Goal: Transaction & Acquisition: Purchase product/service

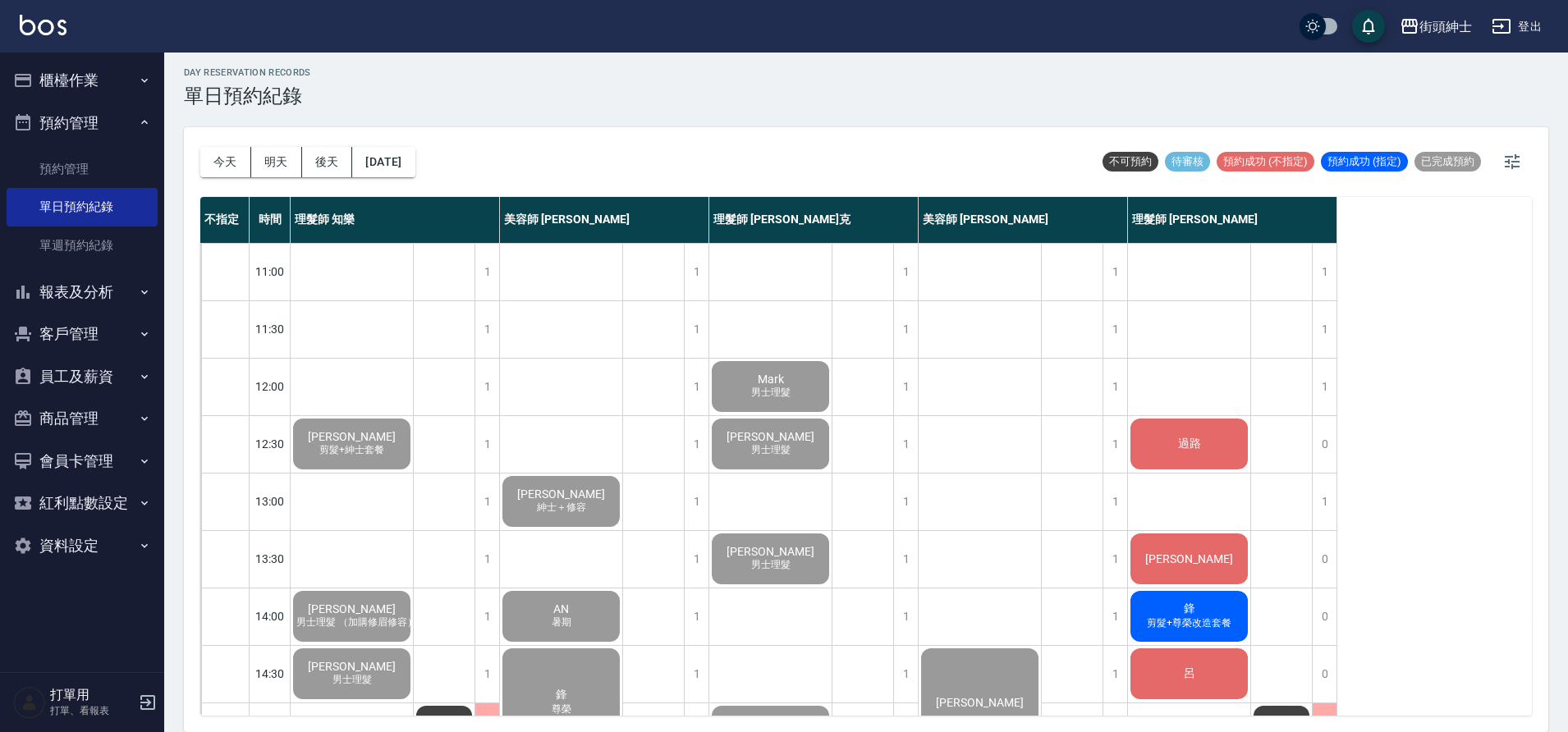
scroll to position [747, 0]
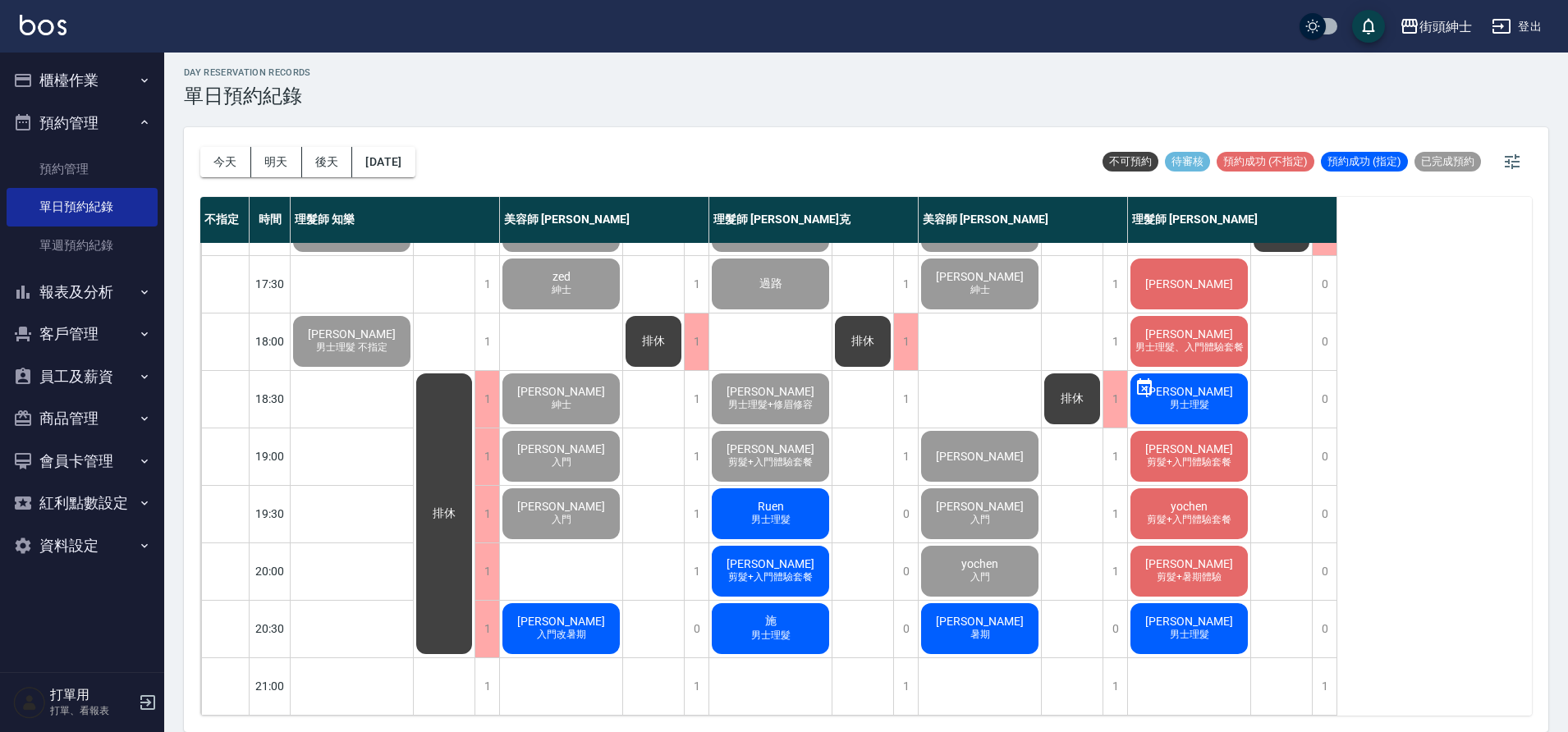
click at [750, 615] on div "施 男士理髮" at bounding box center [770, 628] width 123 height 55
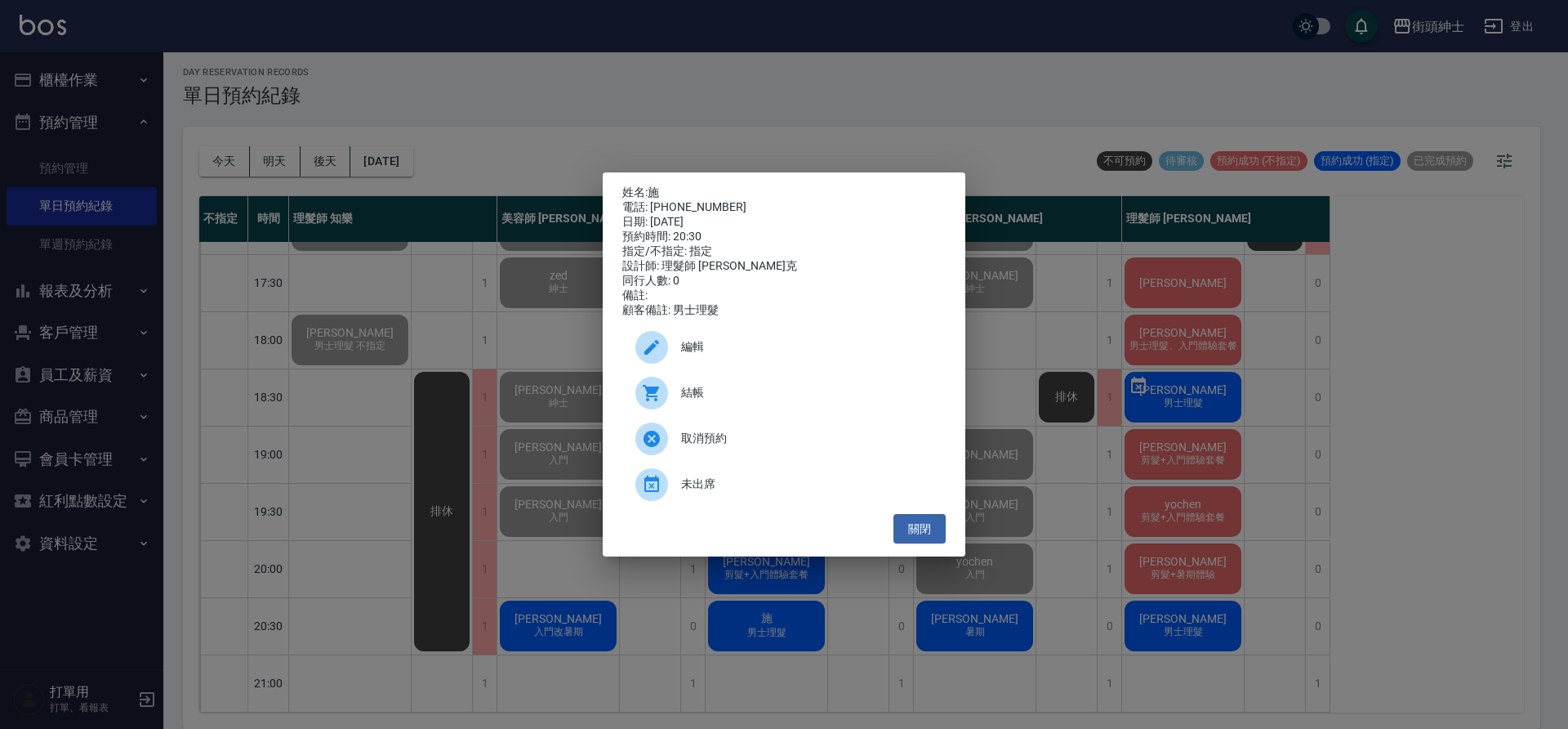
click at [688, 354] on span "編輯" at bounding box center [807, 347] width 252 height 17
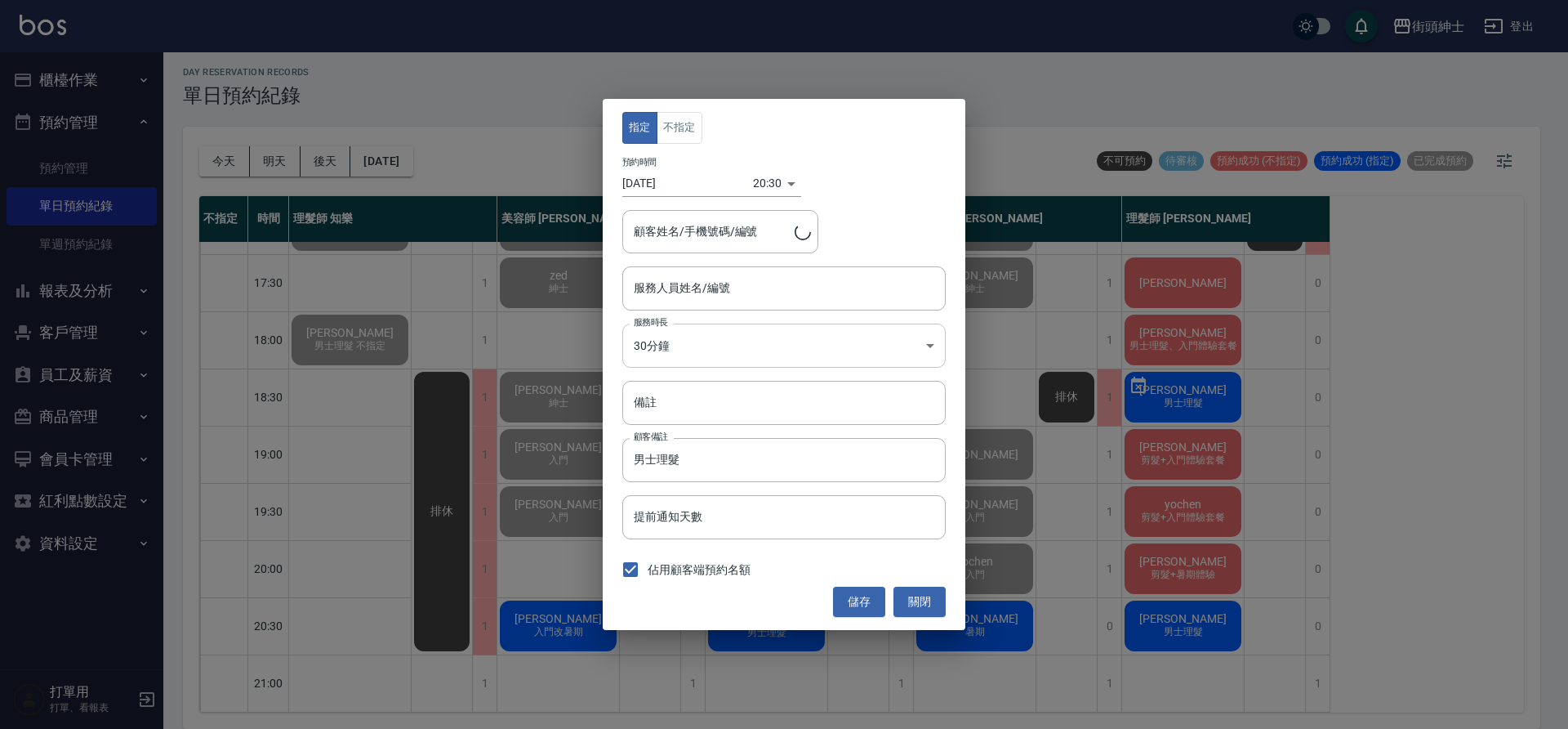
type input "理髮師 [PERSON_NAME](無代號)"
type input "施/0975278848"
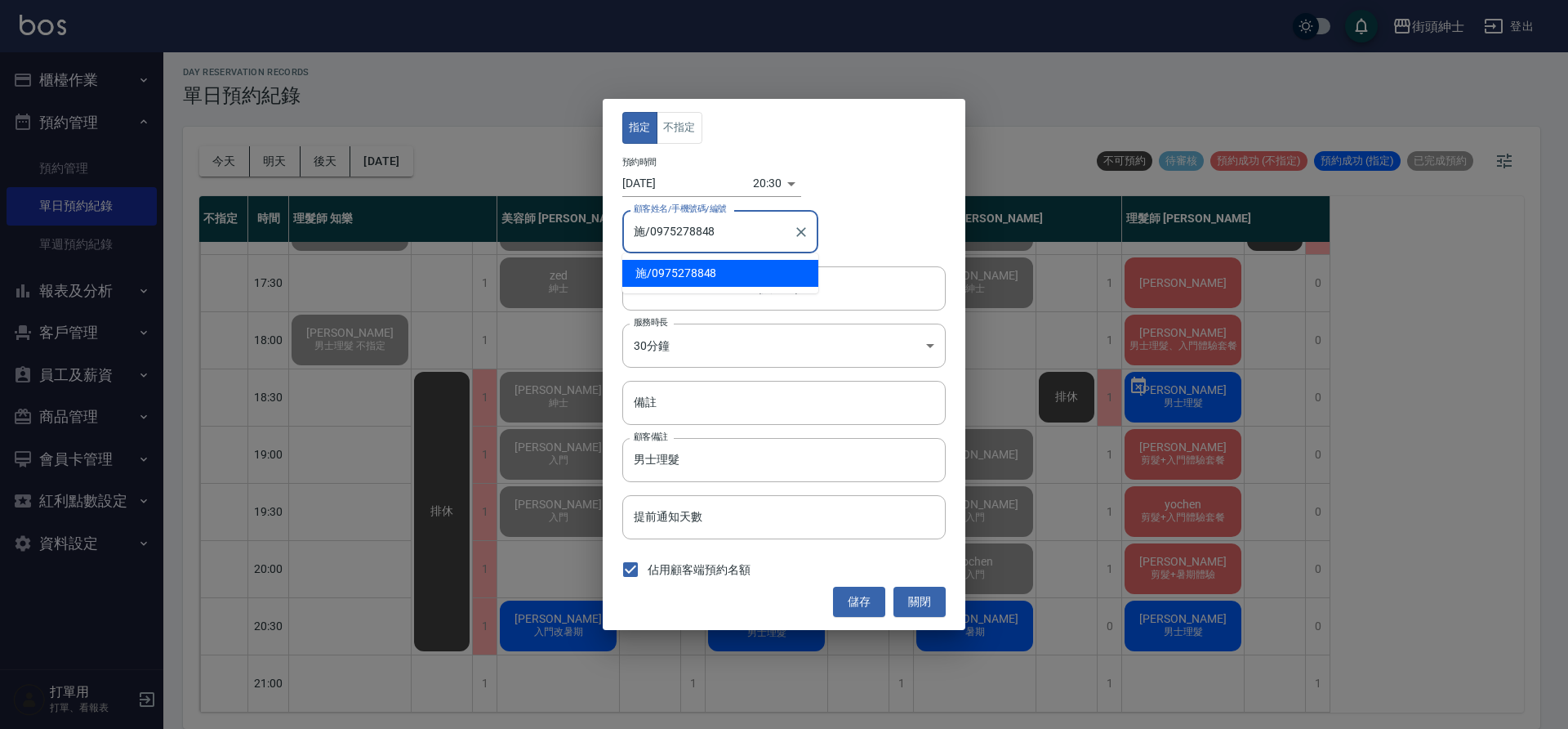
drag, startPoint x: 730, startPoint y: 230, endPoint x: 649, endPoint y: 238, distance: 81.4
click at [649, 238] on input "施/0975278848" at bounding box center [709, 231] width 157 height 29
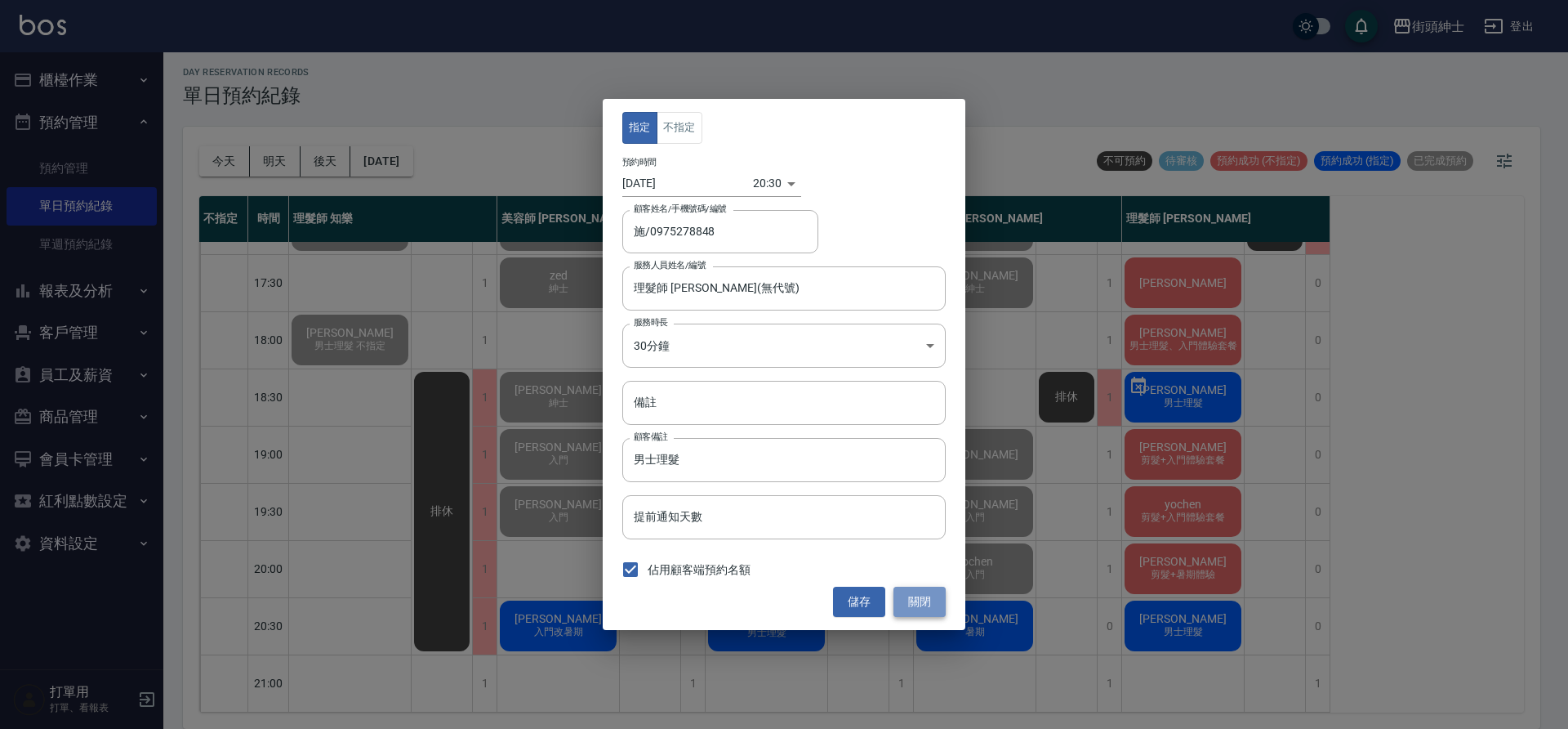
click at [917, 609] on button "關閉" at bounding box center [920, 601] width 52 height 30
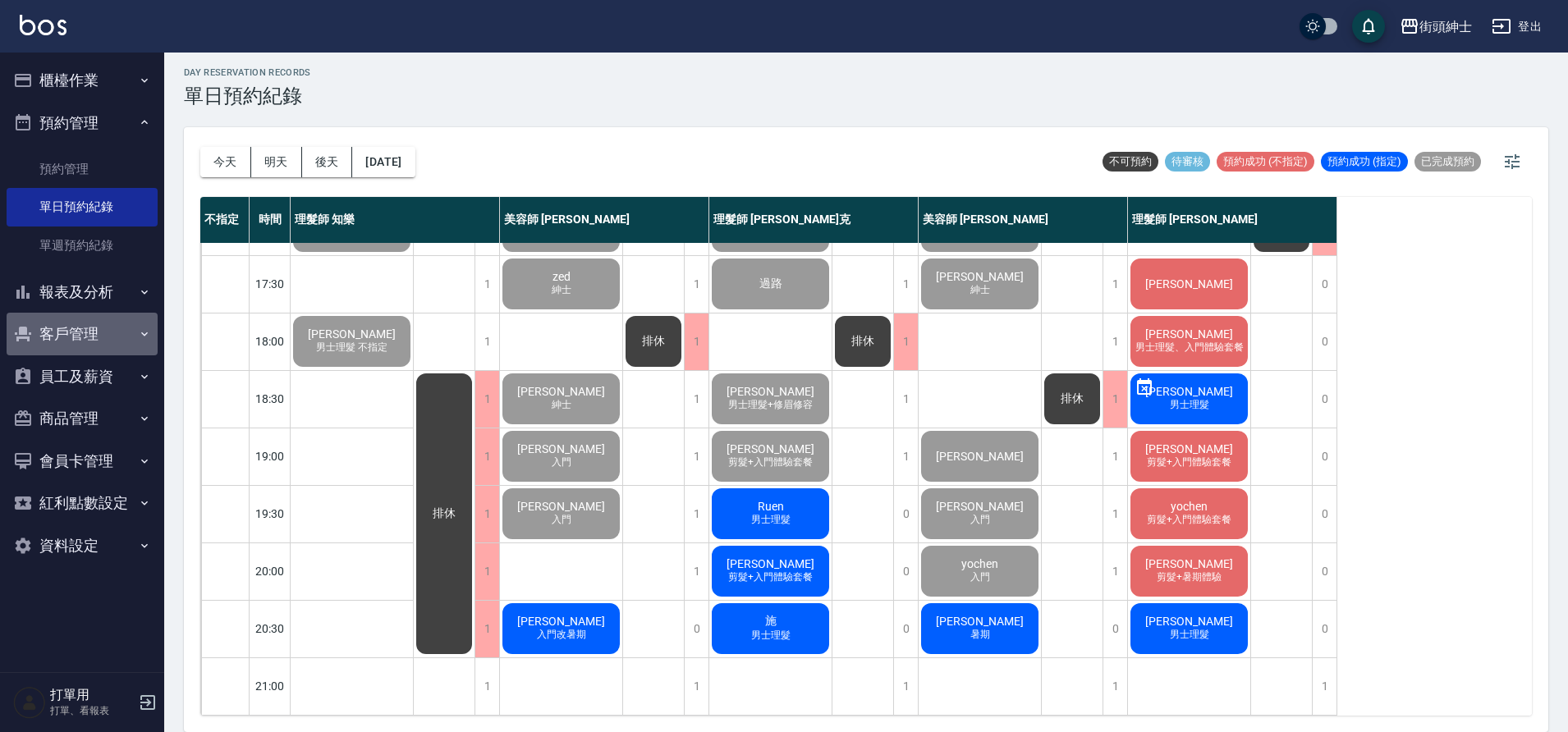
click at [97, 328] on button "客戶管理" at bounding box center [82, 334] width 151 height 43
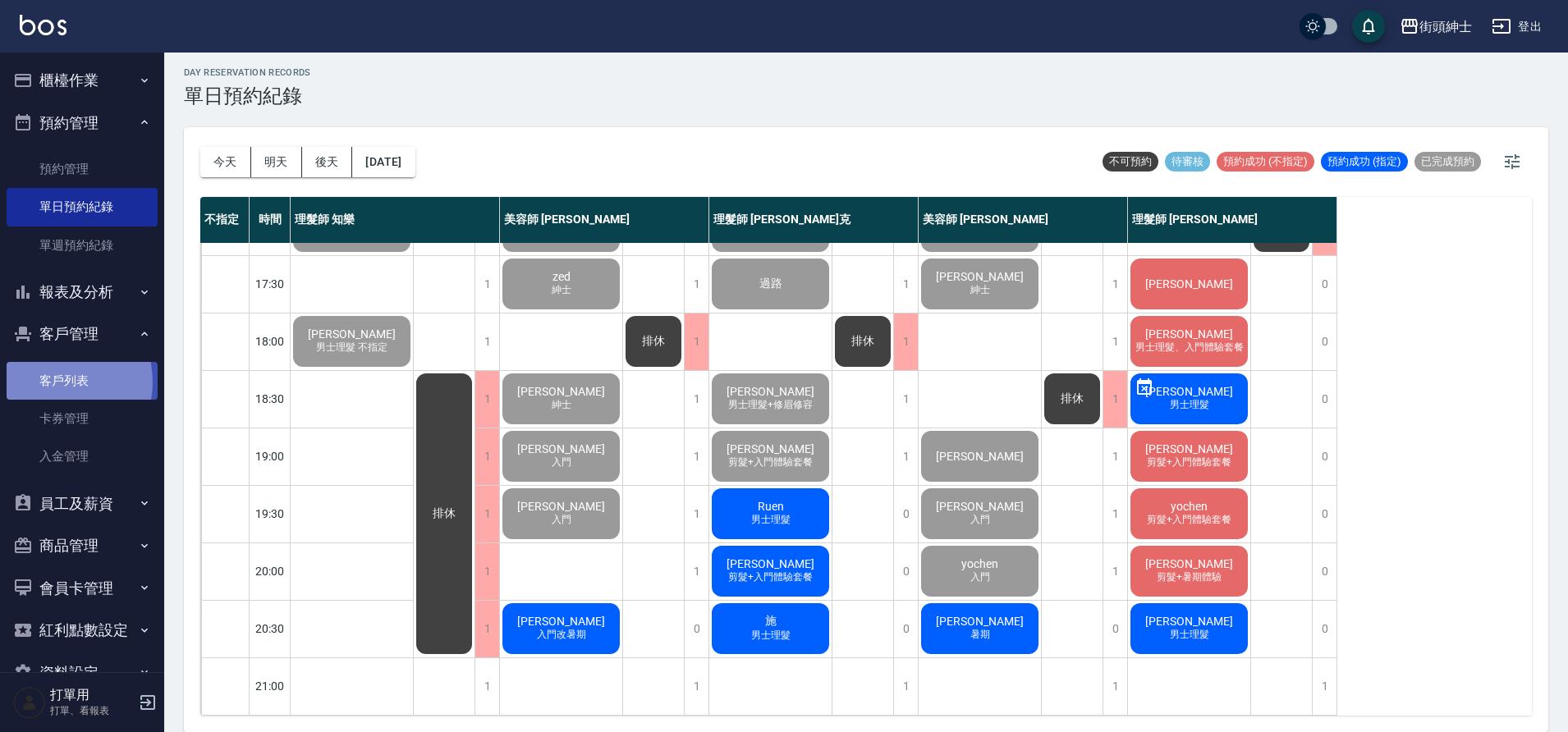
click at [50, 382] on link "客戶列表" at bounding box center [82, 380] width 151 height 38
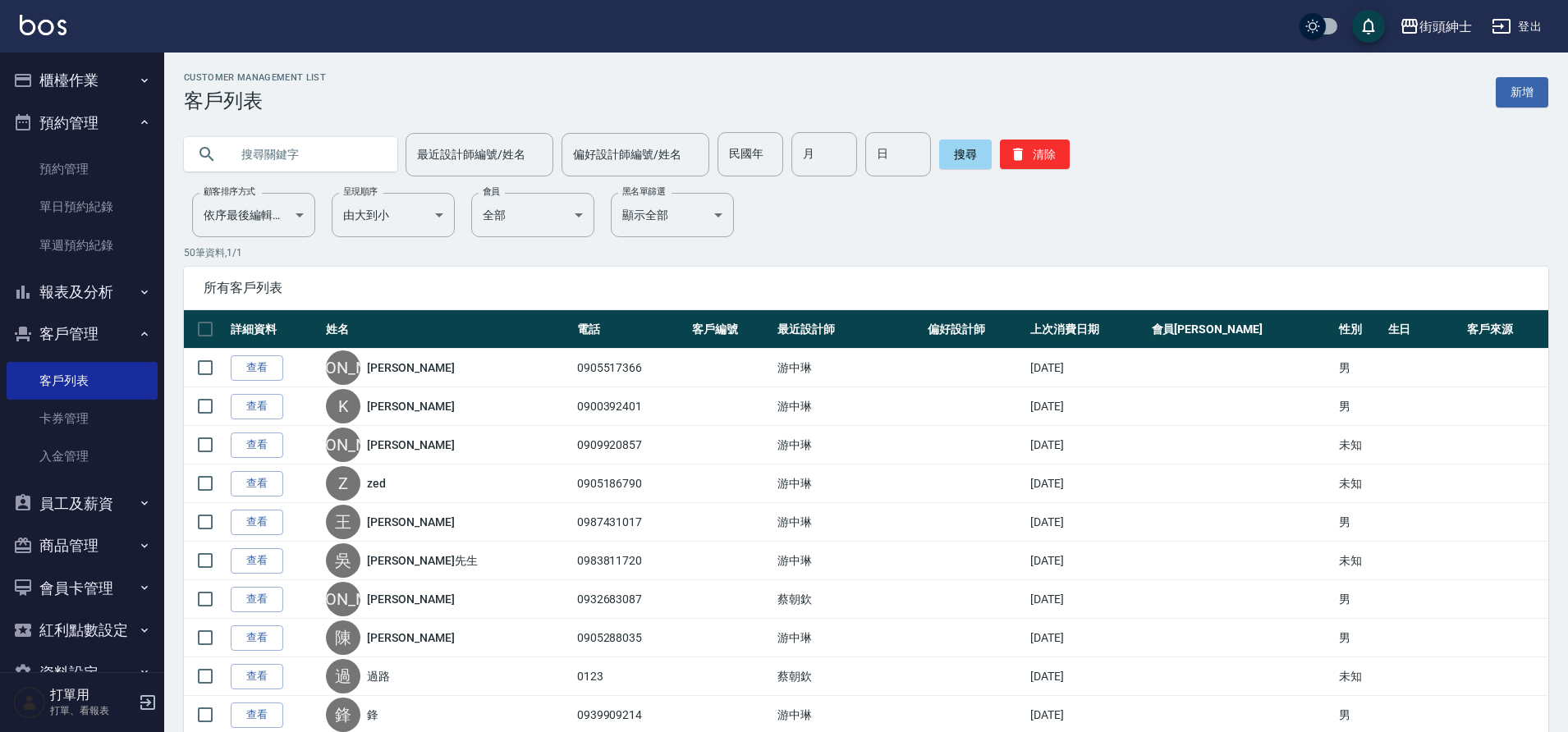
click at [304, 162] on input "text" at bounding box center [306, 155] width 155 height 45
paste input "0975278848"
type input "0975278848"
click at [944, 141] on button "搜尋" at bounding box center [965, 154] width 53 height 29
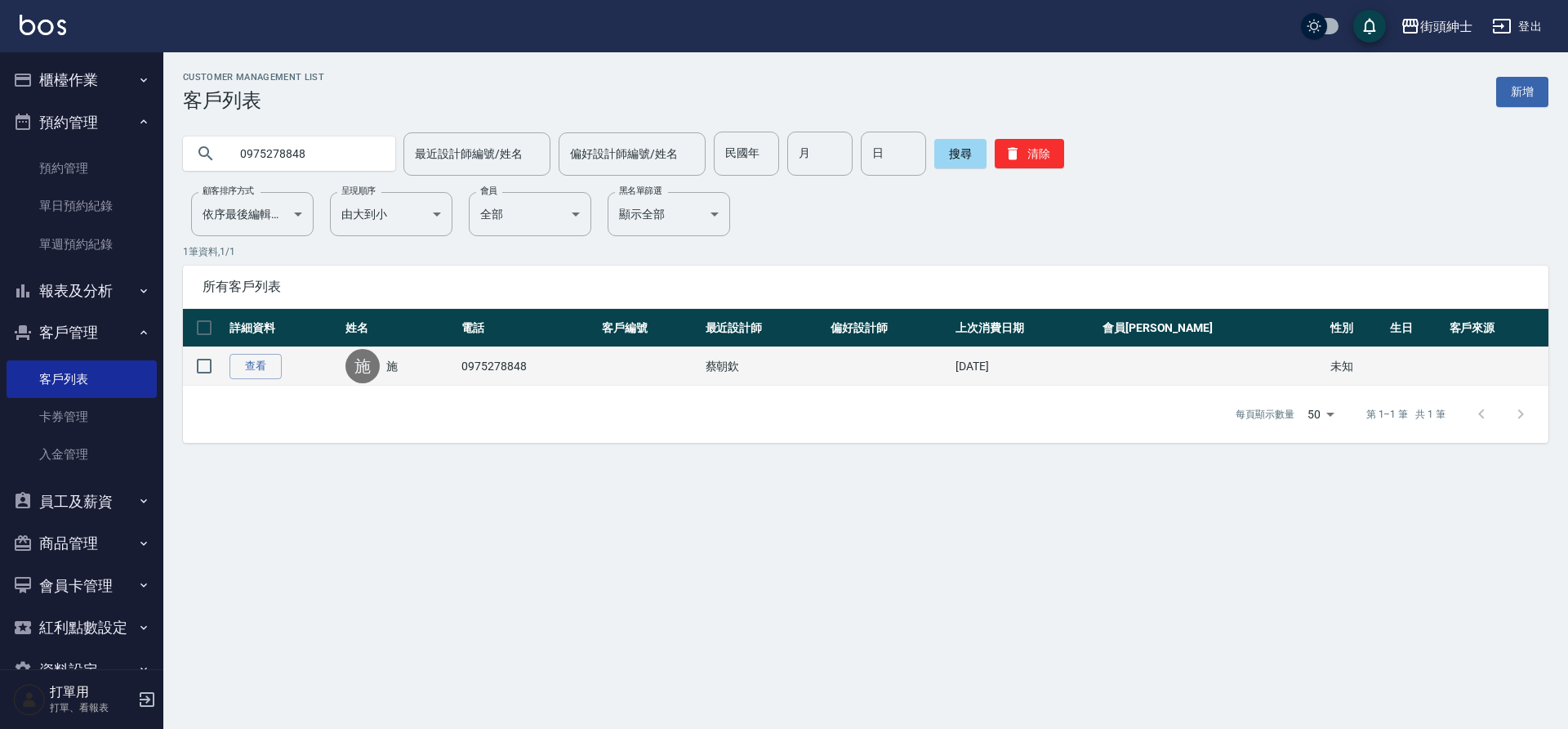
click at [571, 362] on td "0975278848" at bounding box center [528, 367] width 140 height 39
click at [269, 371] on link "查看" at bounding box center [256, 366] width 52 height 25
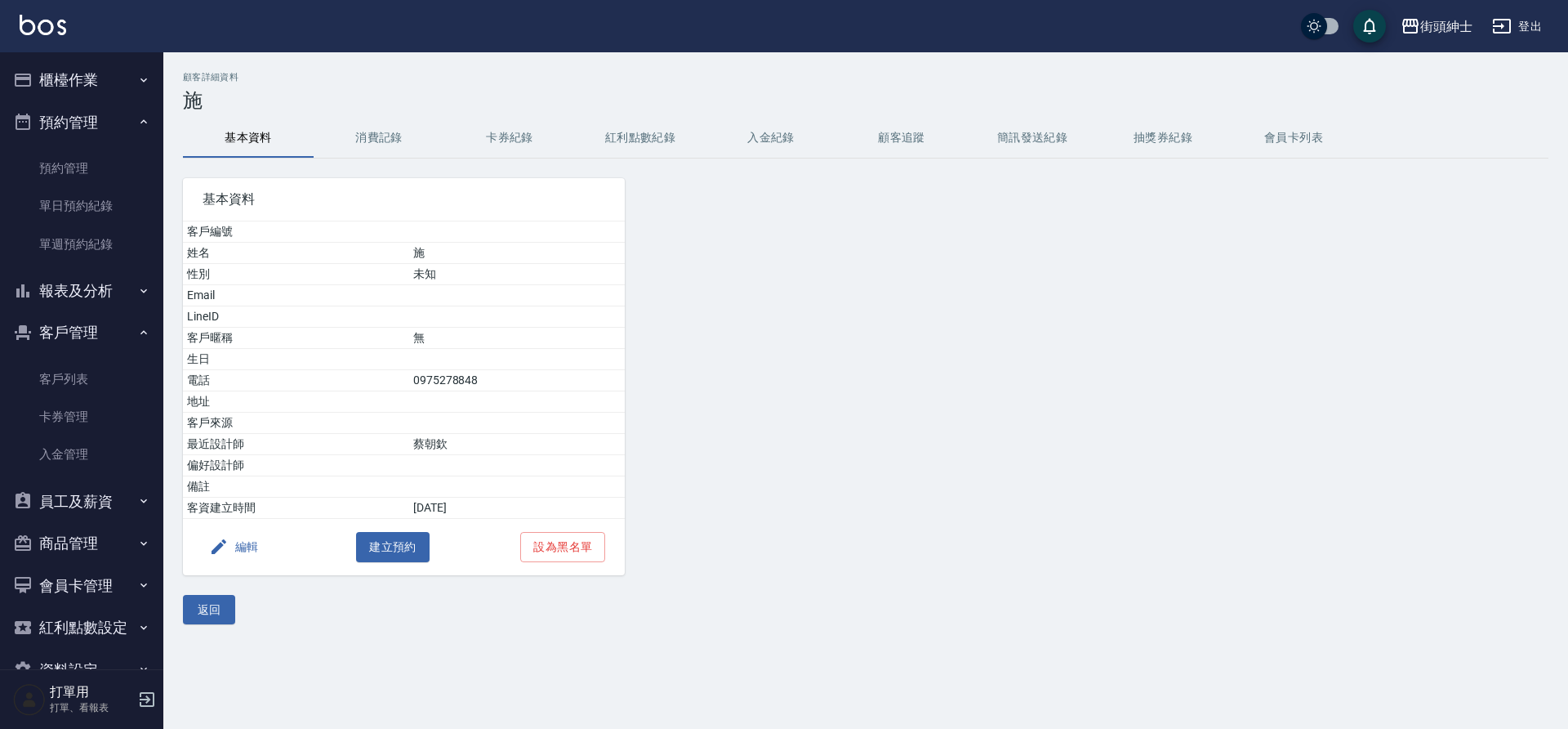
click at [358, 134] on button "消費記錄" at bounding box center [378, 137] width 131 height 40
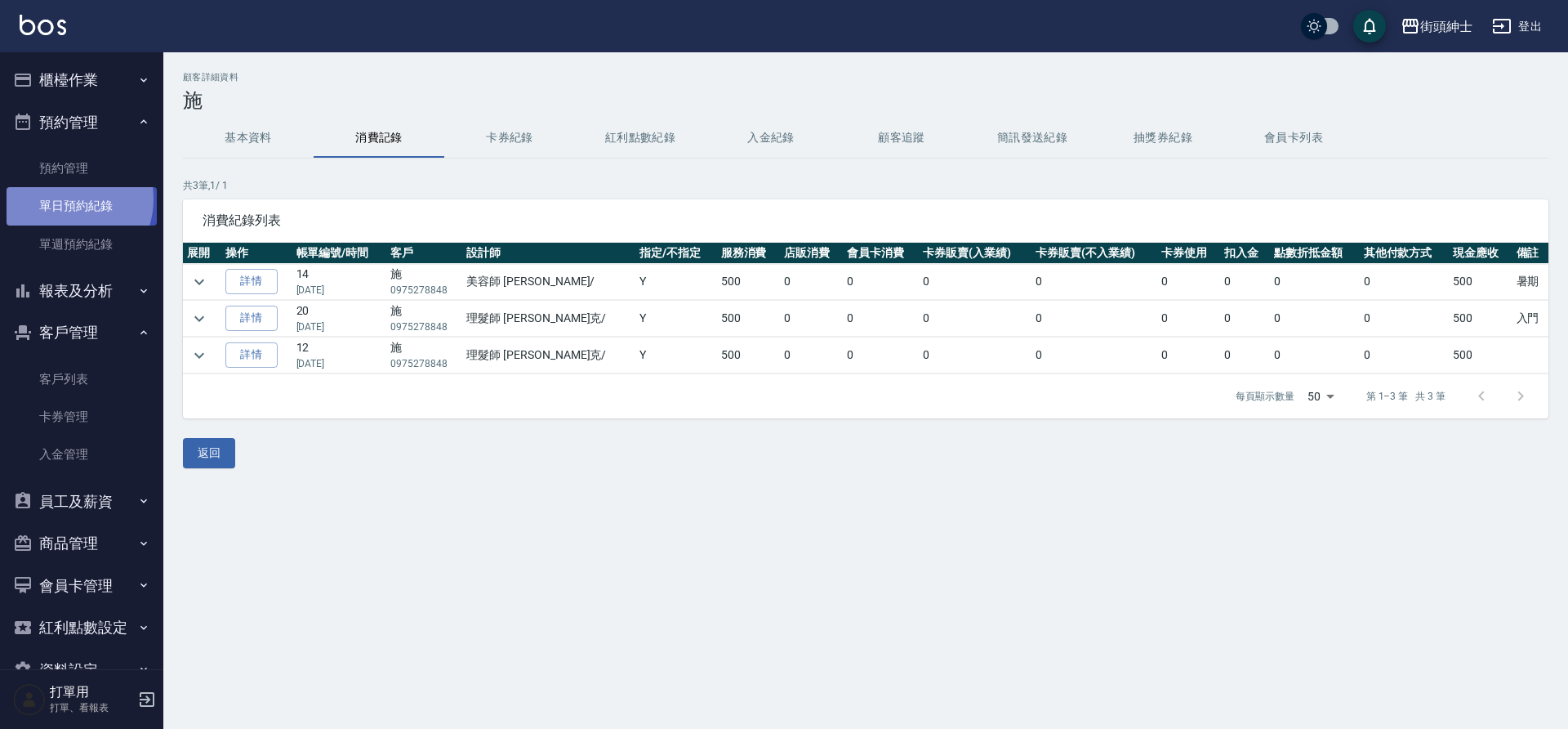
click at [59, 198] on link "單日預約紀錄" at bounding box center [81, 205] width 150 height 38
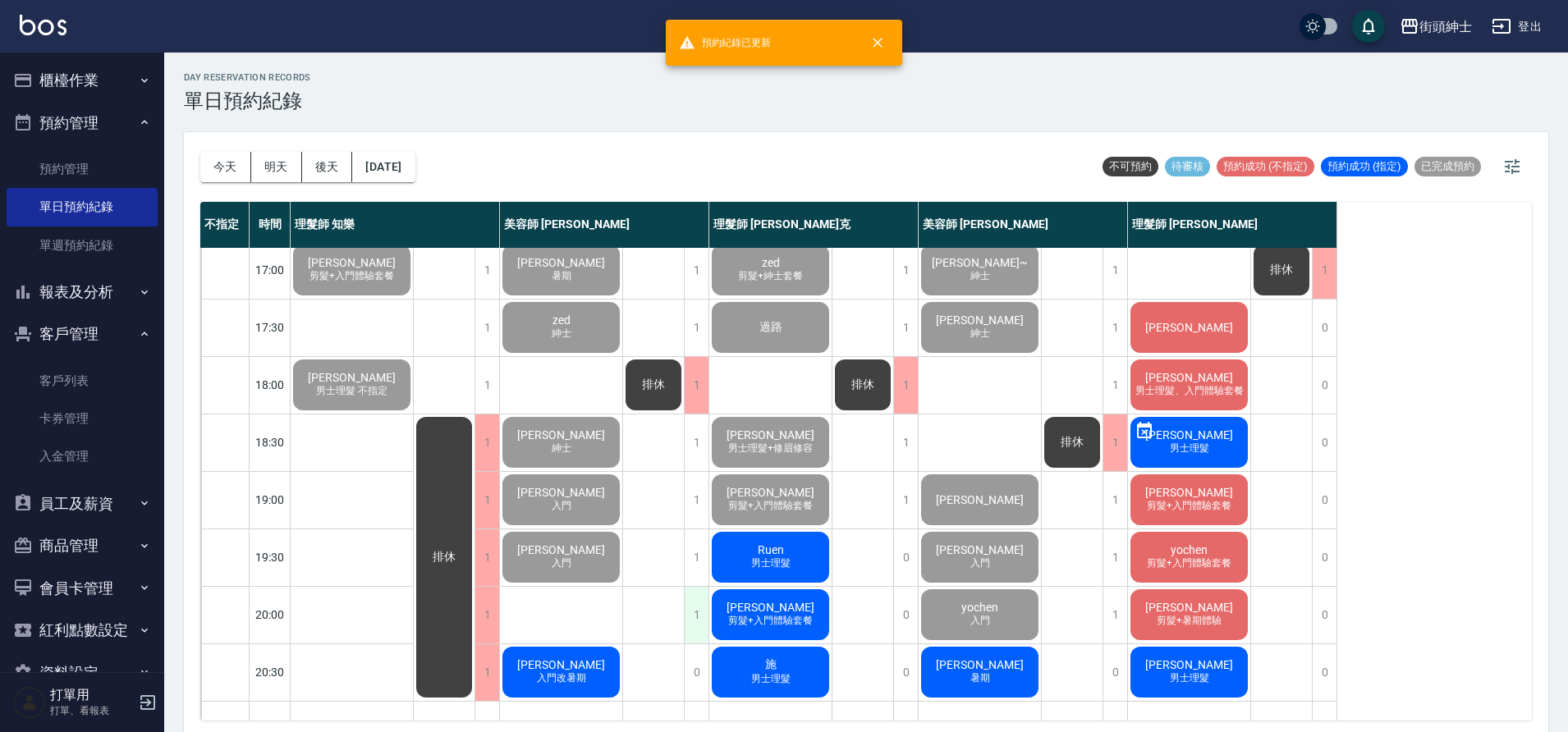
scroll to position [747, 0]
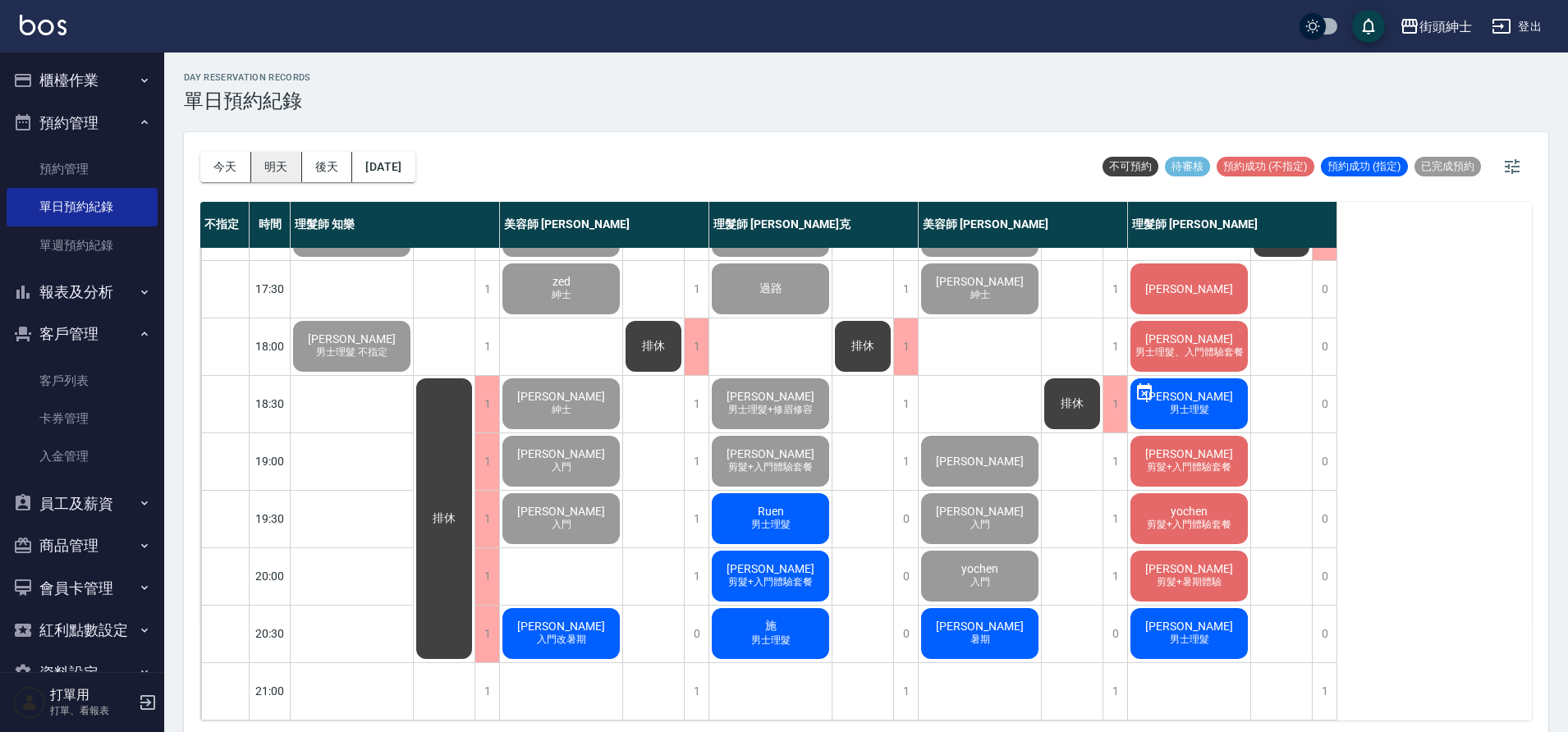
click at [286, 172] on button "明天" at bounding box center [276, 166] width 51 height 30
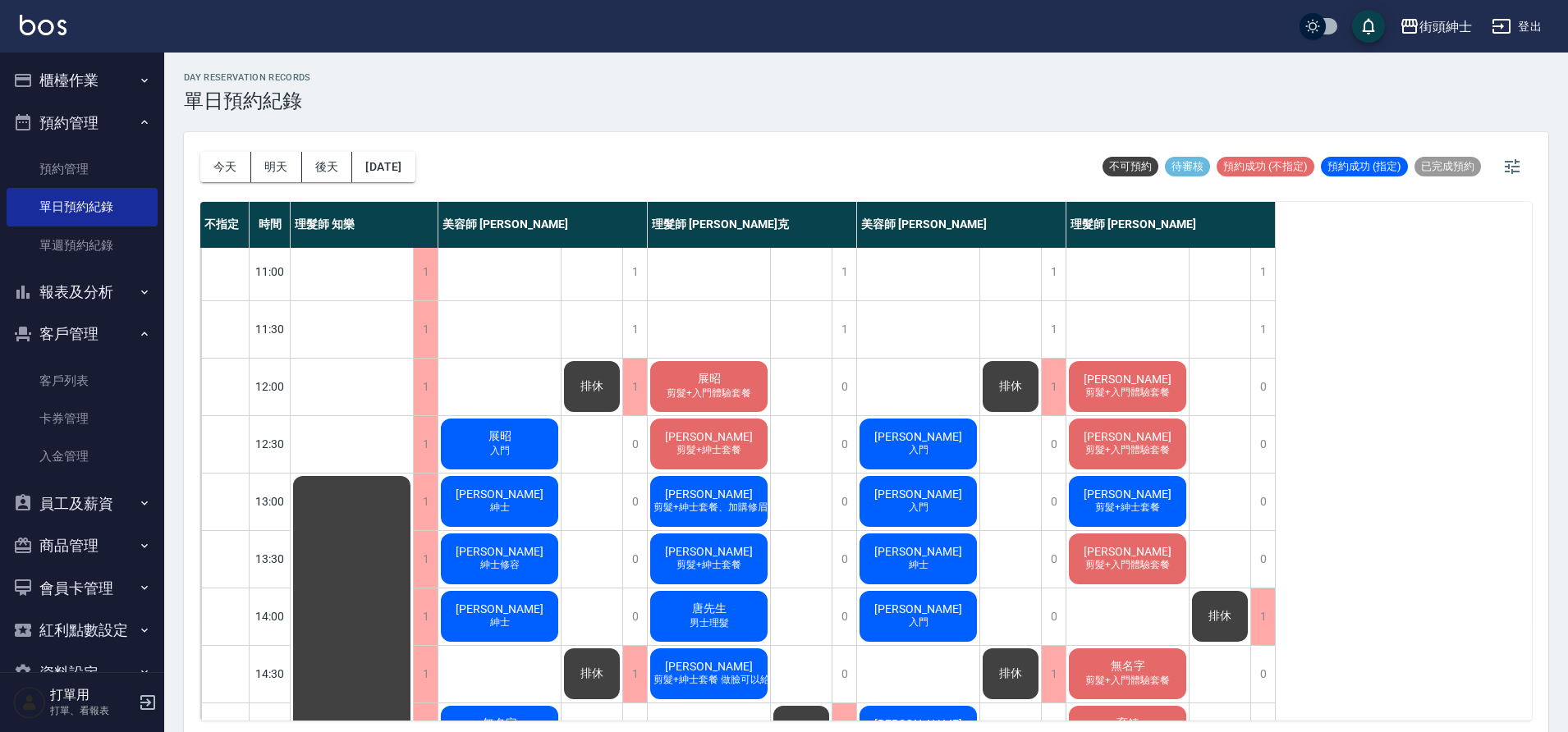
scroll to position [7, 0]
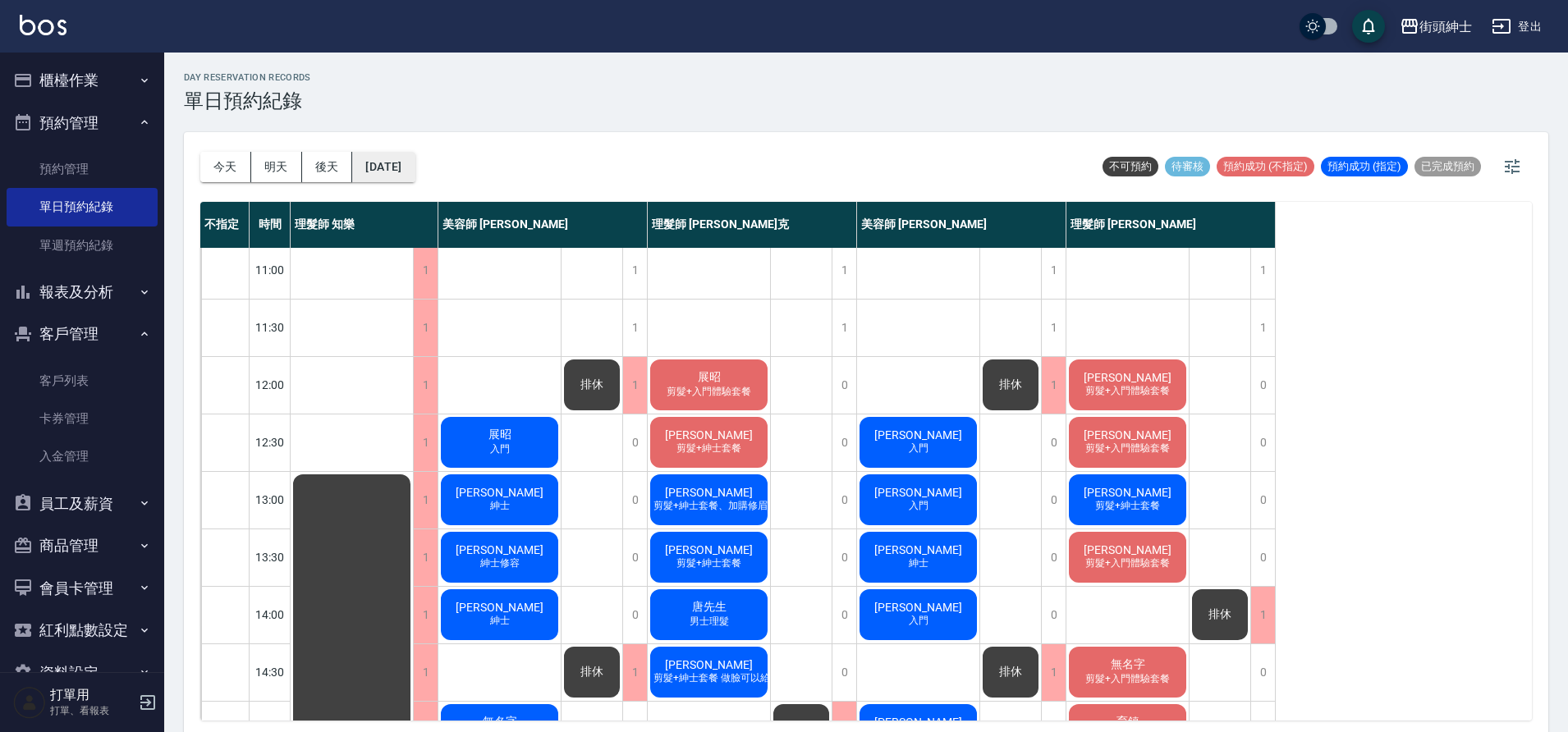
click at [406, 176] on button "2025/09/06" at bounding box center [383, 166] width 62 height 30
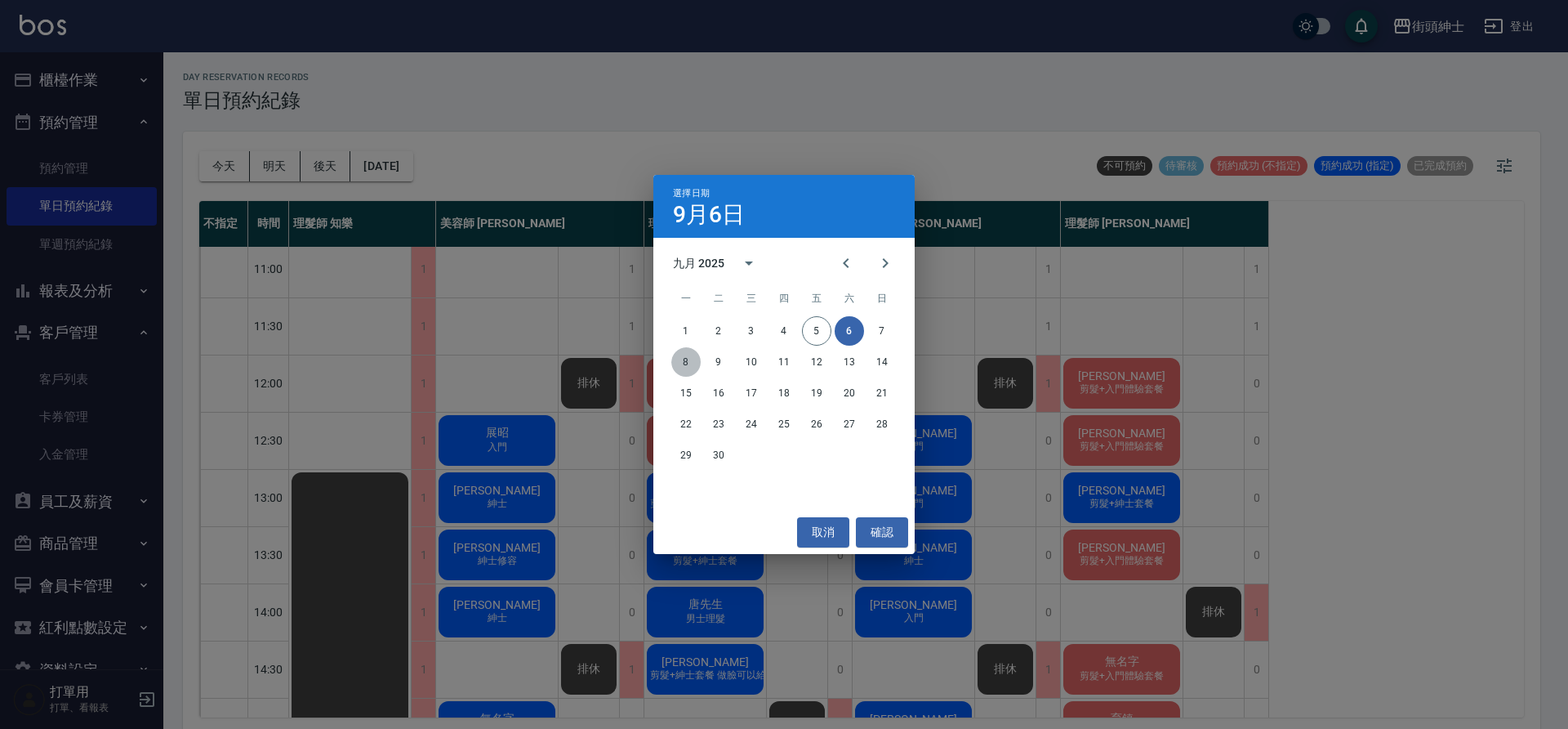
click at [686, 358] on button "8" at bounding box center [686, 362] width 29 height 29
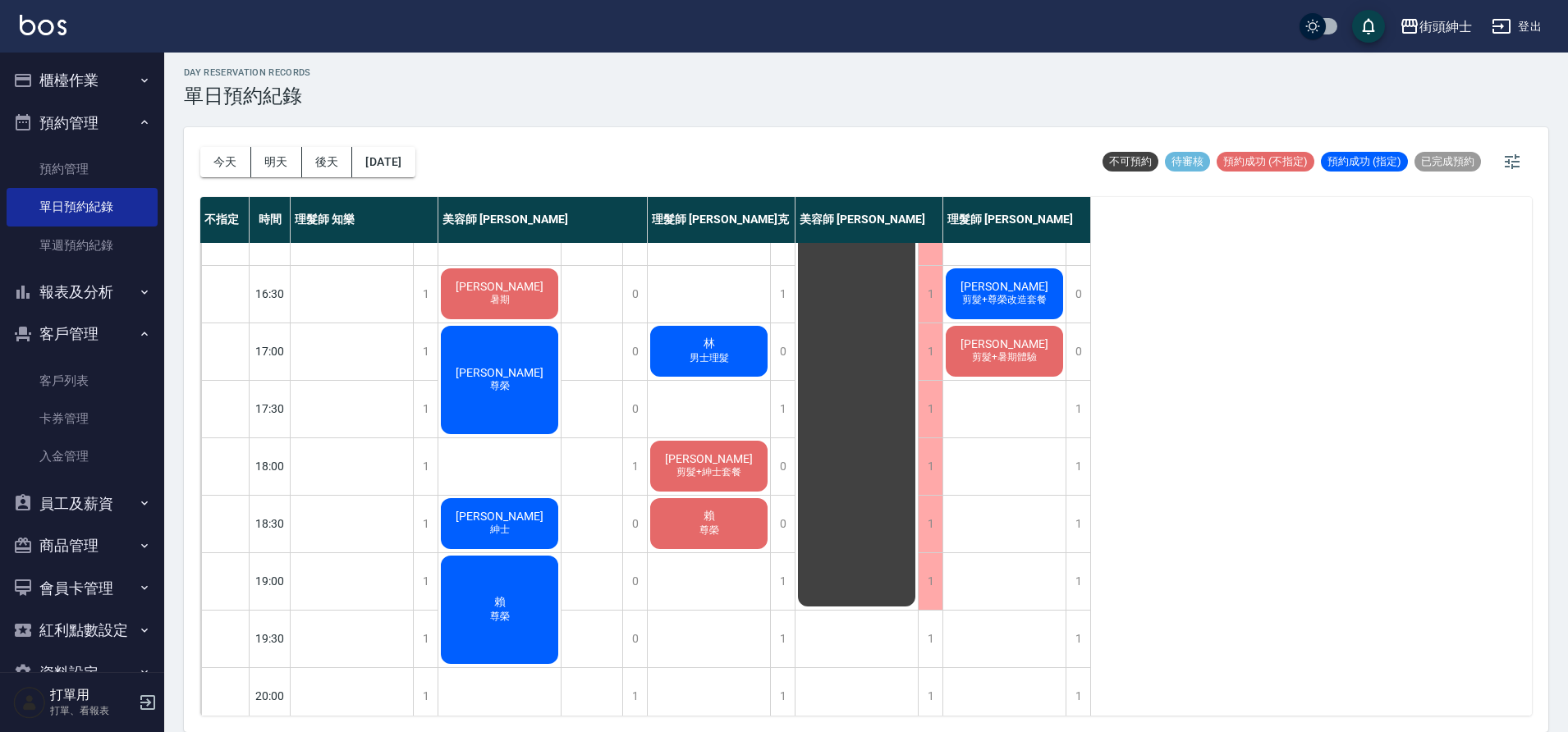
scroll to position [747, 0]
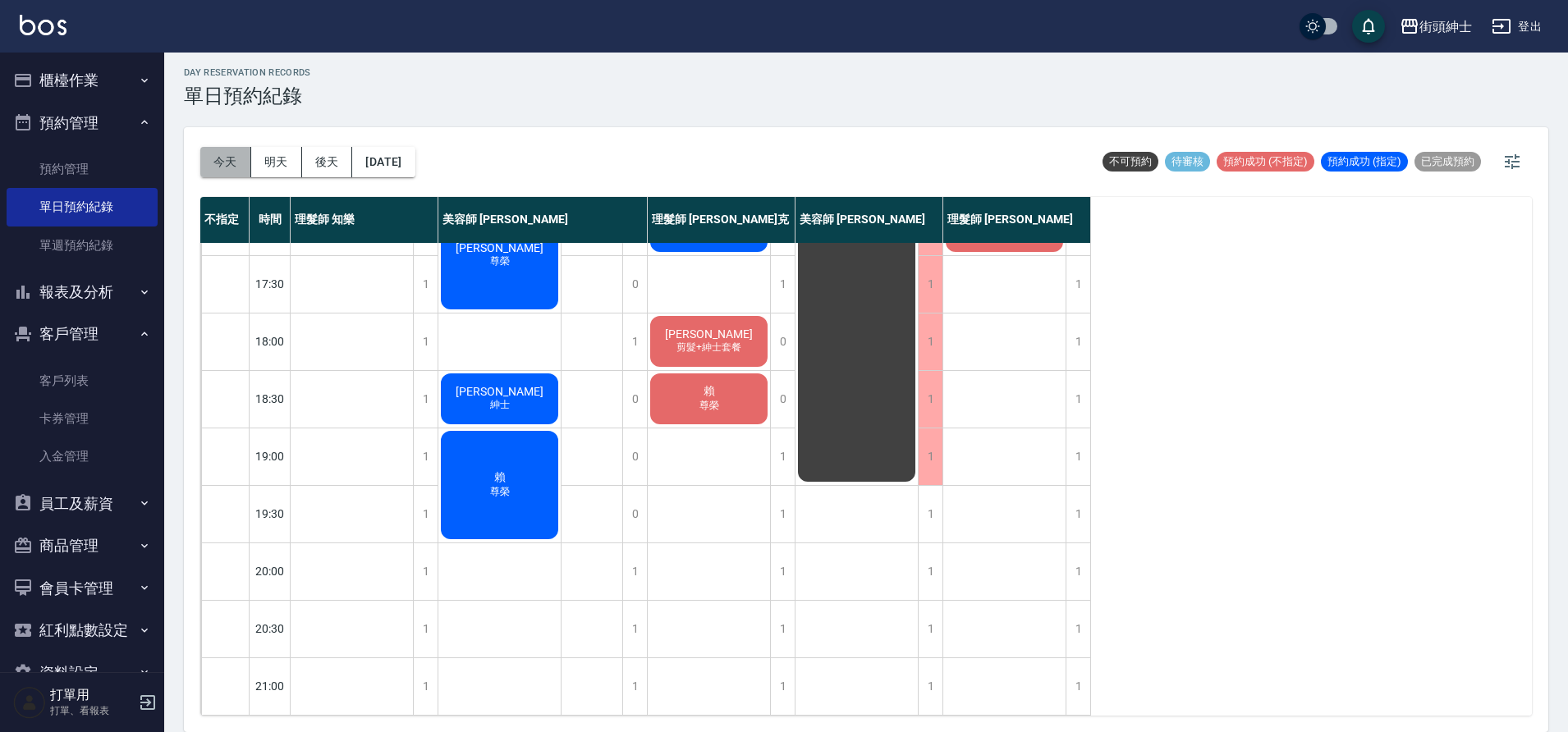
click at [213, 160] on button "今天" at bounding box center [226, 161] width 51 height 30
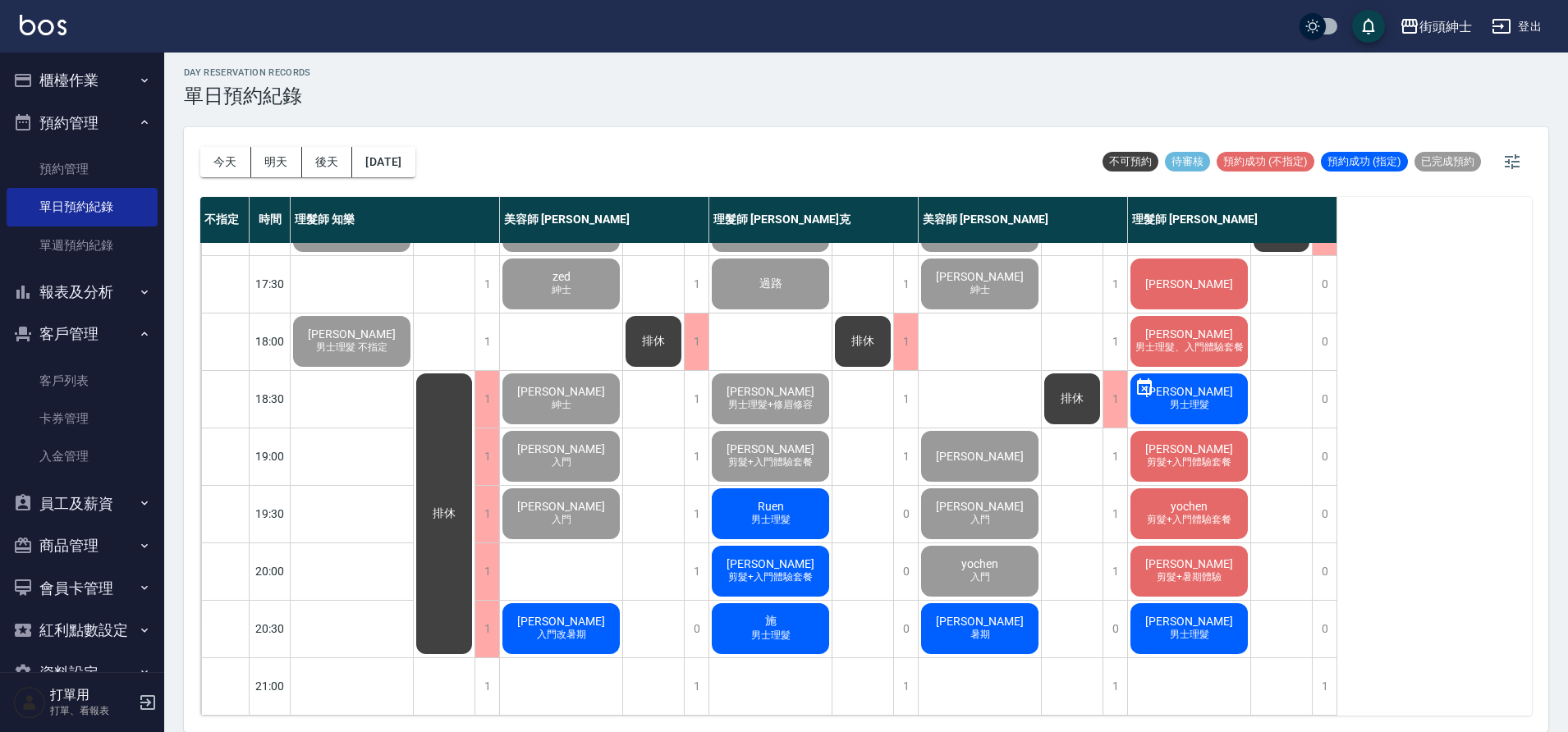
scroll to position [717, 0]
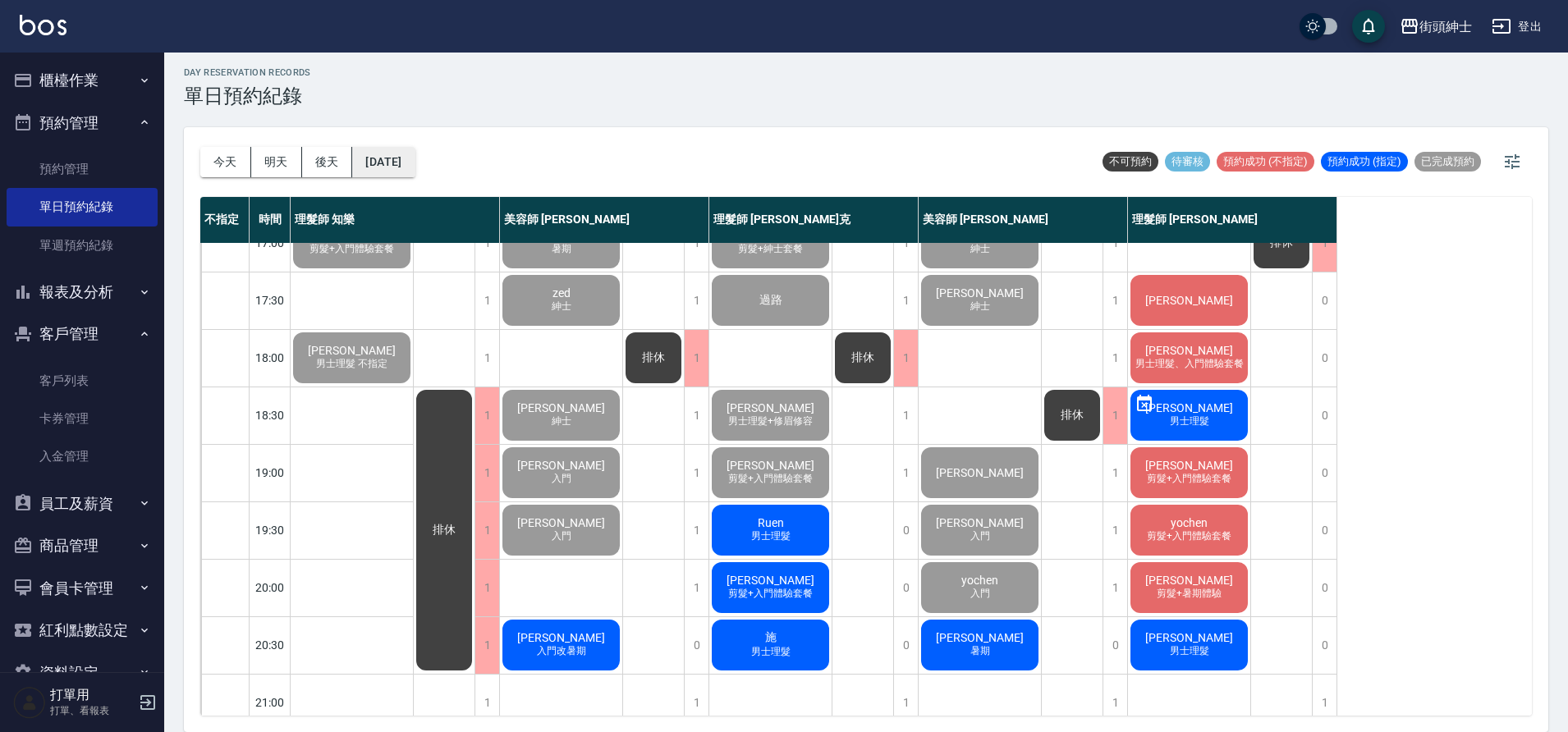
click at [409, 151] on button "2025/09/05" at bounding box center [383, 161] width 62 height 30
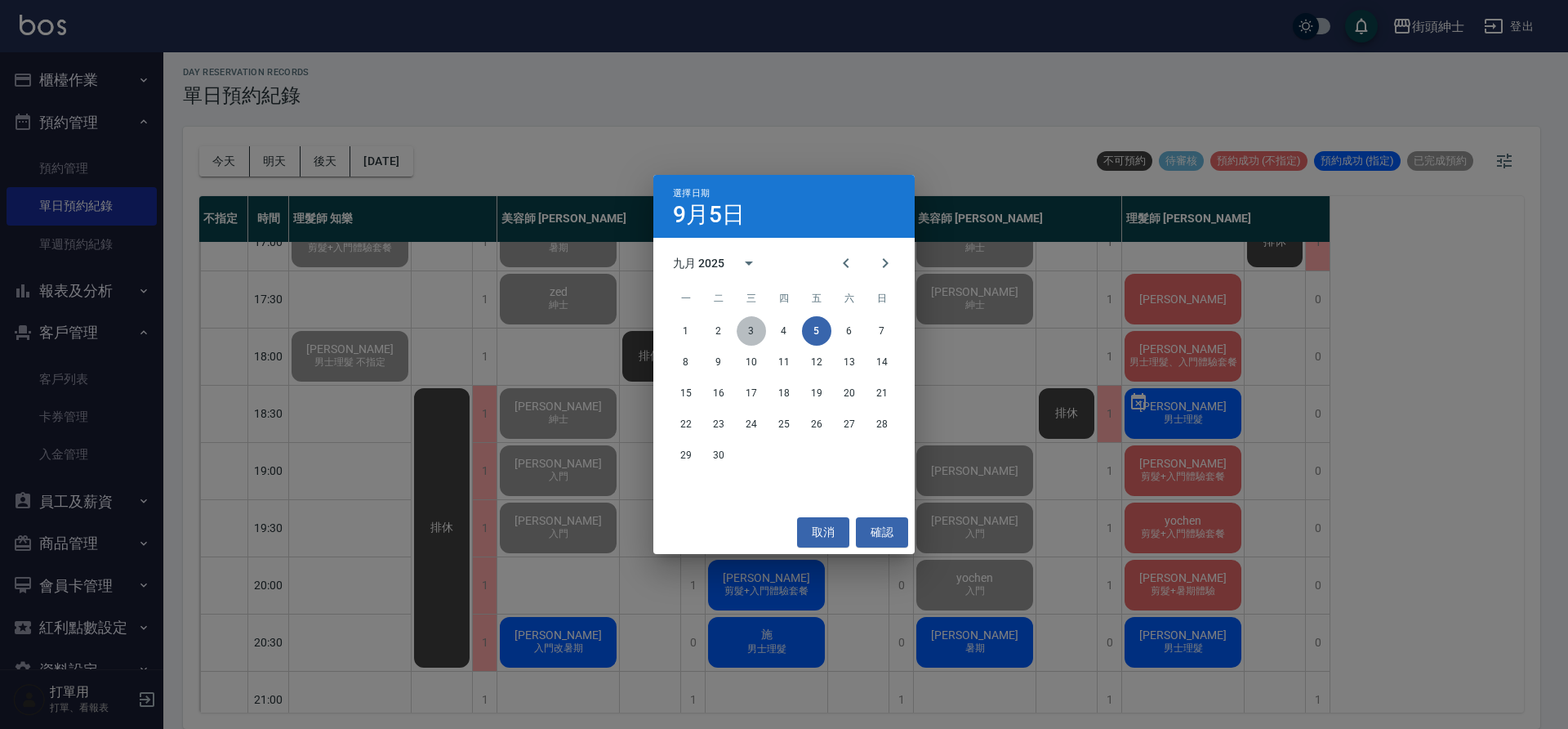
click at [744, 337] on button "3" at bounding box center [751, 331] width 29 height 29
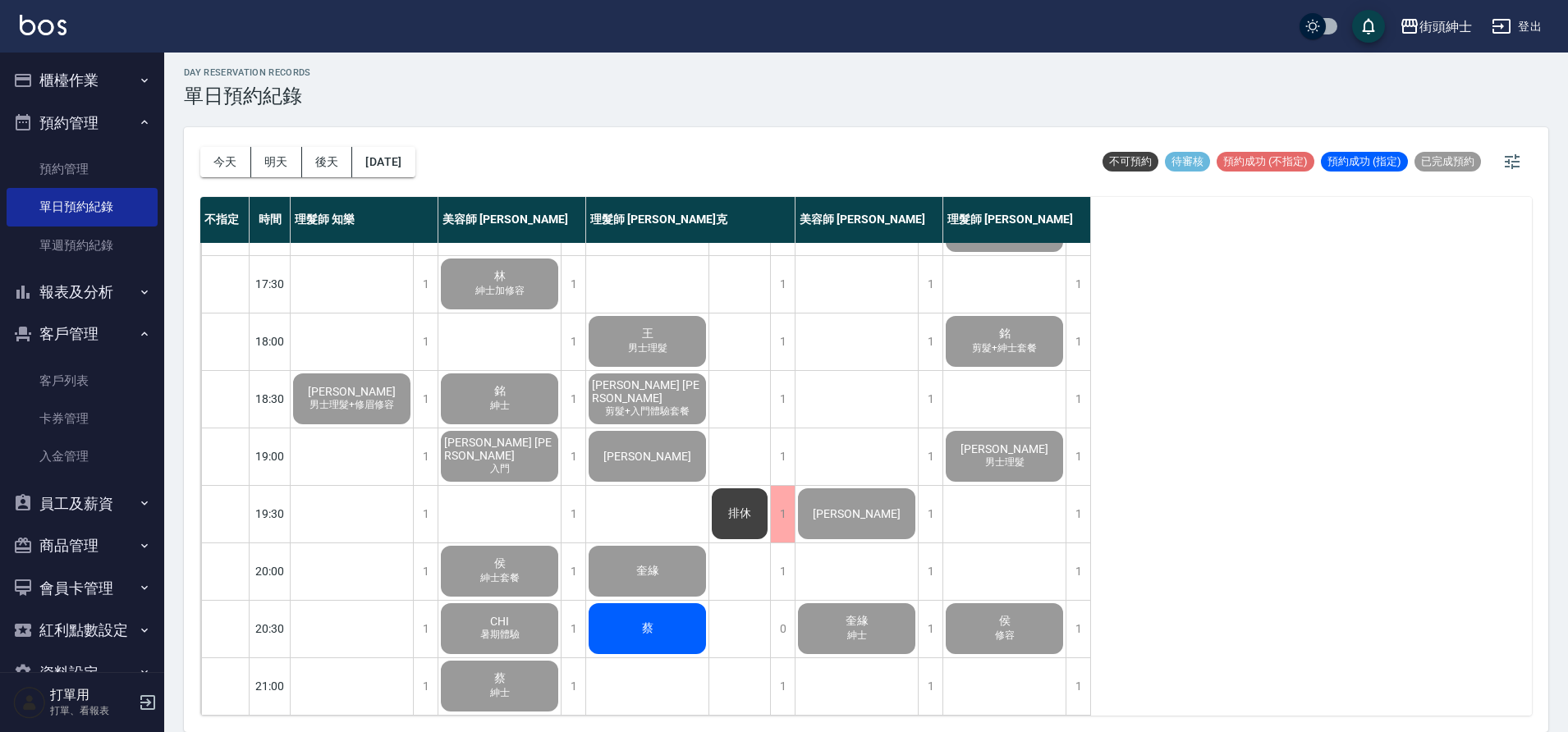
scroll to position [744, 0]
click at [414, 163] on button "2025/09/03" at bounding box center [383, 161] width 62 height 30
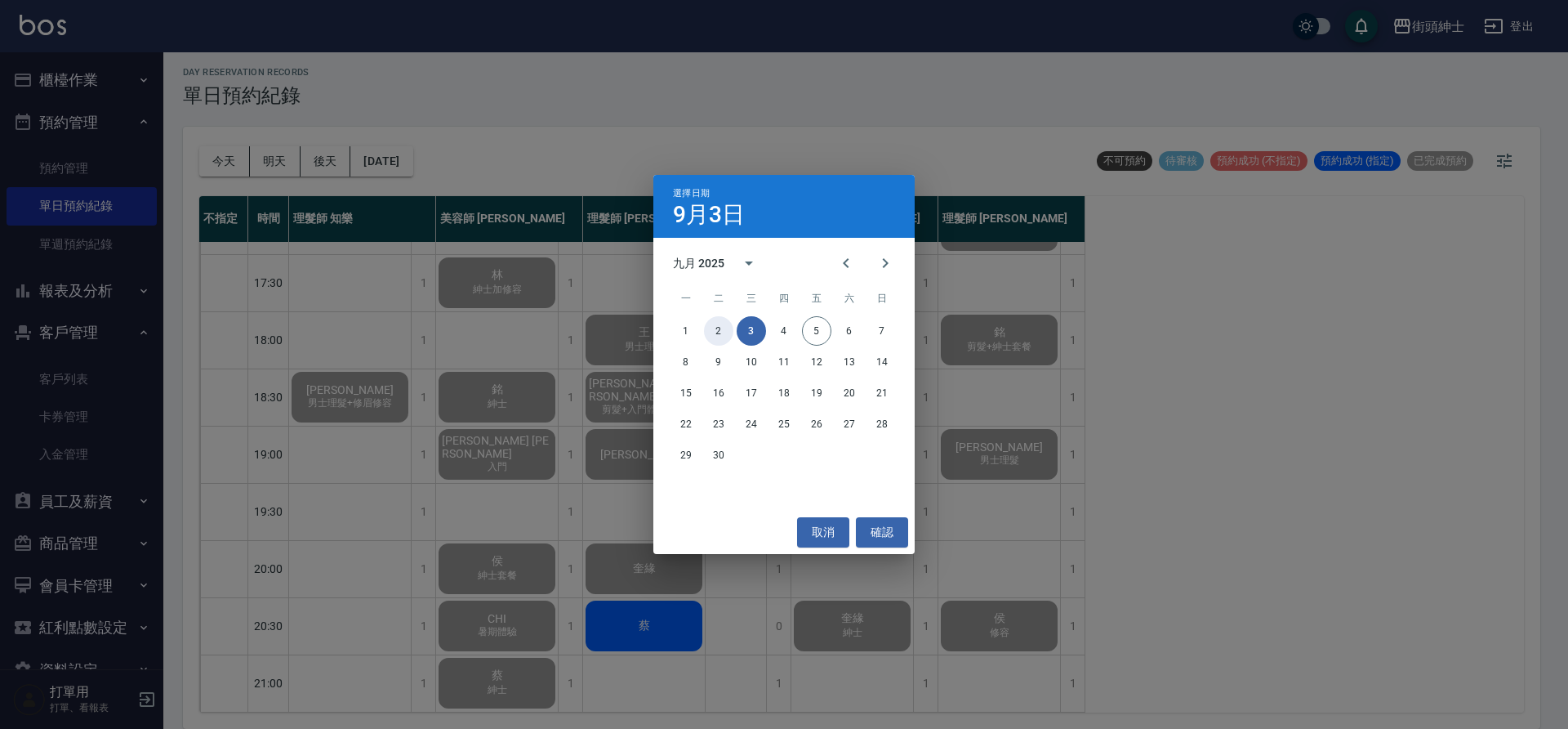
click at [715, 341] on button "2" at bounding box center [718, 331] width 29 height 29
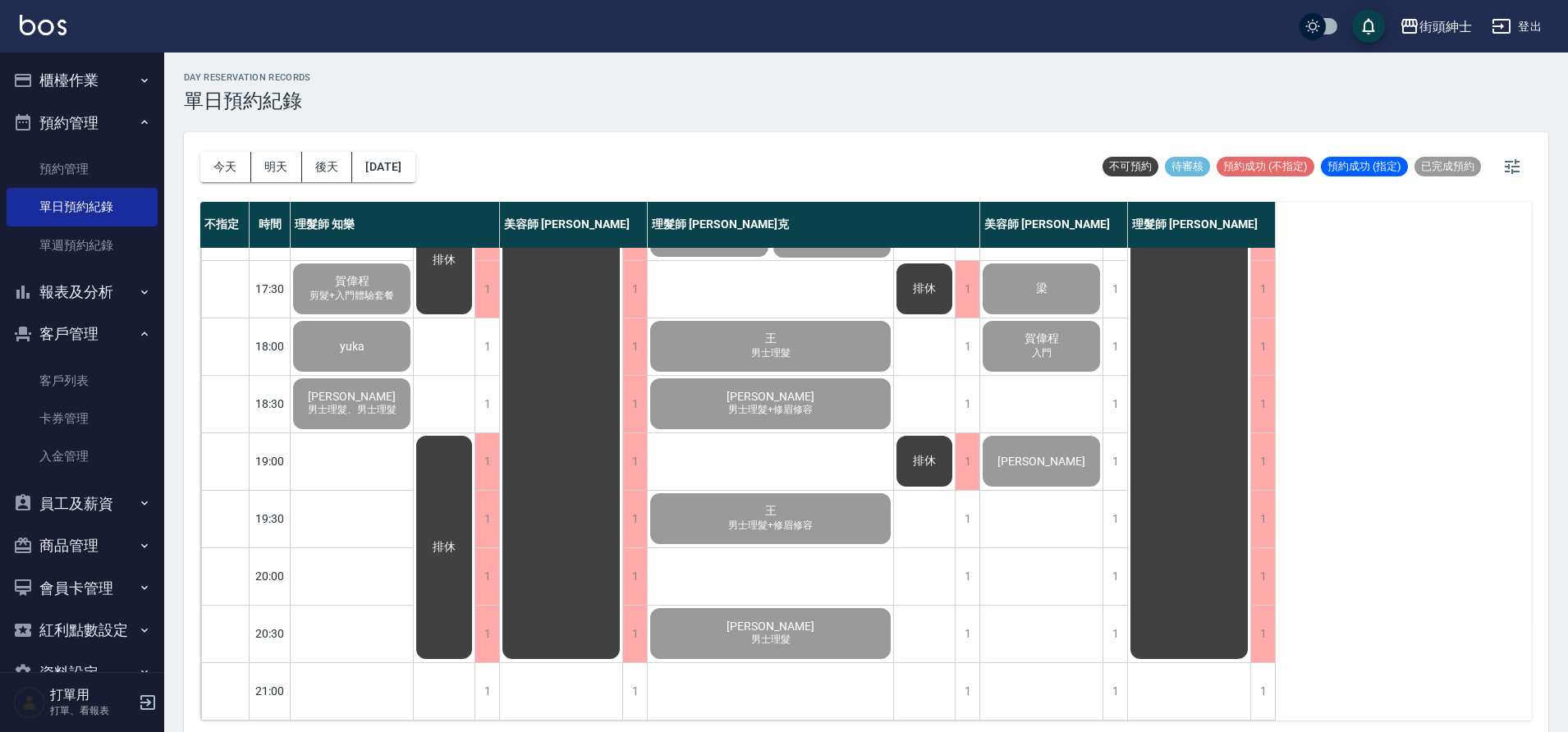
scroll to position [5, 0]
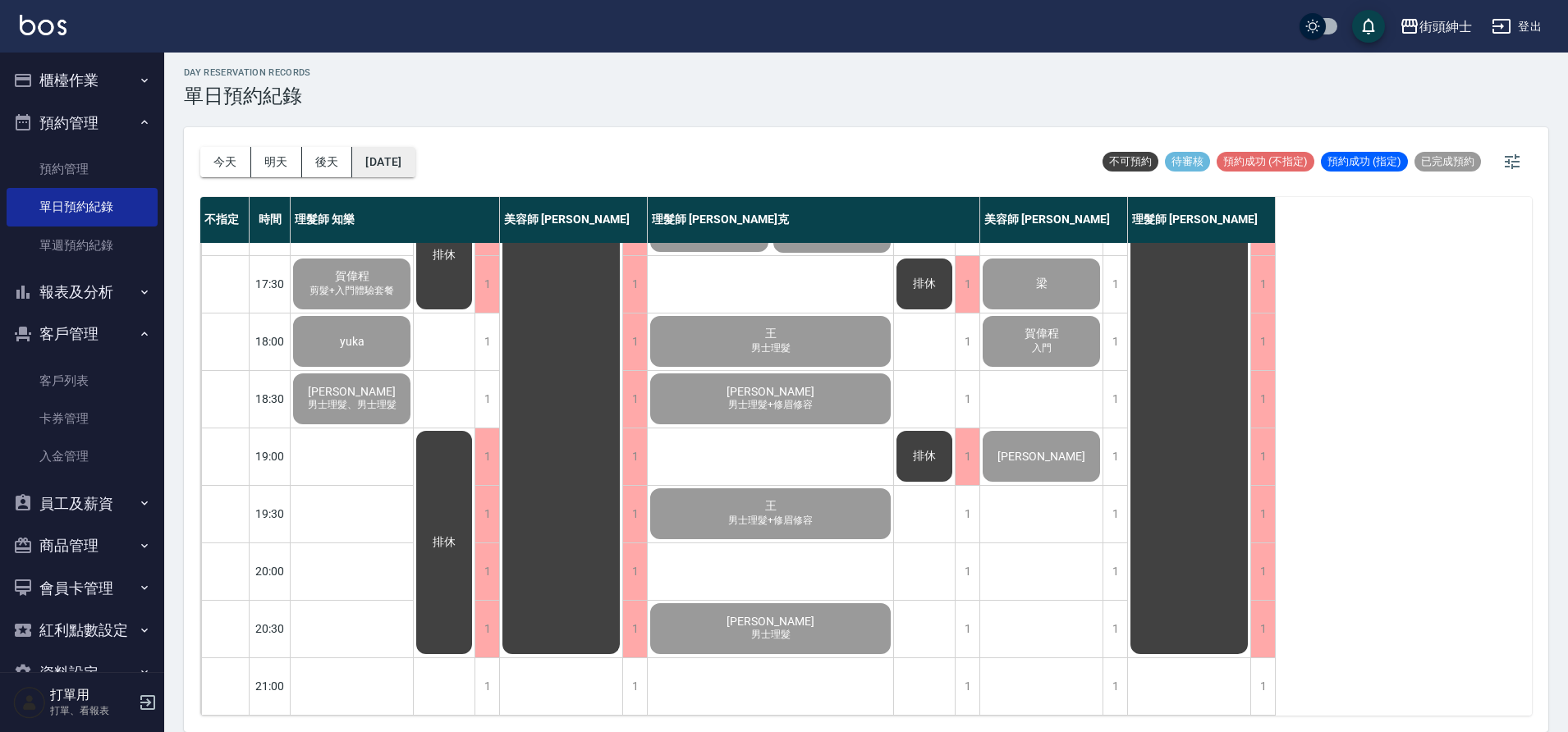
click at [407, 155] on button "2025/09/02" at bounding box center [383, 161] width 62 height 30
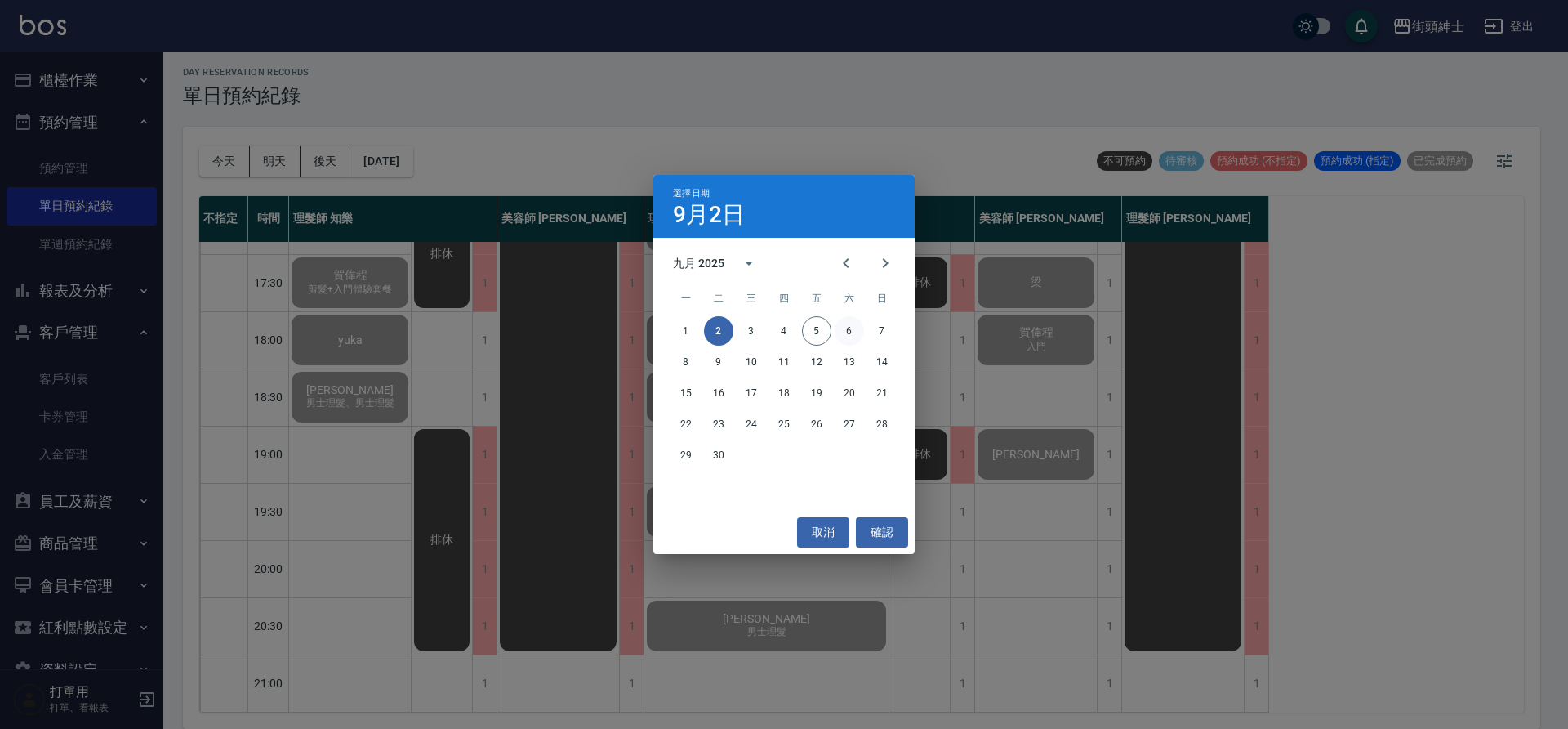
click at [840, 333] on button "6" at bounding box center [849, 331] width 29 height 29
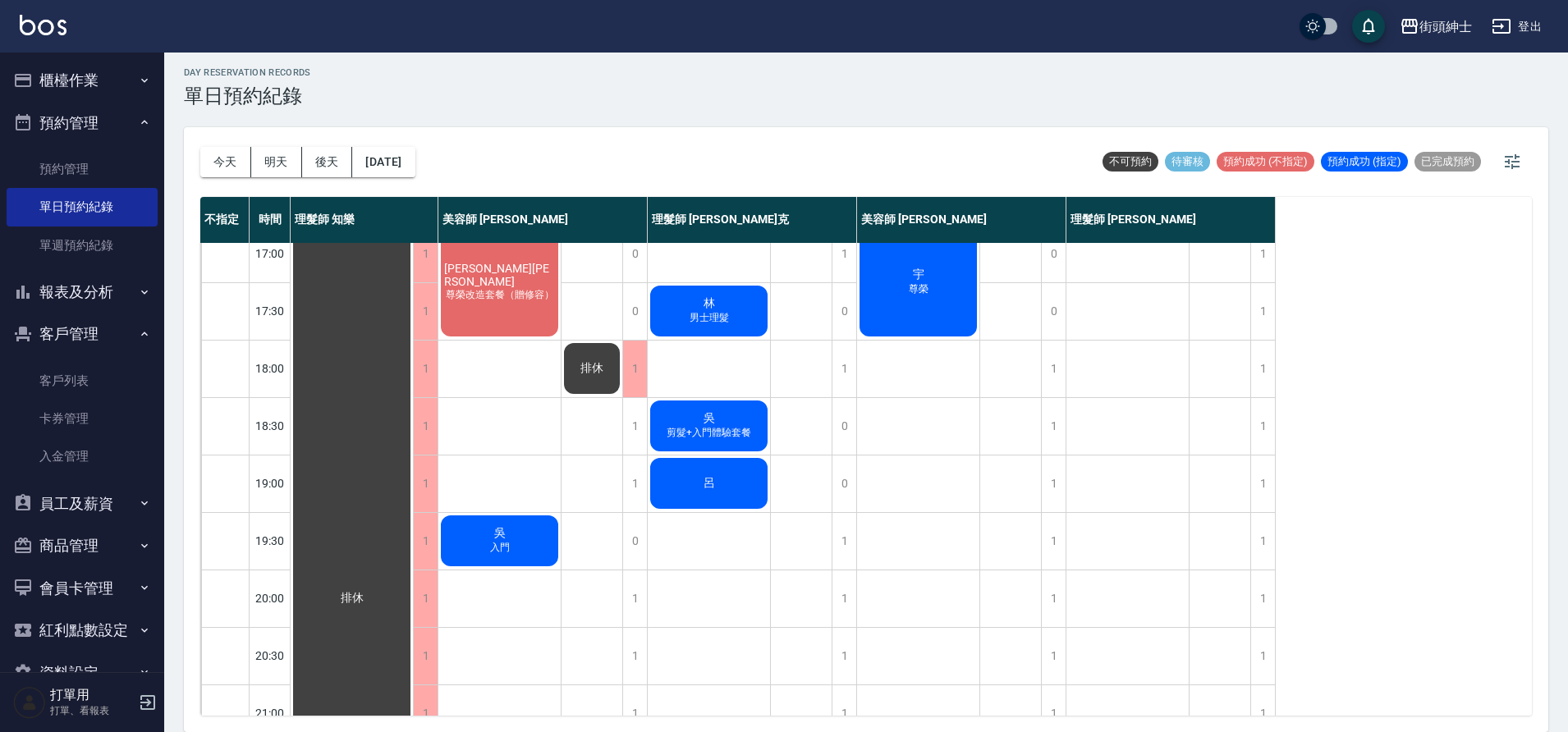
scroll to position [685, 0]
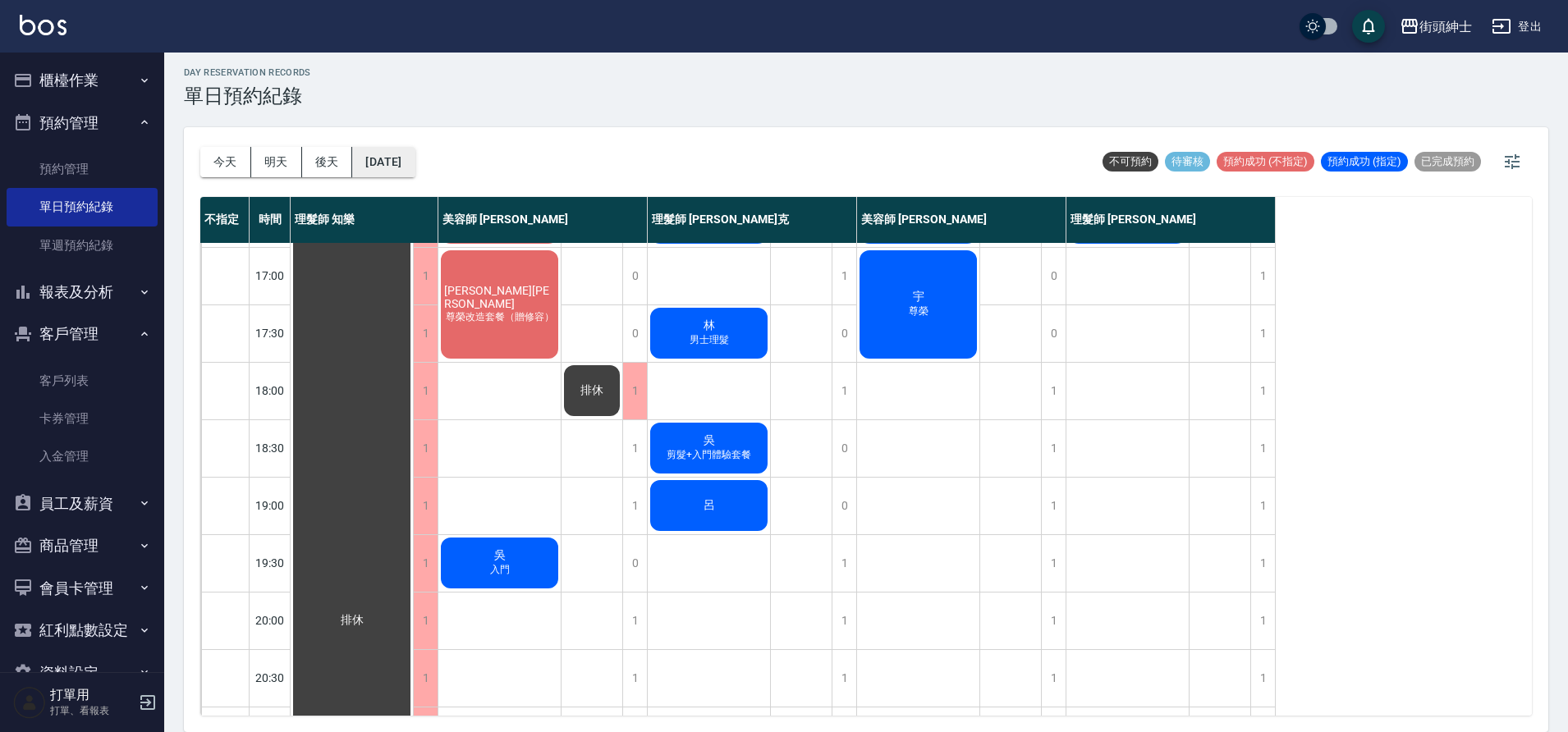
click at [402, 165] on button "2025/09/06" at bounding box center [383, 161] width 62 height 30
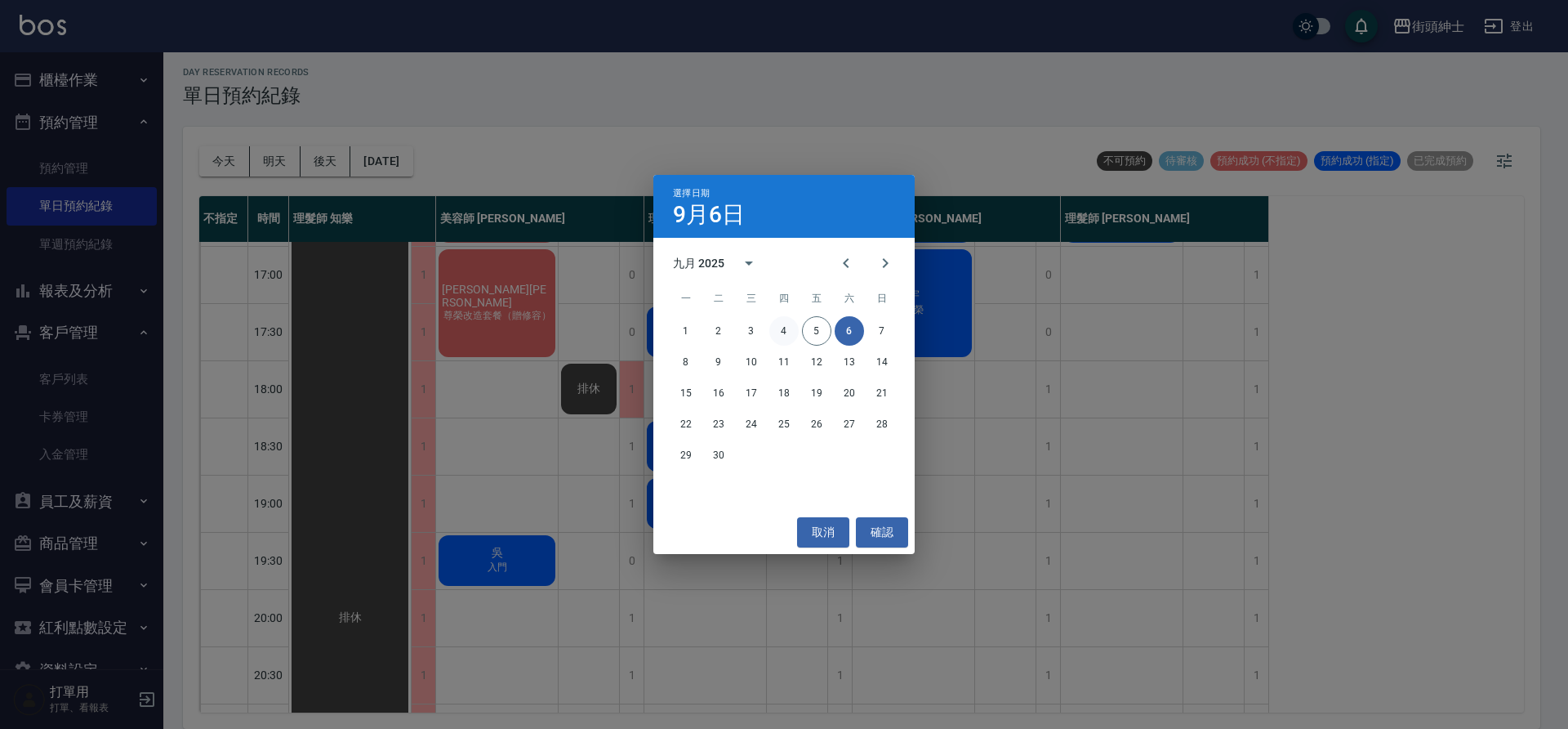
click at [769, 325] on div "1 2 3 4 5 6 7" at bounding box center [784, 331] width 261 height 29
click at [771, 326] on button "4" at bounding box center [784, 331] width 29 height 29
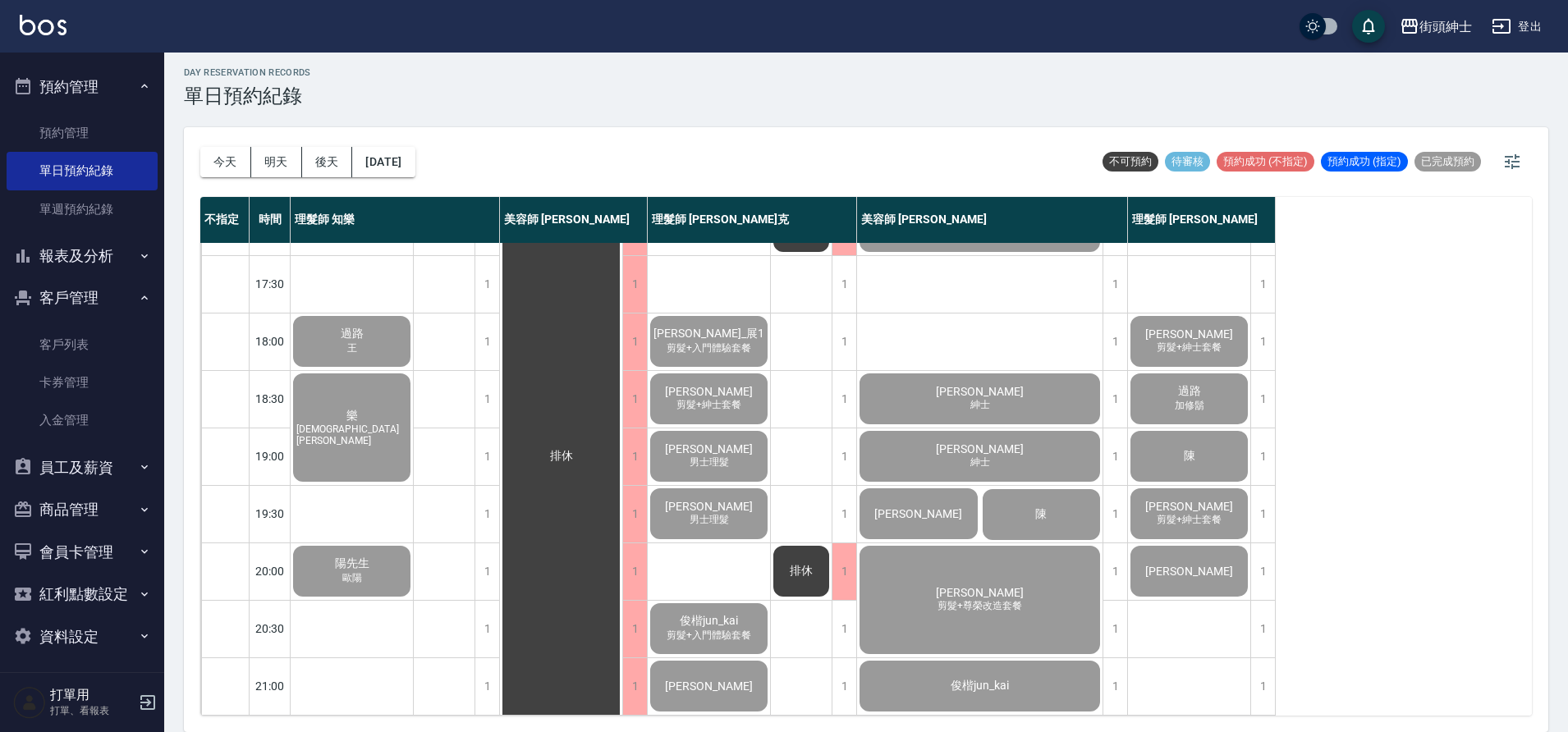
scroll to position [41, 0]
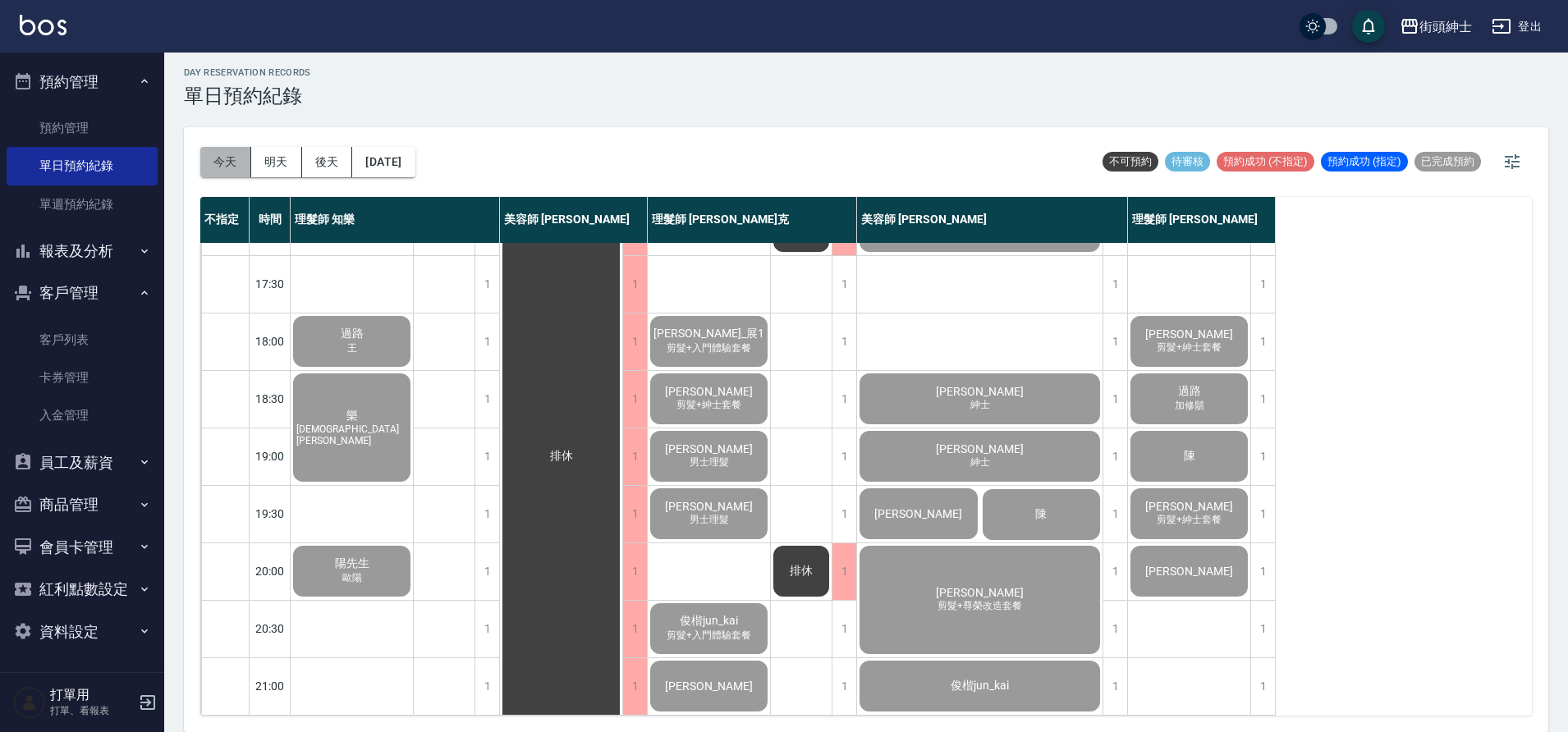
click at [223, 165] on button "今天" at bounding box center [226, 161] width 51 height 30
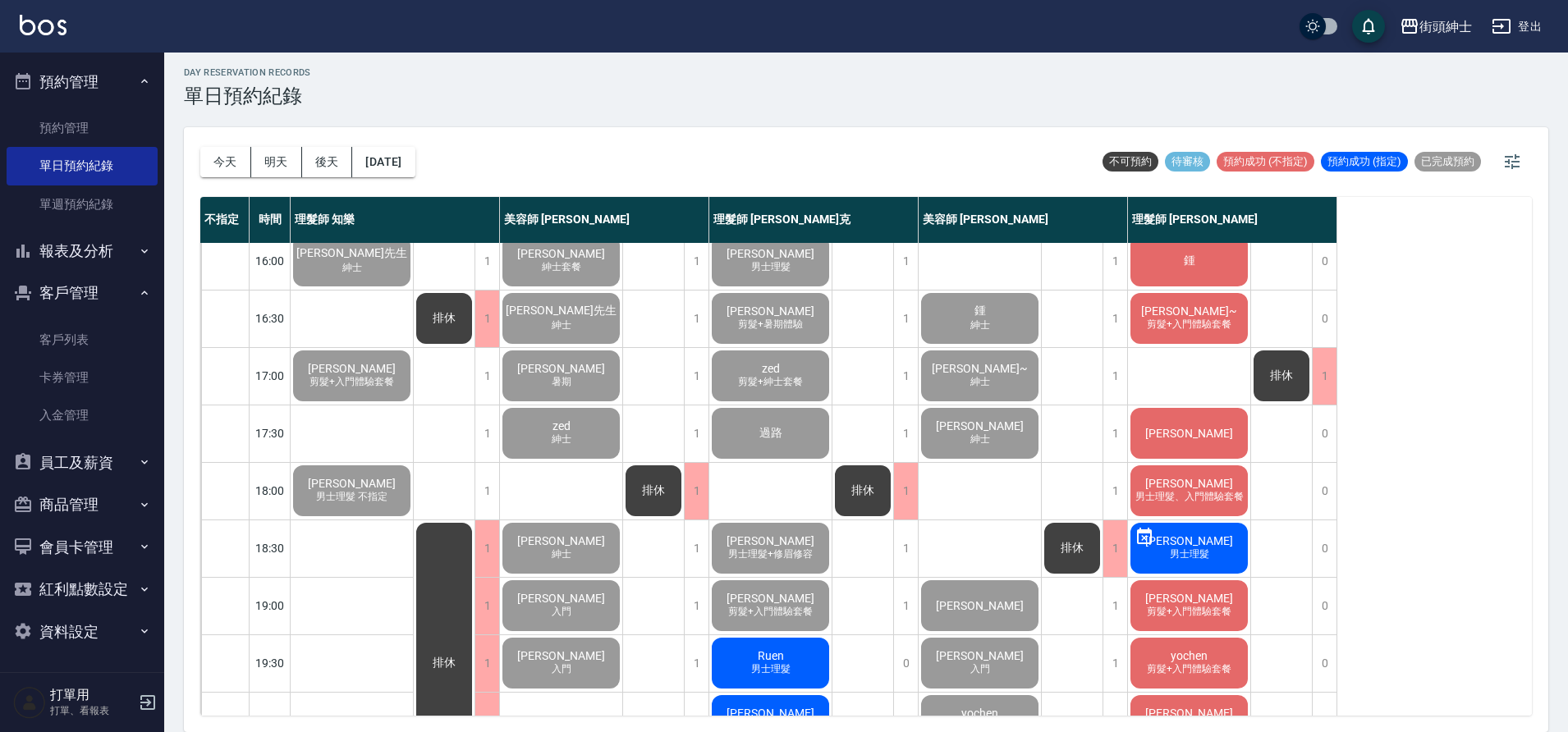
scroll to position [611, 0]
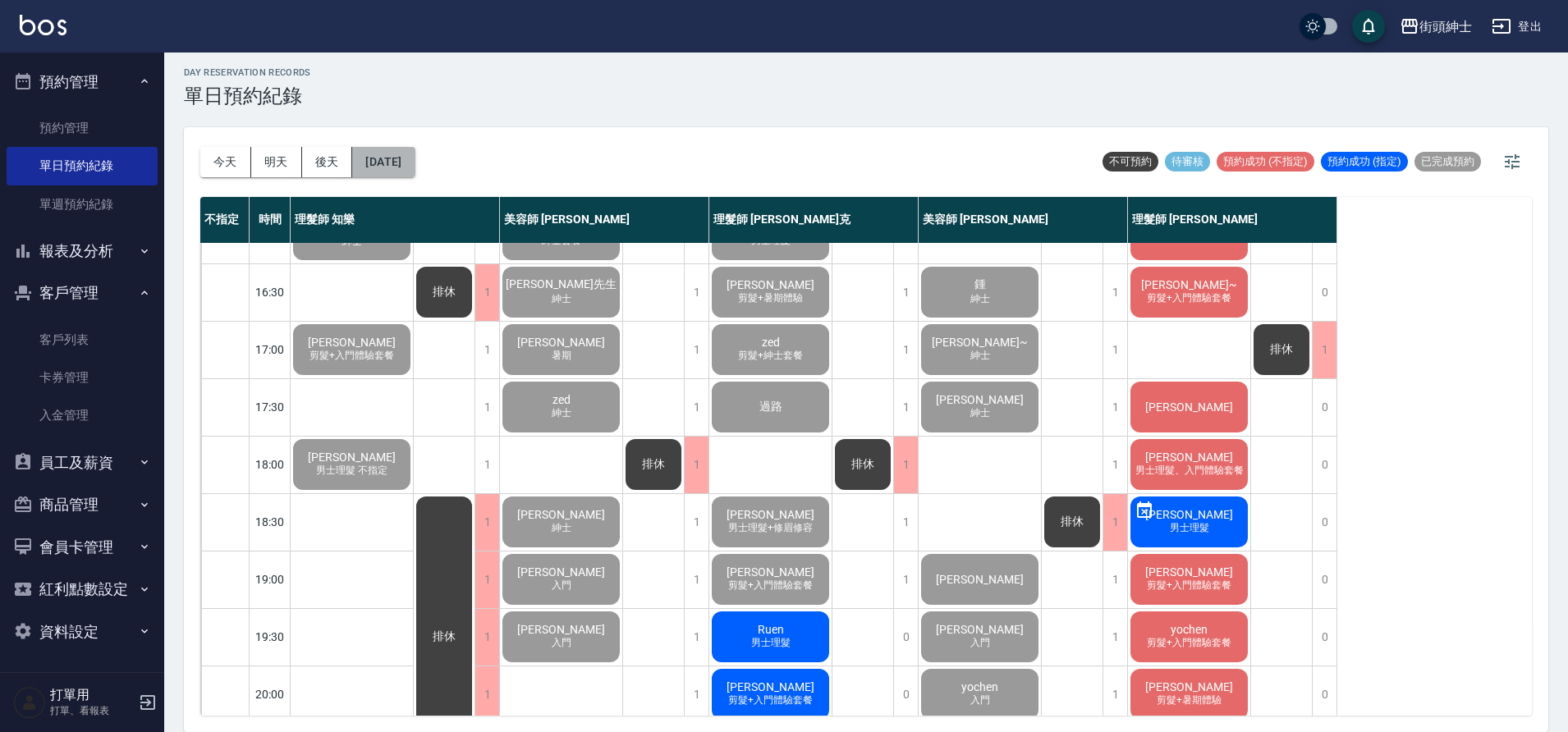
click at [414, 165] on button "[DATE]" at bounding box center [383, 161] width 62 height 30
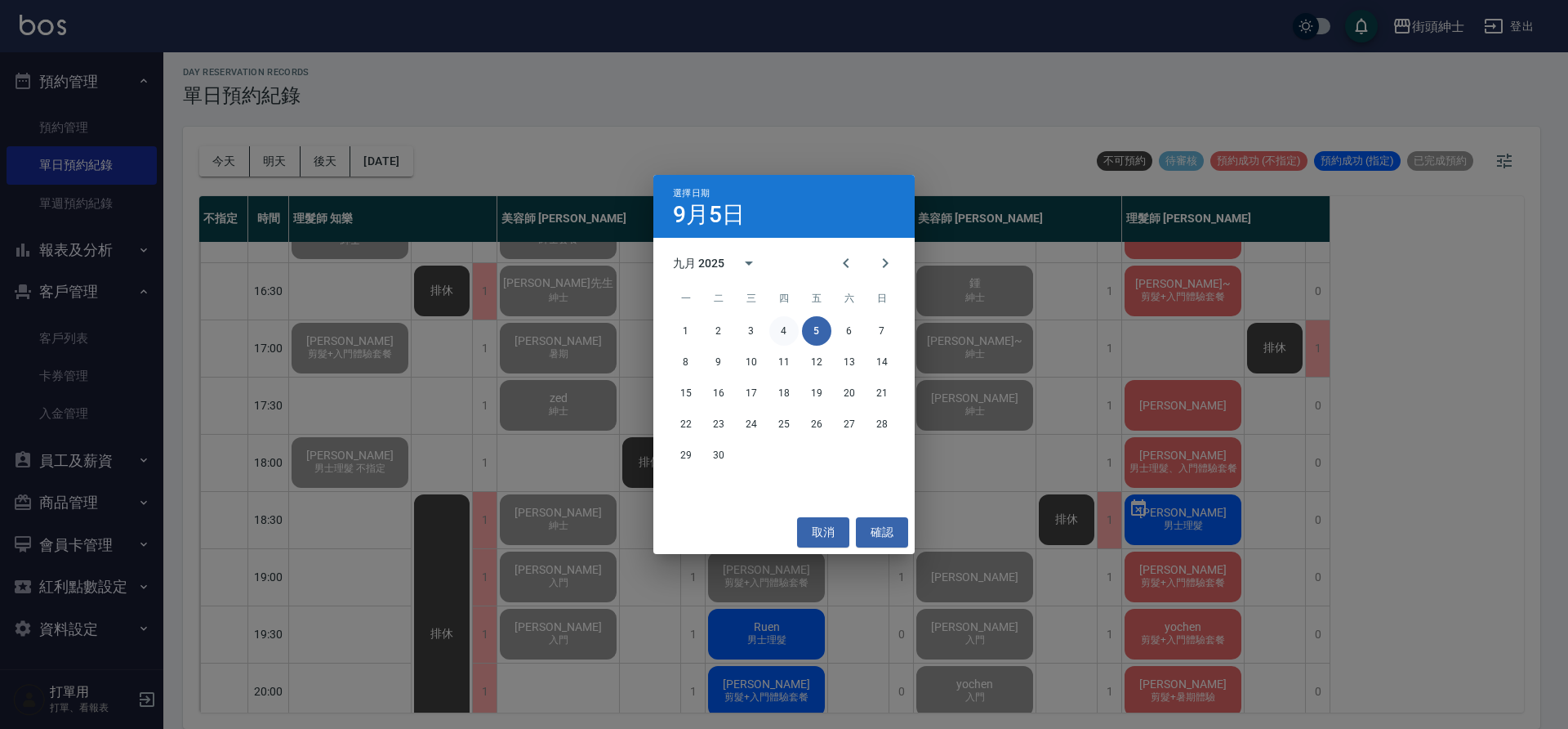
click at [787, 326] on button "4" at bounding box center [784, 331] width 29 height 29
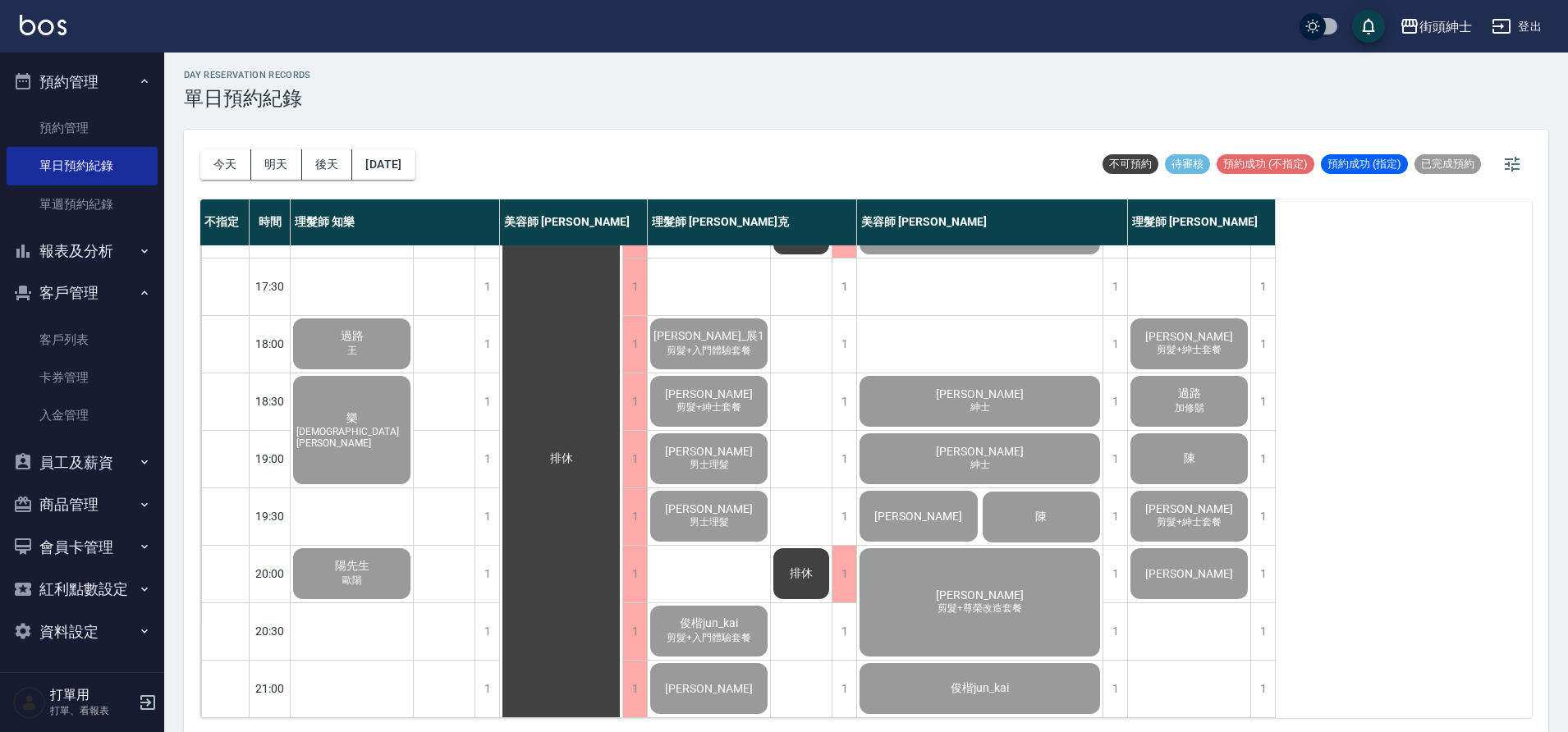
scroll to position [5, 0]
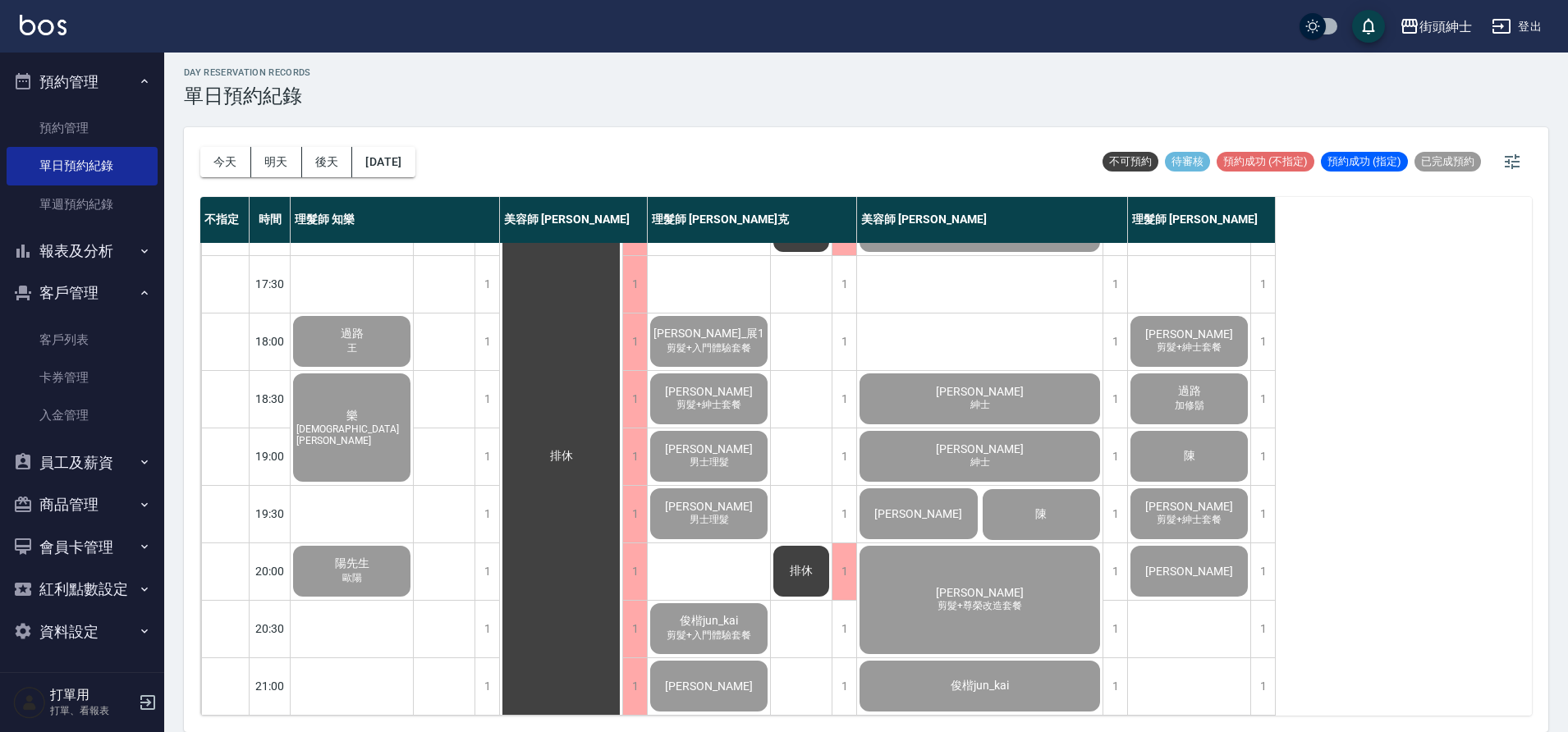
click at [907, 670] on div "俊楷jun_kai" at bounding box center [980, 685] width 245 height 55
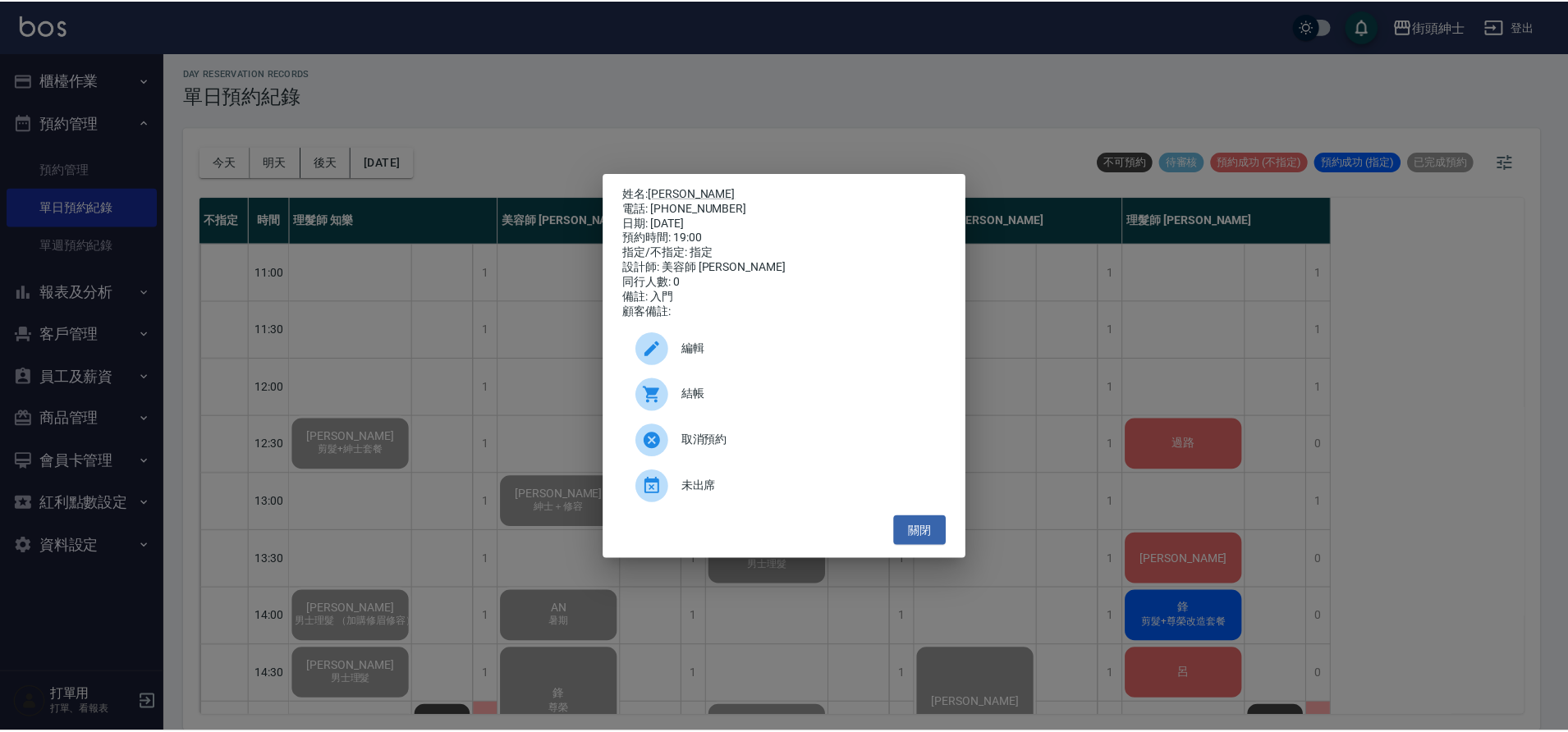
scroll to position [747, 0]
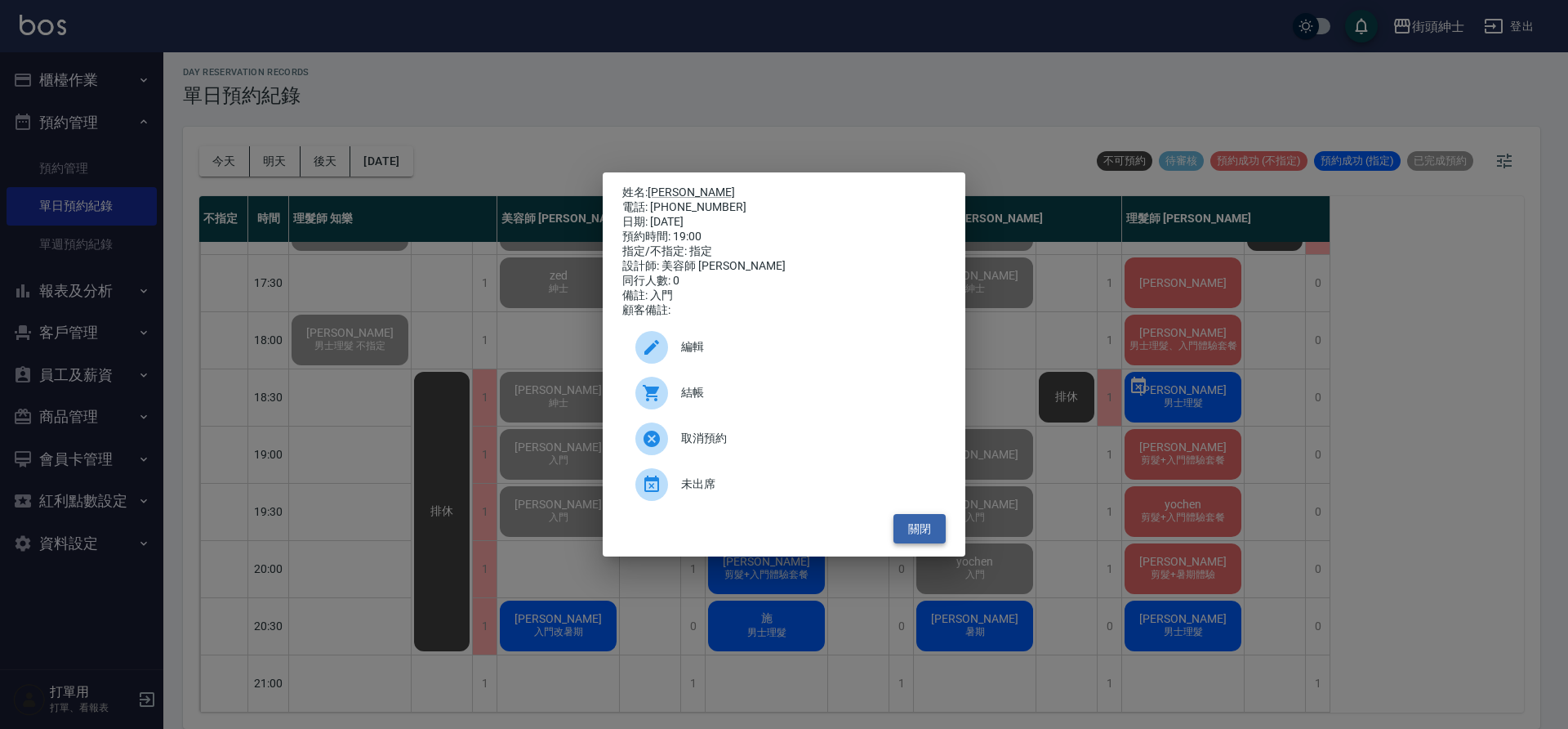
click at [927, 544] on button "關閉" at bounding box center [920, 529] width 52 height 30
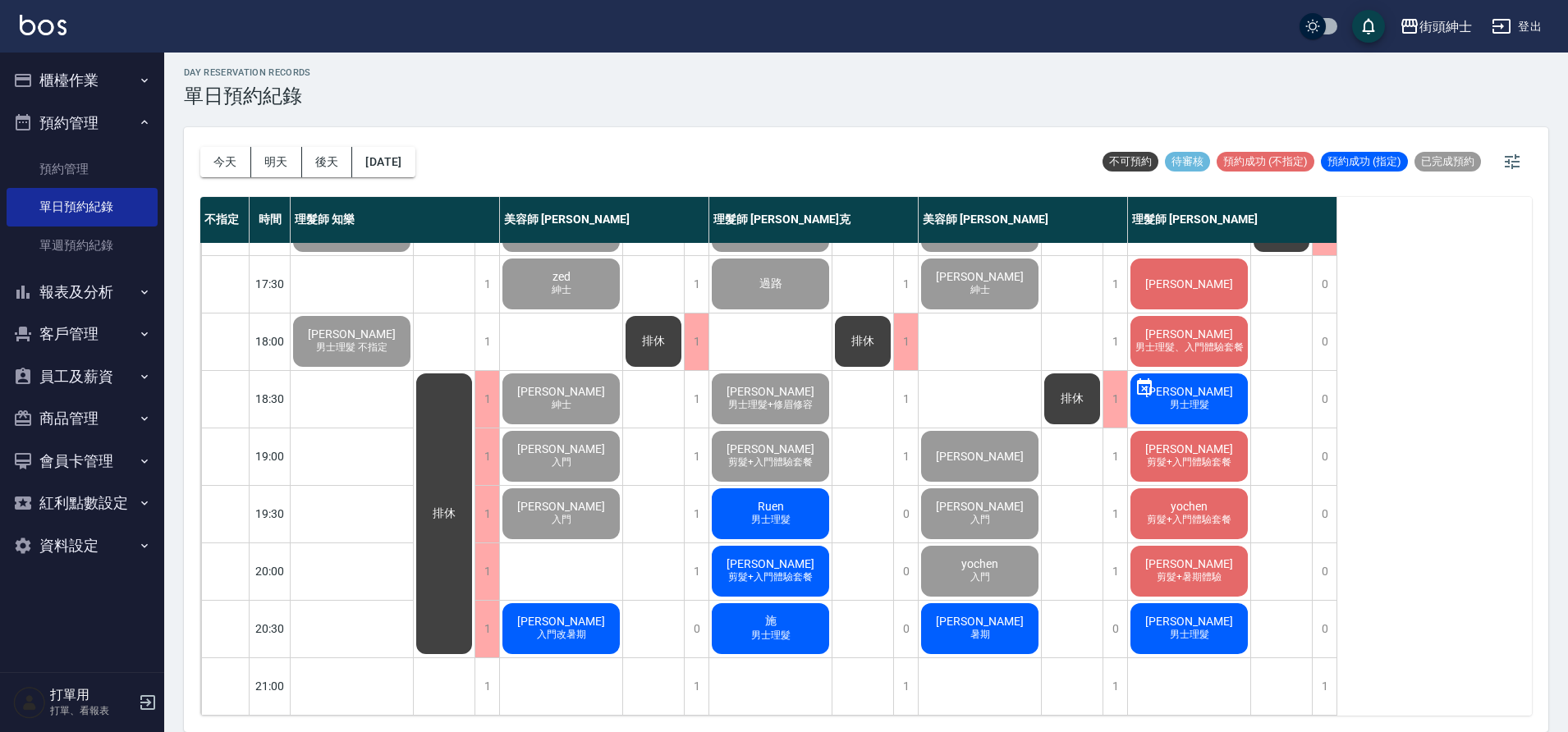
click at [602, 616] on div "陳睿詮 入門改暑期" at bounding box center [561, 628] width 123 height 55
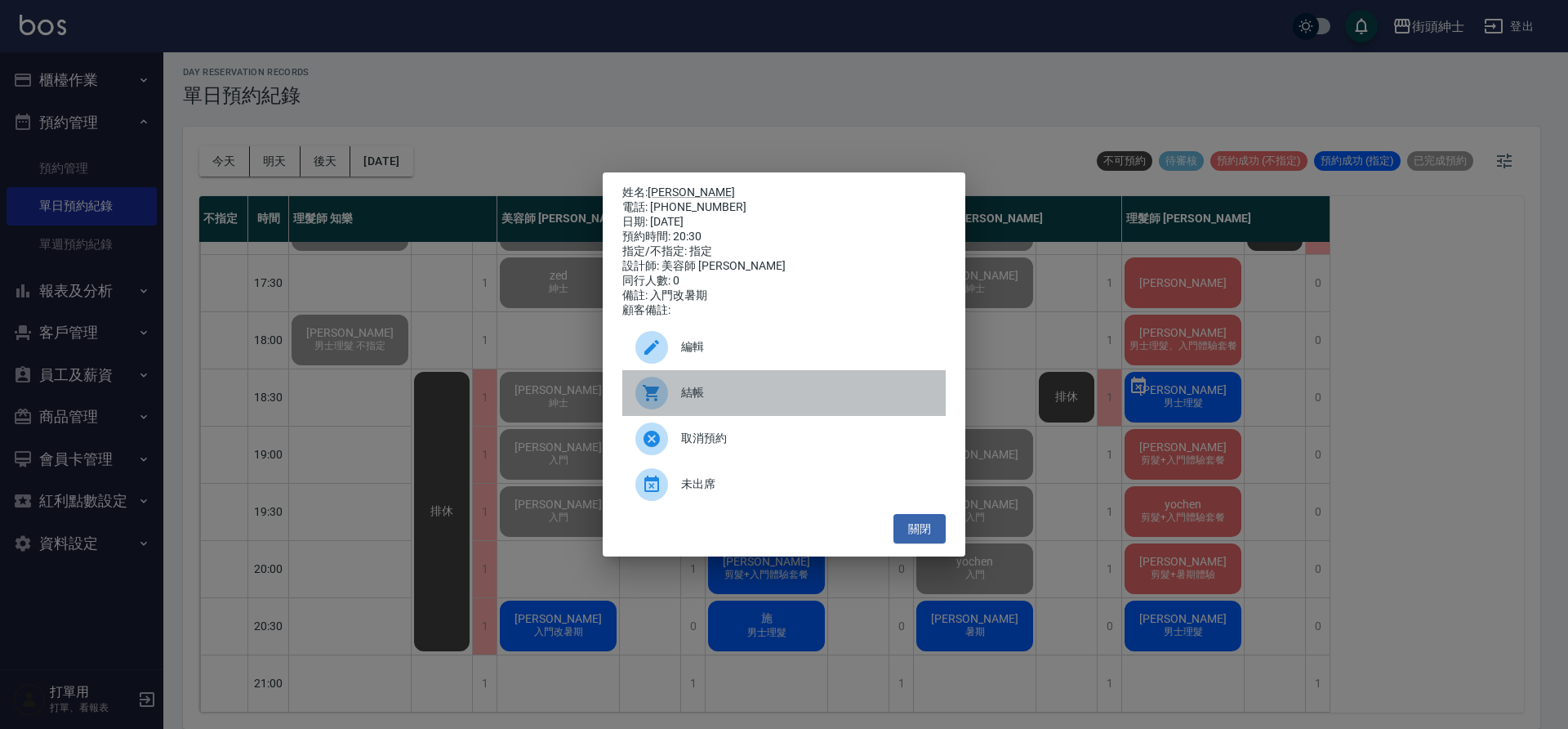
click at [694, 410] on div "結帳" at bounding box center [784, 392] width 323 height 46
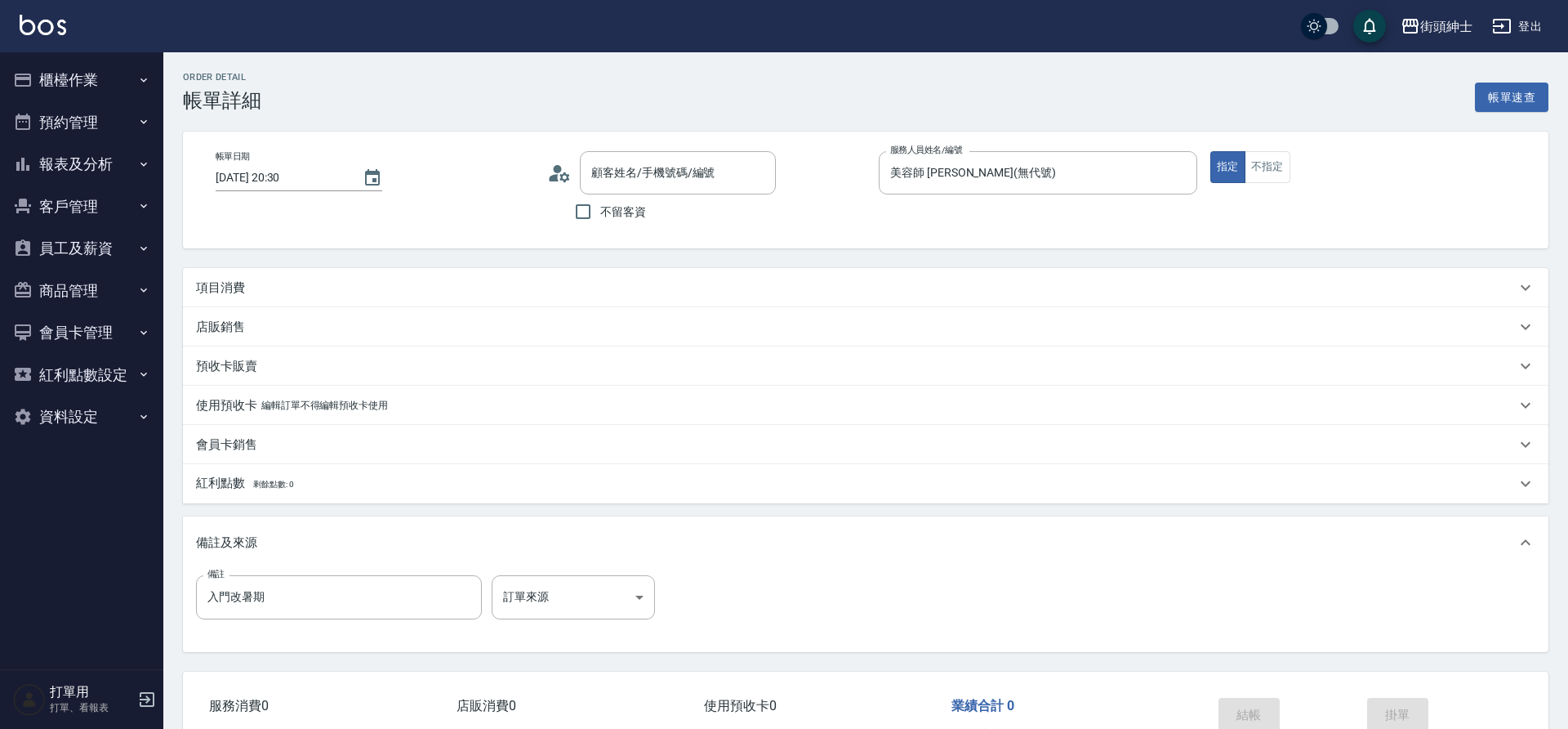
type input "[PERSON_NAME]/0978607292/null"
drag, startPoint x: 0, startPoint y: 0, endPoint x: 477, endPoint y: 267, distance: 546.6
click at [477, 268] on div "項目消費" at bounding box center [861, 288] width 1358 height 40
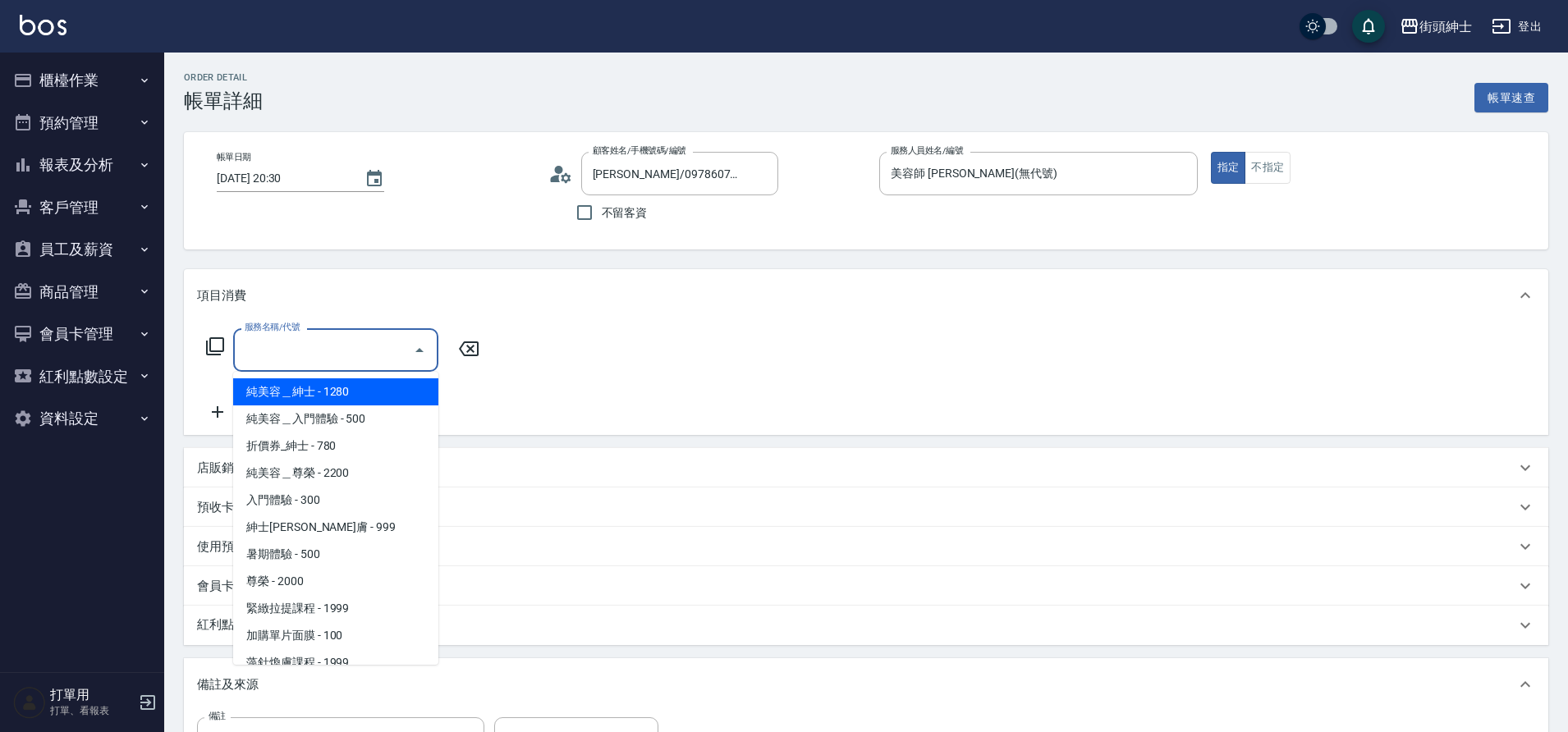
click at [302, 354] on input "服務名稱/代號" at bounding box center [323, 350] width 165 height 29
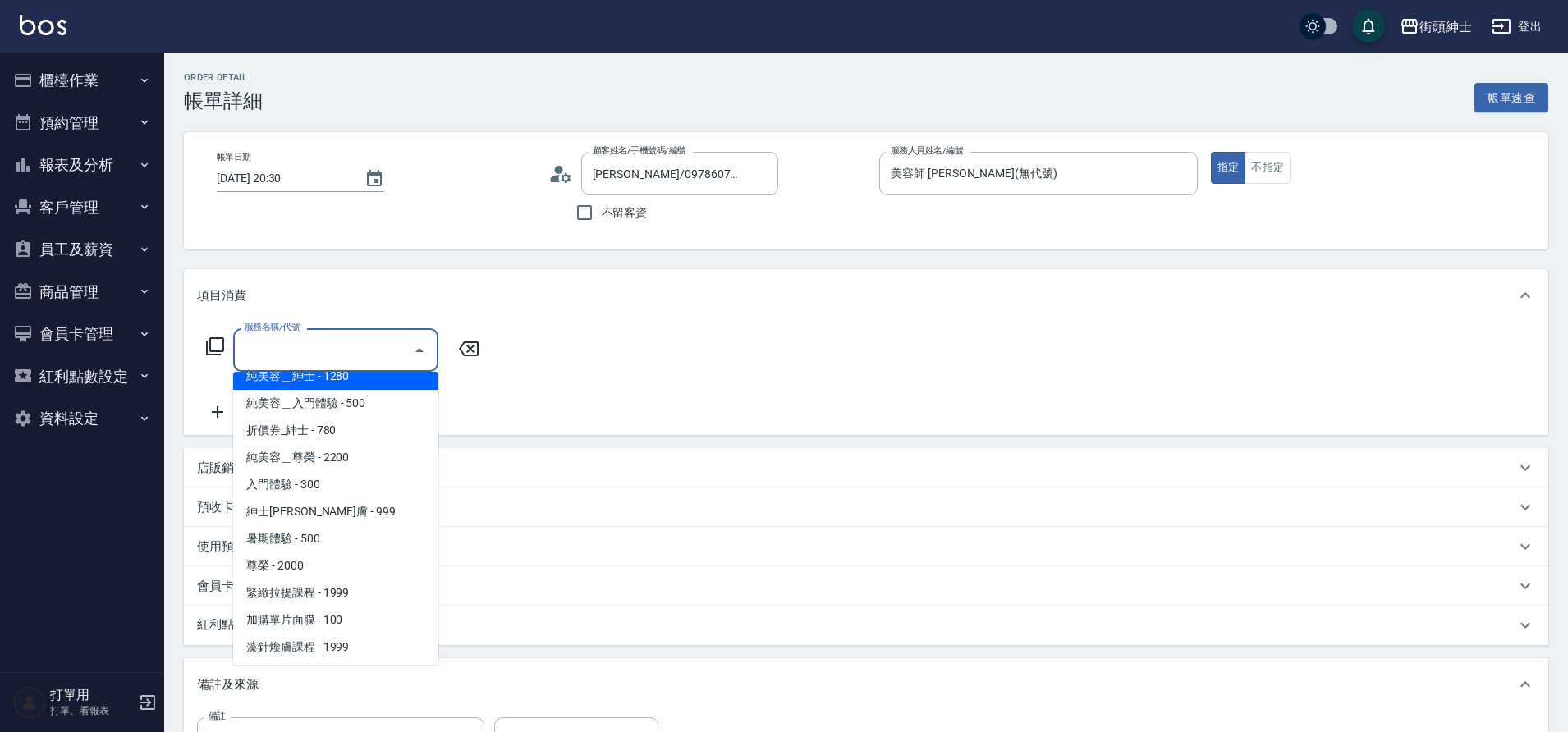
scroll to position [18, 0]
click at [310, 540] on span "暑期體驗 - 500" at bounding box center [336, 536] width 205 height 27
type input "暑期體驗"
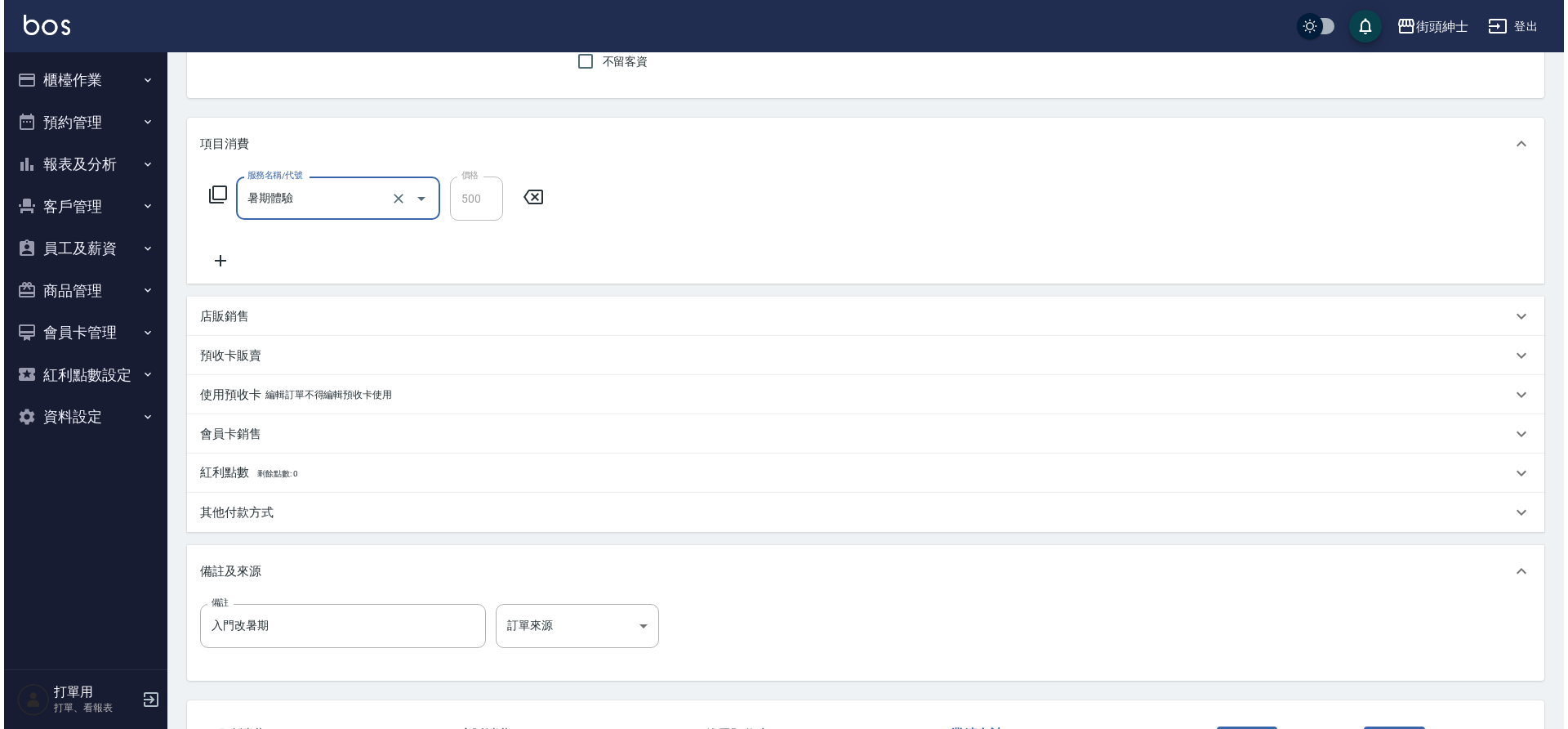
scroll to position [174, 0]
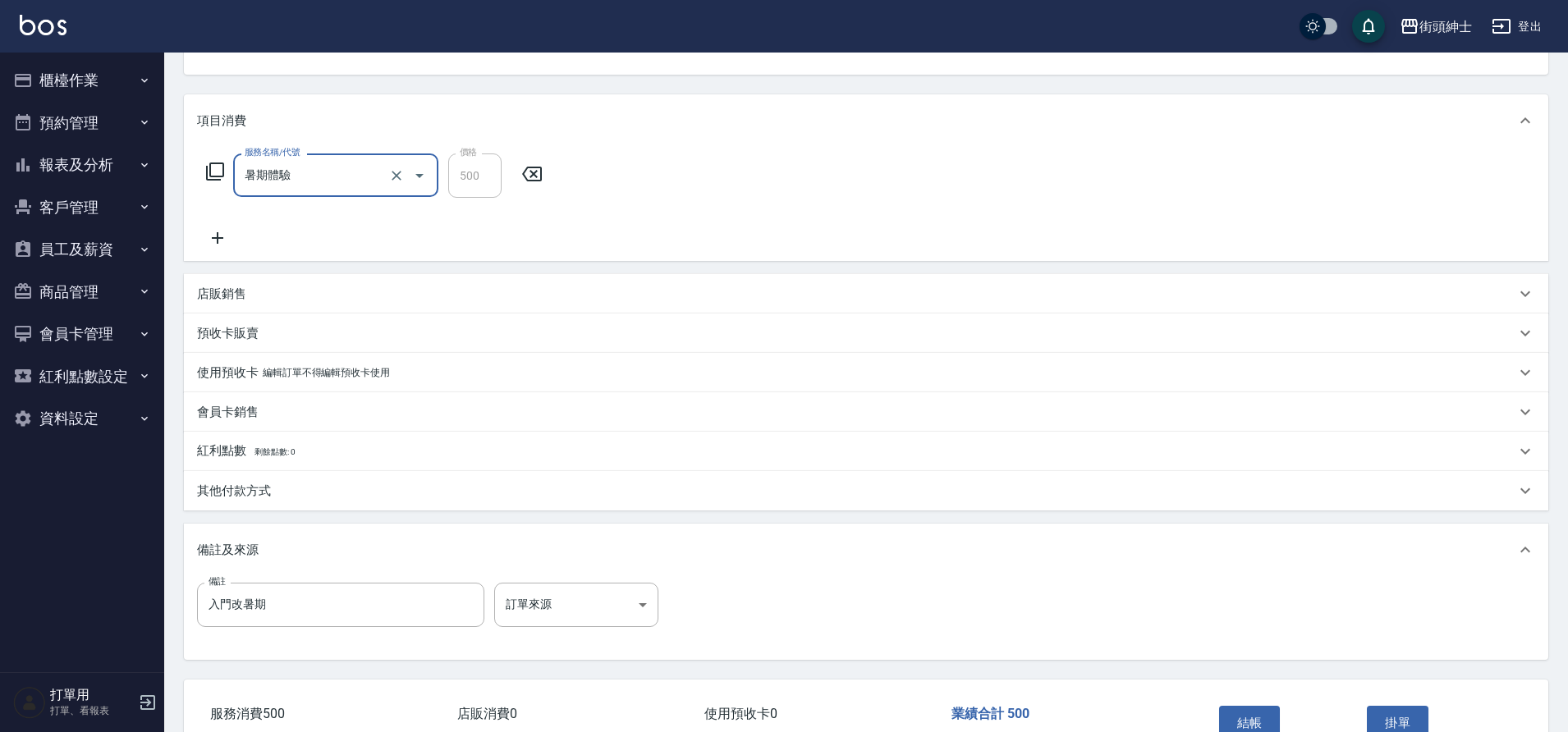
click at [1238, 717] on button "結帳" at bounding box center [1249, 722] width 61 height 34
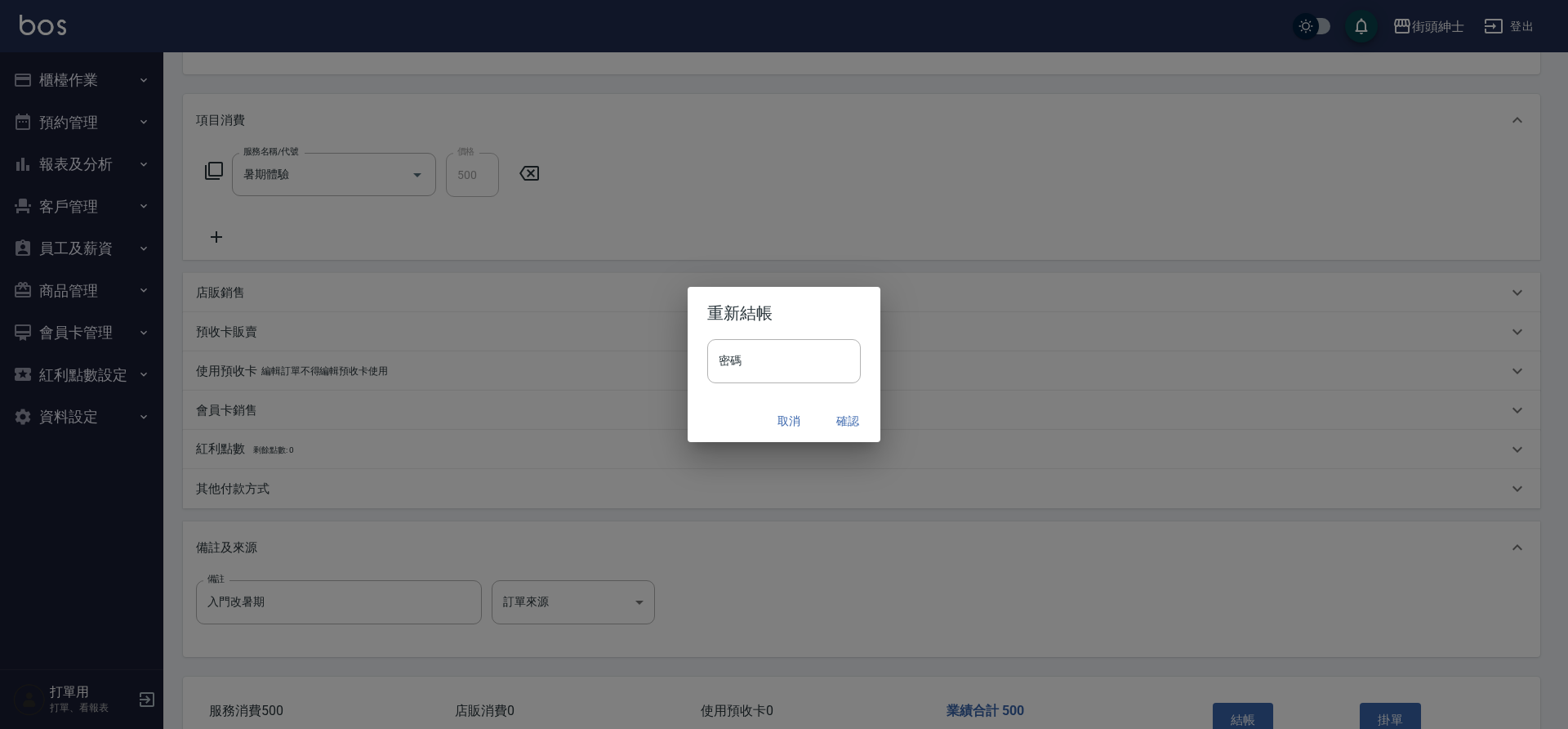
drag, startPoint x: 477, startPoint y: 267, endPoint x: 834, endPoint y: 418, distance: 387.6
click at [834, 418] on button "確認" at bounding box center [848, 420] width 52 height 30
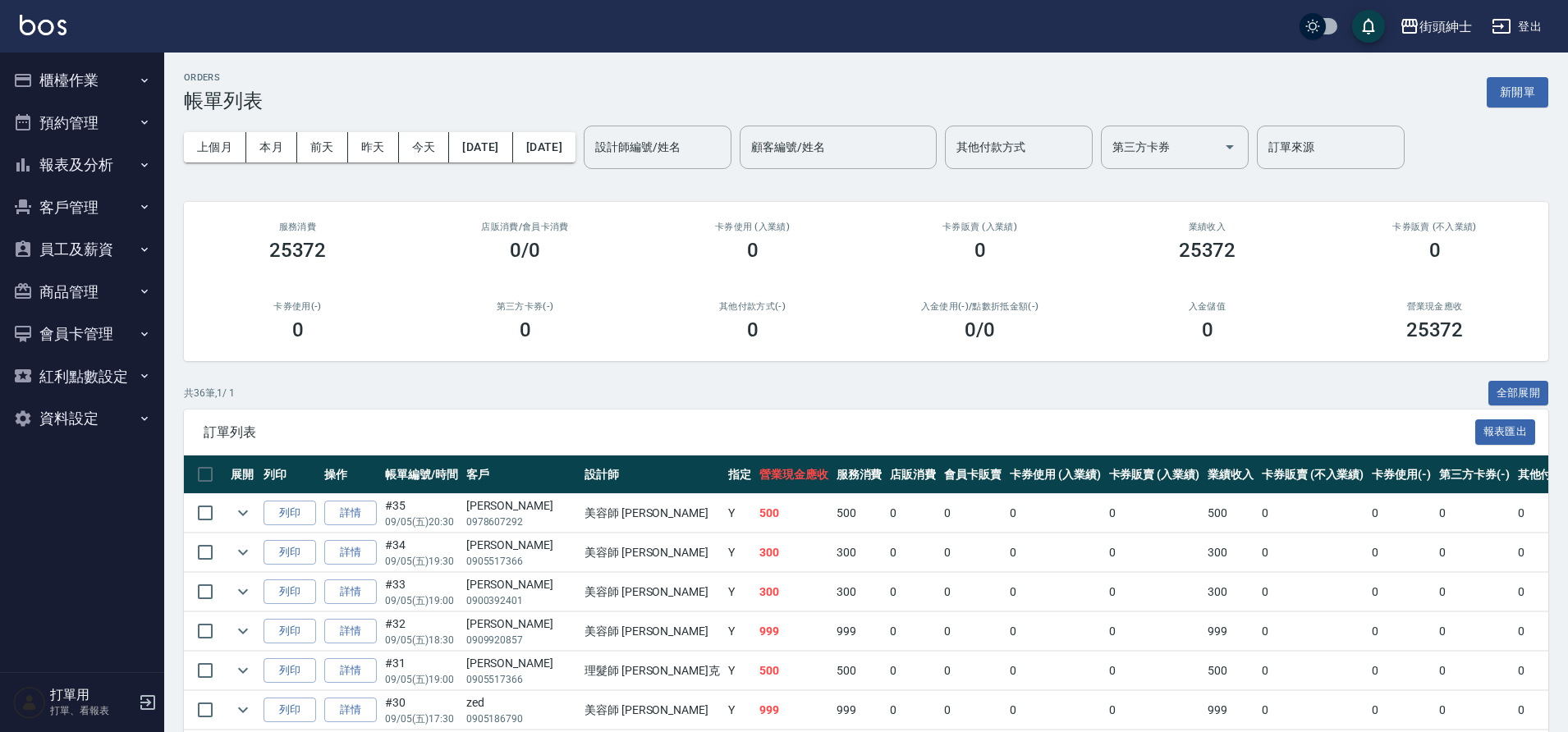
click at [85, 123] on button "預約管理" at bounding box center [82, 123] width 151 height 43
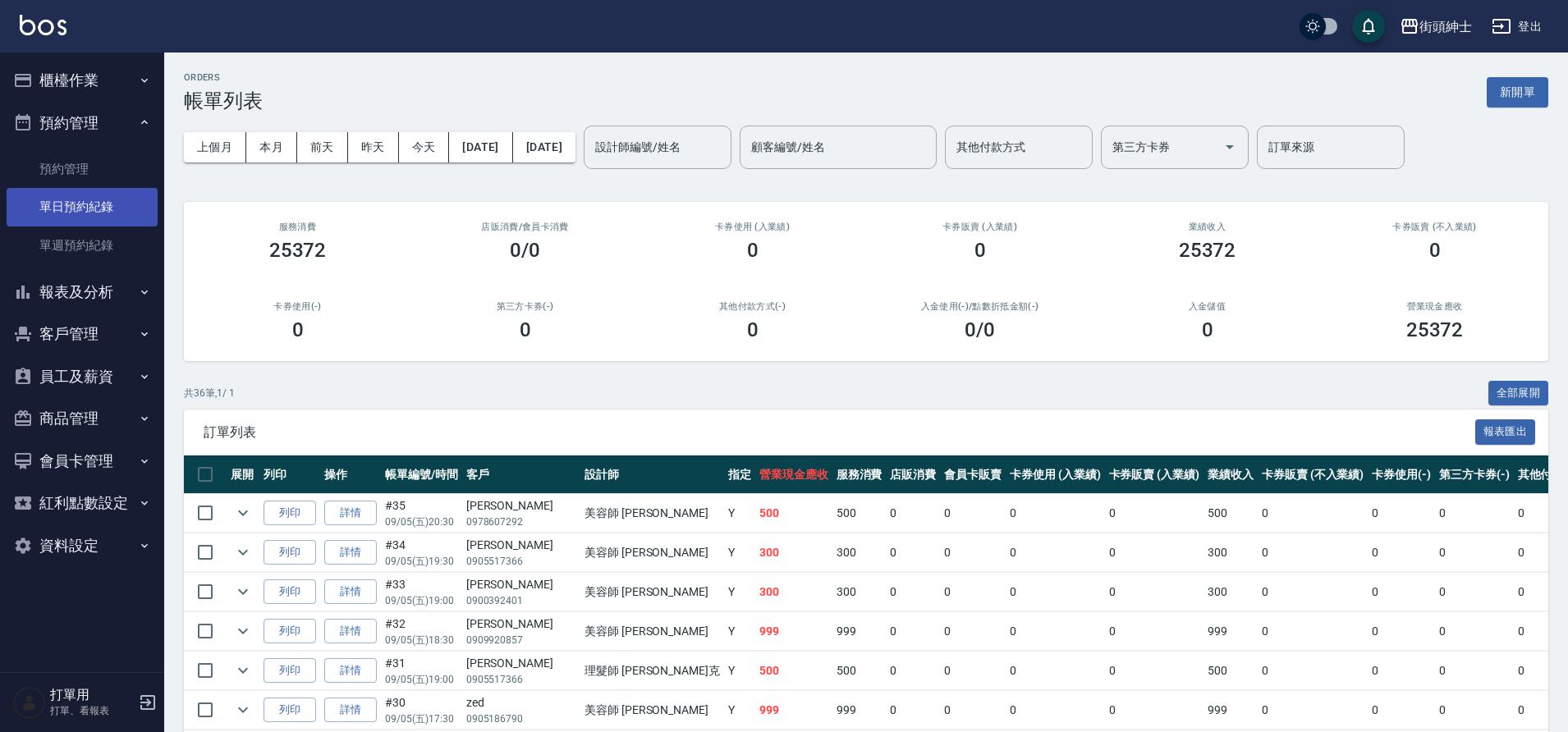
click at [114, 207] on link "單日預約紀錄" at bounding box center [82, 206] width 151 height 38
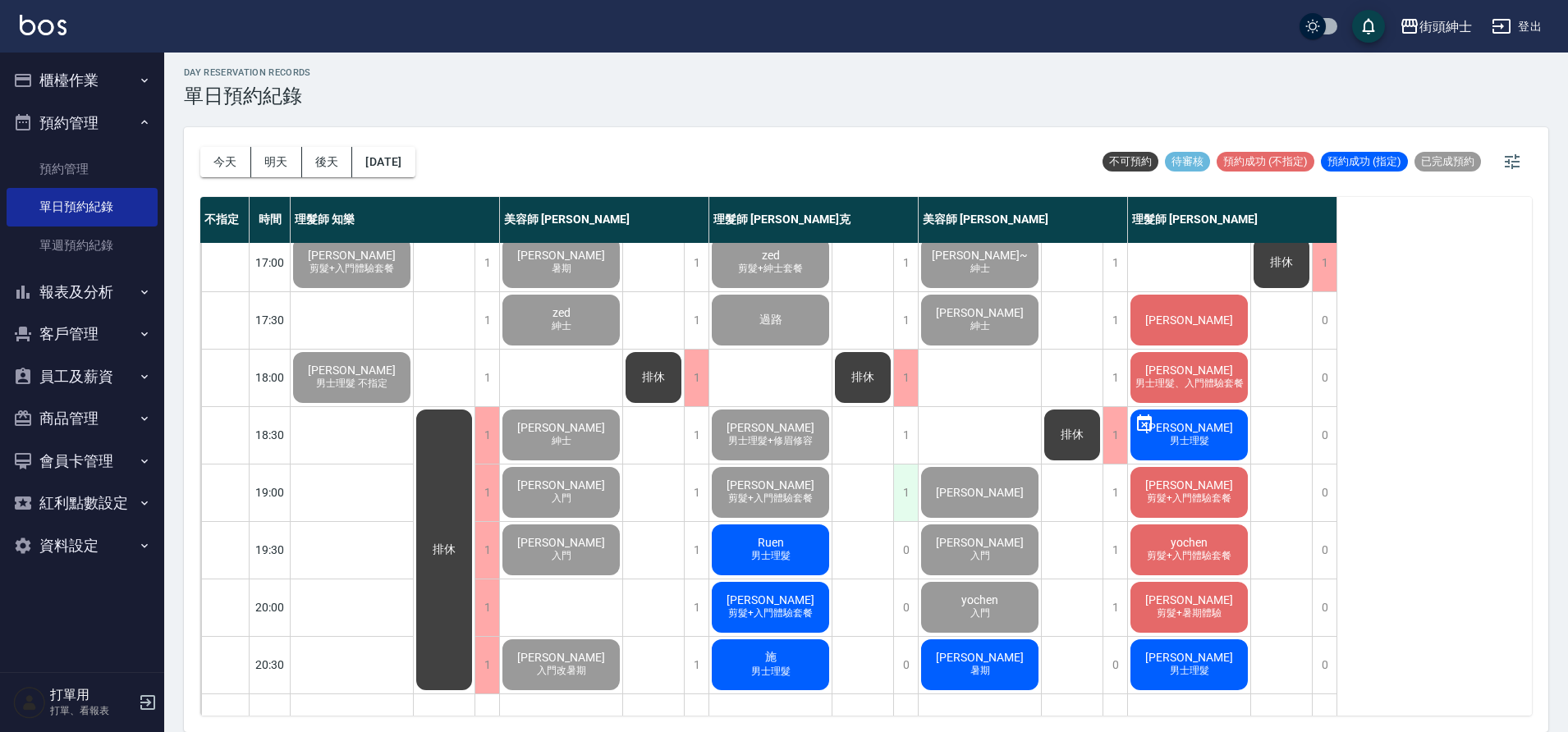
scroll to position [747, 0]
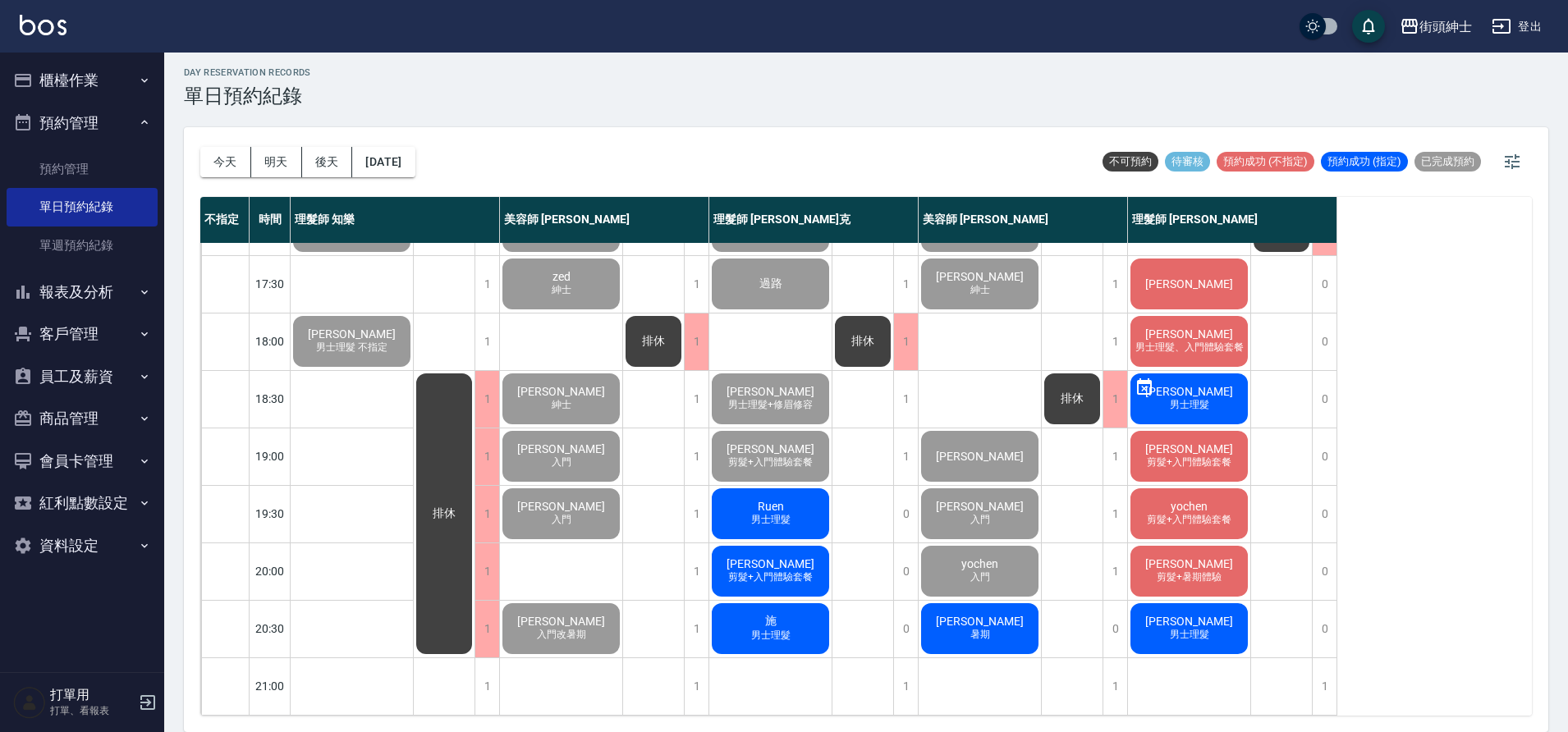
click at [803, 512] on div "Ruen 男士理髮" at bounding box center [770, 513] width 123 height 55
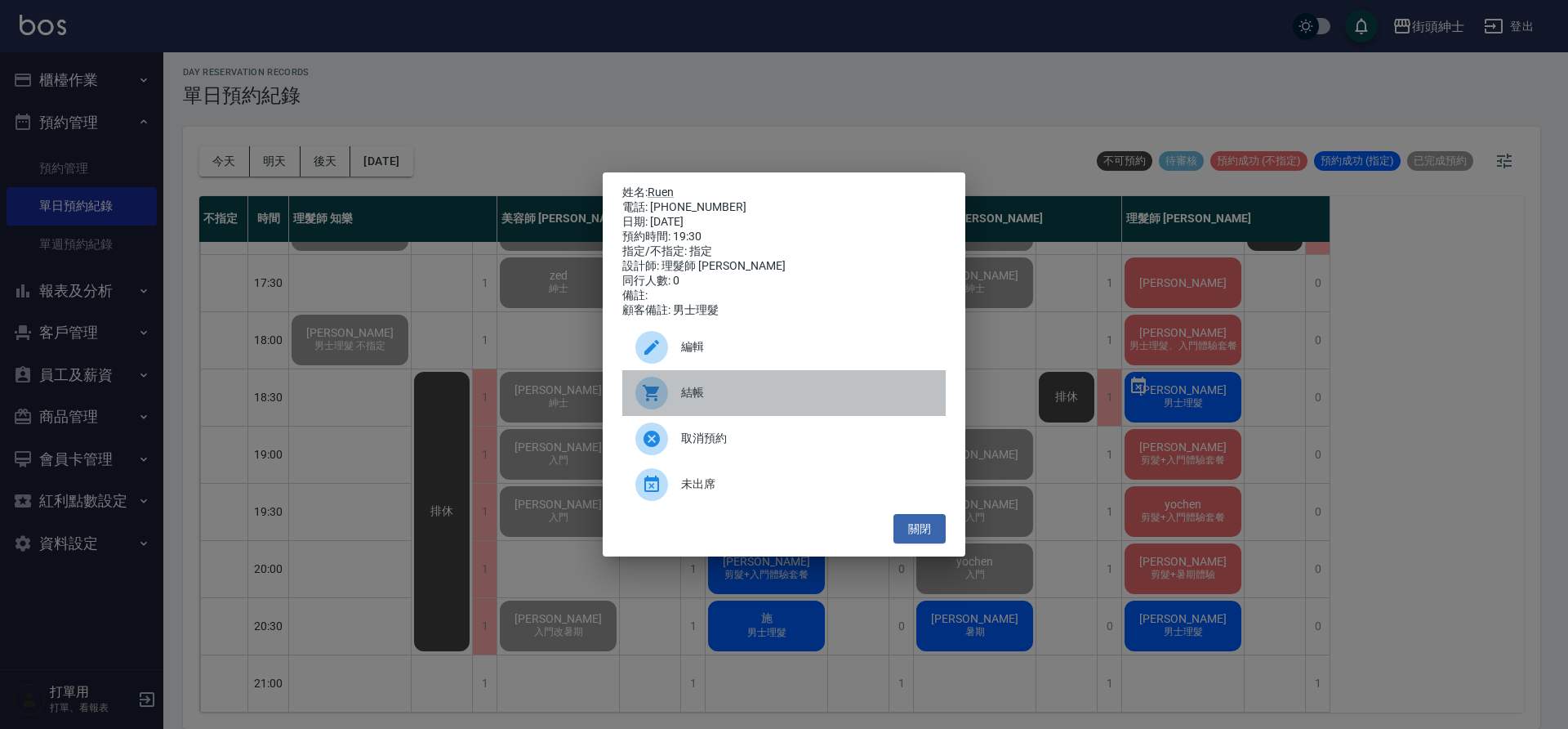
click at [747, 401] on span "結帳" at bounding box center [807, 393] width 252 height 17
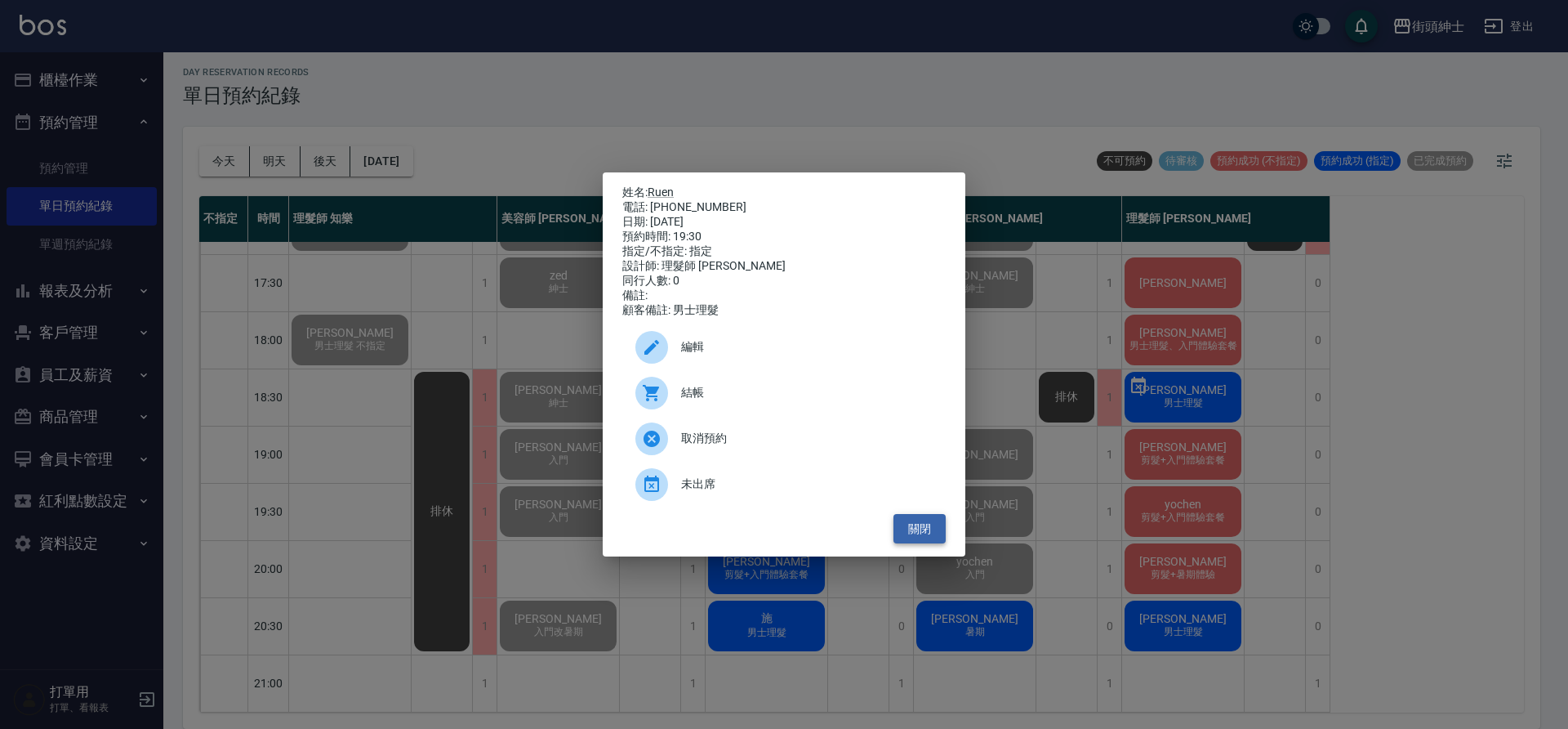
click at [925, 537] on button "關閉" at bounding box center [920, 529] width 52 height 30
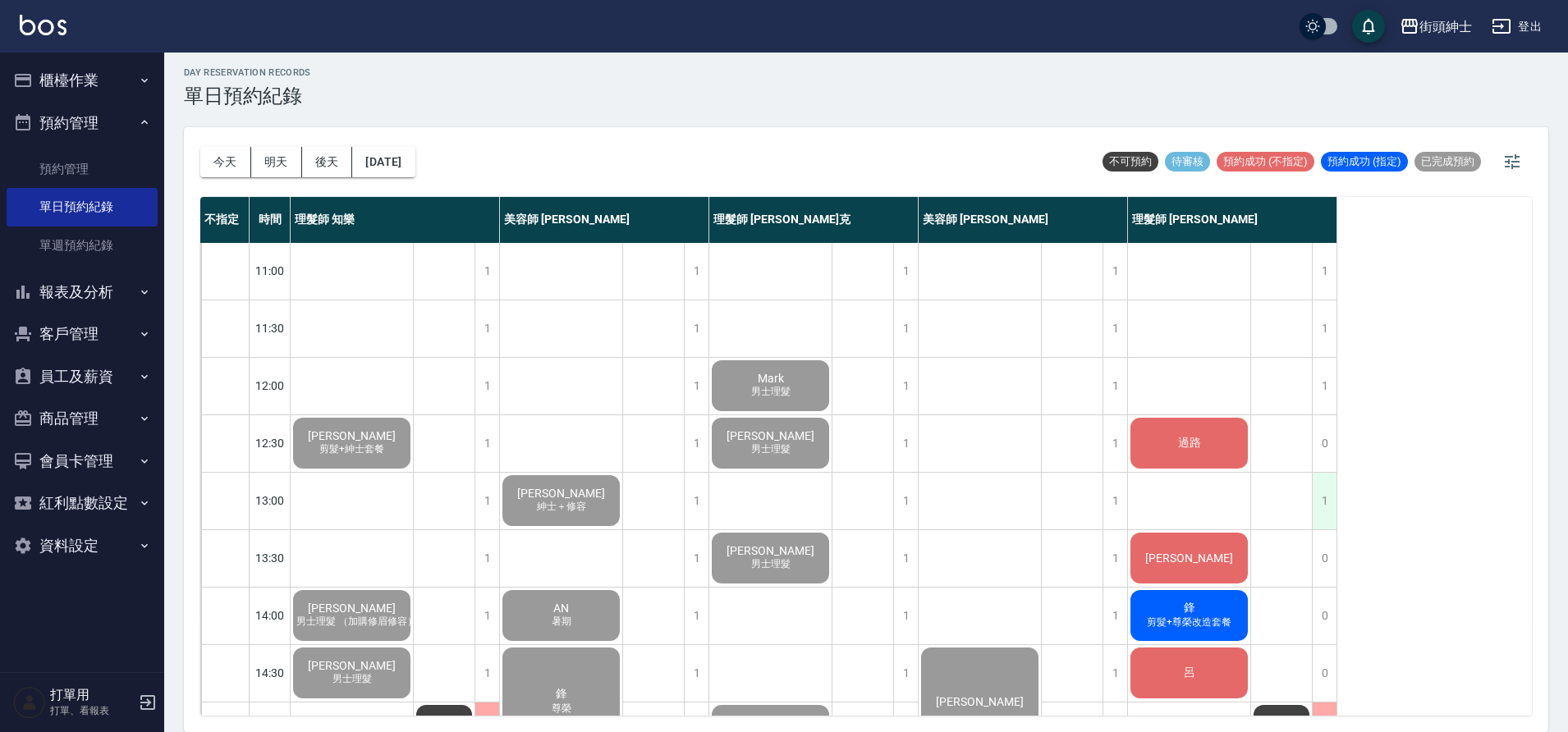
scroll to position [0, 0]
click at [1206, 461] on div "過路" at bounding box center [1189, 443] width 123 height 55
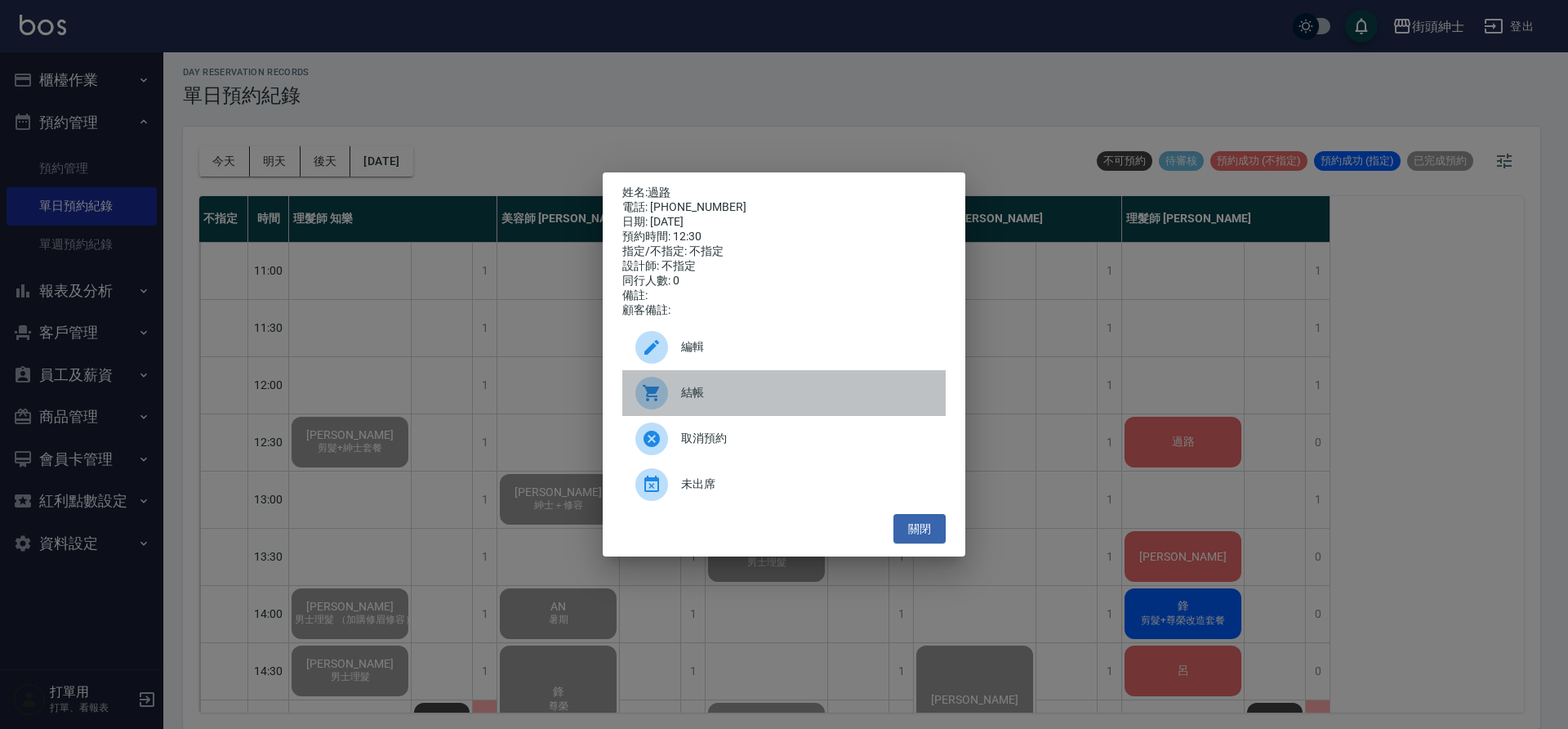
click at [681, 401] on span "結帳" at bounding box center [807, 393] width 252 height 17
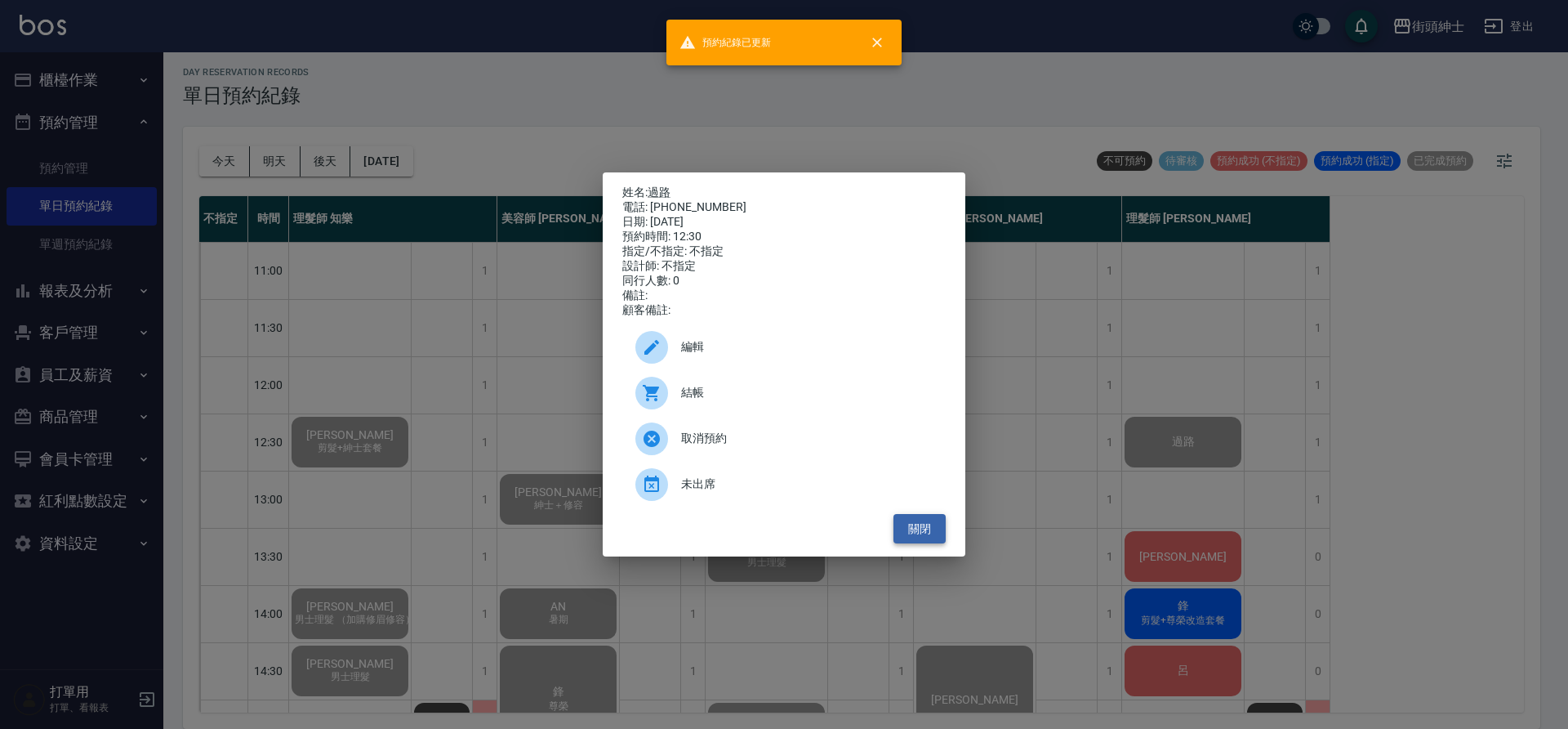
click at [913, 531] on button "關閉" at bounding box center [920, 529] width 52 height 30
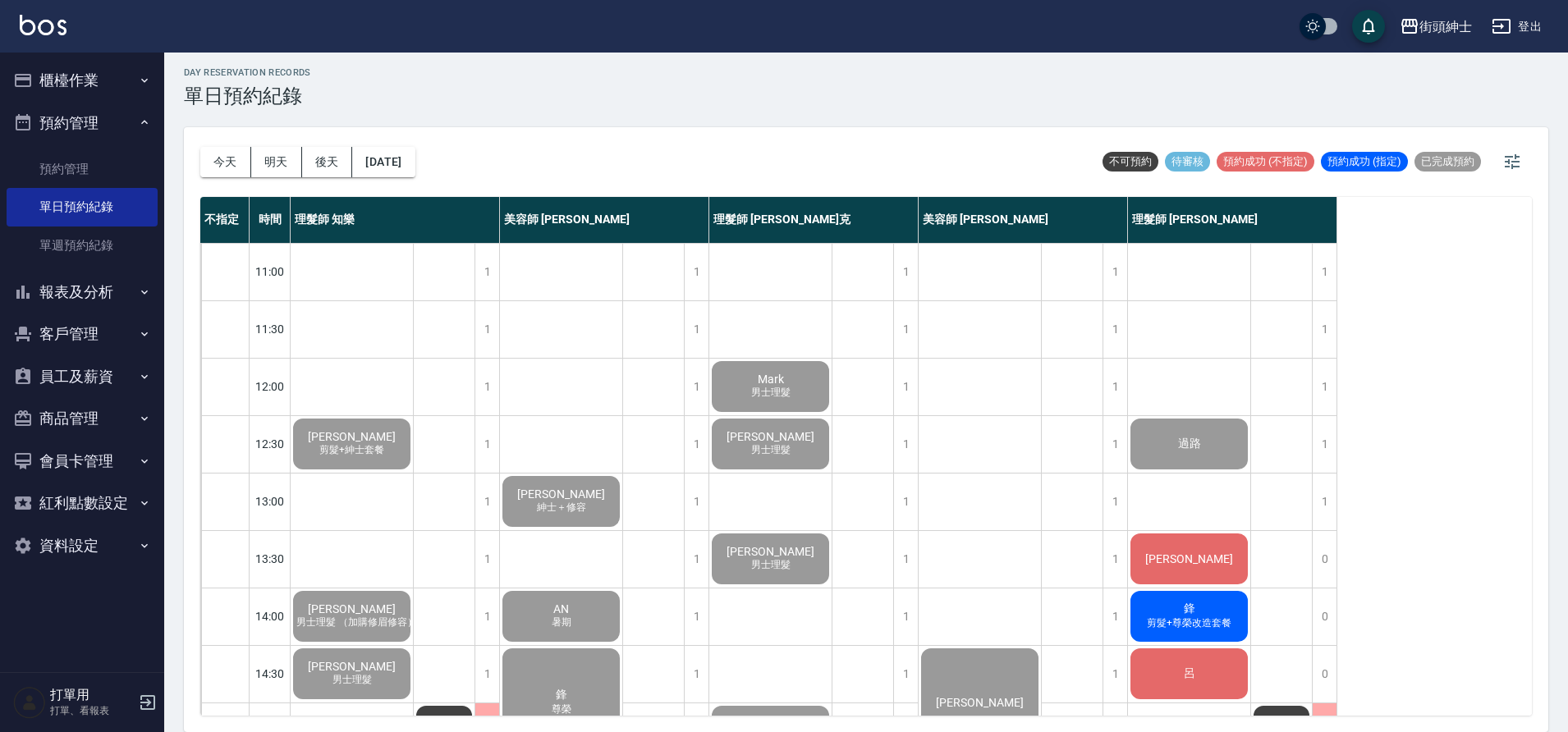
click at [1198, 553] on span "[PERSON_NAME]" at bounding box center [1189, 559] width 94 height 14
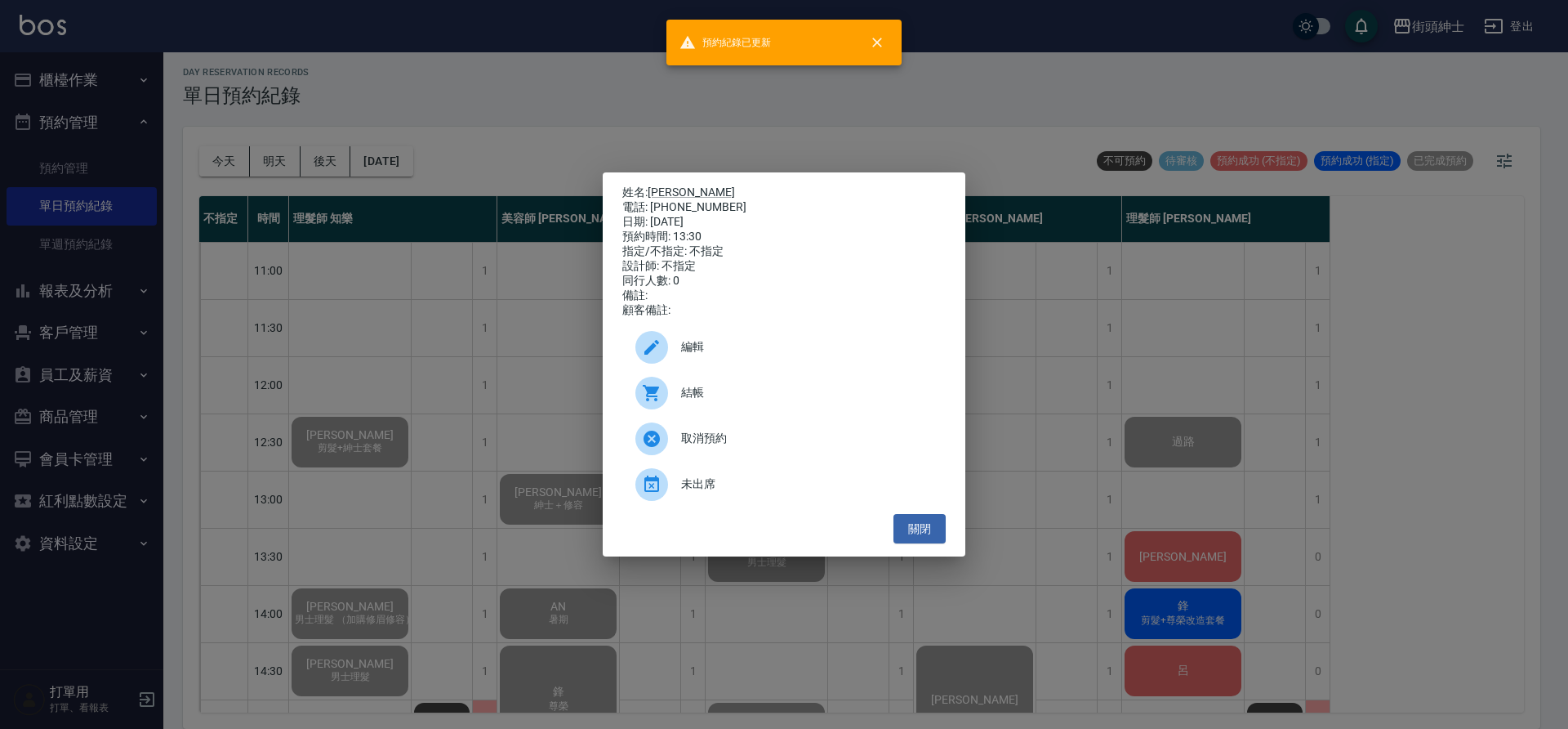
click at [719, 401] on span "結帳" at bounding box center [807, 393] width 252 height 17
click at [926, 532] on button "關閉" at bounding box center [920, 529] width 52 height 30
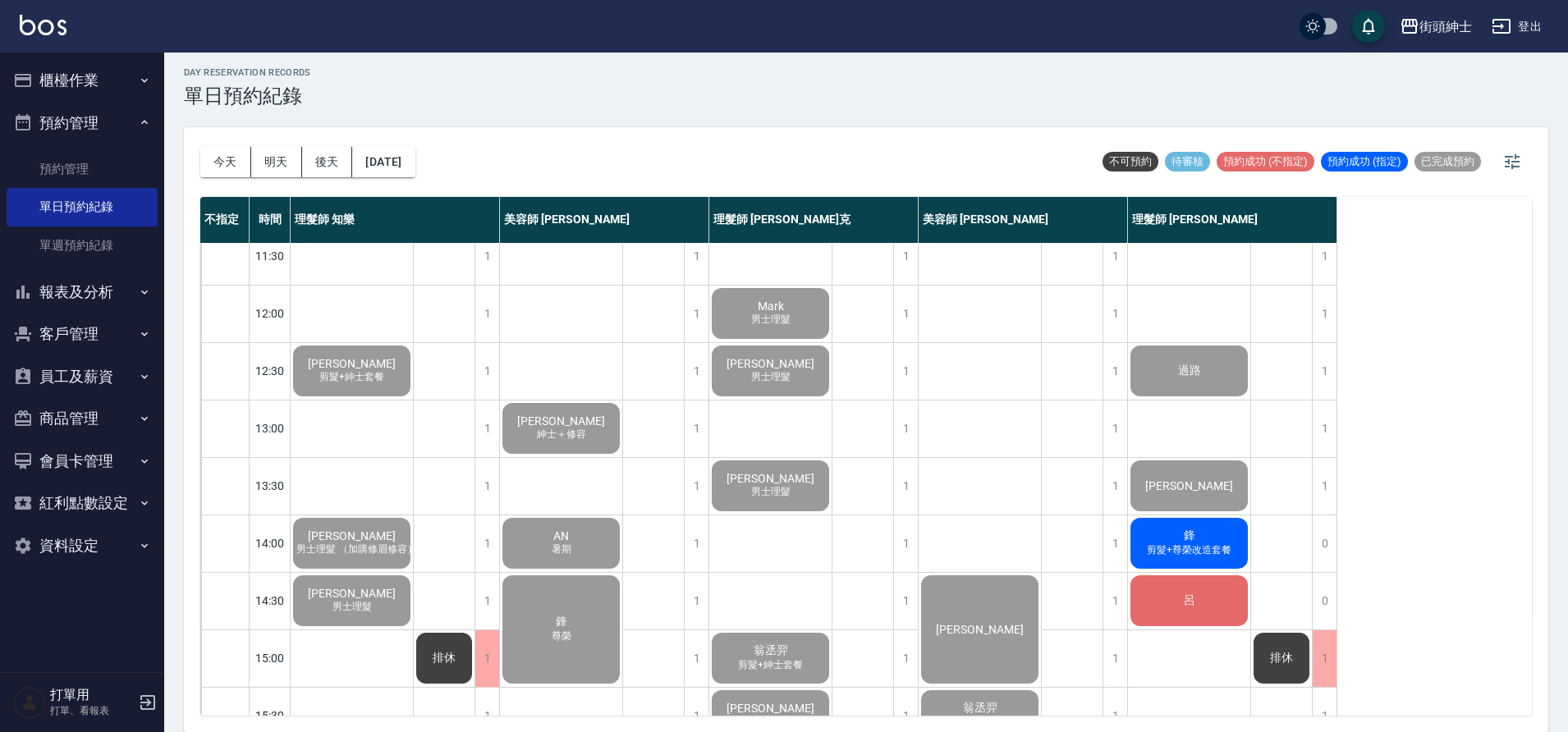
scroll to position [76, 0]
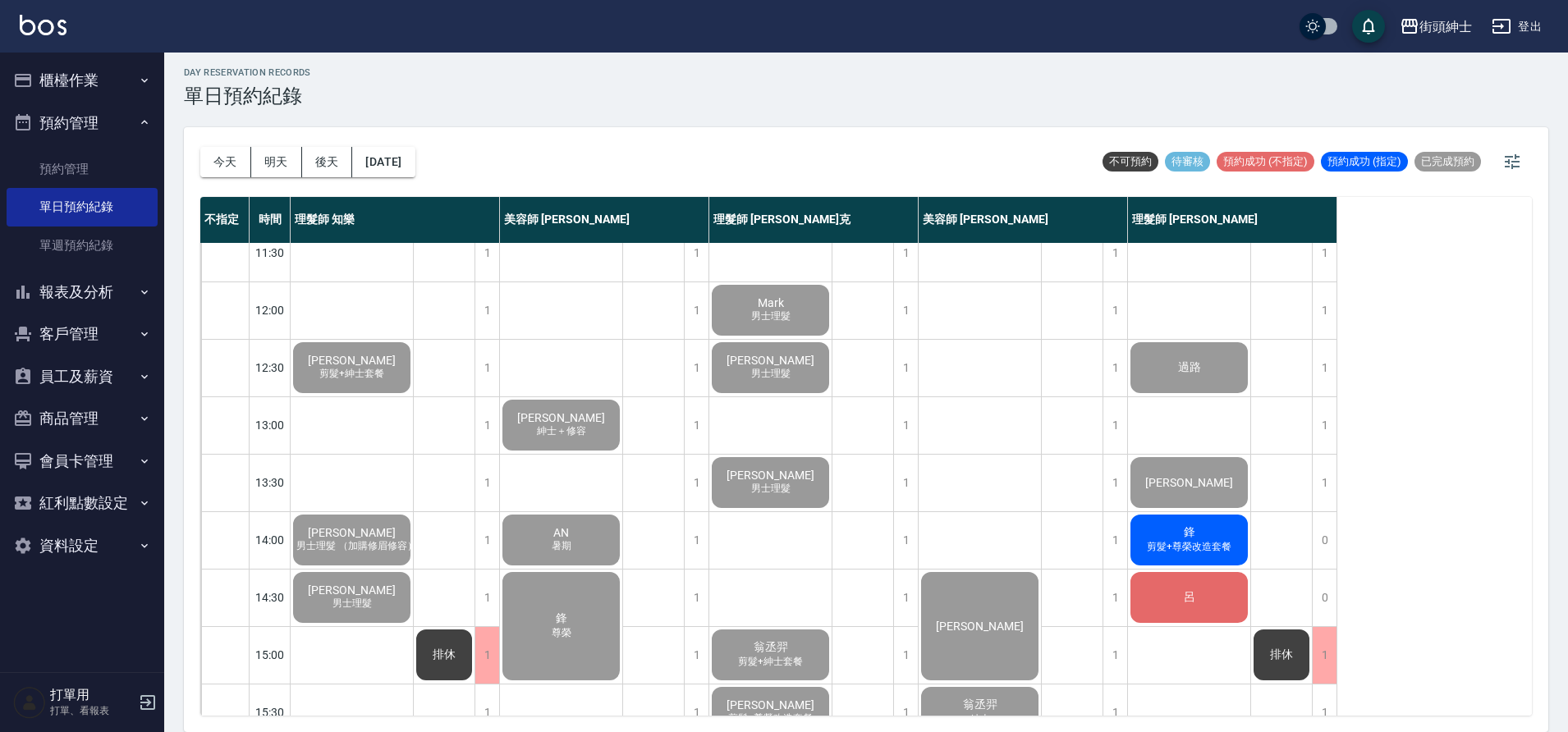
click at [1205, 532] on div "鋒 剪髮+尊榮改造套餐" at bounding box center [1189, 540] width 123 height 55
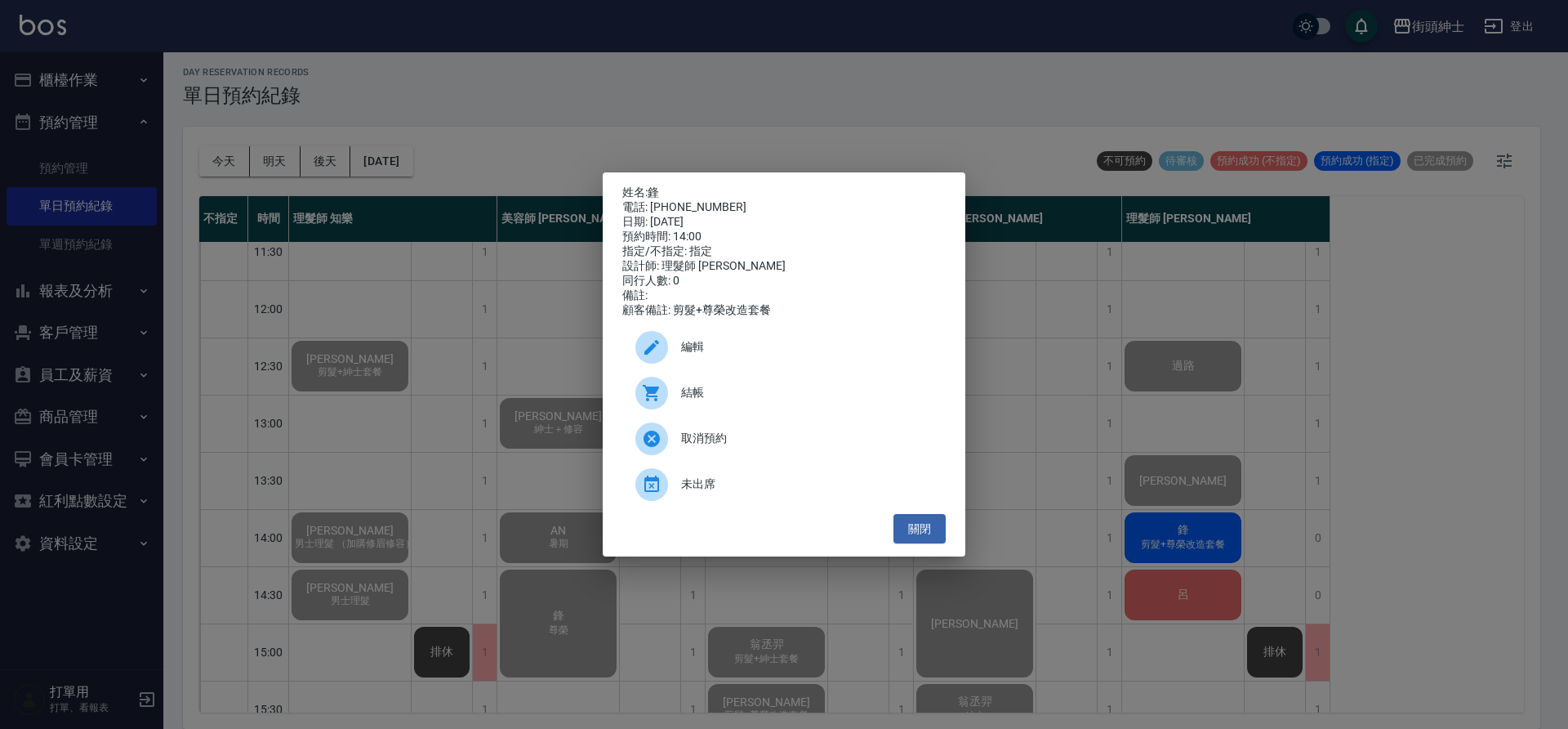
click at [731, 398] on span "結帳" at bounding box center [807, 393] width 252 height 17
click at [925, 532] on button "關閉" at bounding box center [920, 529] width 52 height 30
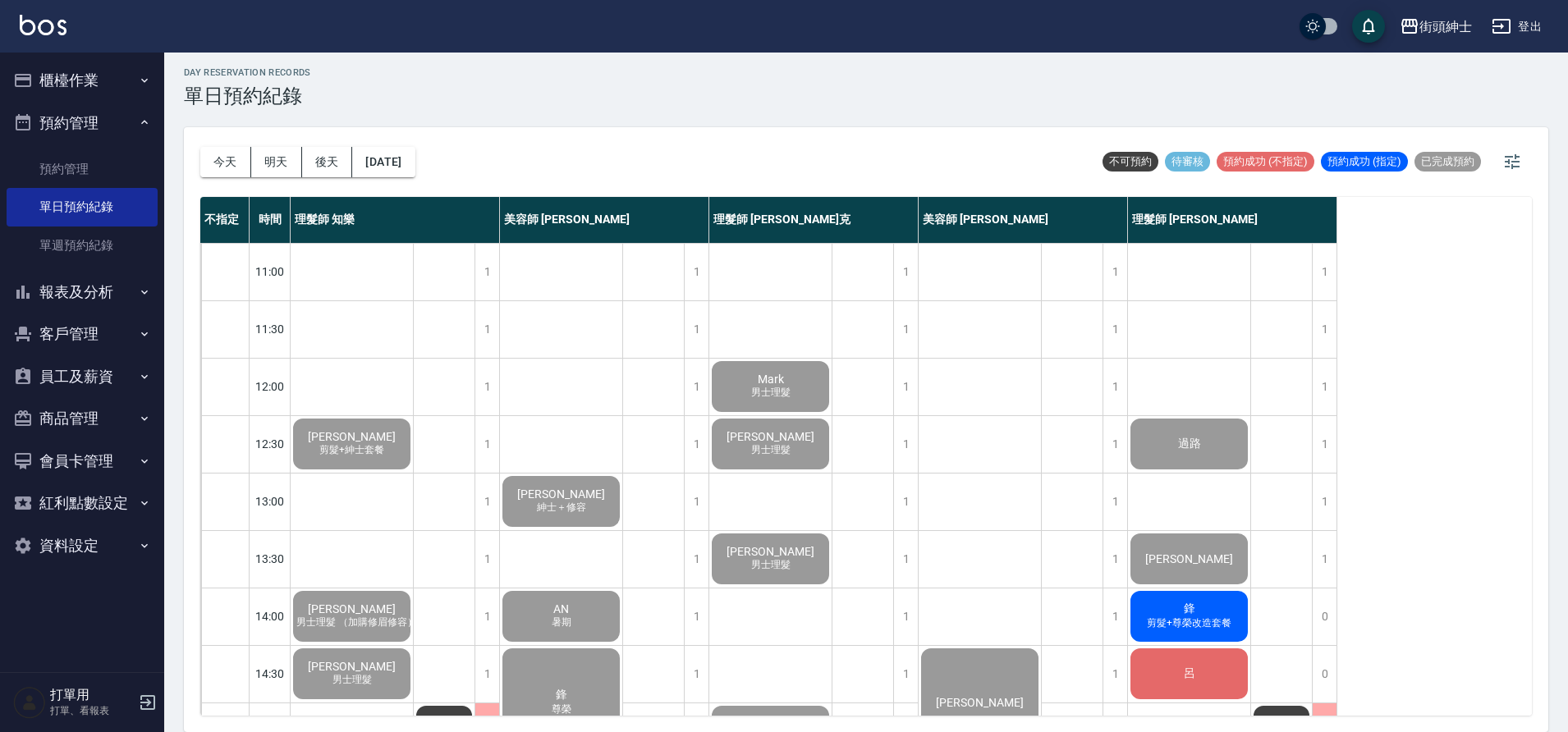
scroll to position [295, 0]
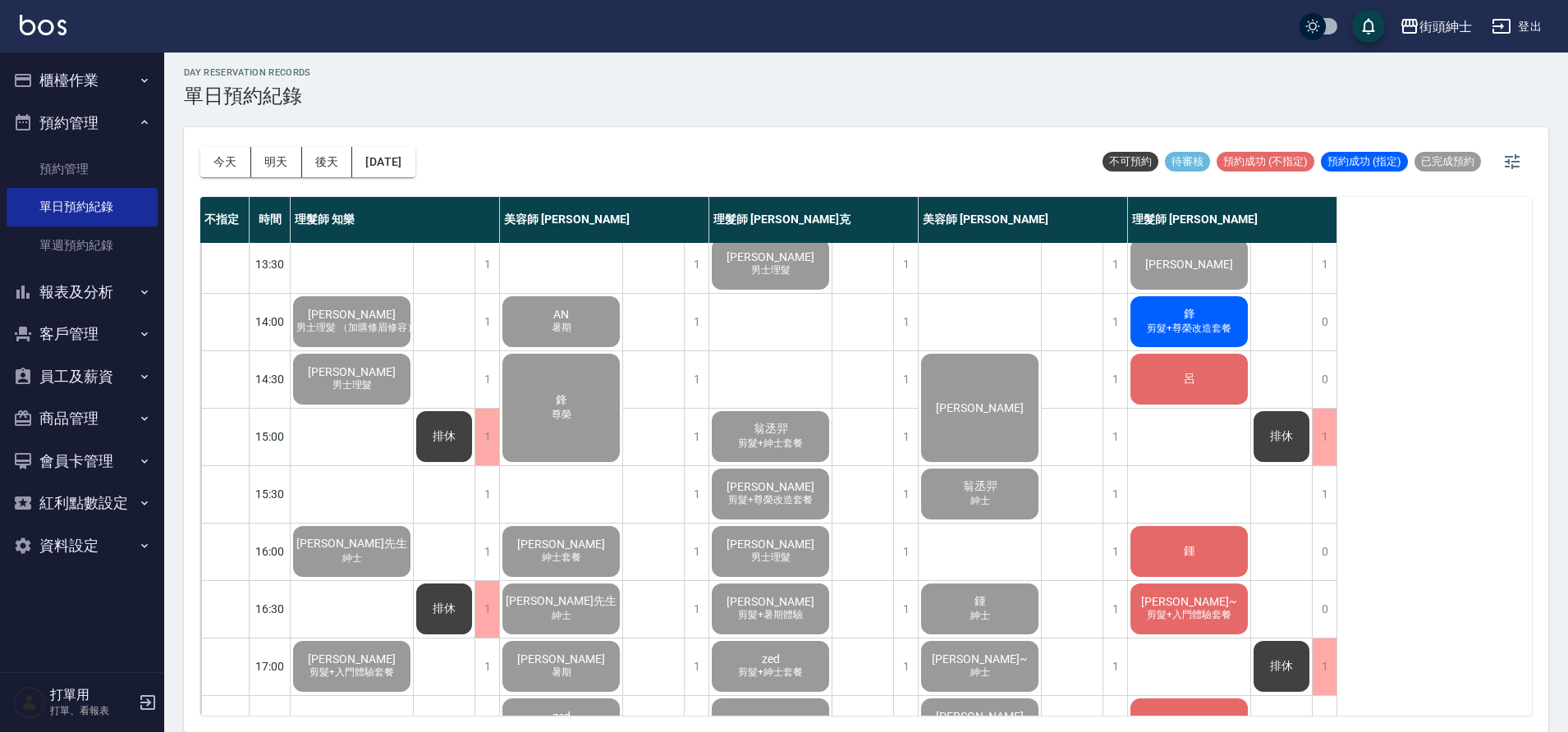
click at [1194, 332] on span "剪髮+尊榮改造套餐" at bounding box center [1190, 329] width 91 height 14
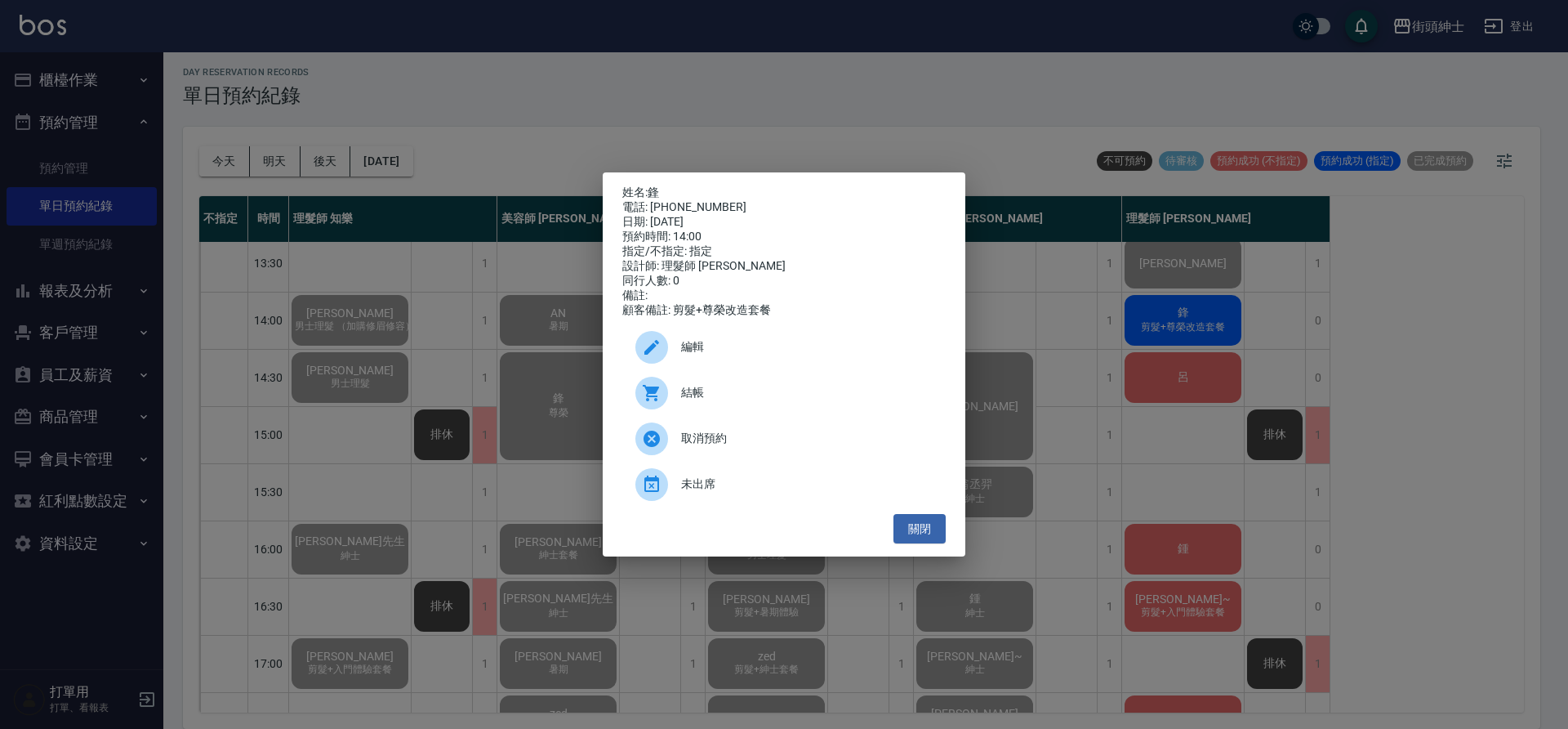
click at [807, 401] on span "結帳" at bounding box center [807, 393] width 252 height 17
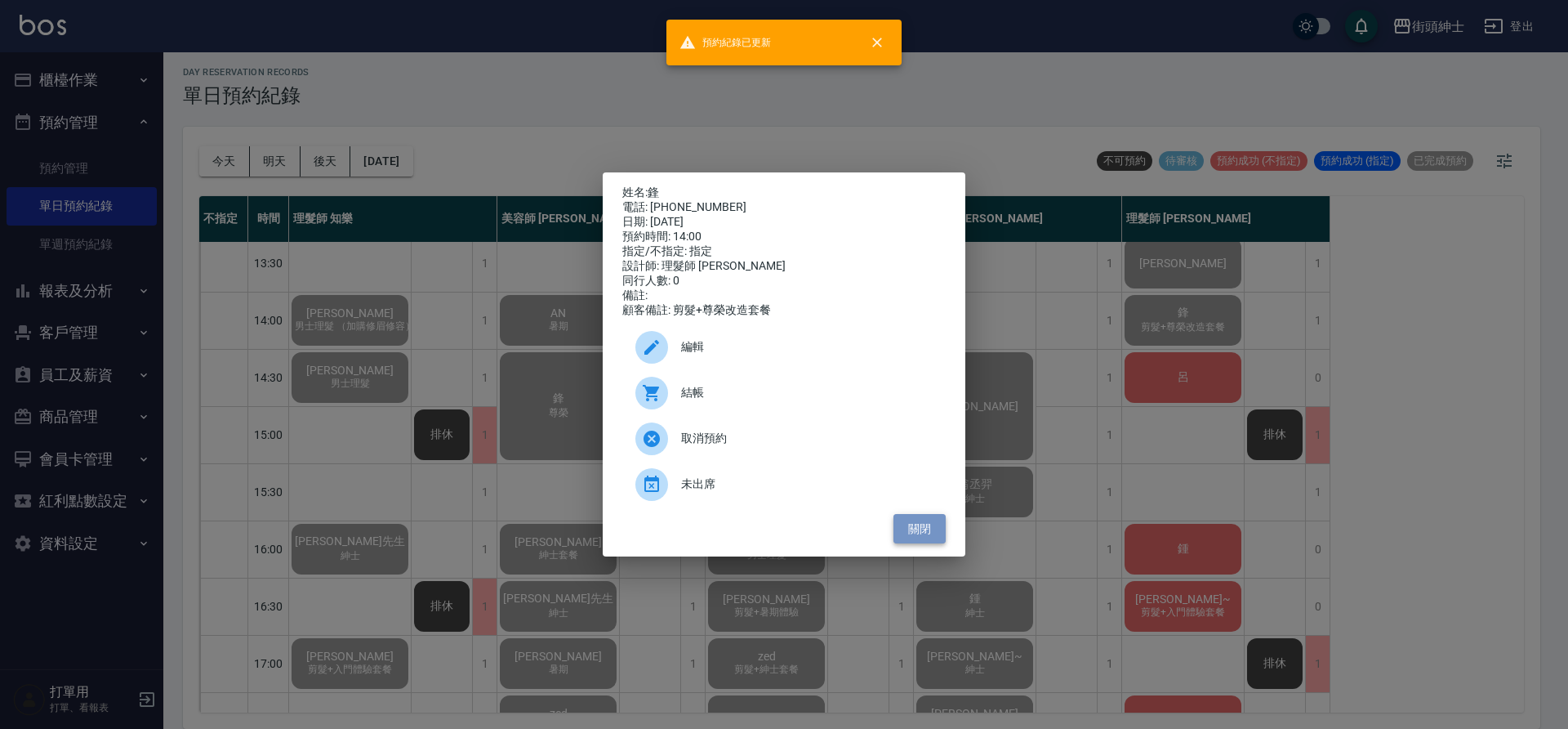
drag, startPoint x: 933, startPoint y: 536, endPoint x: 921, endPoint y: 536, distance: 12.0
click at [934, 536] on button "關閉" at bounding box center [920, 529] width 52 height 30
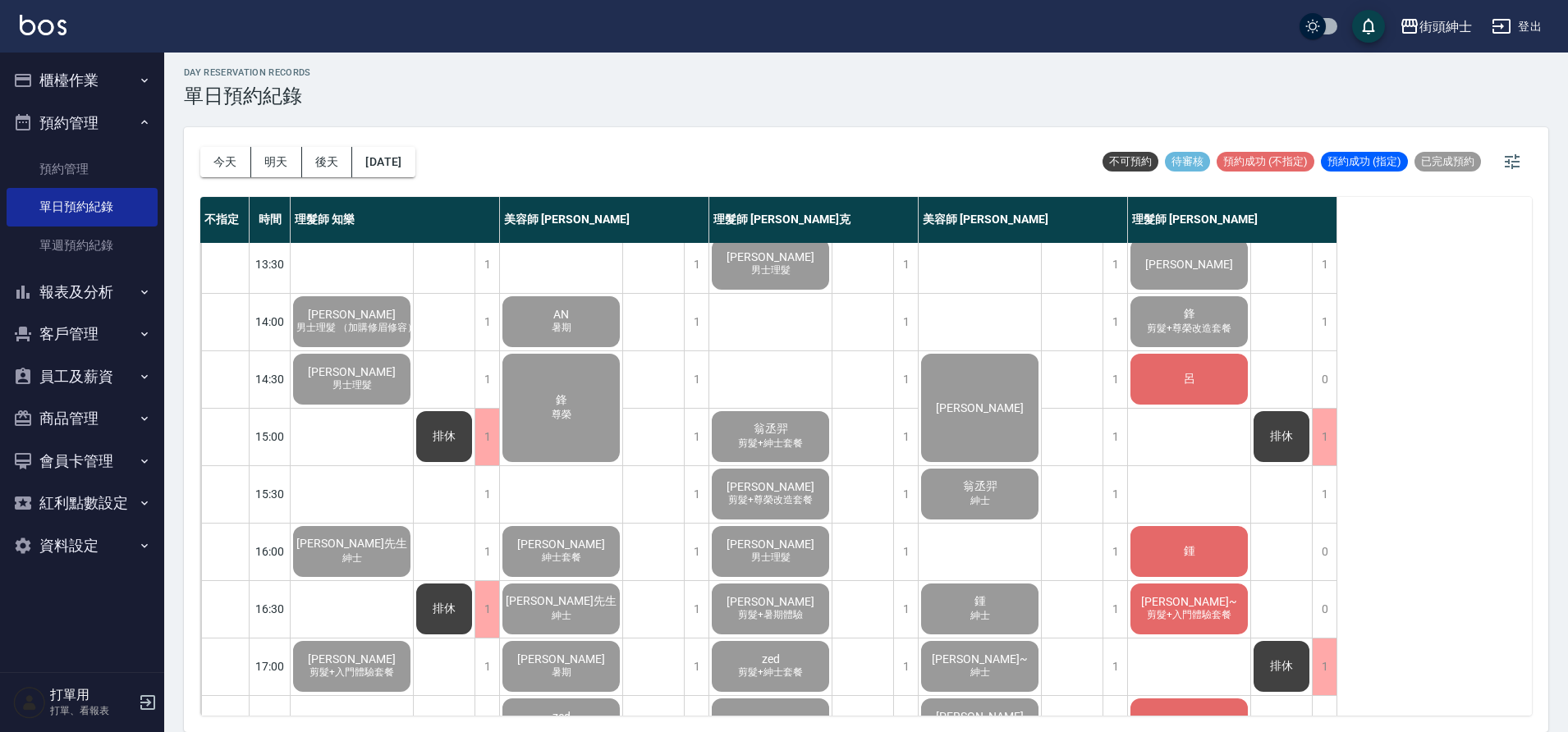
click at [1194, 371] on span "呂" at bounding box center [1189, 378] width 18 height 15
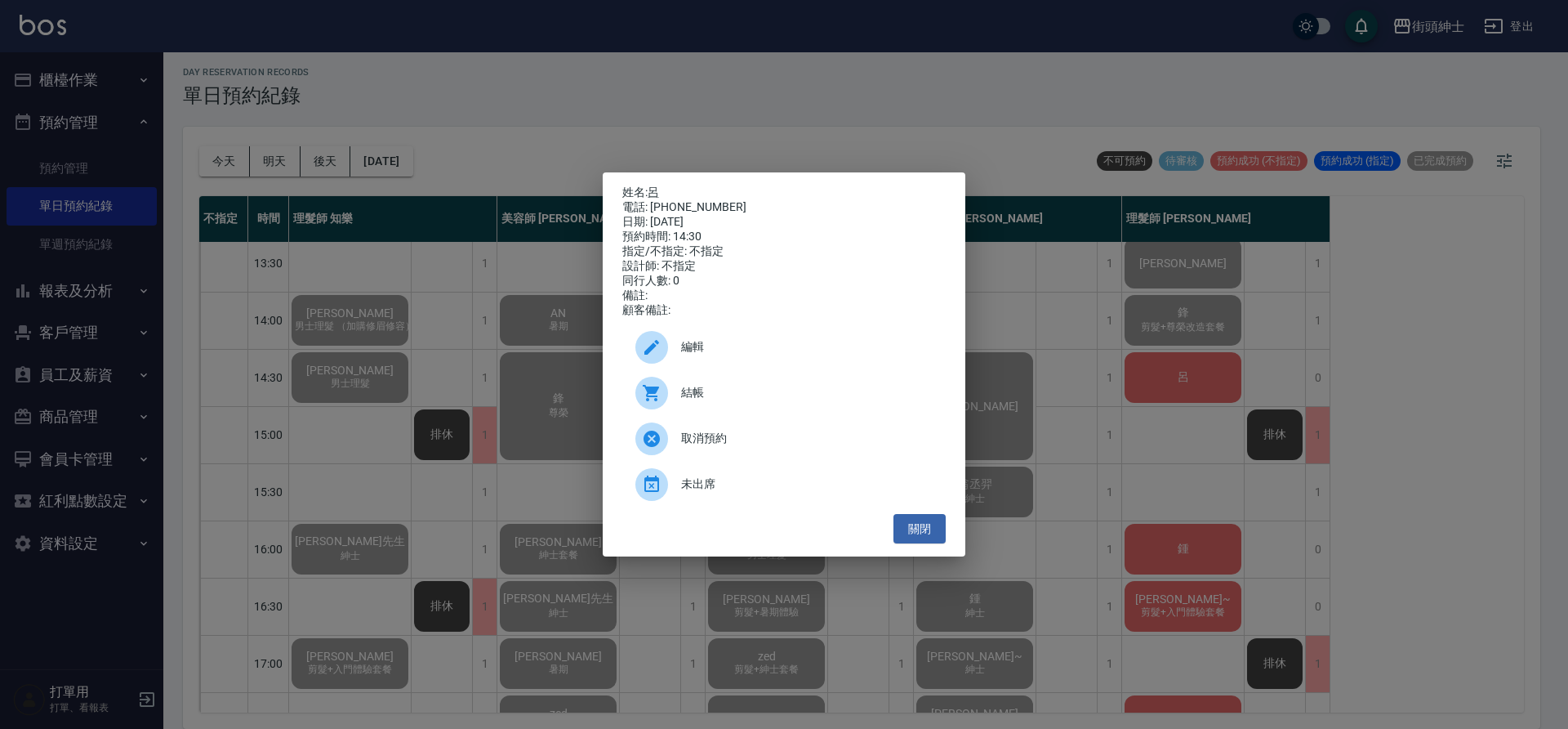
click at [679, 395] on div at bounding box center [658, 393] width 45 height 33
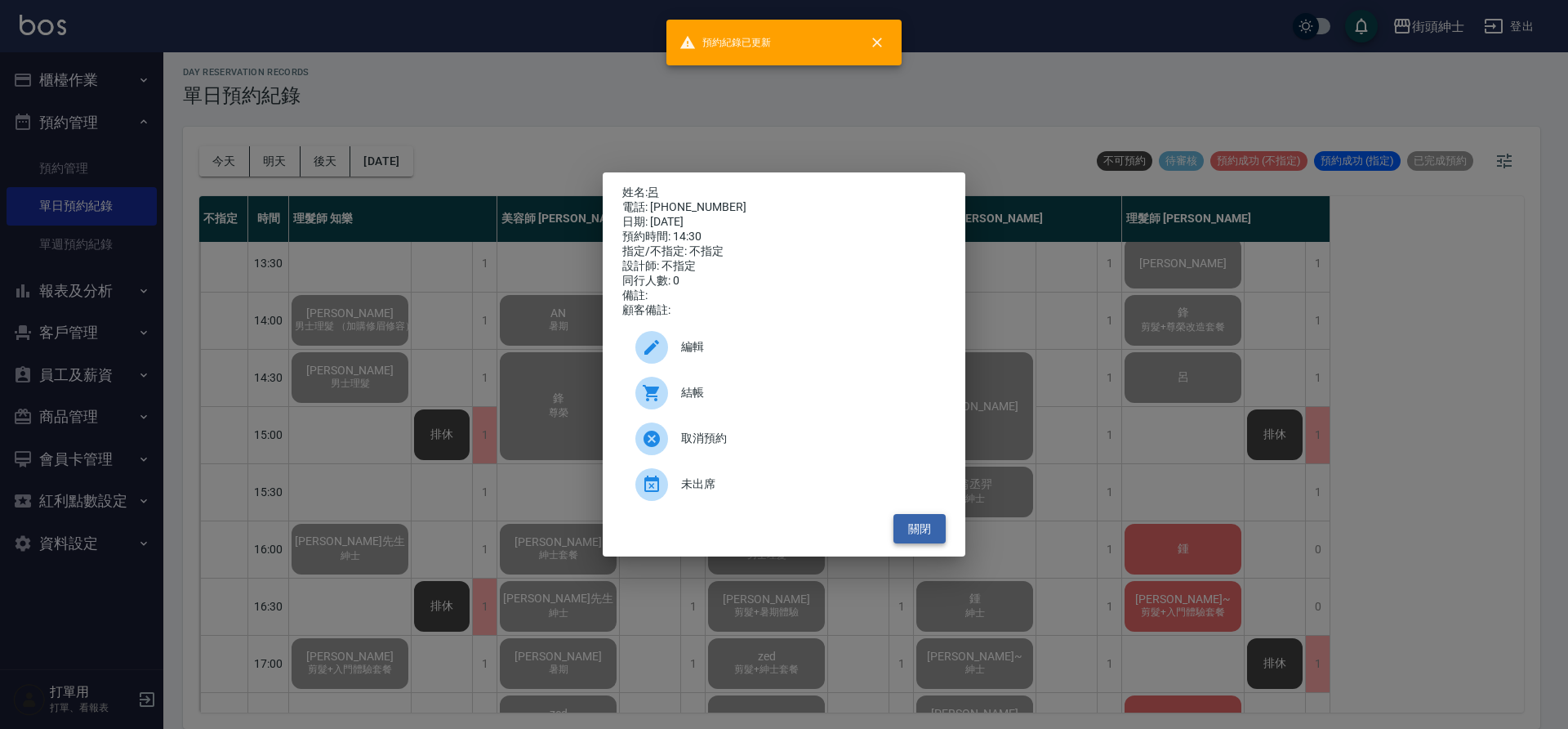
click at [940, 532] on button "關閉" at bounding box center [920, 529] width 52 height 30
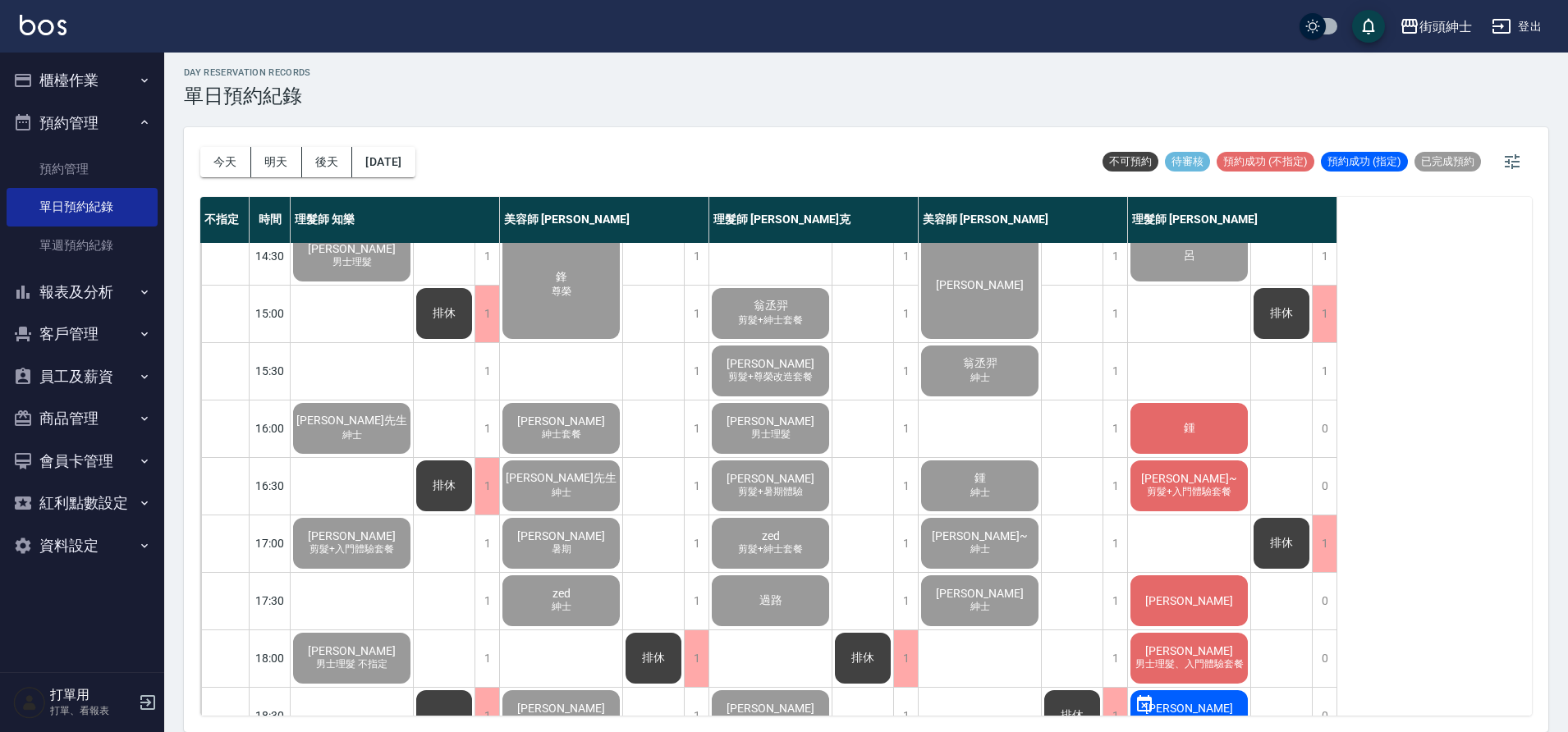
scroll to position [422, 0]
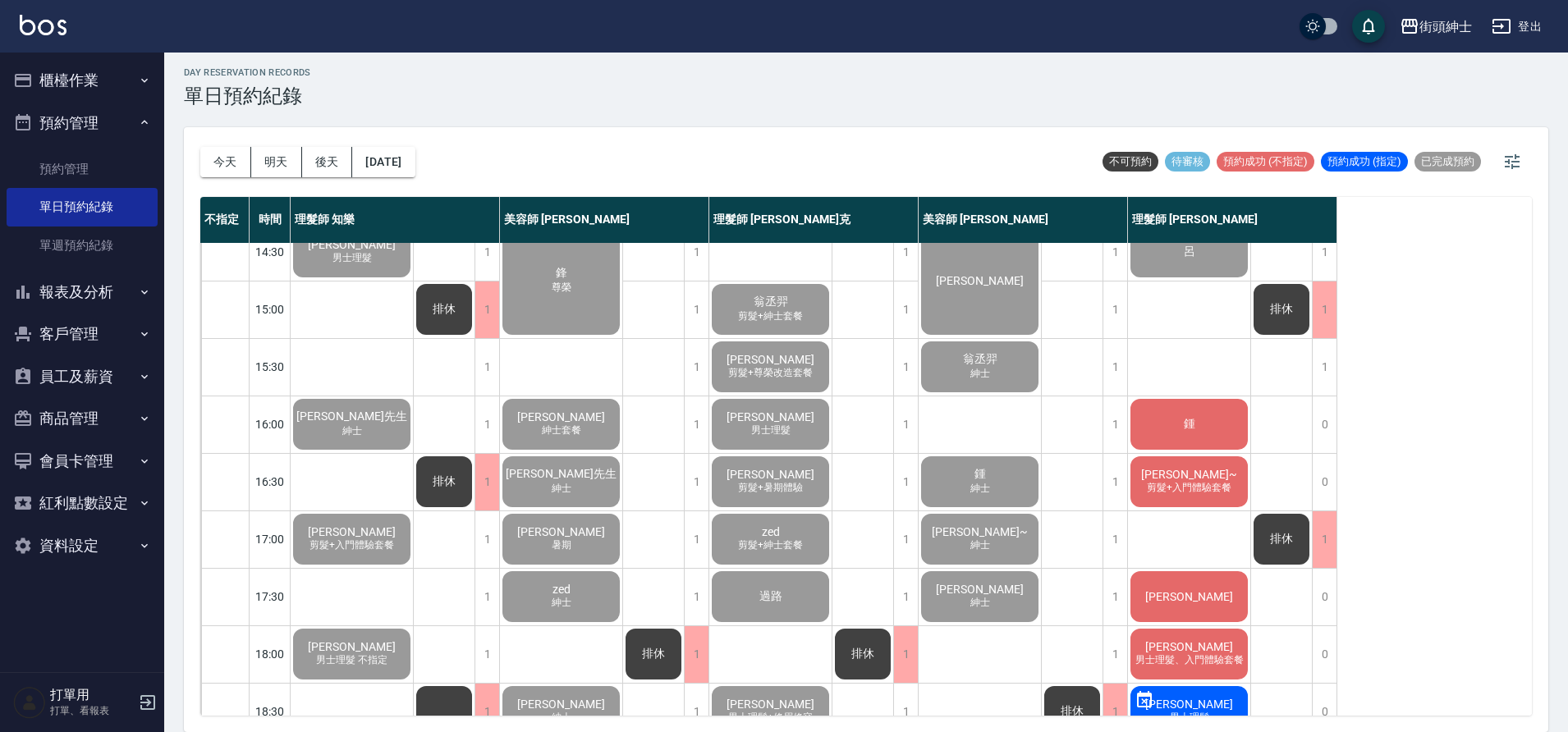
click at [1228, 438] on div "鍾" at bounding box center [1189, 424] width 123 height 55
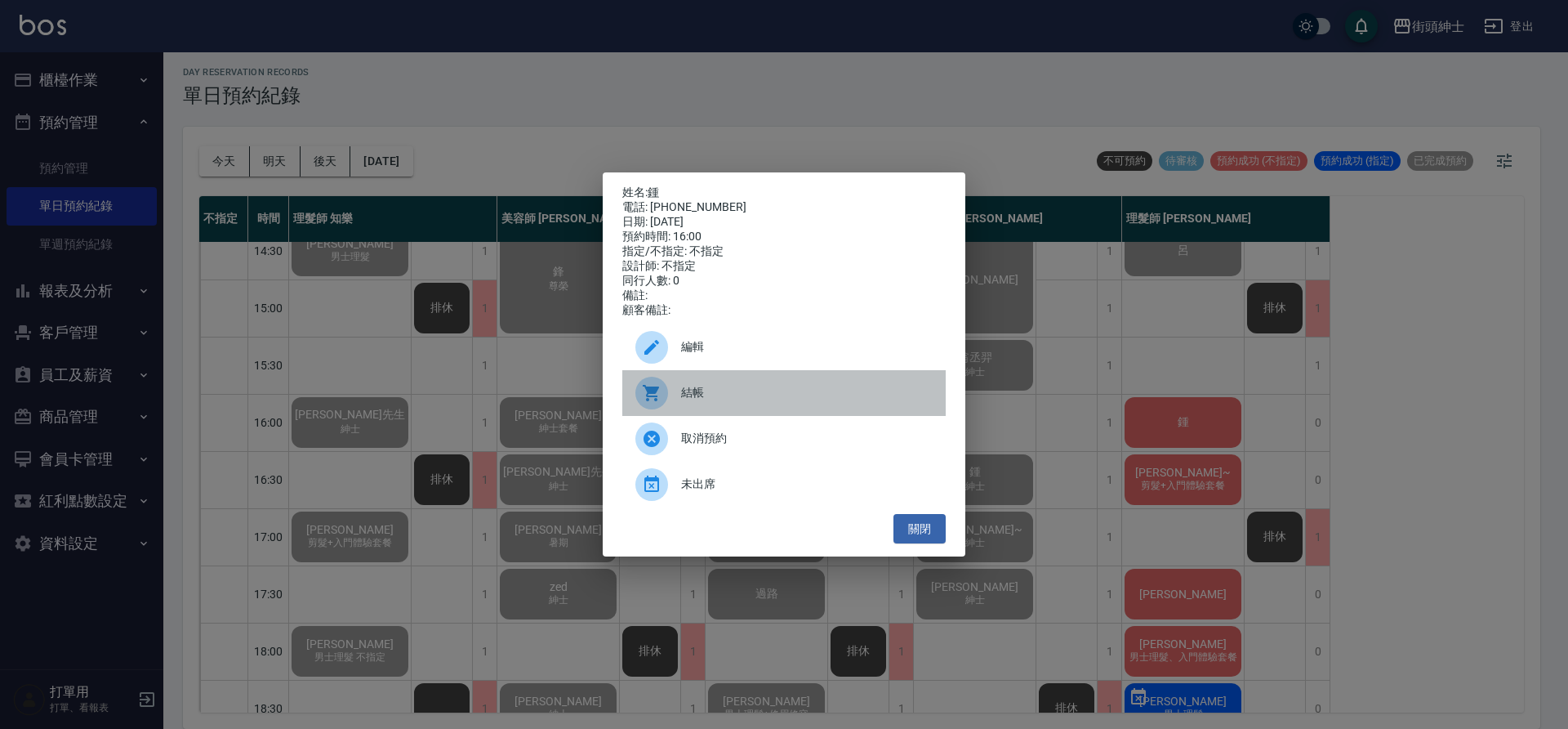
click at [767, 401] on span "結帳" at bounding box center [807, 393] width 252 height 17
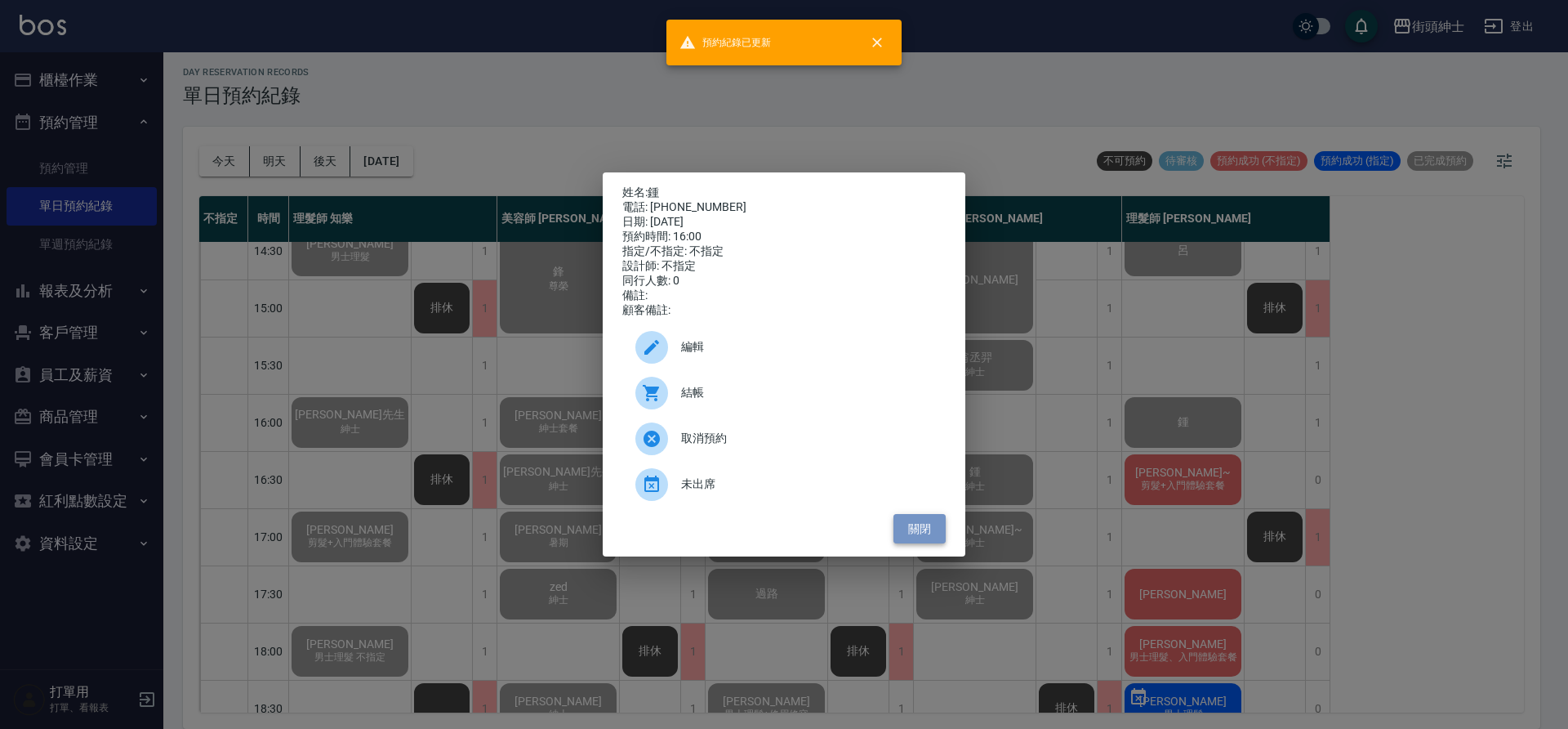
click at [928, 528] on button "關閉" at bounding box center [920, 529] width 52 height 30
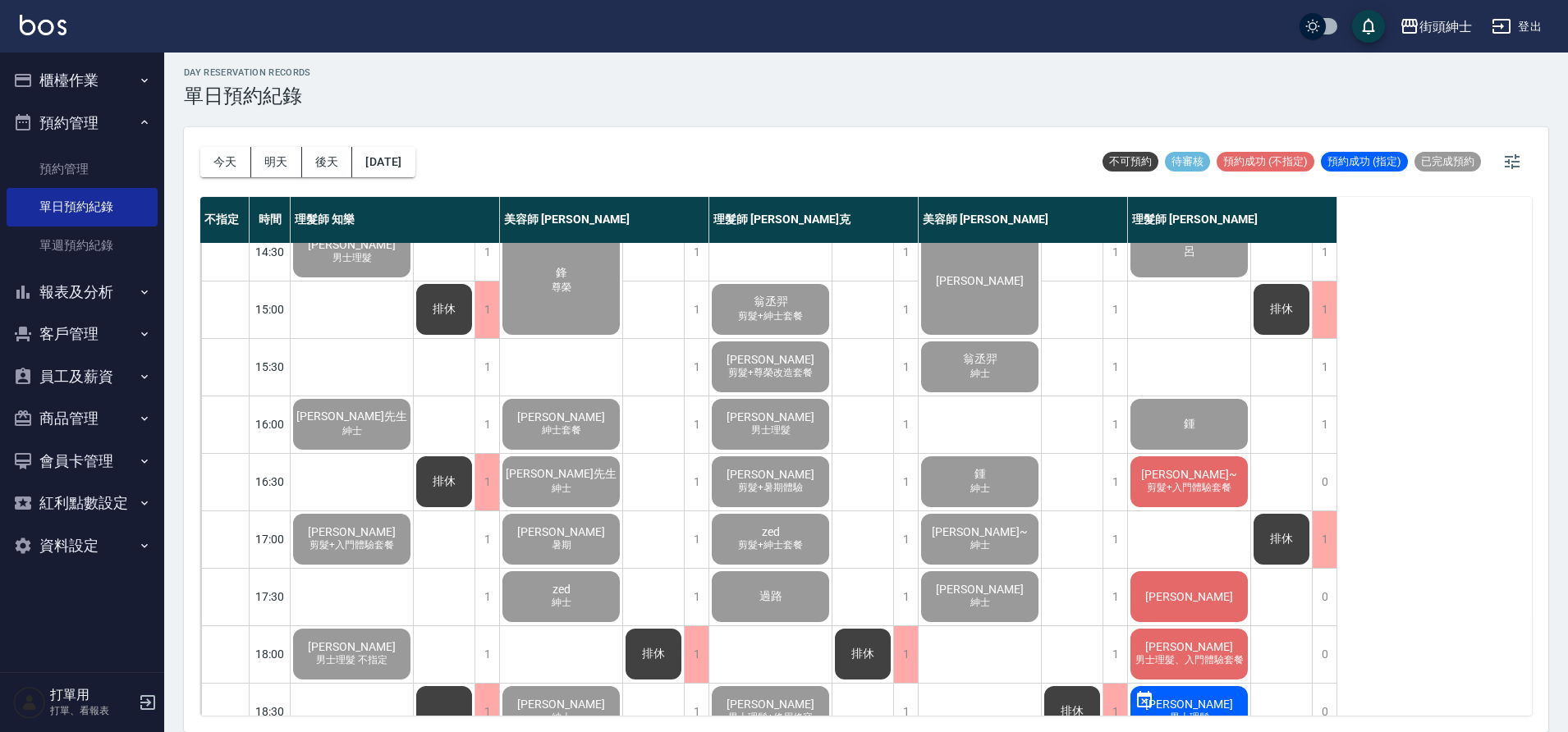
click at [1193, 475] on span "Vic Shih~" at bounding box center [1189, 474] width 102 height 14
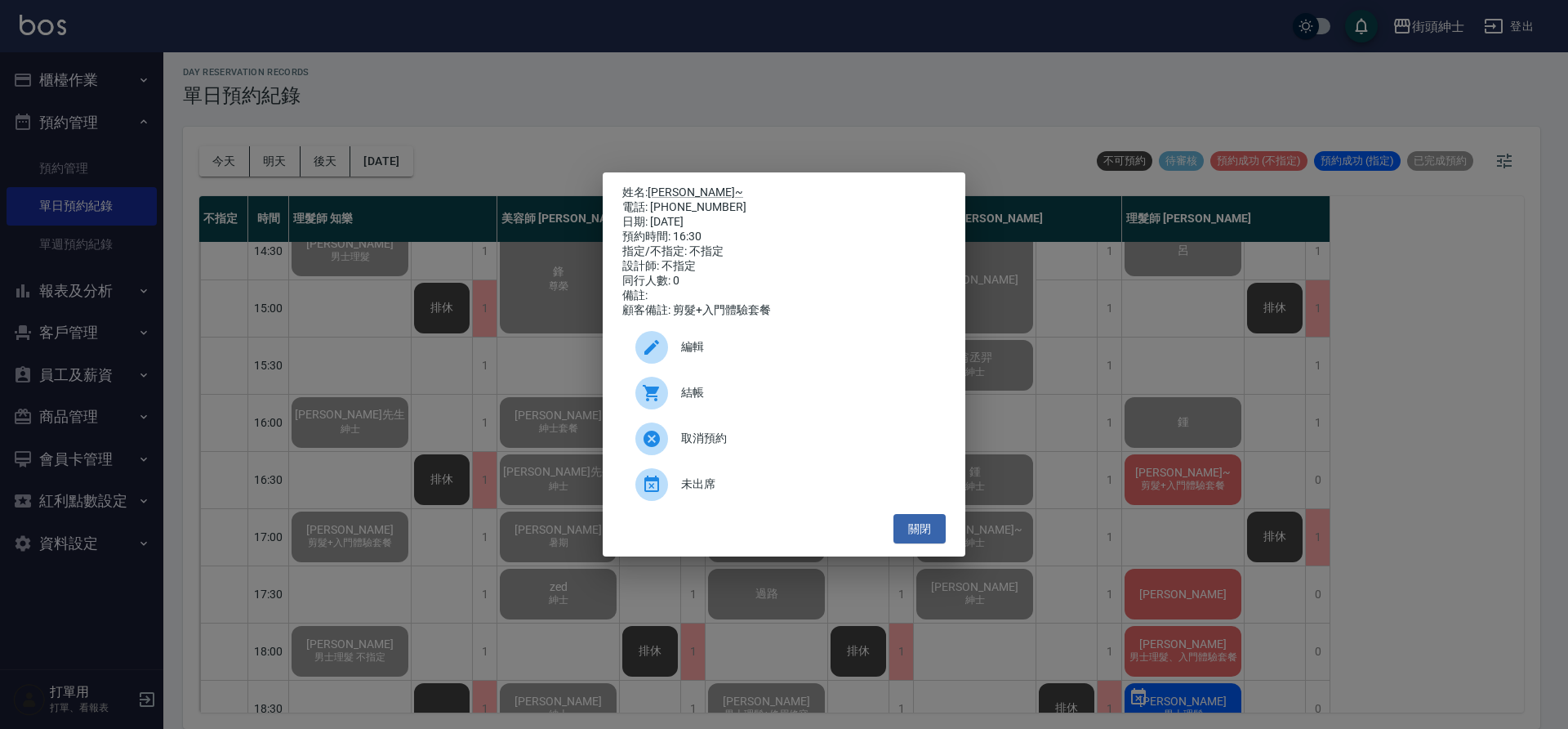
click at [779, 401] on span "結帳" at bounding box center [807, 393] width 252 height 17
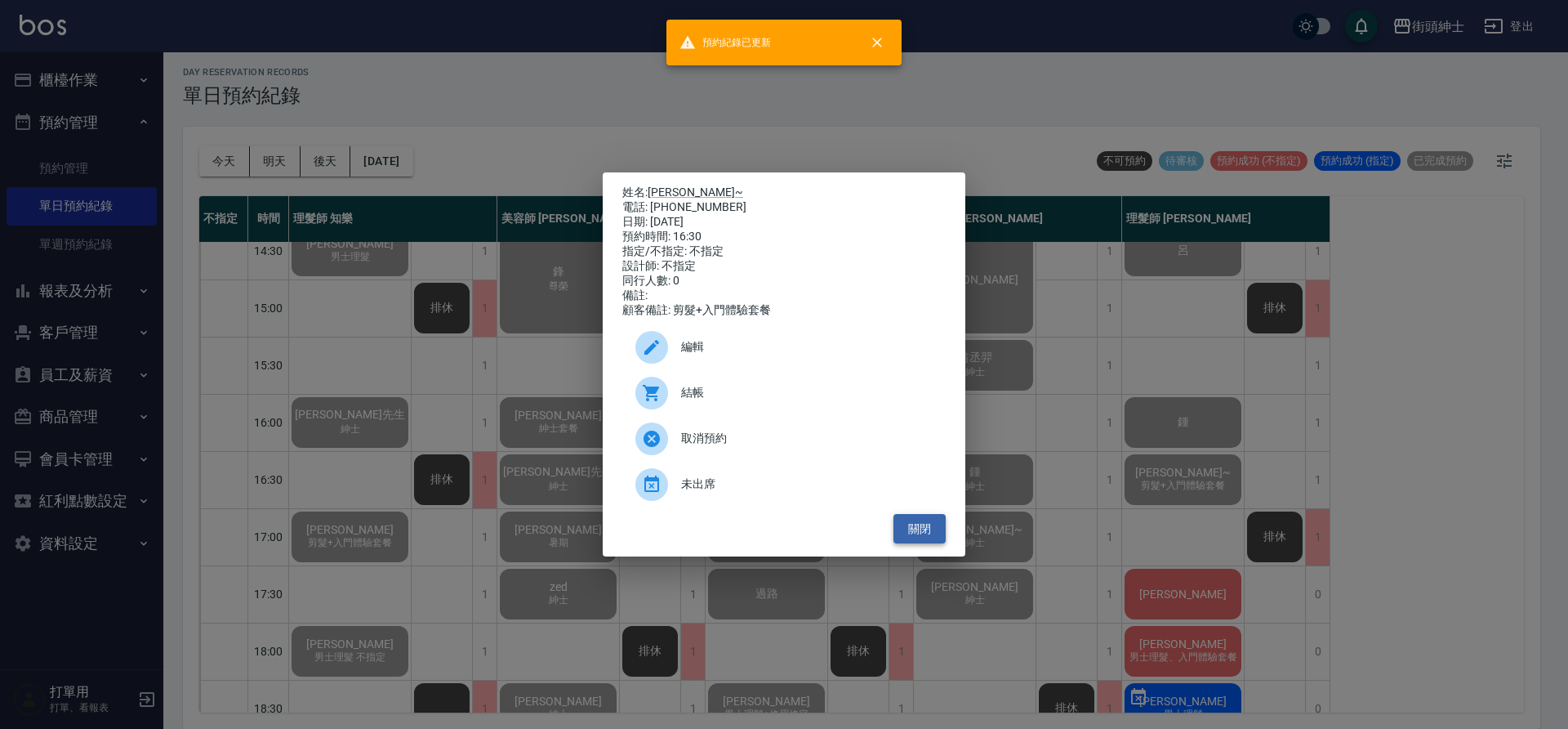
click at [933, 530] on button "關閉" at bounding box center [920, 529] width 52 height 30
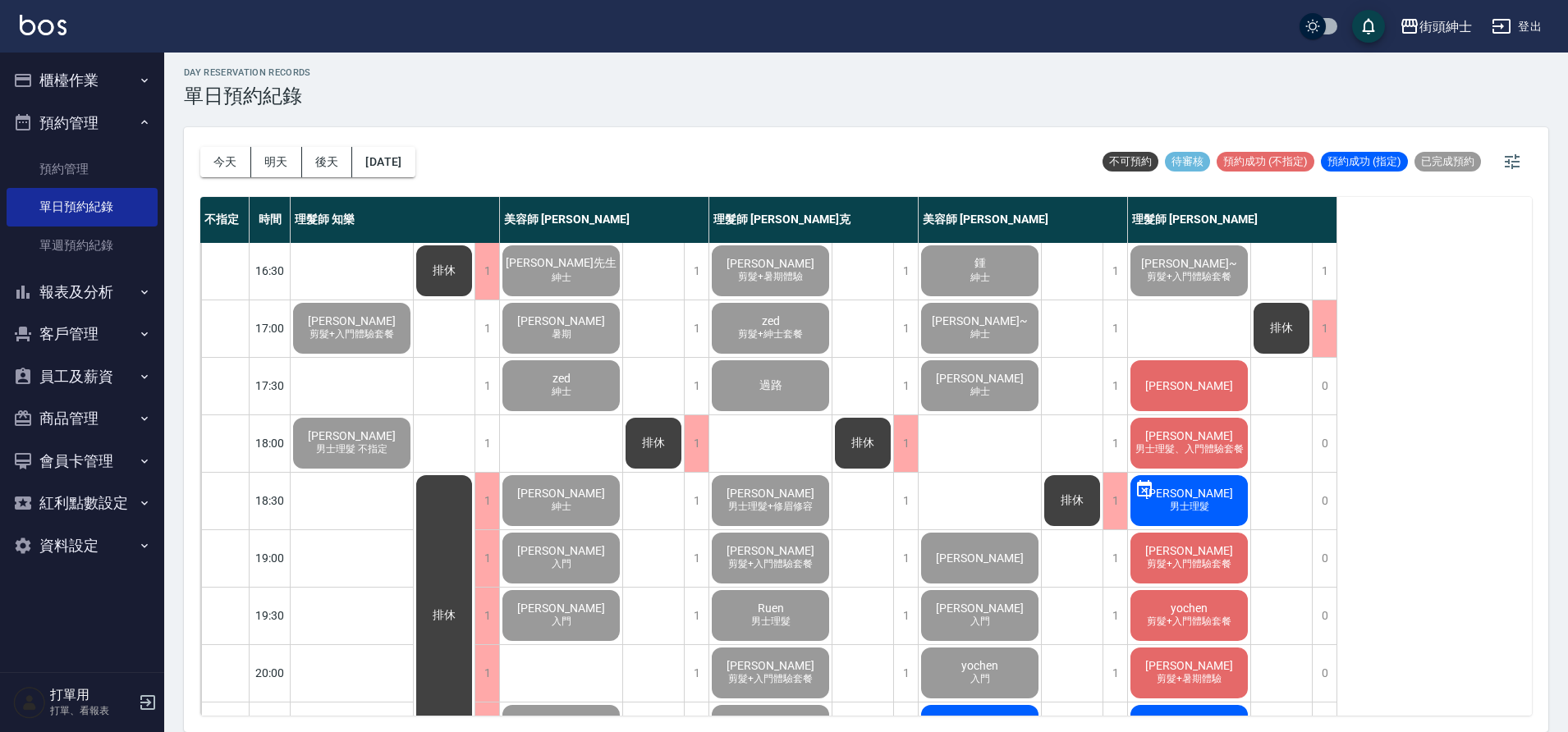
scroll to position [648, 0]
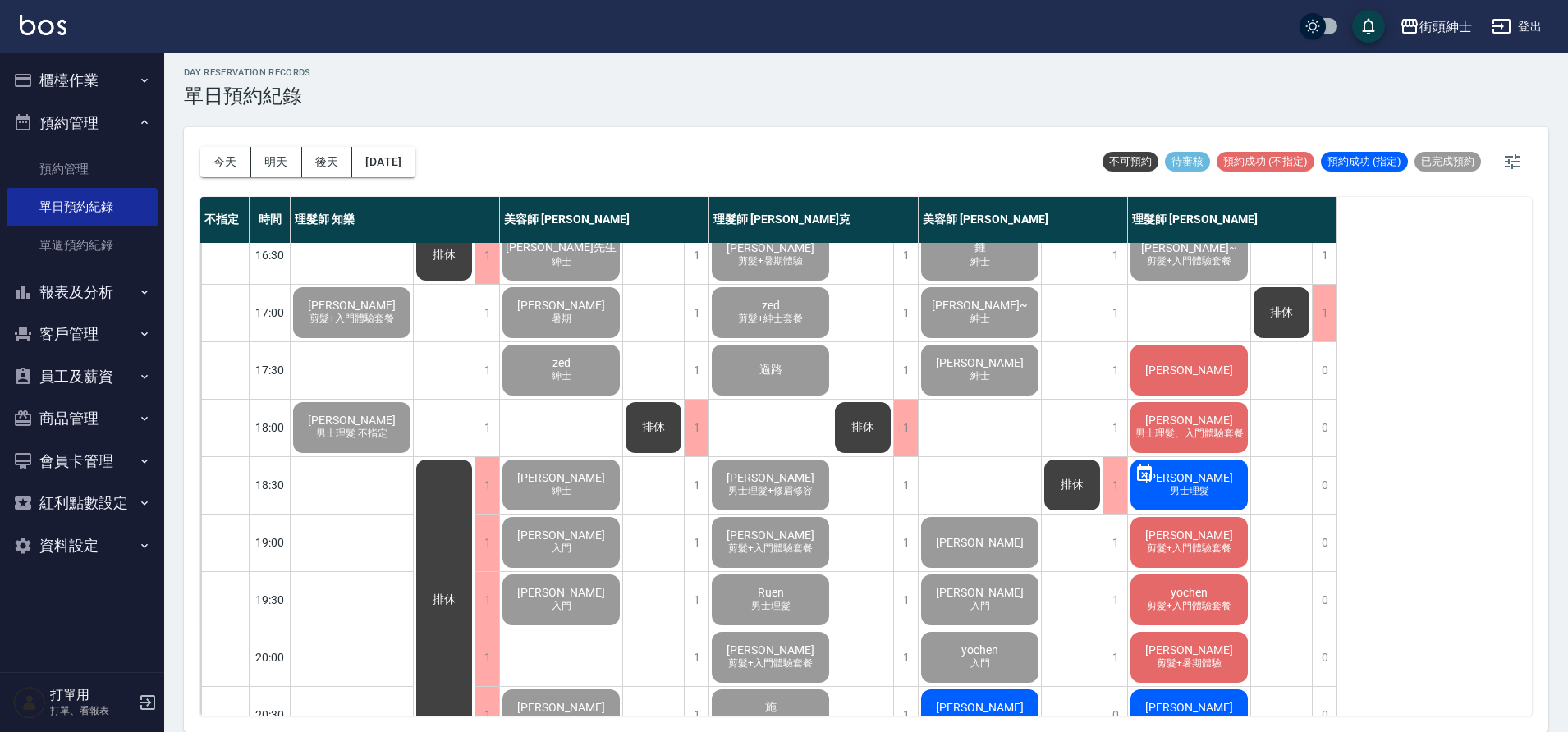
click at [1149, 382] on div "楊" at bounding box center [1189, 369] width 123 height 55
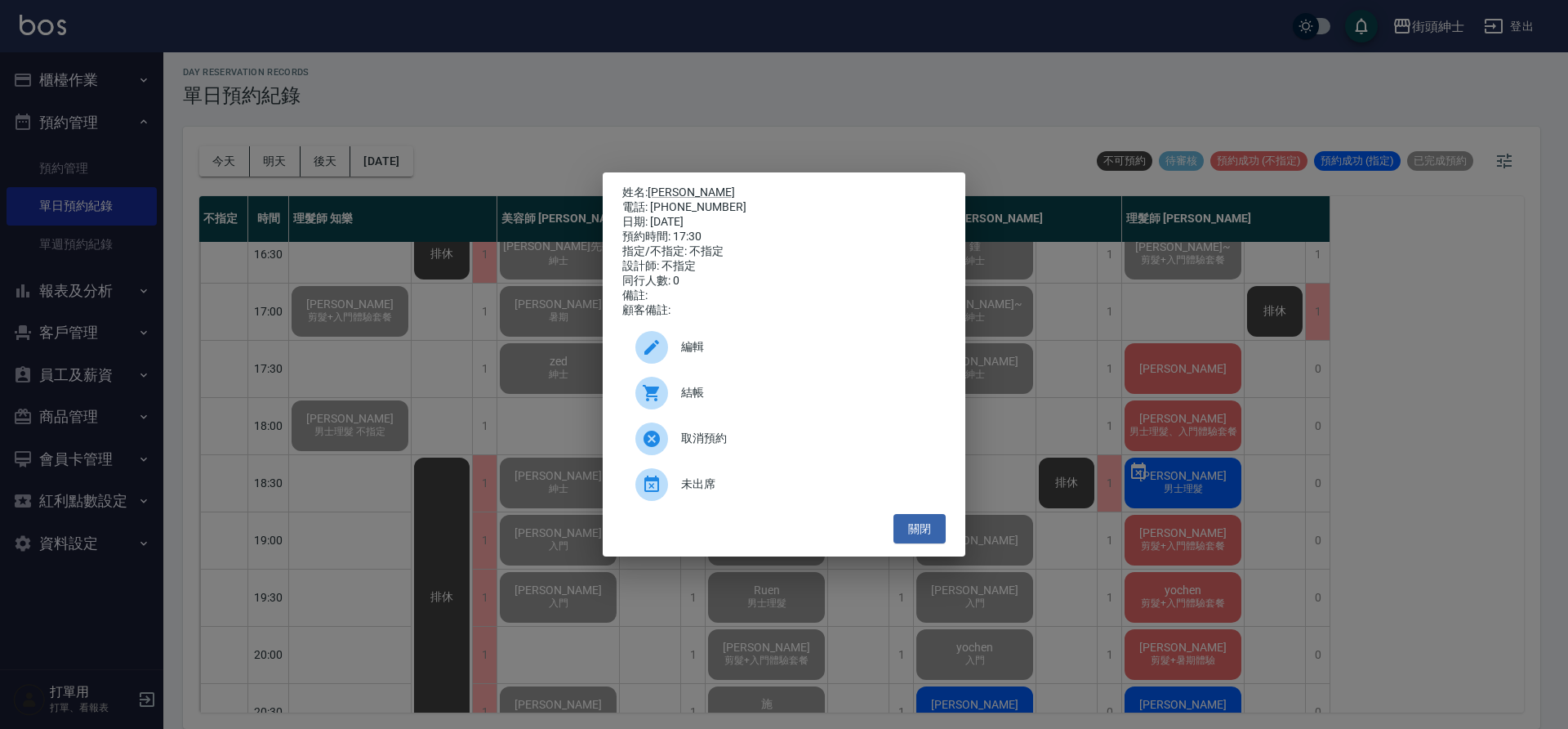
click at [692, 410] on div "結帳" at bounding box center [784, 392] width 323 height 46
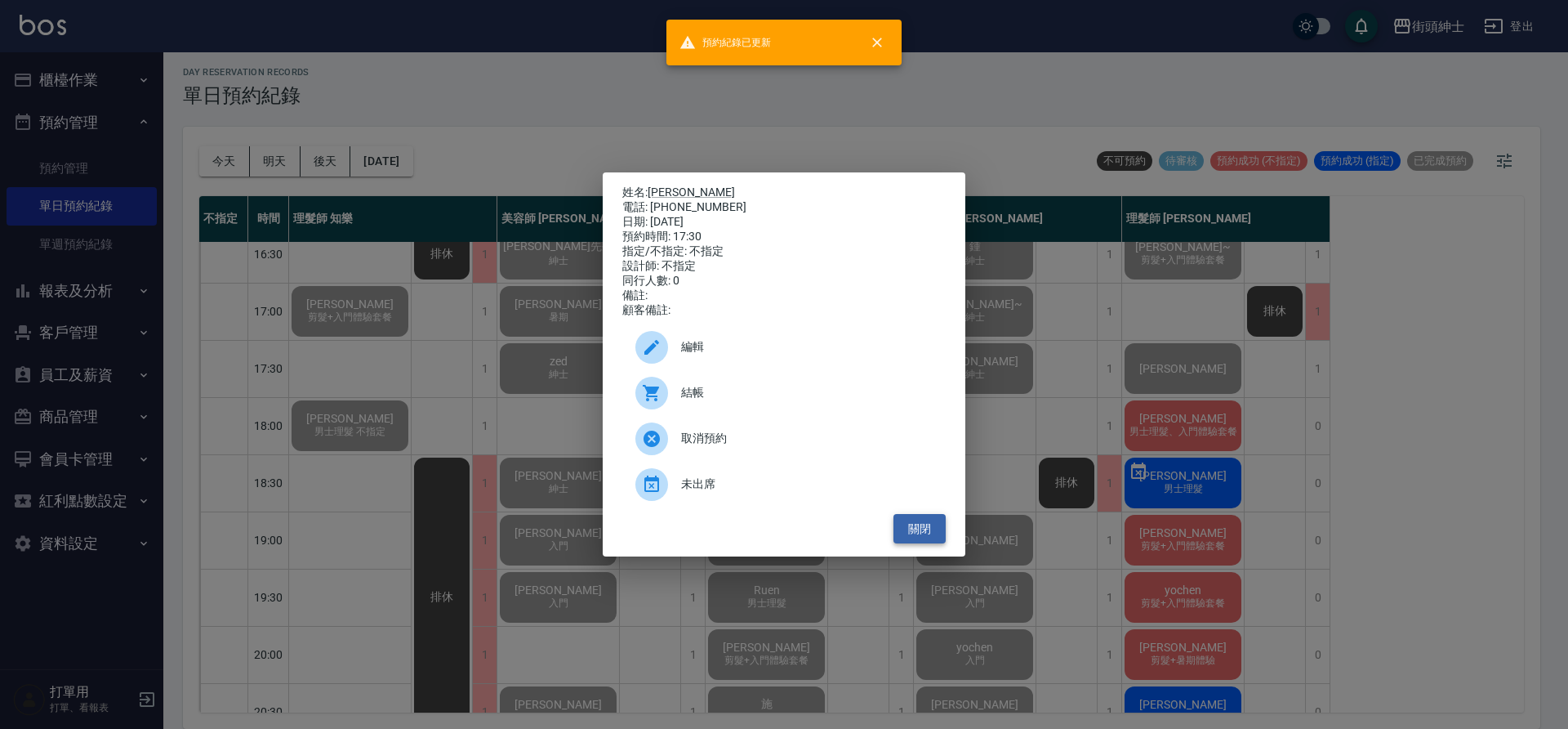
click at [936, 536] on button "關閉" at bounding box center [920, 529] width 52 height 30
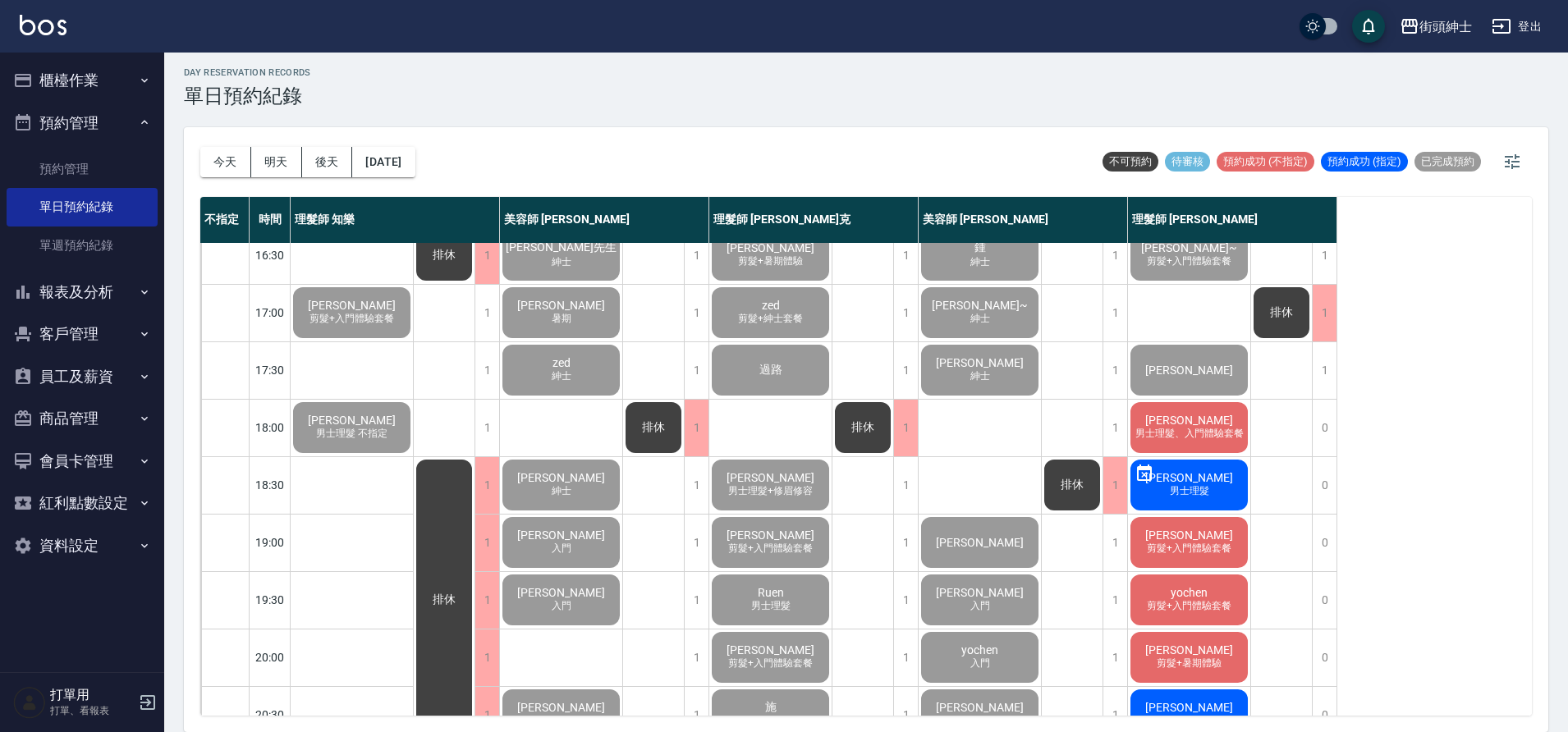
click at [1192, 424] on span "[PERSON_NAME]" at bounding box center [1189, 420] width 94 height 14
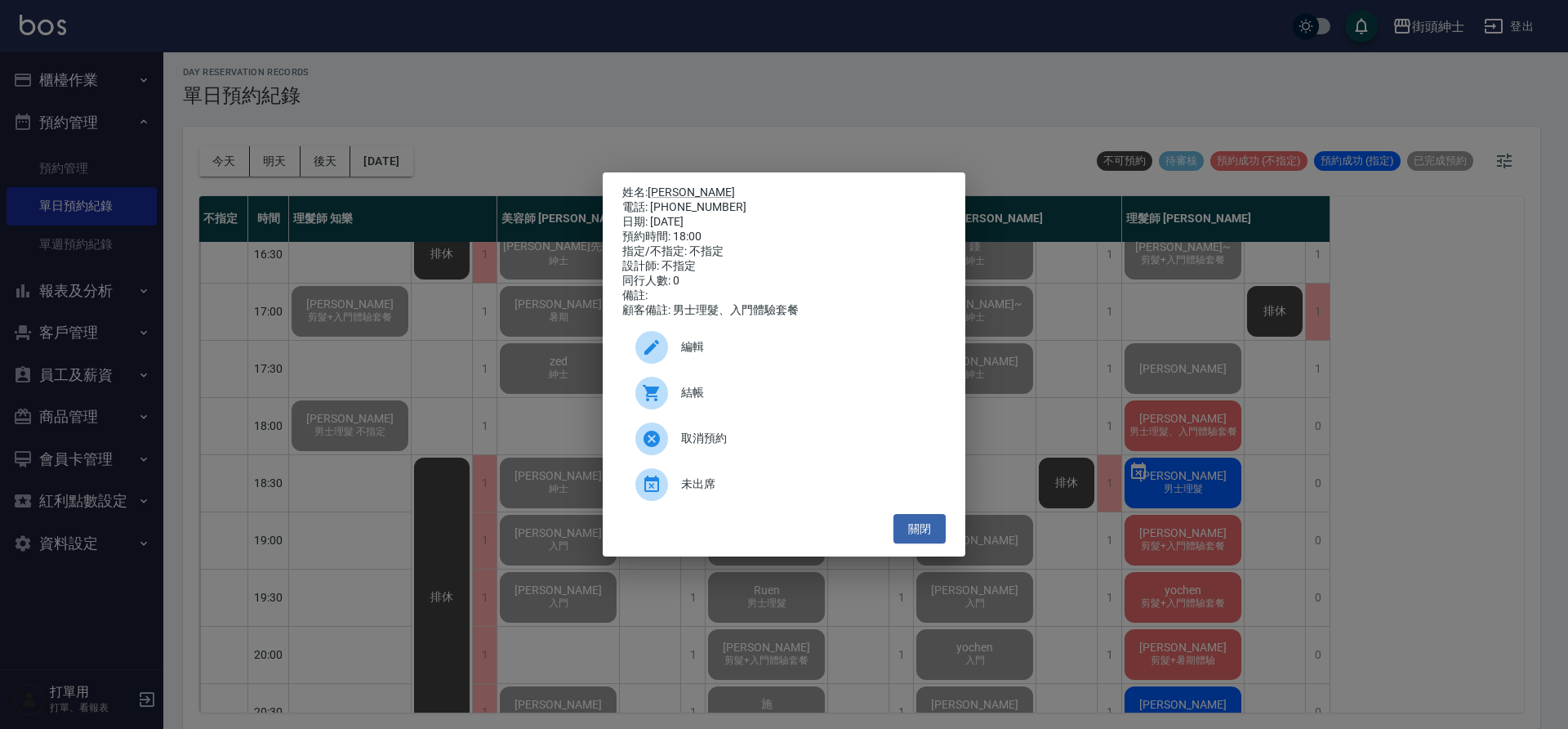
click at [675, 406] on div at bounding box center [658, 393] width 45 height 33
click at [927, 537] on button "關閉" at bounding box center [920, 529] width 52 height 30
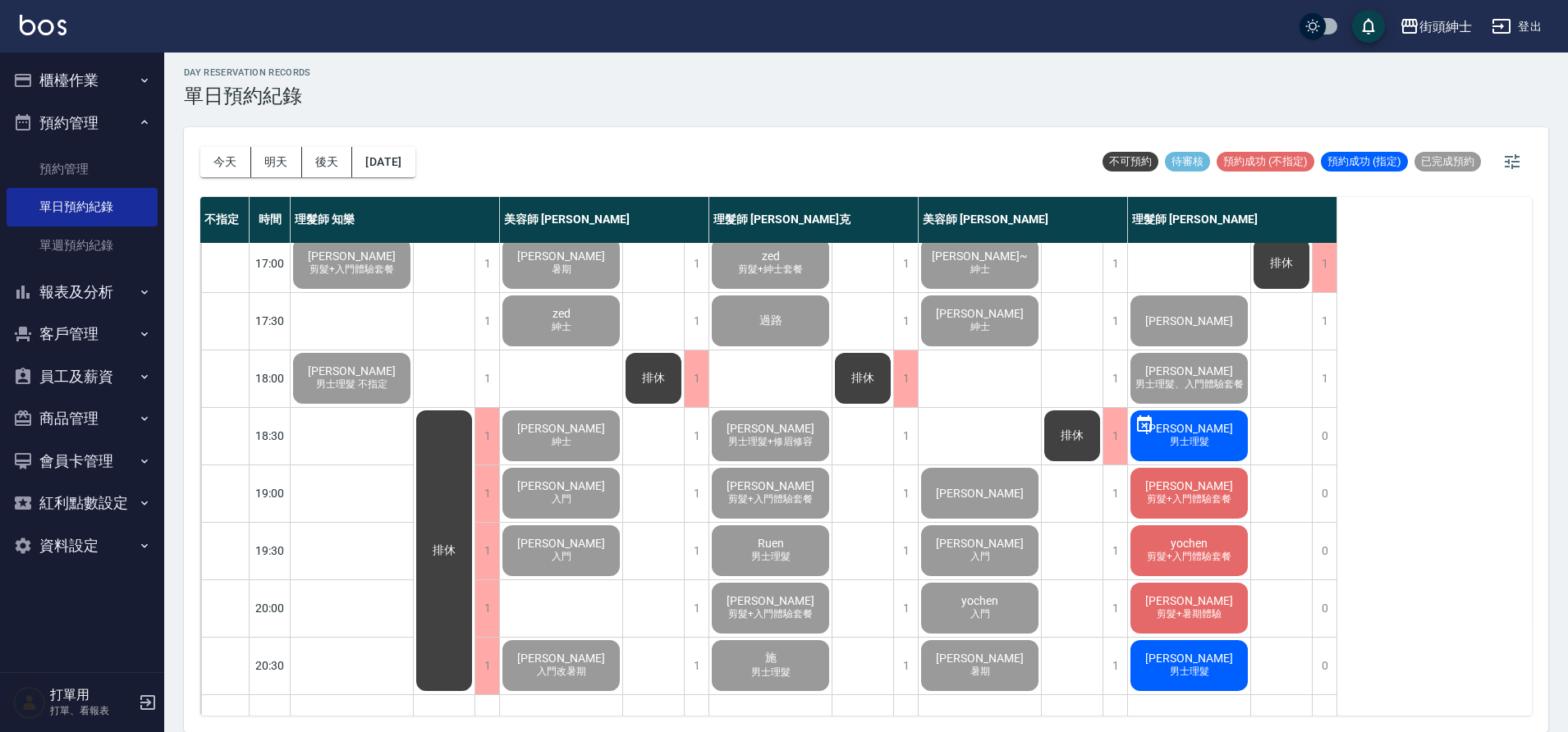
scroll to position [728, 0]
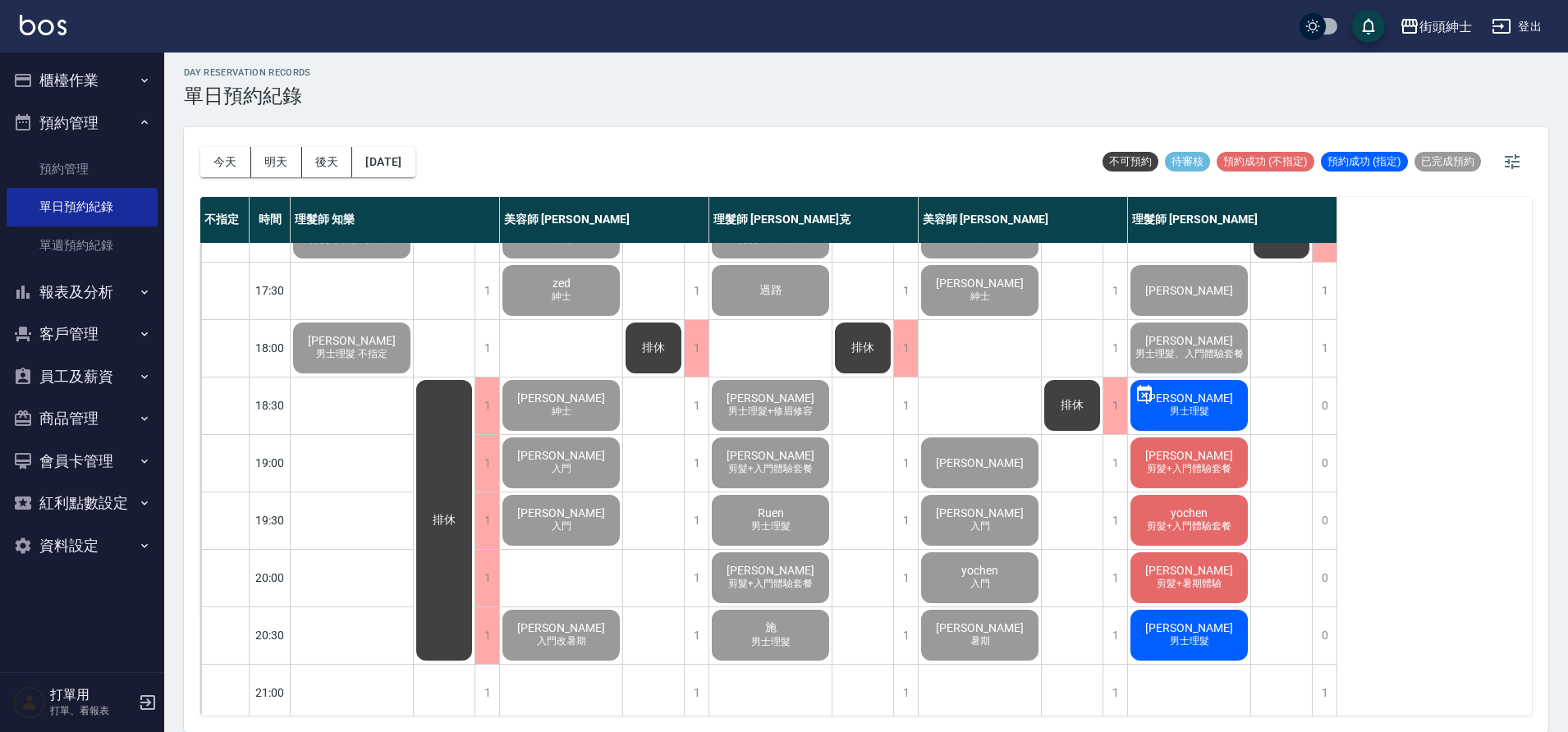
click at [1205, 461] on span "[PERSON_NAME]" at bounding box center [1189, 456] width 94 height 14
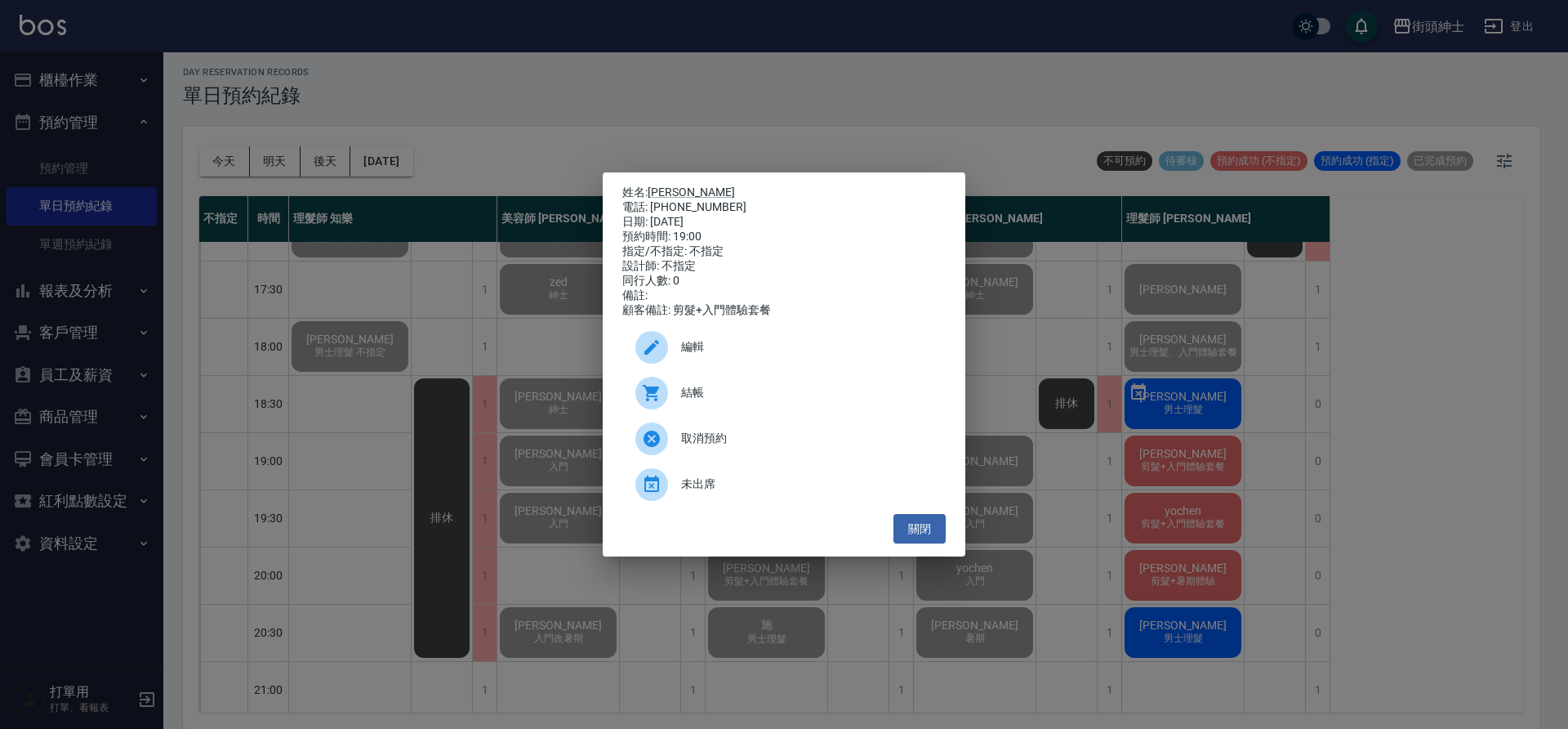
click at [665, 407] on div at bounding box center [652, 393] width 33 height 33
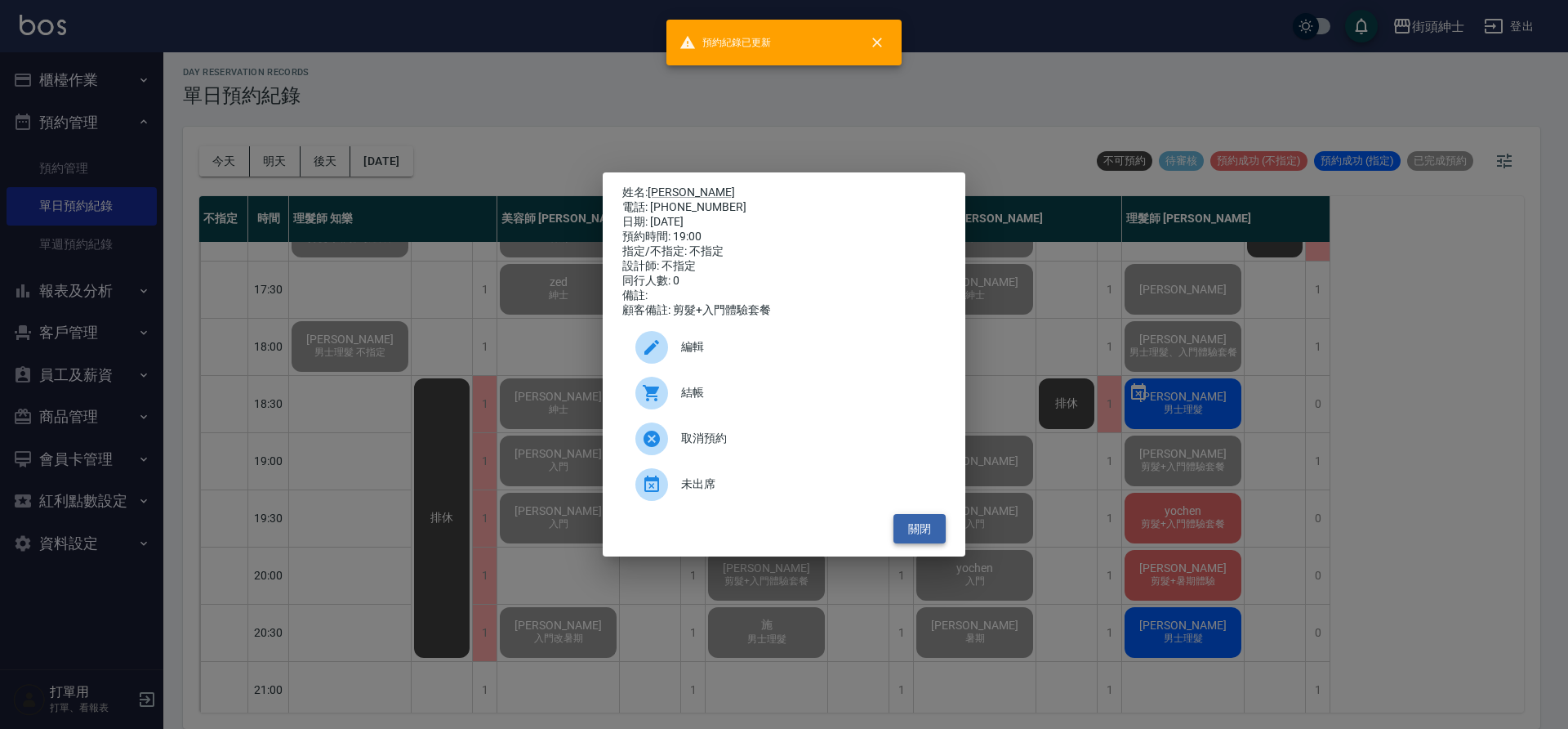
click at [933, 539] on button "關閉" at bounding box center [920, 529] width 52 height 30
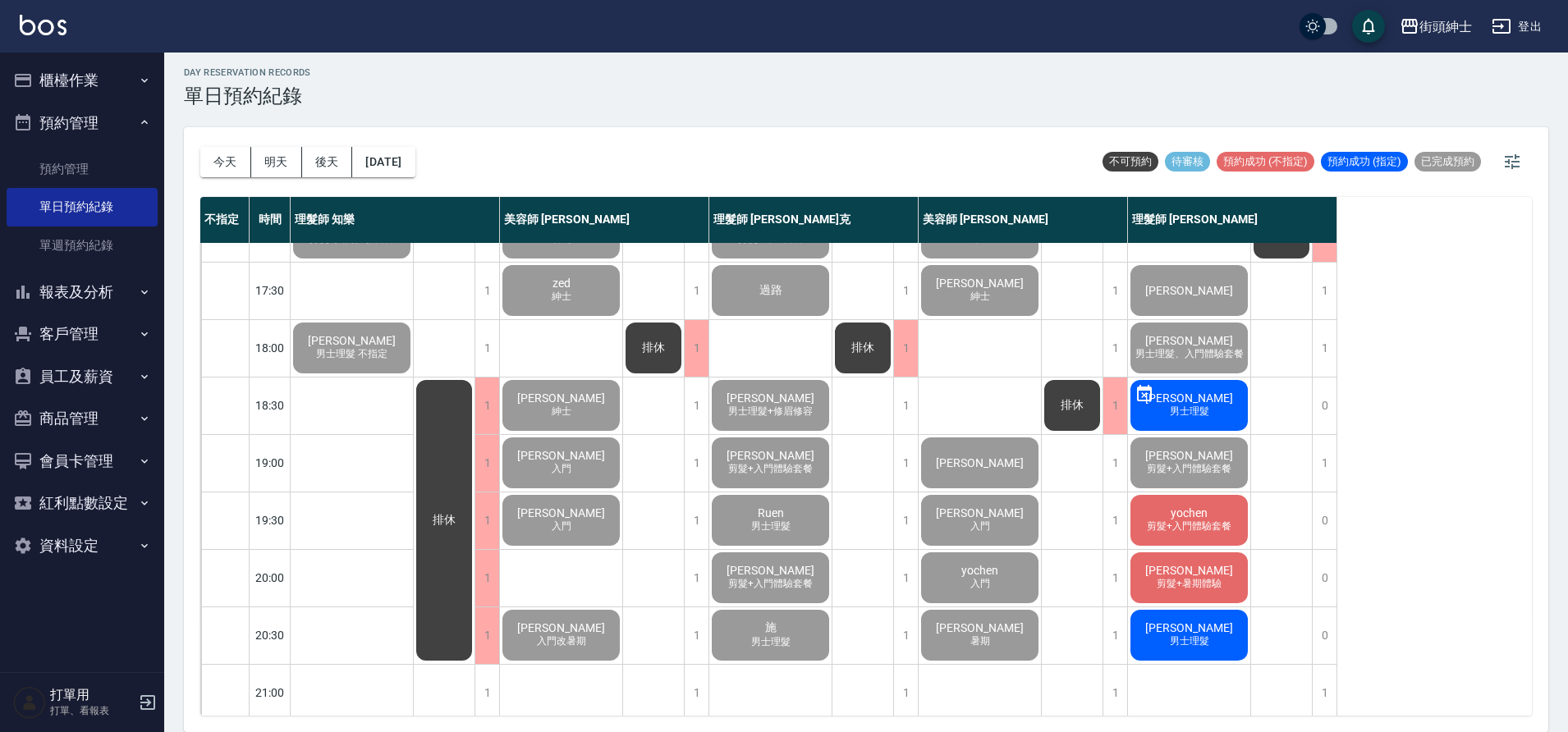
click at [1213, 519] on span "剪髮+入門體驗套餐" at bounding box center [1190, 526] width 91 height 14
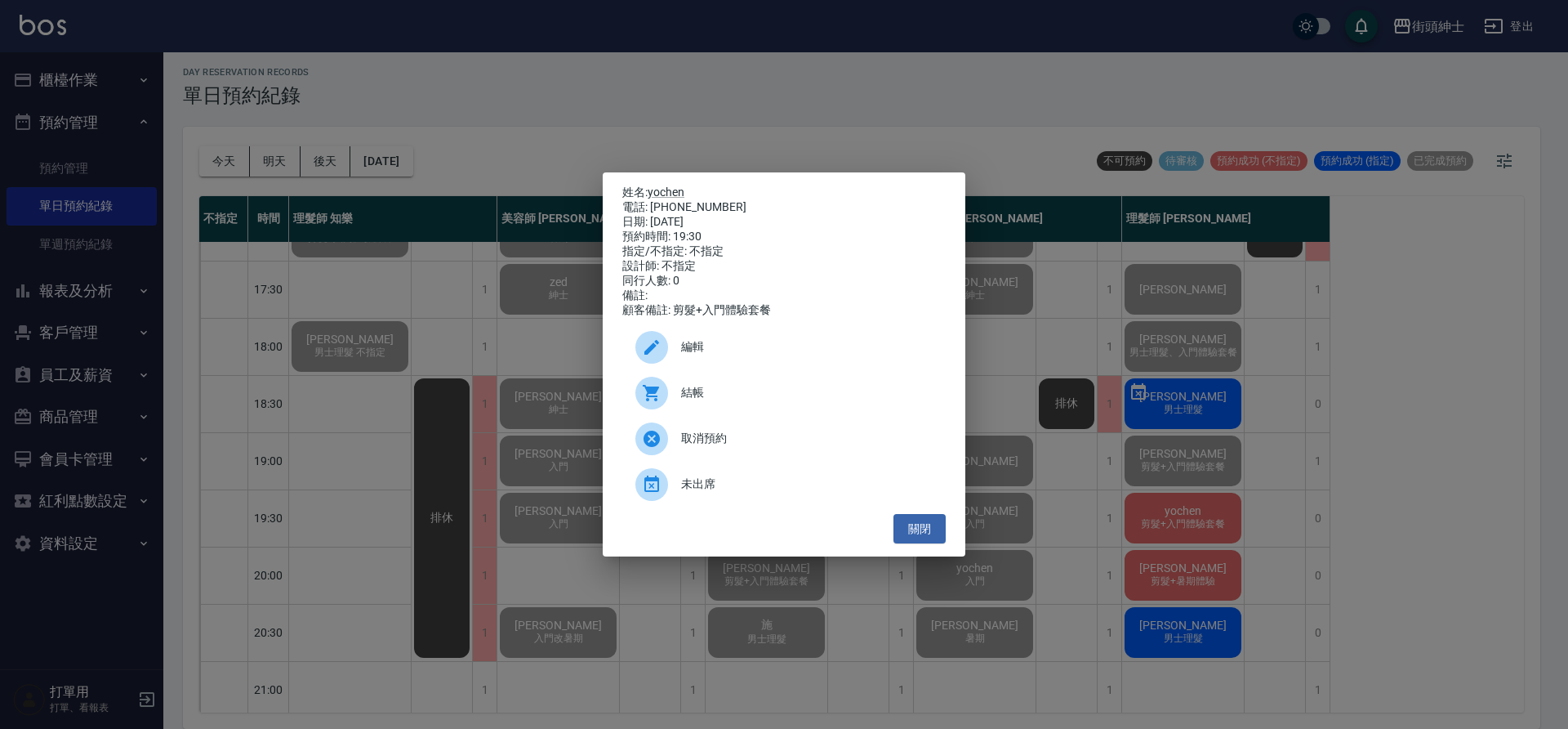
click at [796, 401] on span "結帳" at bounding box center [807, 393] width 252 height 17
click at [929, 540] on button "關閉" at bounding box center [920, 529] width 52 height 30
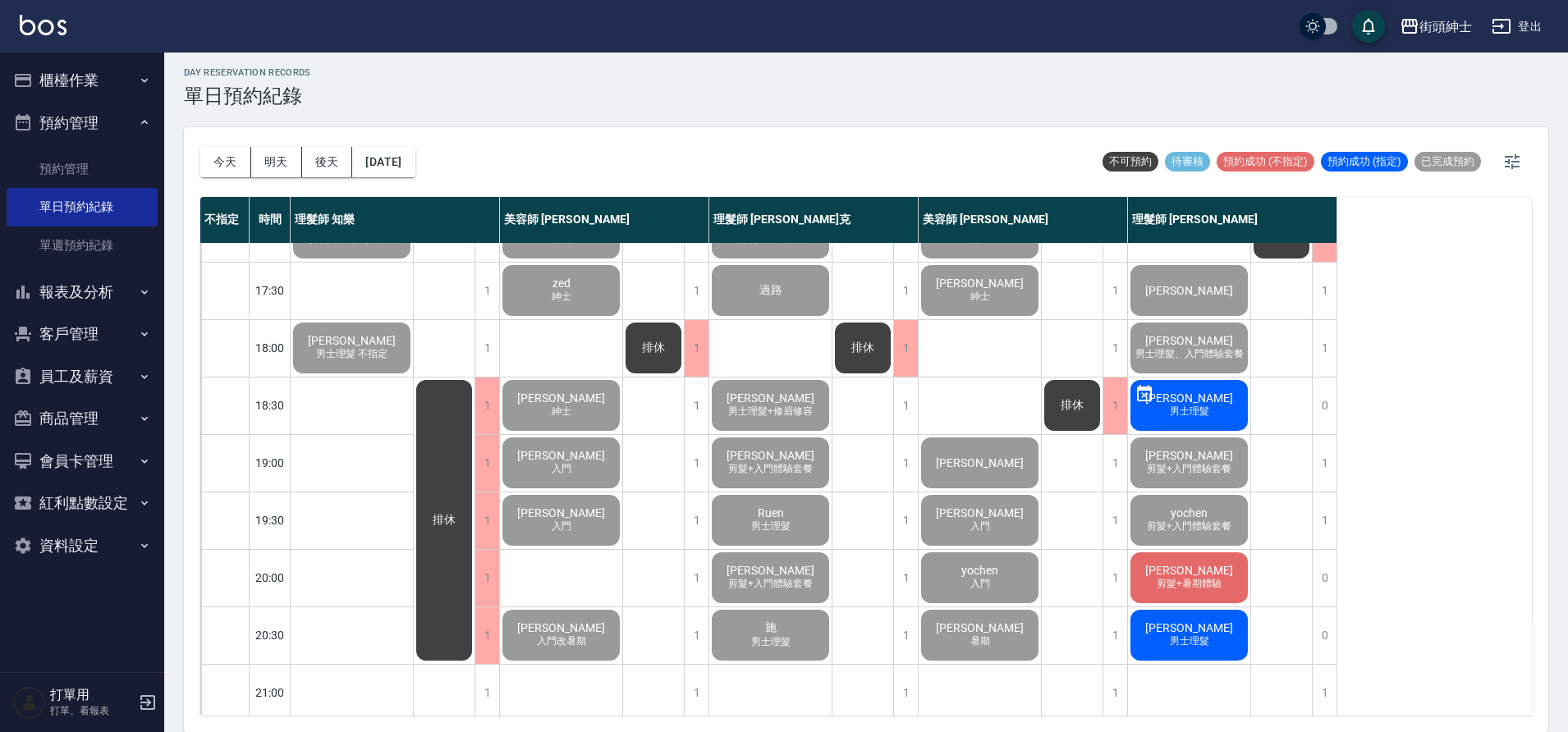
click at [1164, 571] on div "陳禹廷 剪髮+暑期體驗" at bounding box center [1189, 576] width 123 height 55
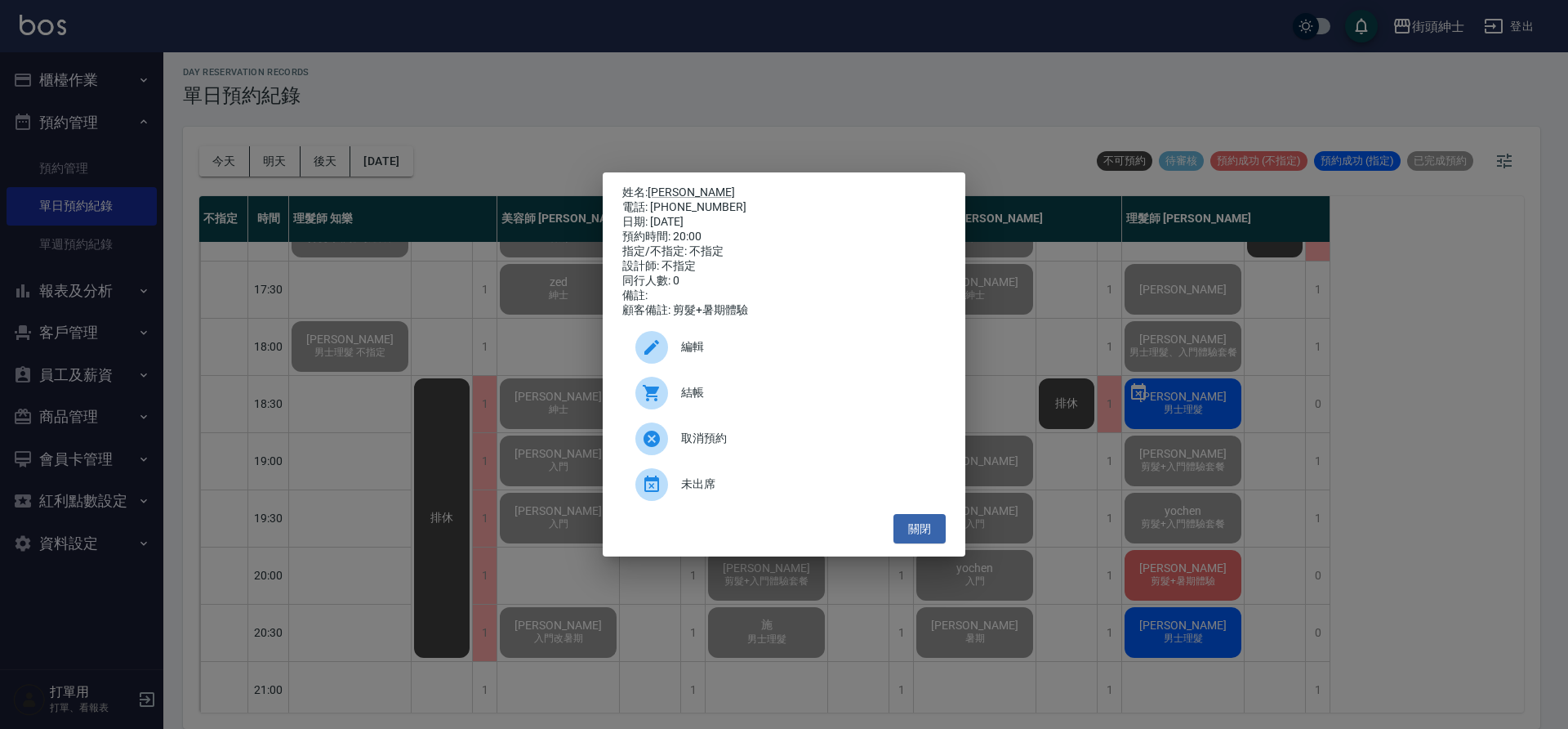
click at [769, 388] on div "結帳" at bounding box center [784, 392] width 323 height 46
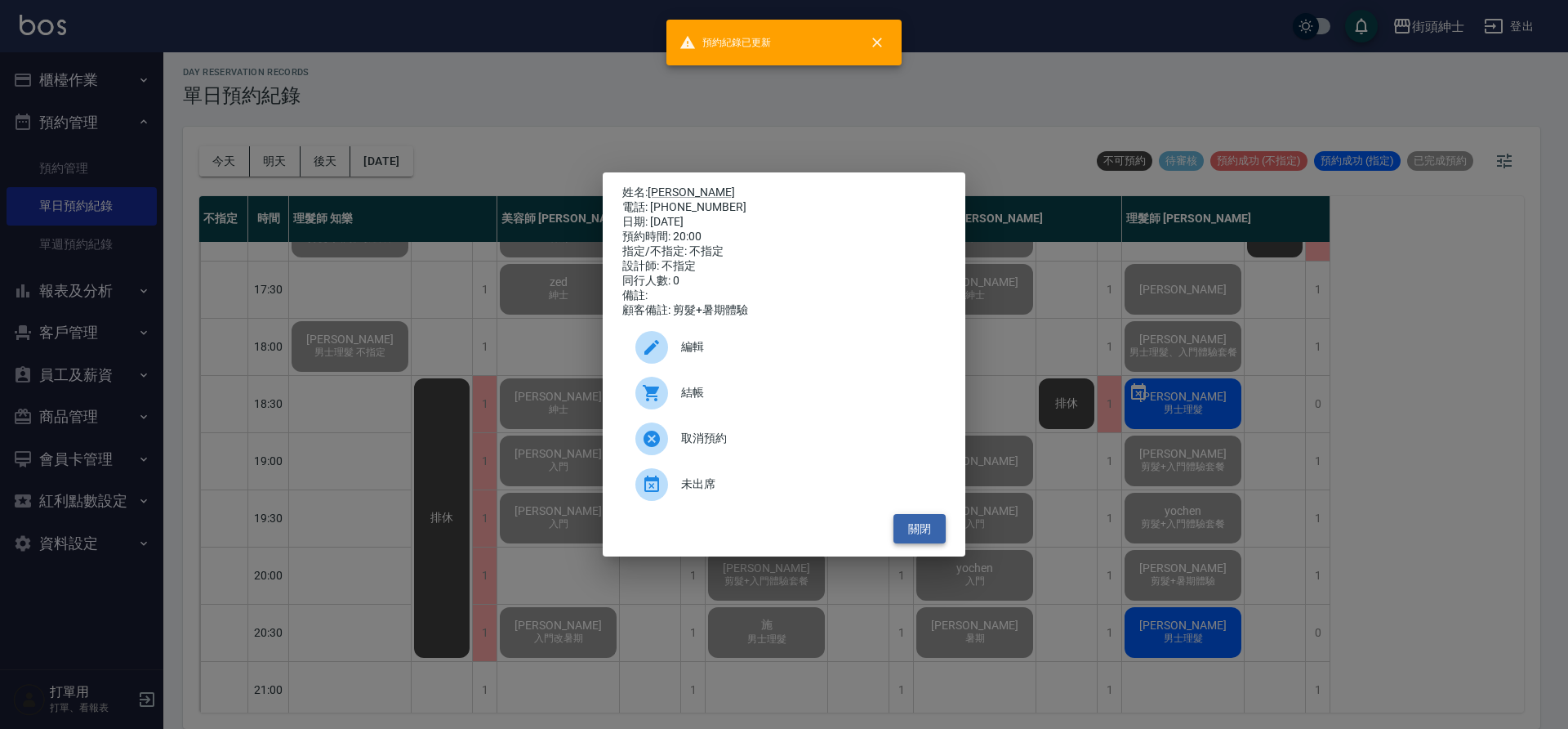
click at [943, 529] on button "關閉" at bounding box center [920, 529] width 52 height 30
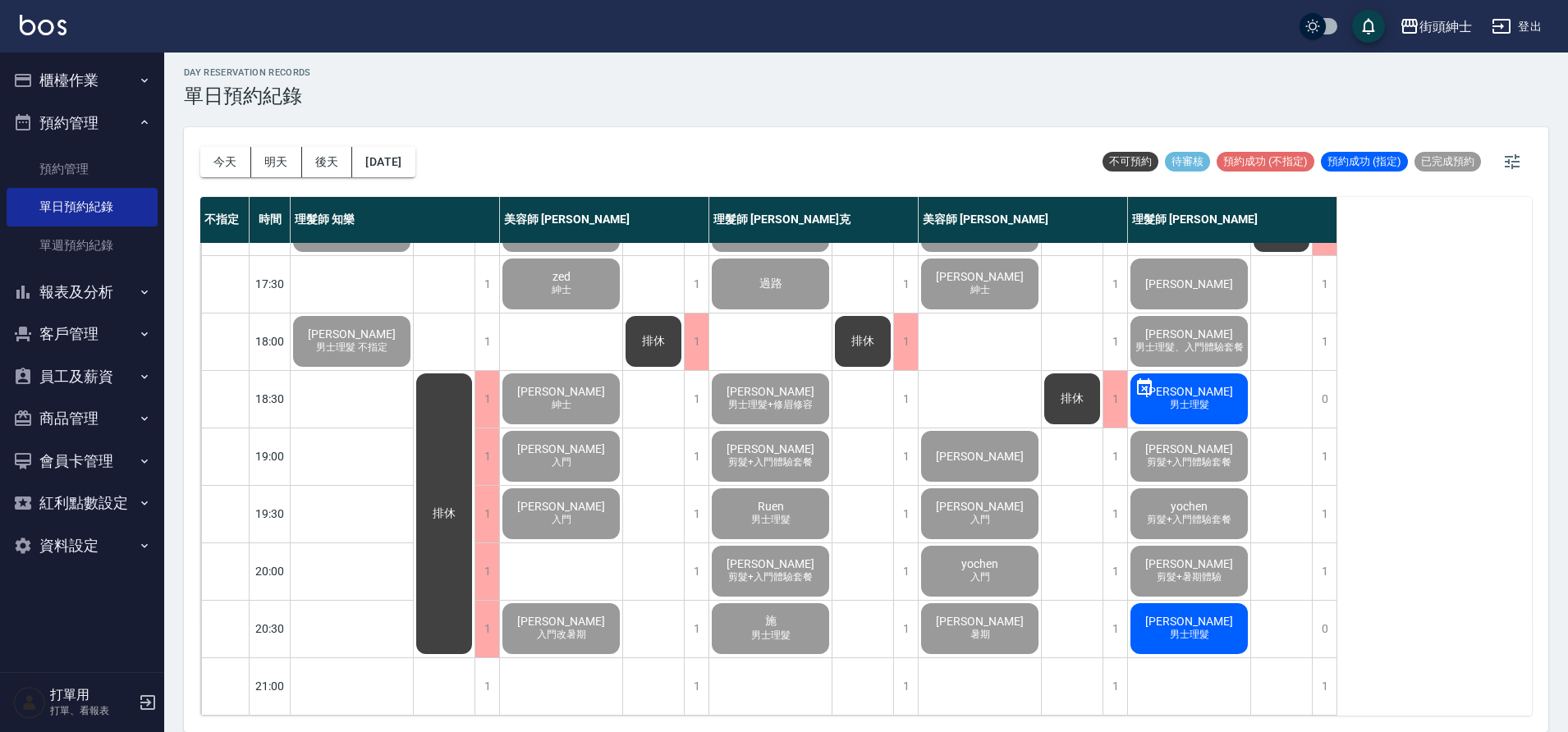
scroll to position [747, 0]
click at [1208, 628] on span "男士理髮" at bounding box center [1189, 635] width 46 height 14
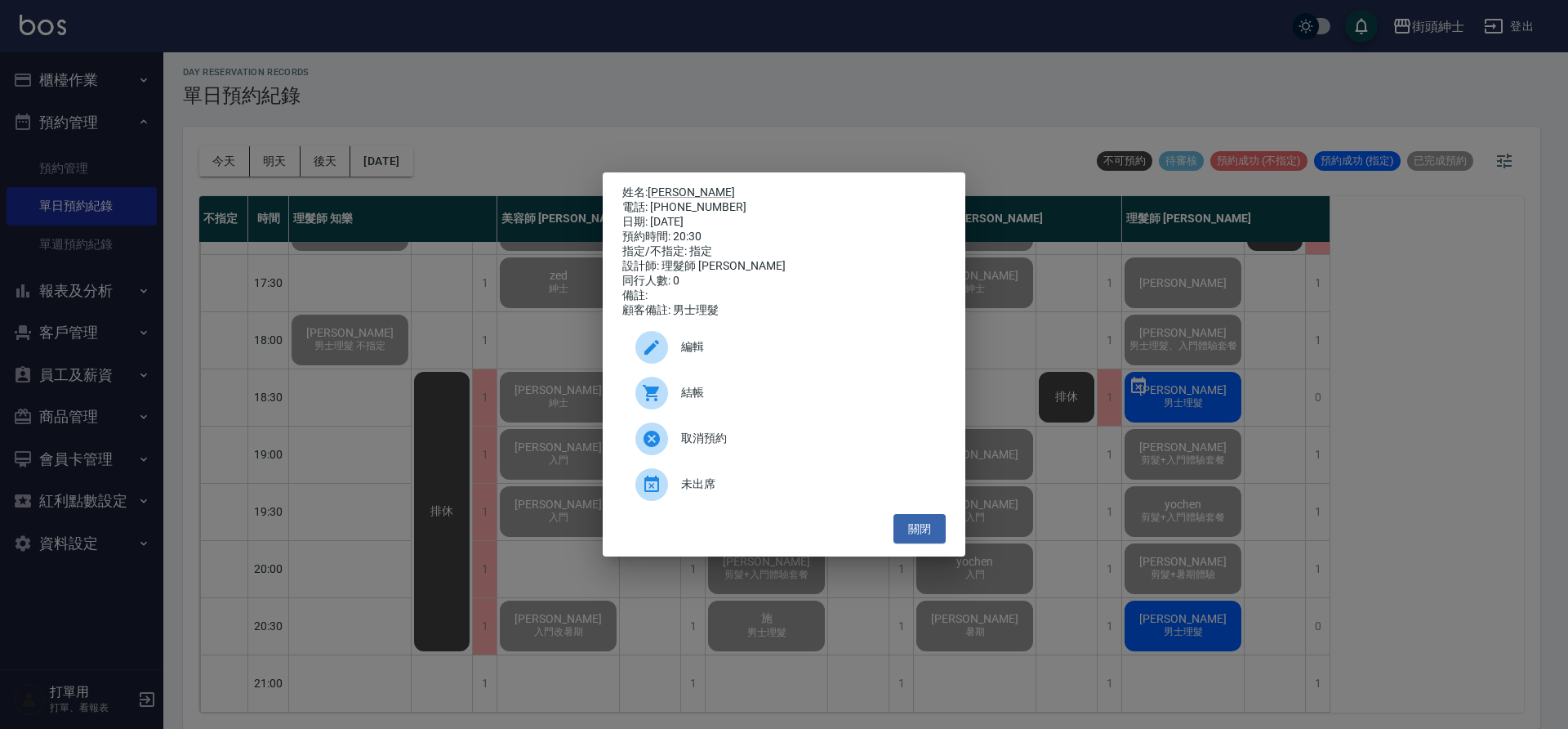
click at [689, 401] on span "結帳" at bounding box center [807, 393] width 252 height 17
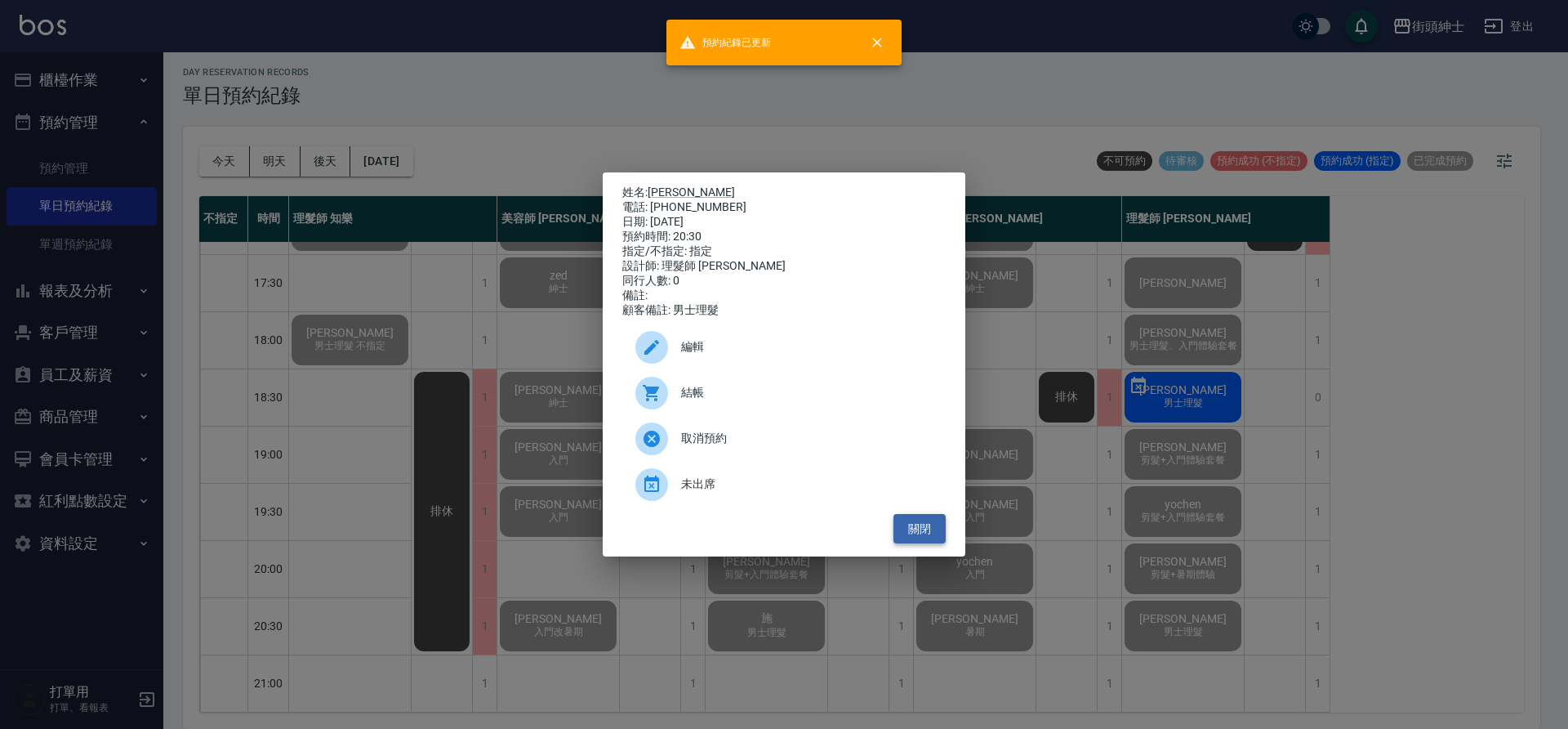
click at [905, 531] on button "關閉" at bounding box center [920, 529] width 52 height 30
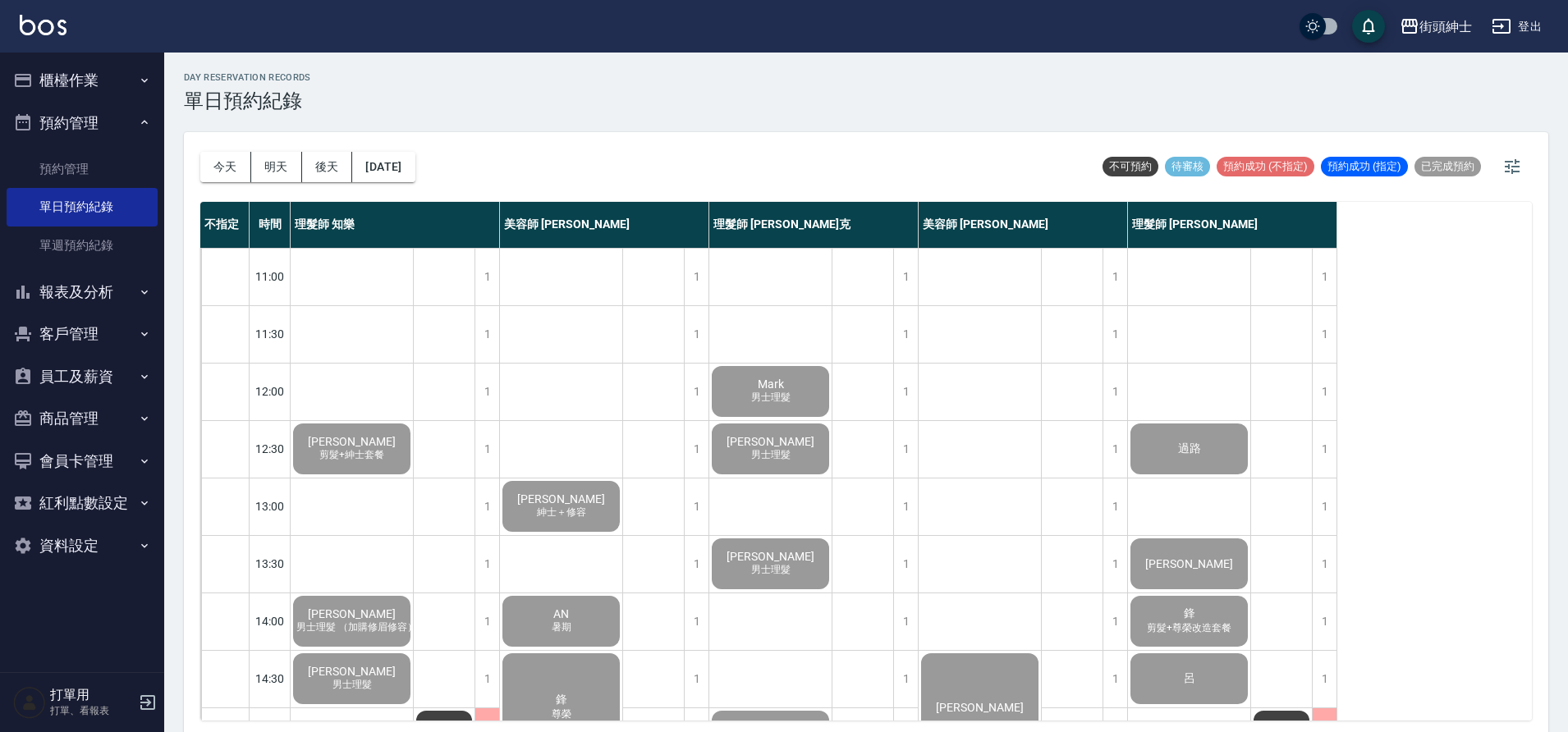
scroll to position [5, 0]
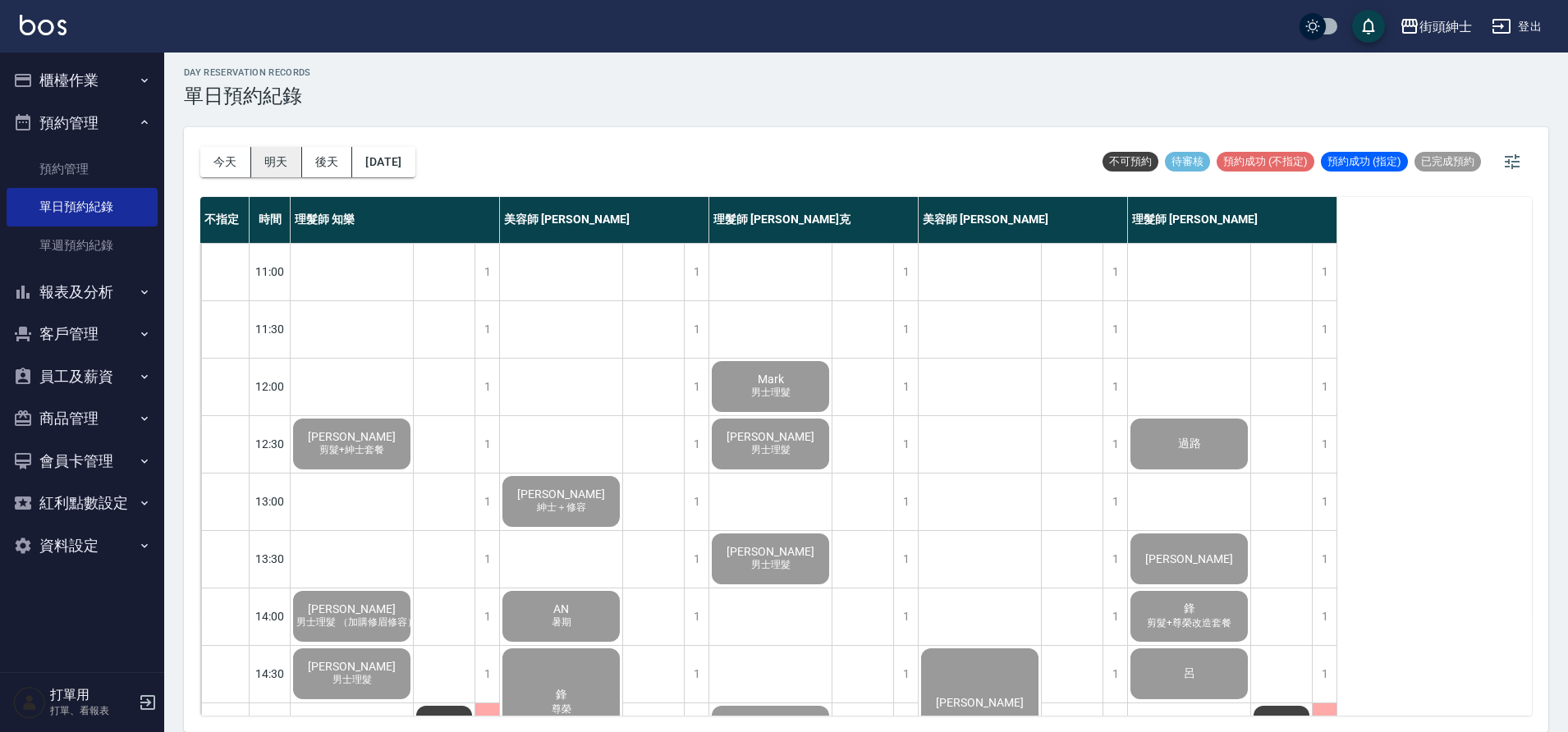
click at [275, 154] on button "明天" at bounding box center [276, 161] width 51 height 30
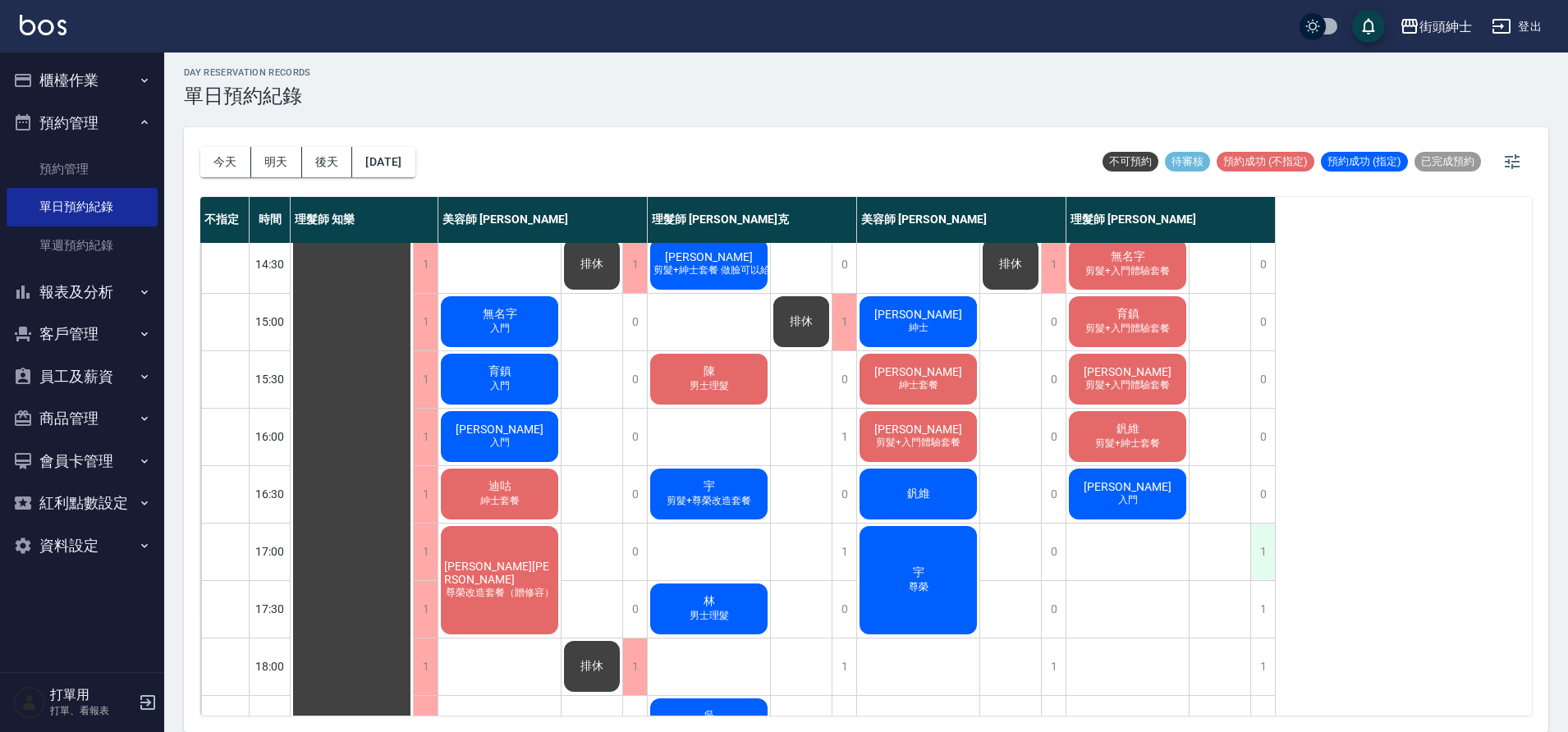
scroll to position [411, 0]
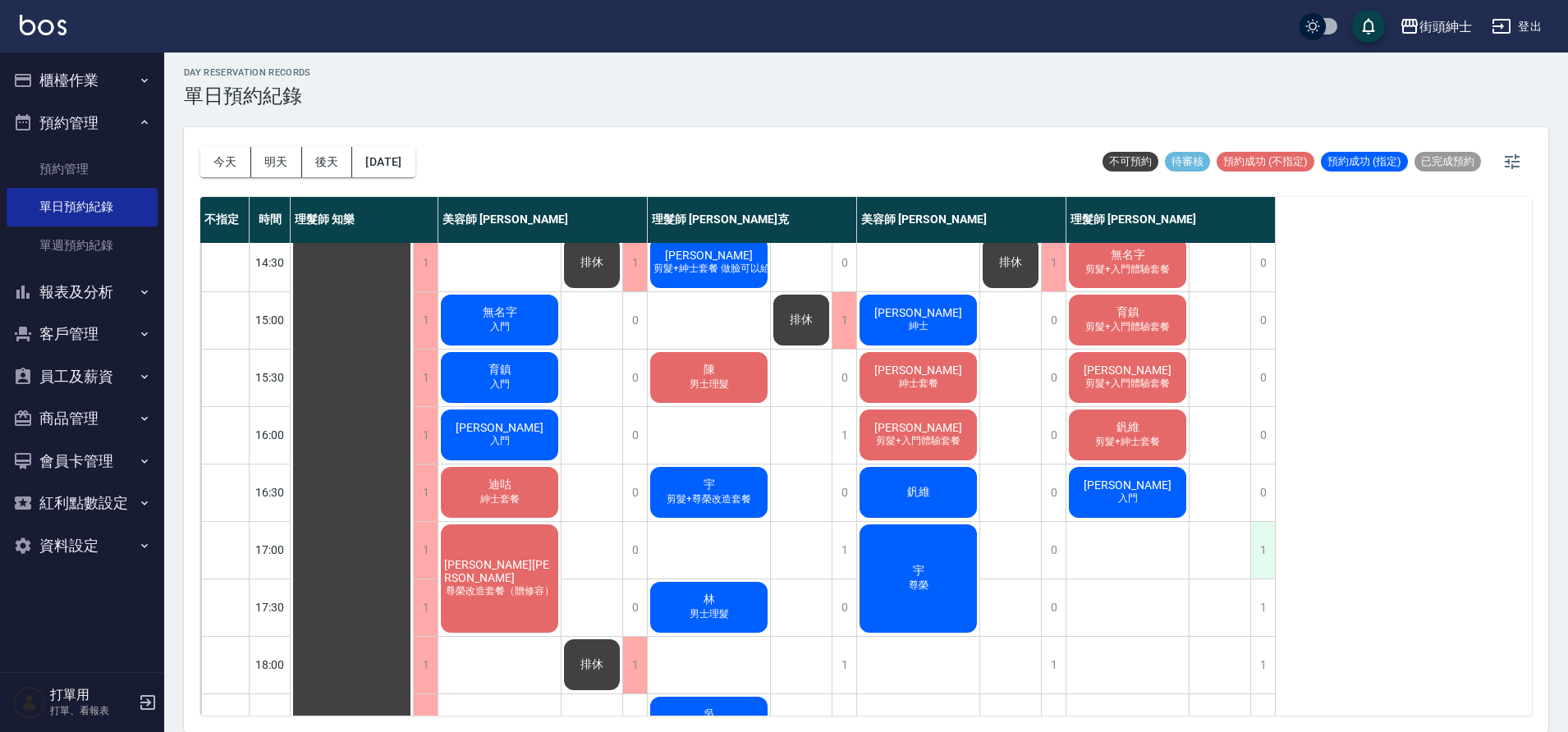
click at [1261, 543] on div "1" at bounding box center [1262, 550] width 24 height 56
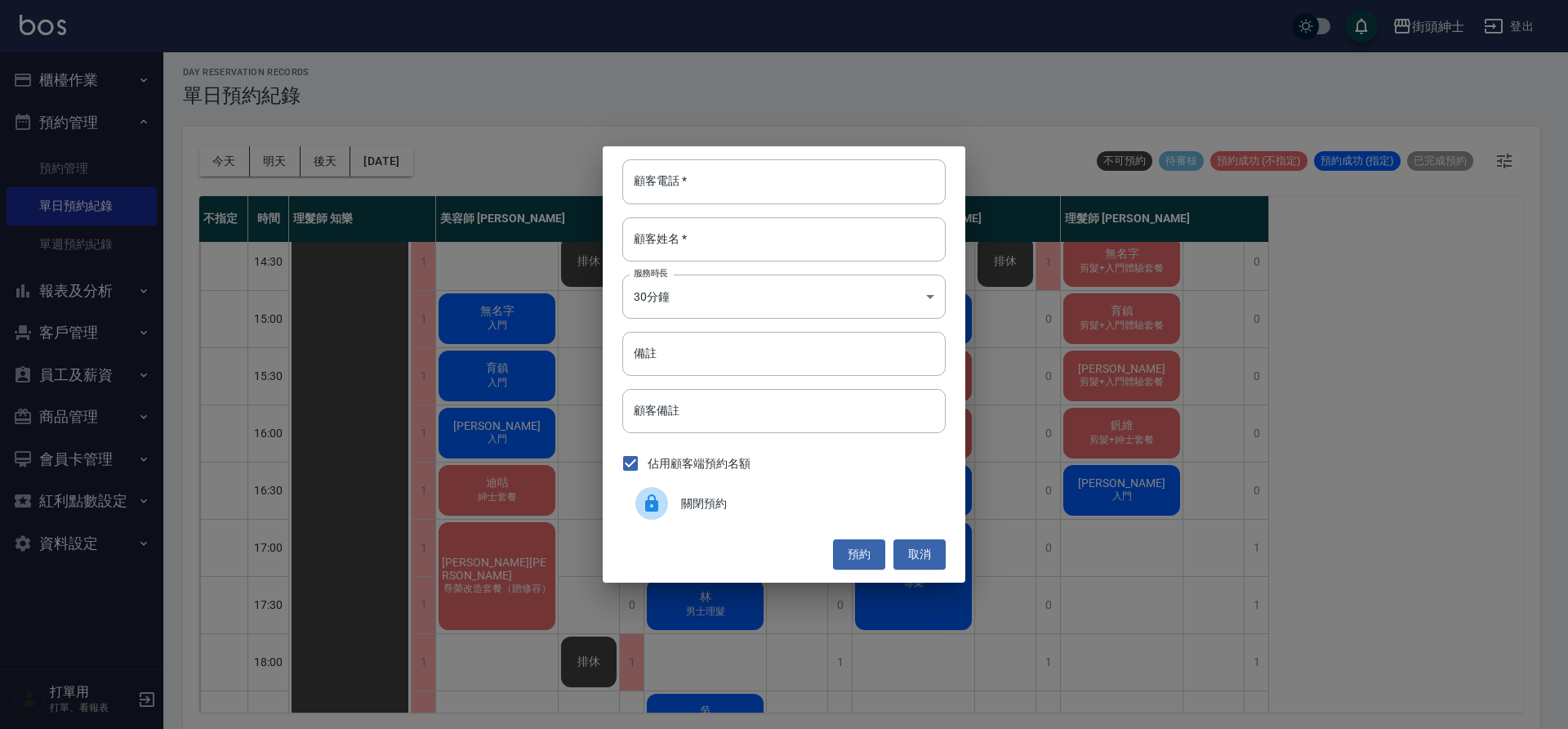
click at [703, 500] on span "關閉預約" at bounding box center [807, 503] width 252 height 17
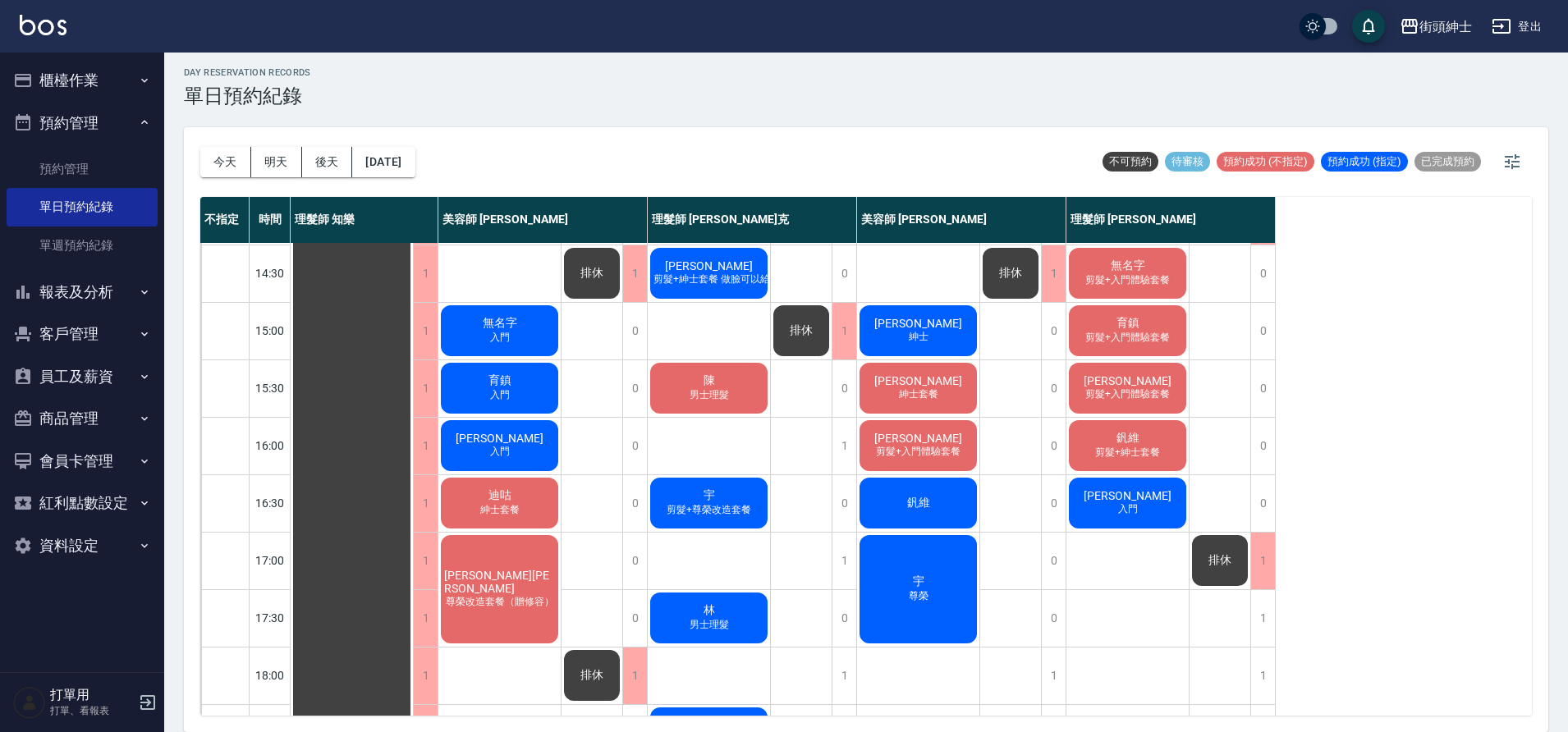
scroll to position [410, 0]
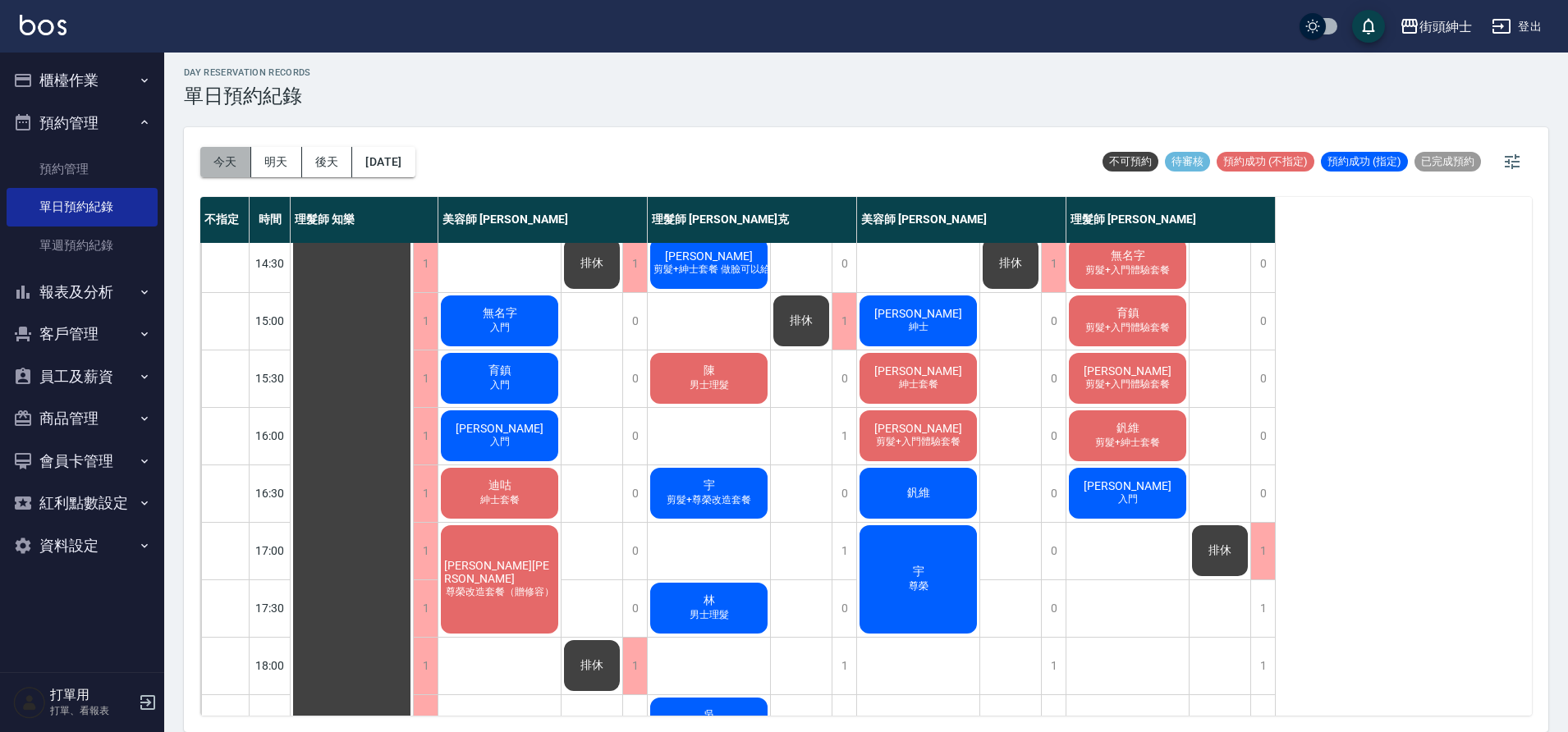
click at [228, 158] on button "今天" at bounding box center [226, 161] width 51 height 30
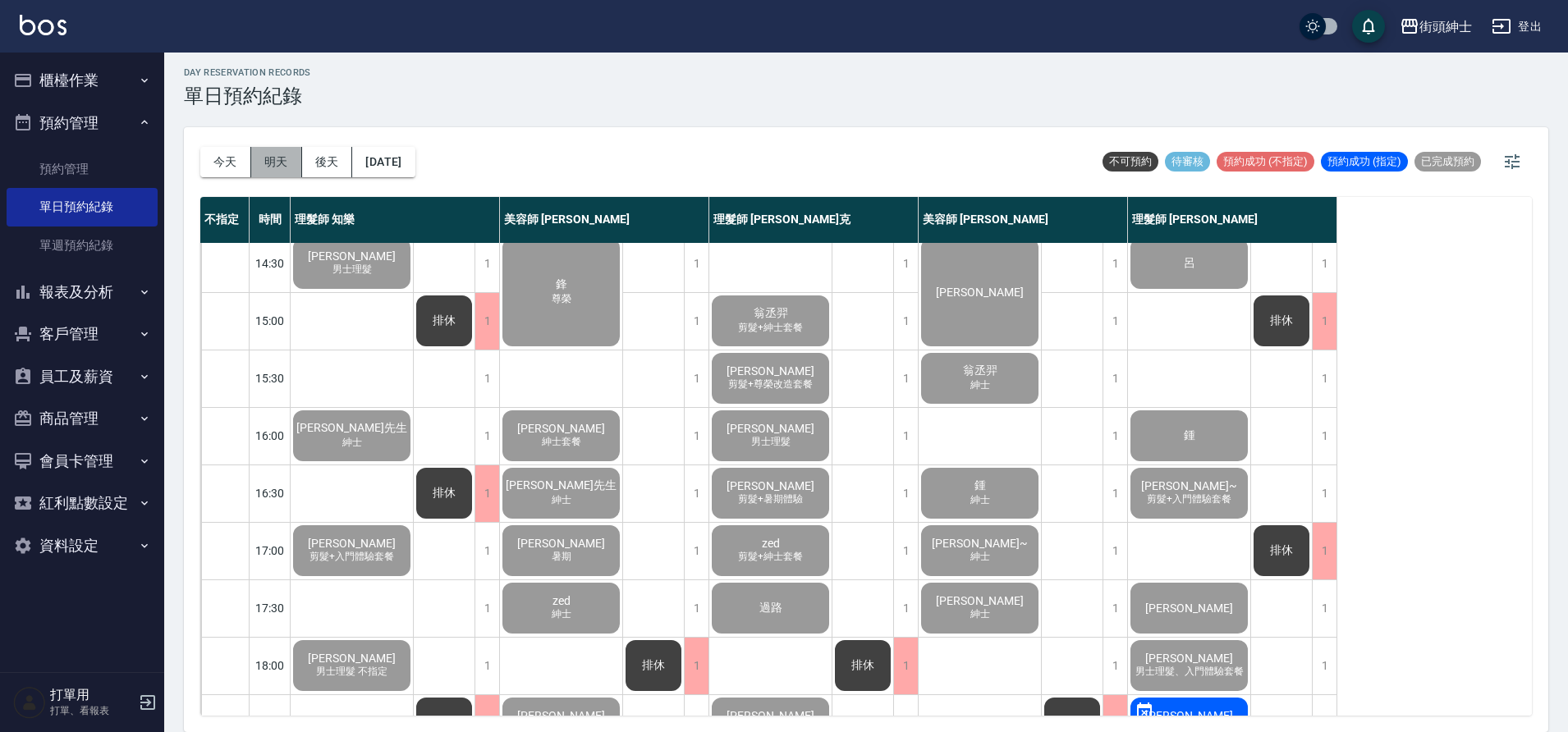
click at [278, 173] on button "明天" at bounding box center [276, 161] width 51 height 30
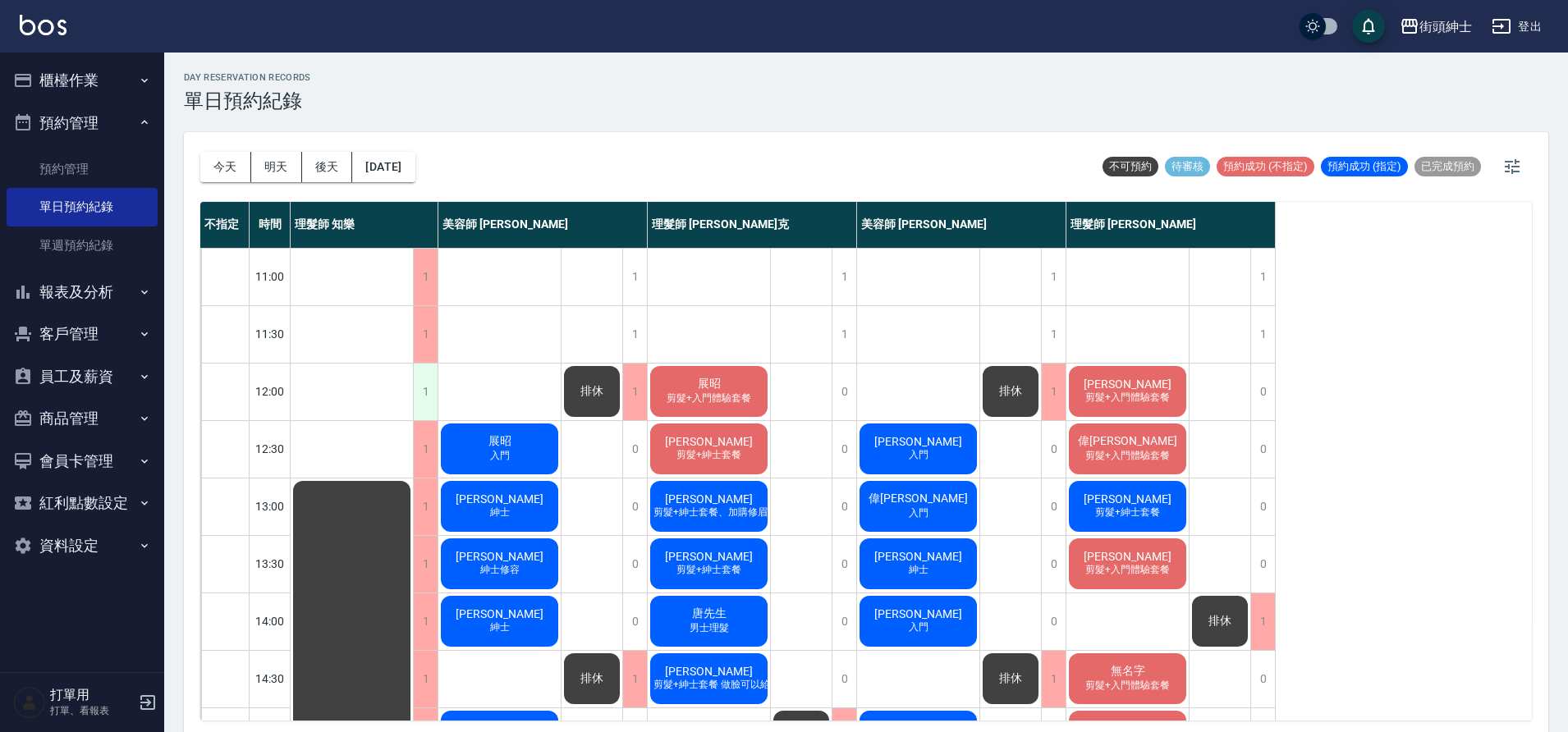
click at [424, 385] on div "1" at bounding box center [424, 392] width 24 height 56
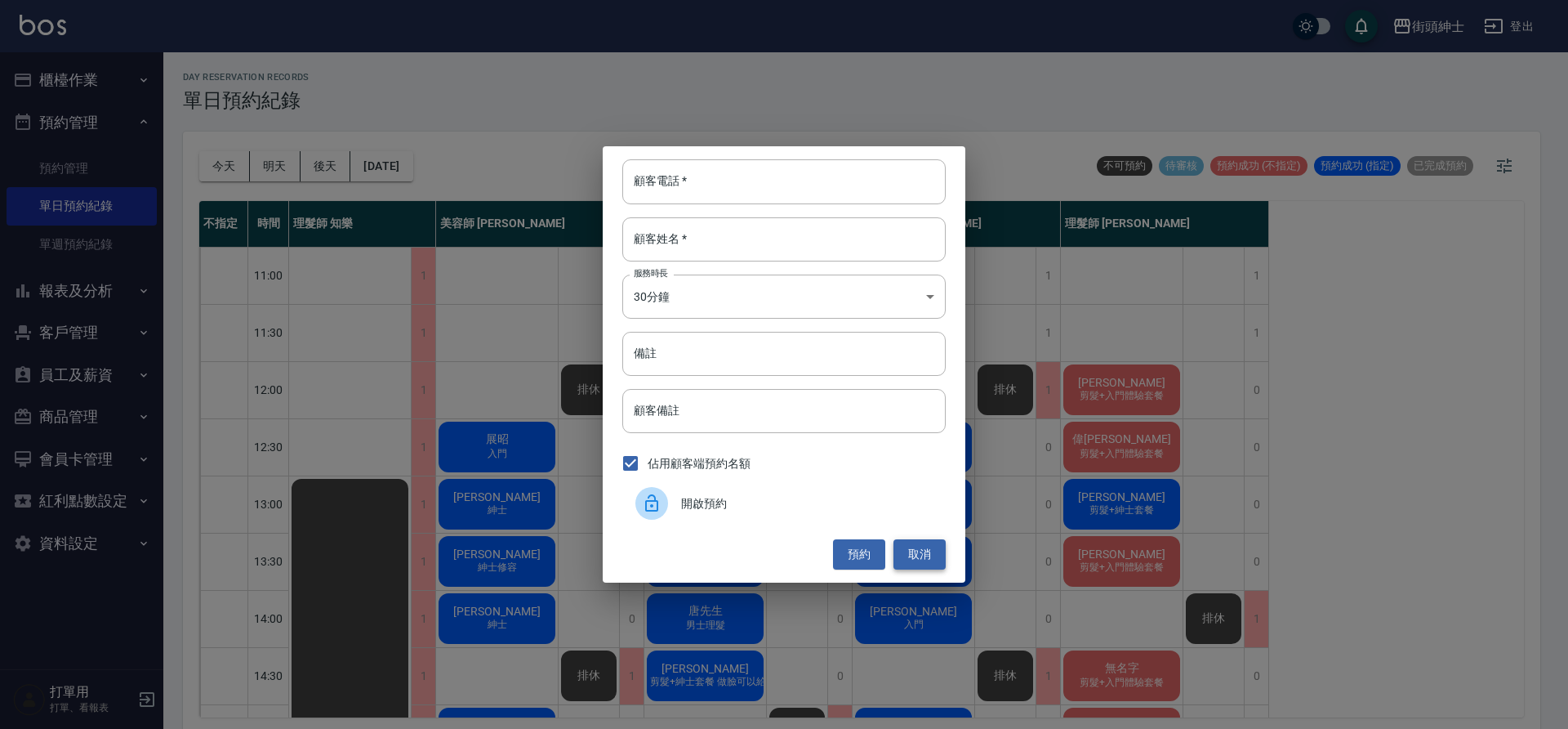
click at [937, 558] on button "取消" at bounding box center [920, 554] width 52 height 30
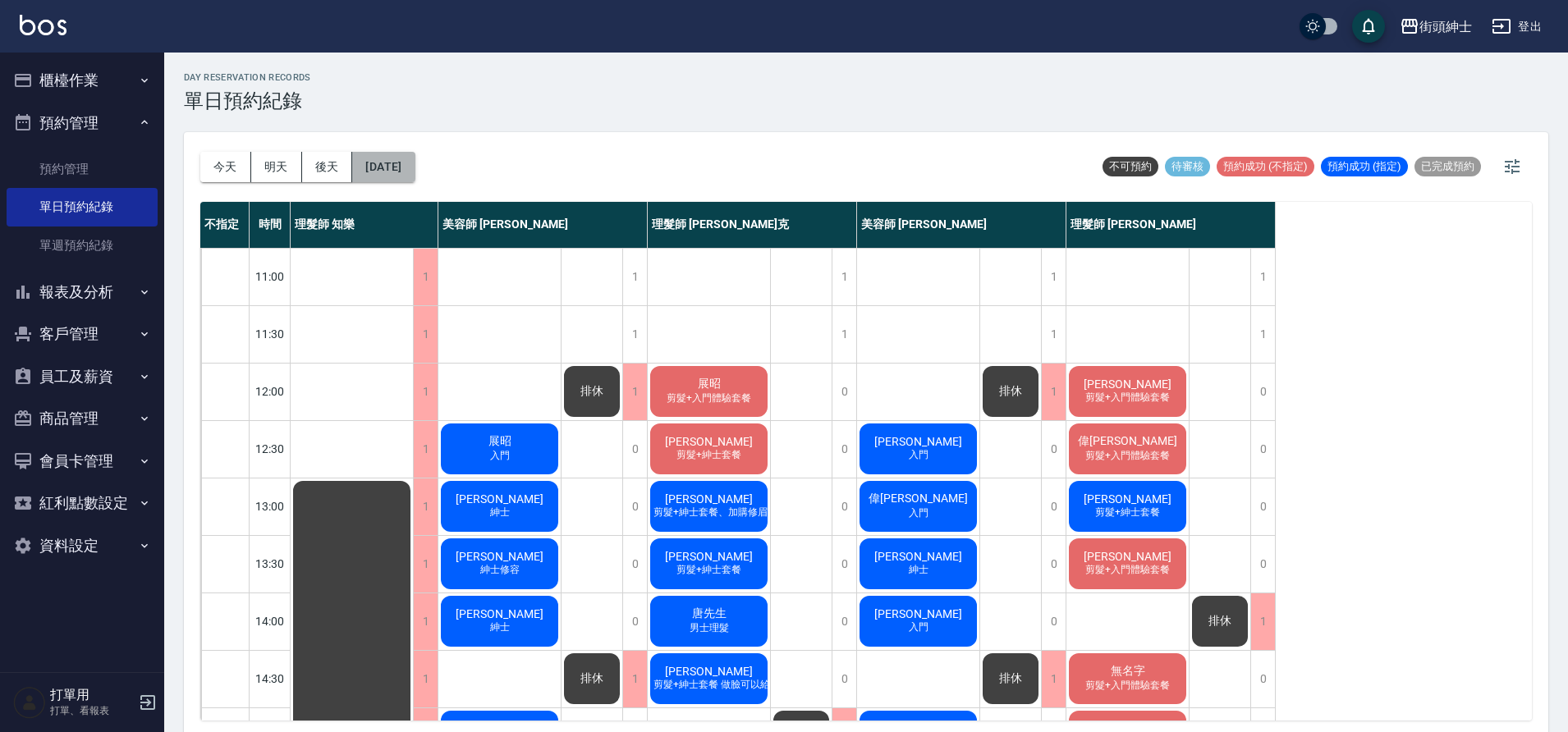
click at [414, 171] on button "2025/09/06" at bounding box center [383, 166] width 62 height 30
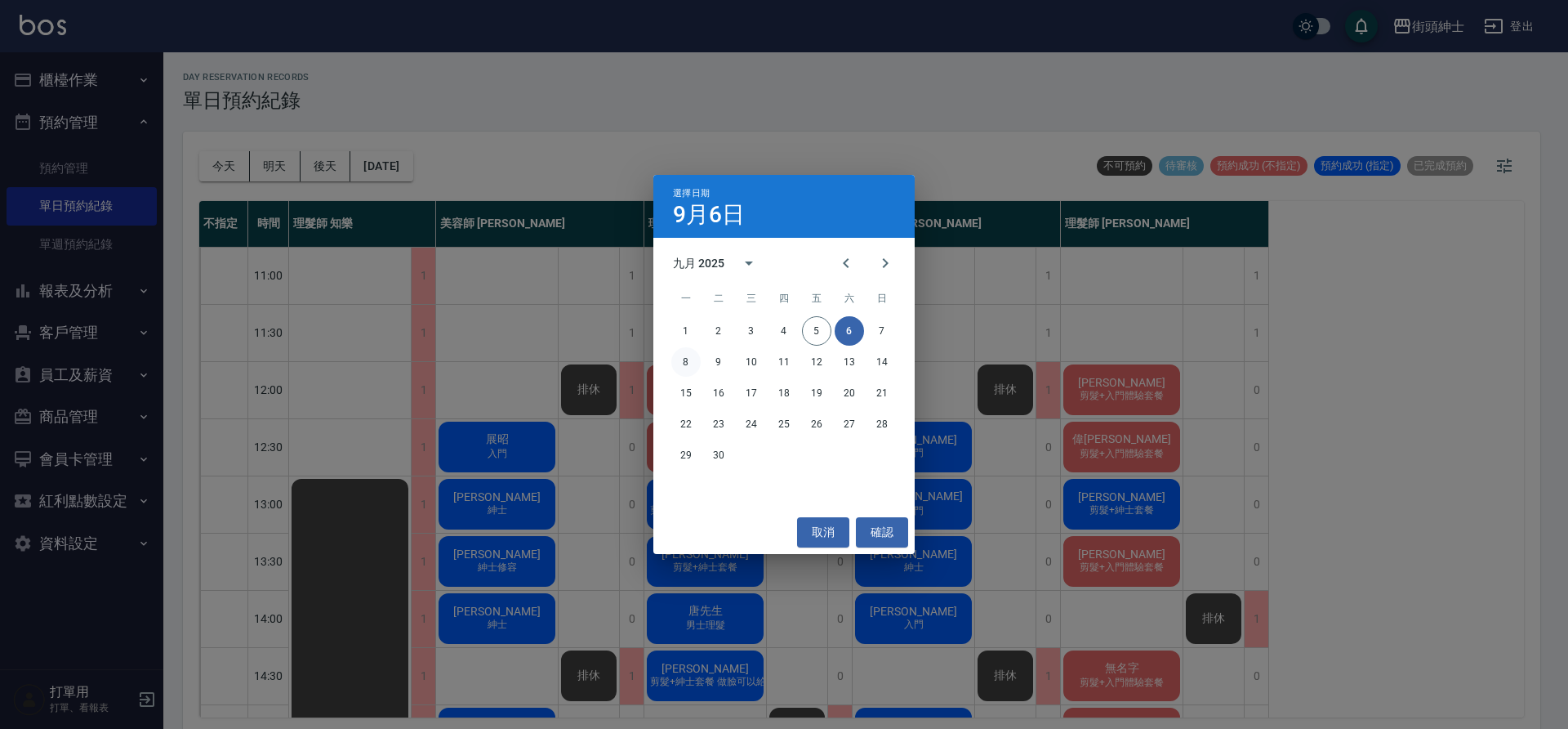
click at [690, 366] on button "8" at bounding box center [686, 362] width 29 height 29
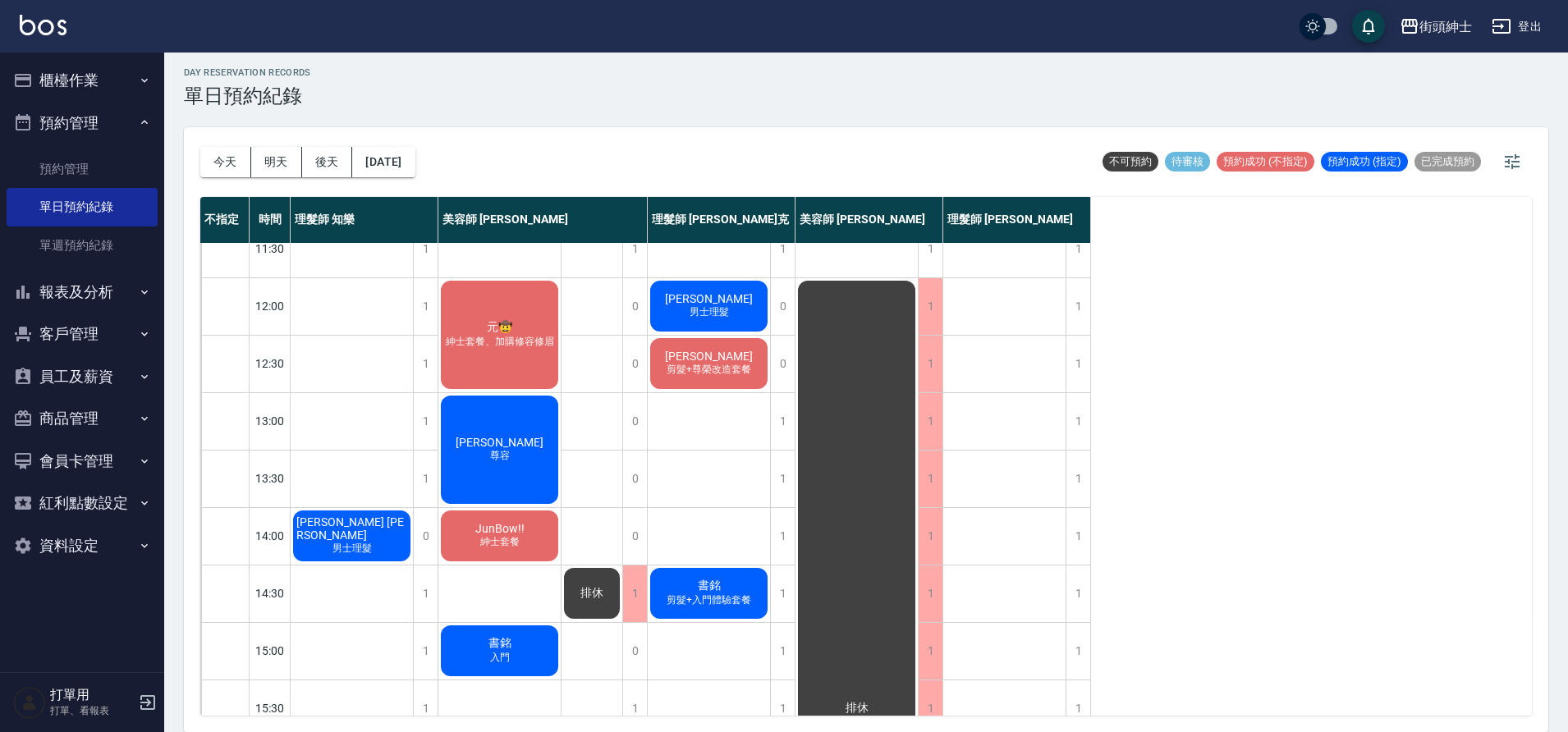
scroll to position [60, 0]
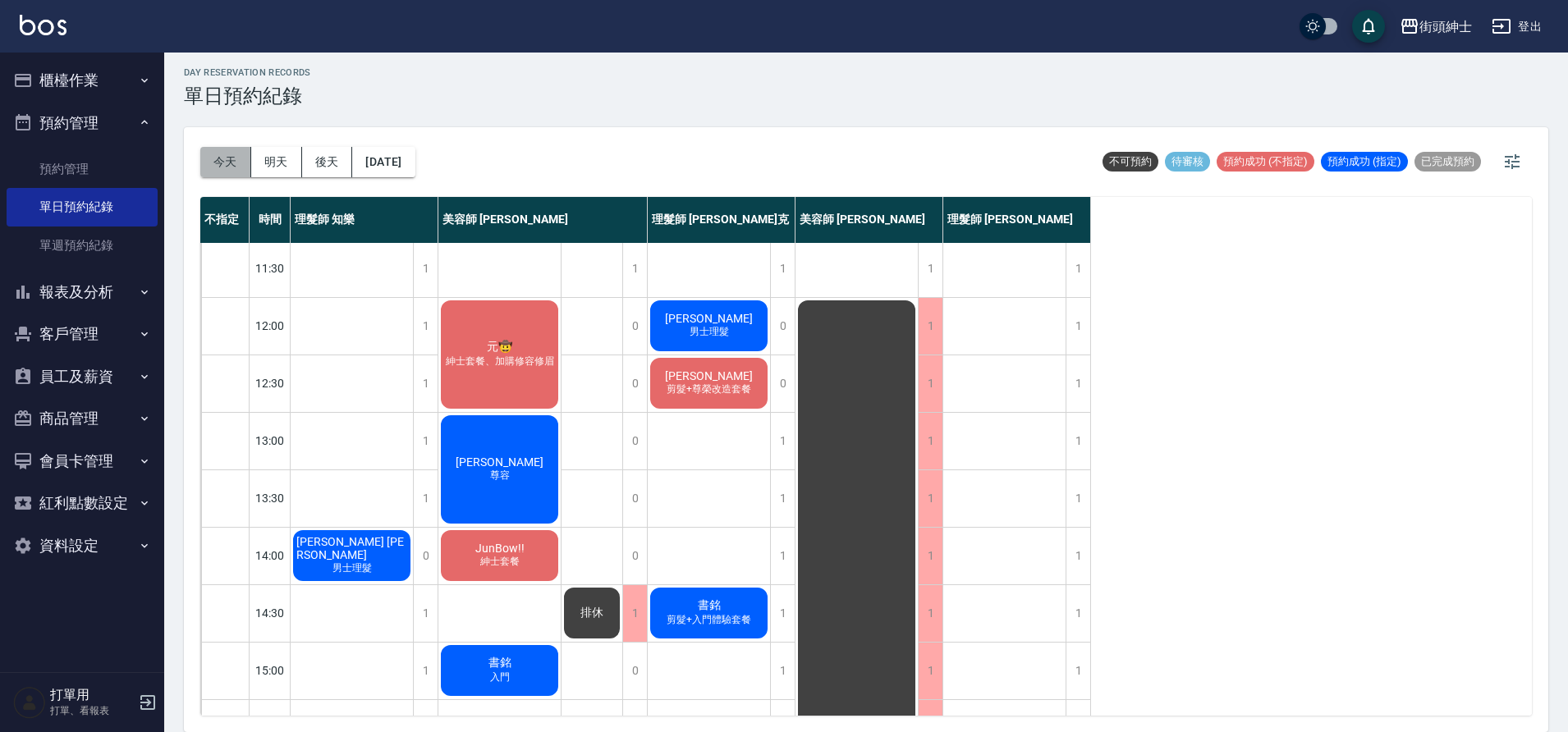
click at [224, 174] on button "今天" at bounding box center [226, 161] width 51 height 30
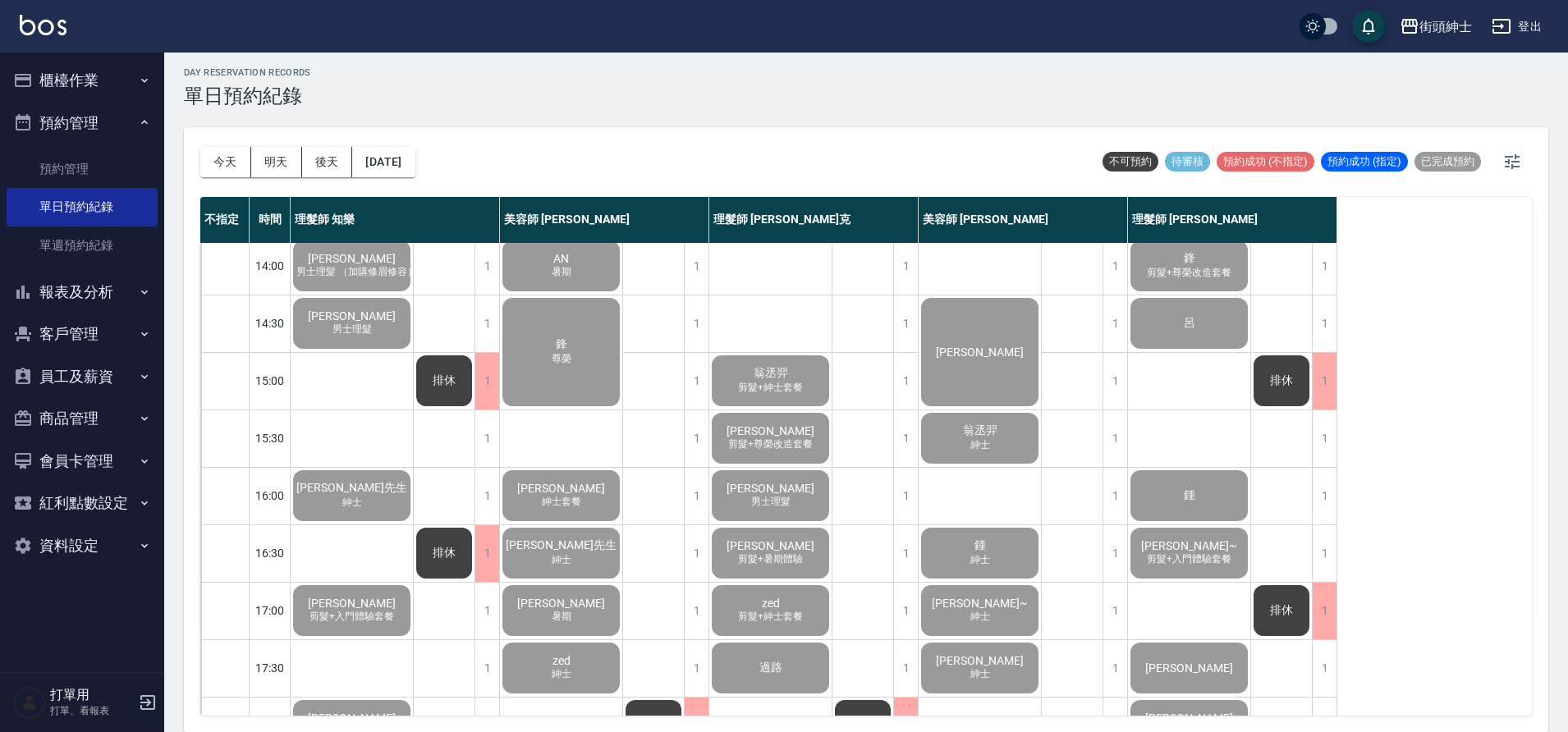
scroll to position [53, 0]
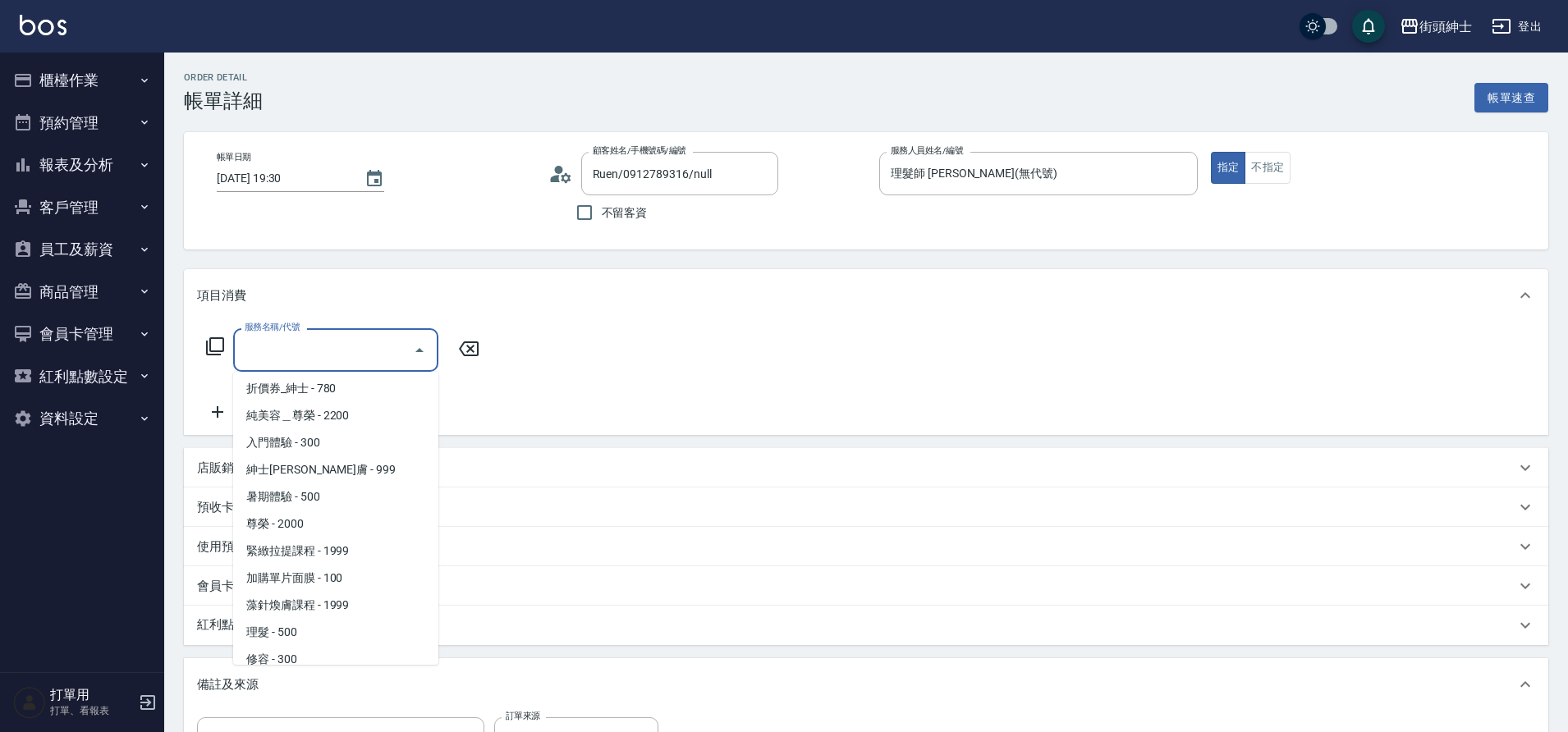
scroll to position [99, 0]
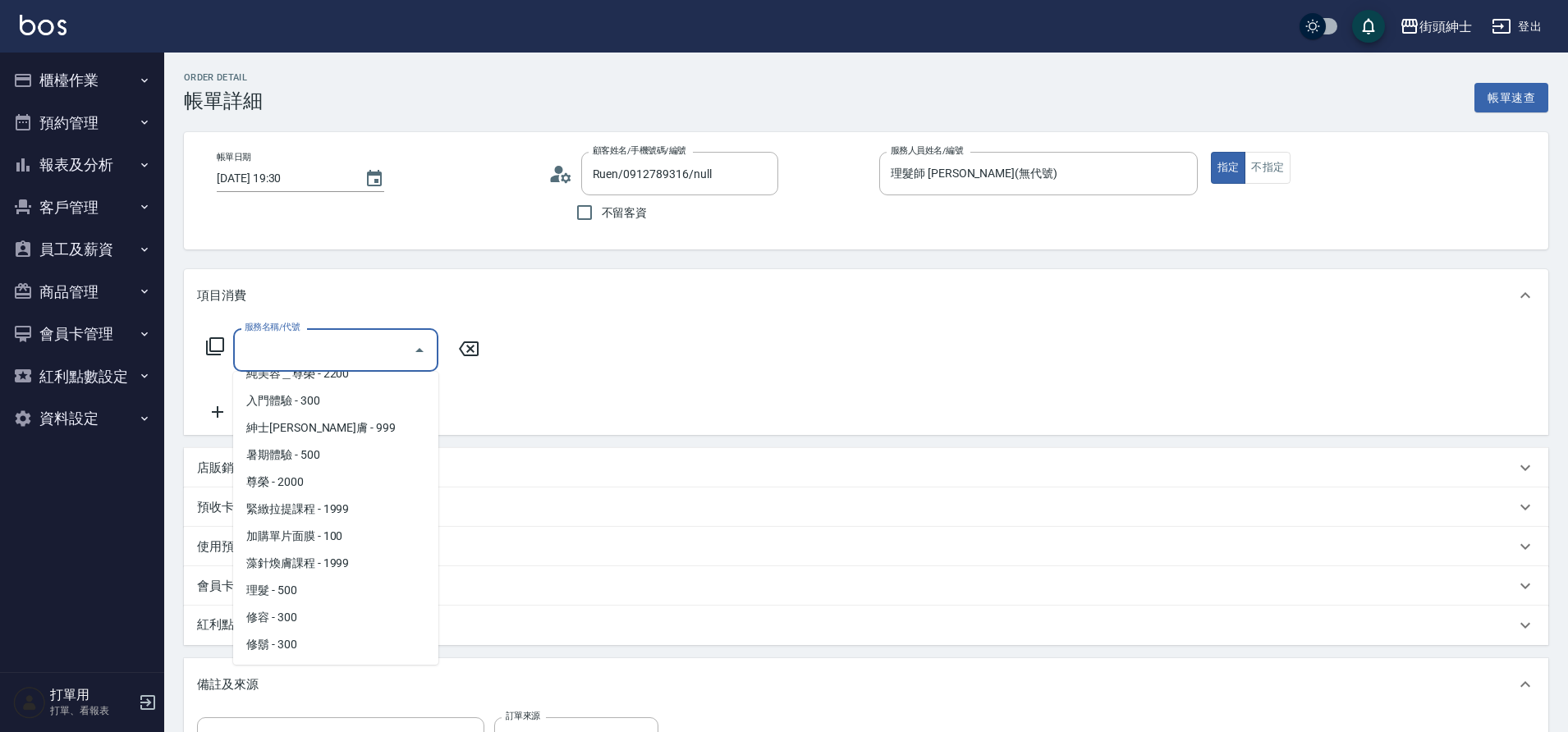
drag, startPoint x: 0, startPoint y: 0, endPoint x: 295, endPoint y: 591, distance: 660.5
click at [295, 591] on span "理髮 - 500" at bounding box center [336, 590] width 205 height 27
type input "理髮(A02)"
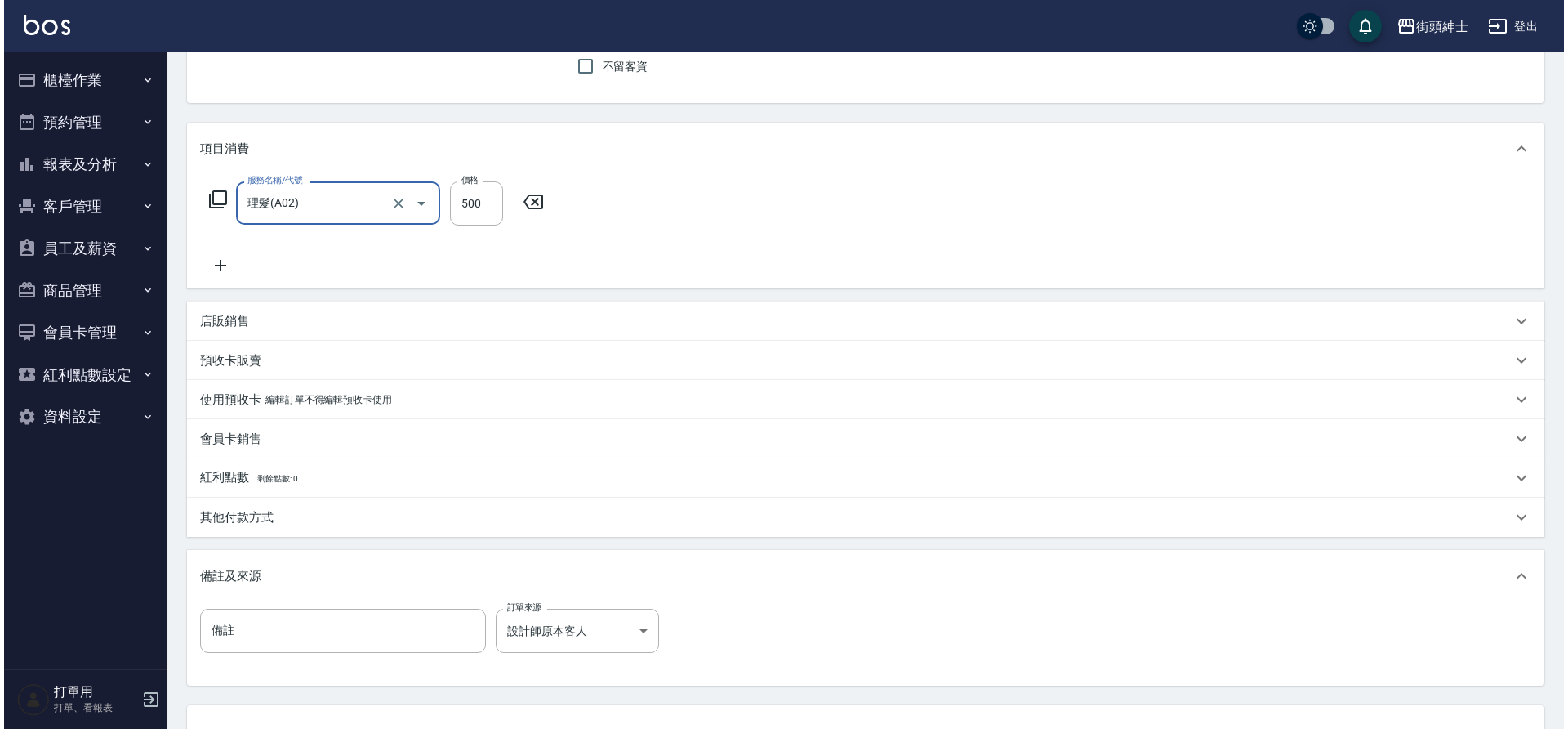
scroll to position [279, 0]
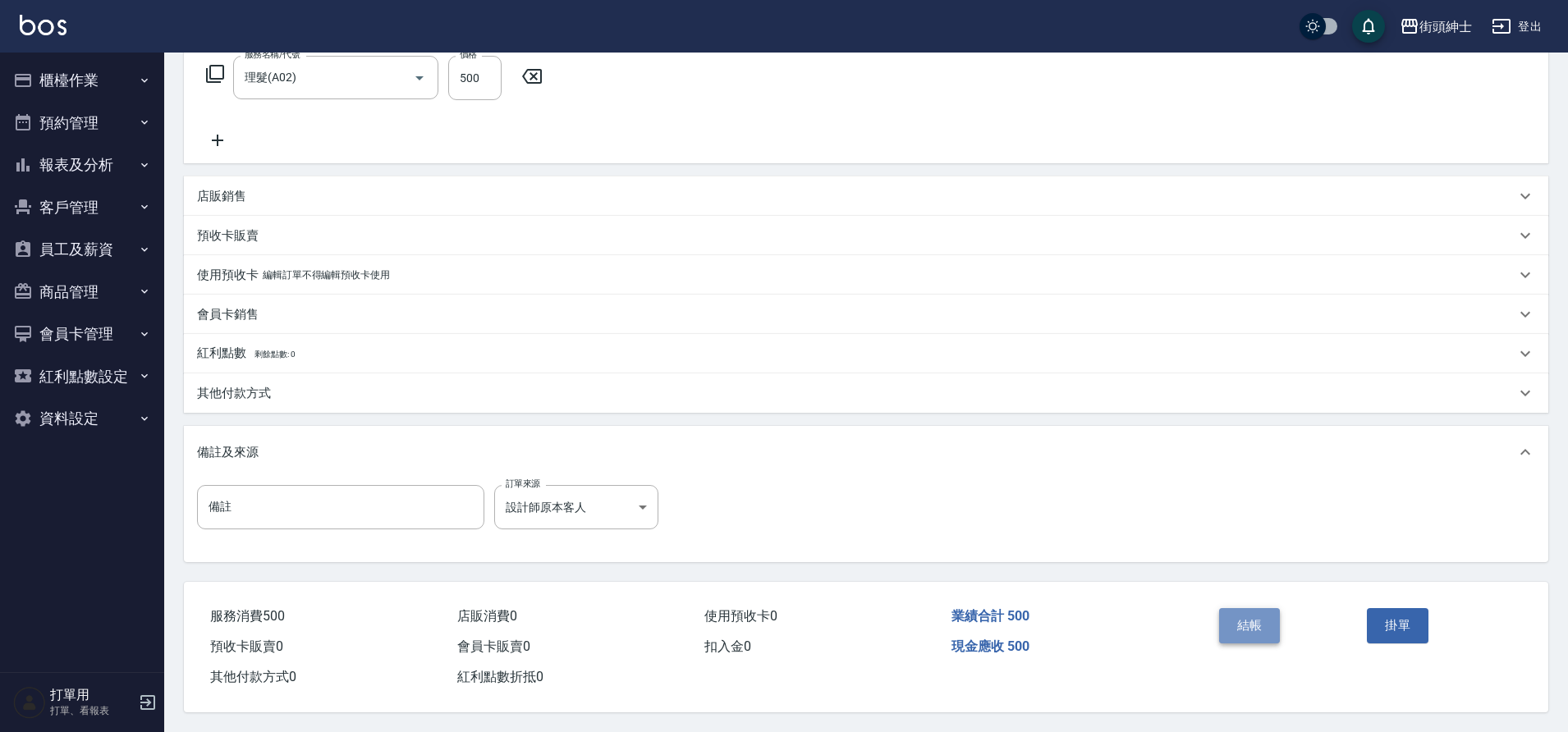
drag, startPoint x: 295, startPoint y: 591, endPoint x: 1264, endPoint y: 610, distance: 969.2
click at [1264, 610] on button "結帳" at bounding box center [1249, 624] width 61 height 34
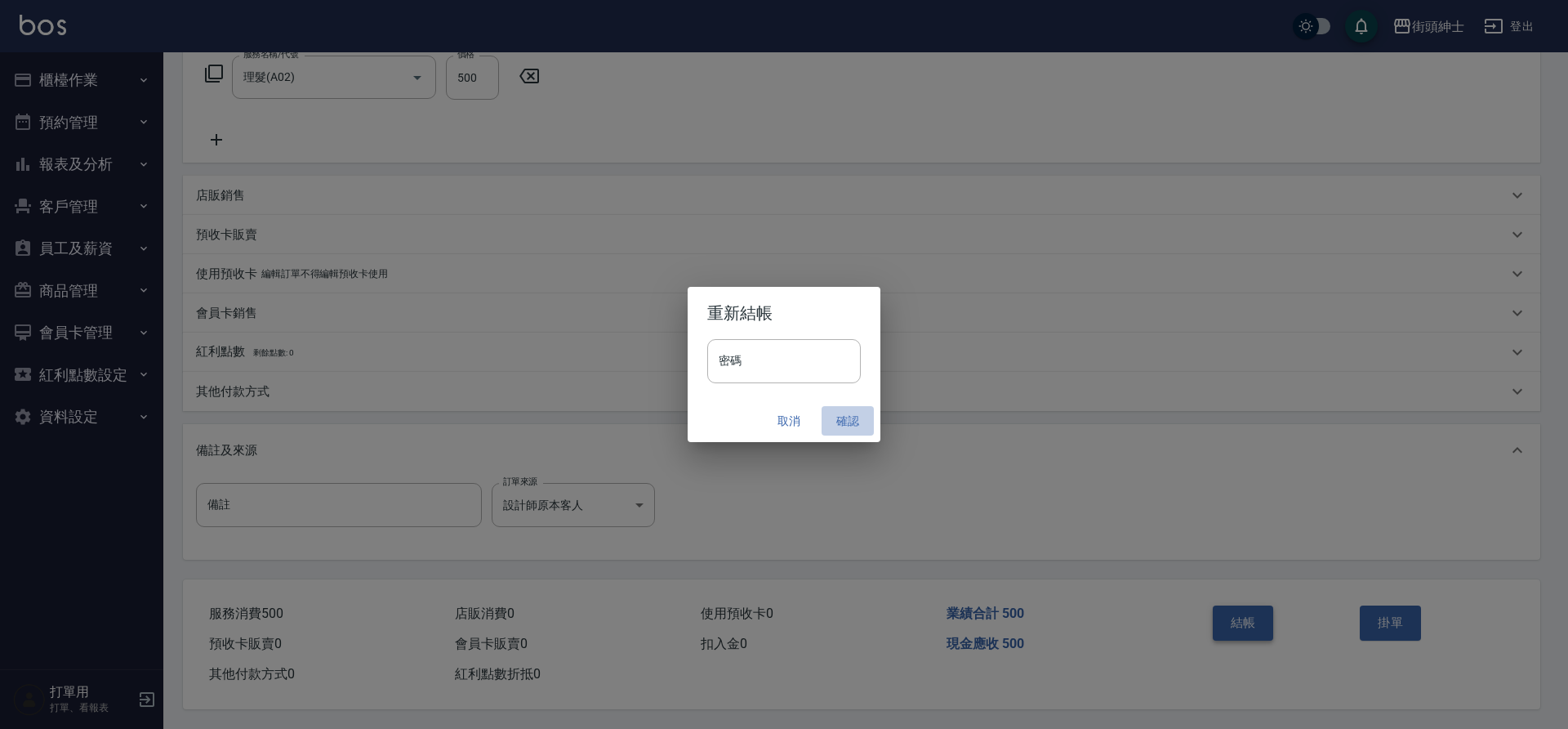
drag, startPoint x: 1257, startPoint y: 607, endPoint x: 845, endPoint y: 421, distance: 452.0
click at [845, 421] on button "確認" at bounding box center [848, 420] width 52 height 30
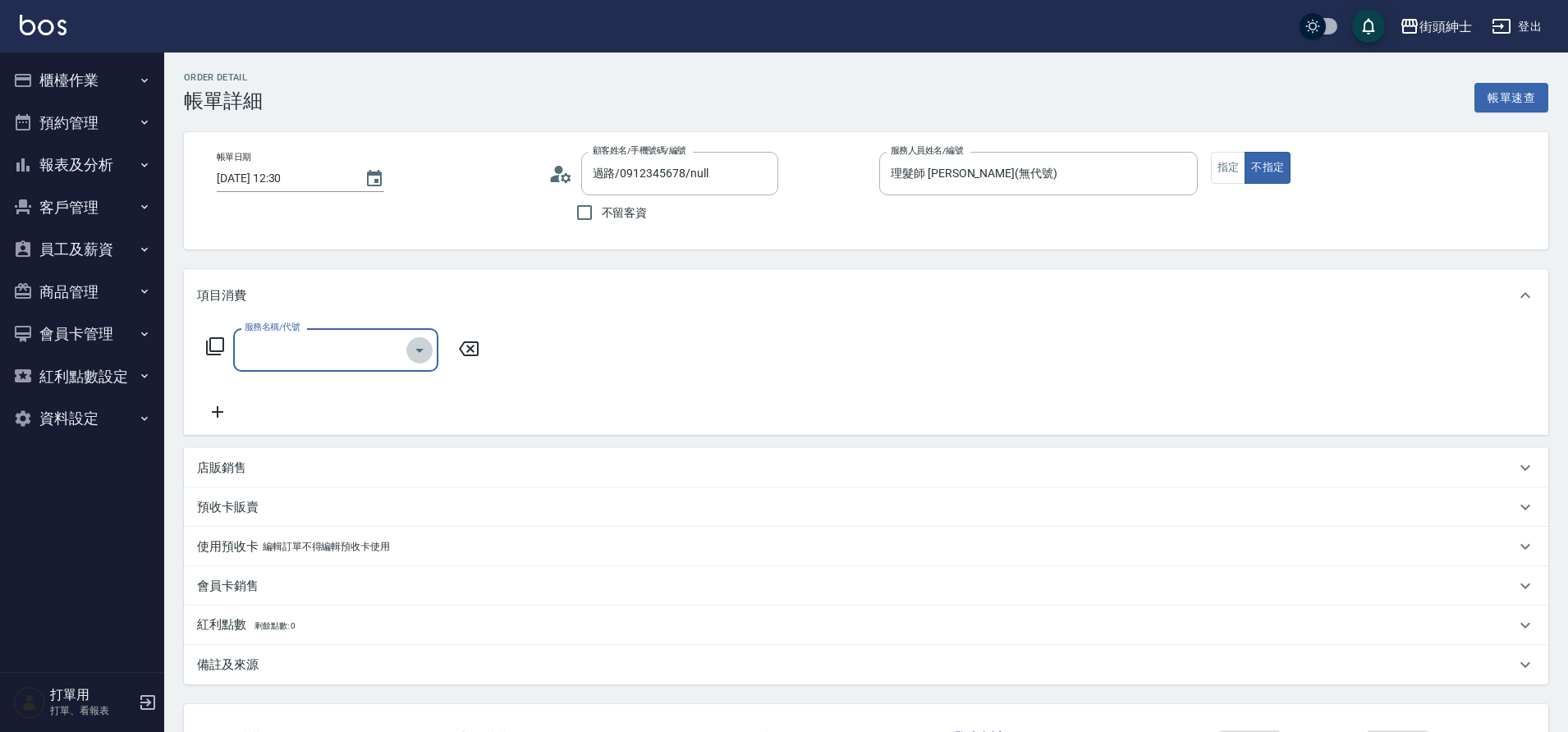
drag, startPoint x: 0, startPoint y: 0, endPoint x: 412, endPoint y: 355, distance: 543.8
click at [412, 355] on icon "Open" at bounding box center [419, 350] width 19 height 19
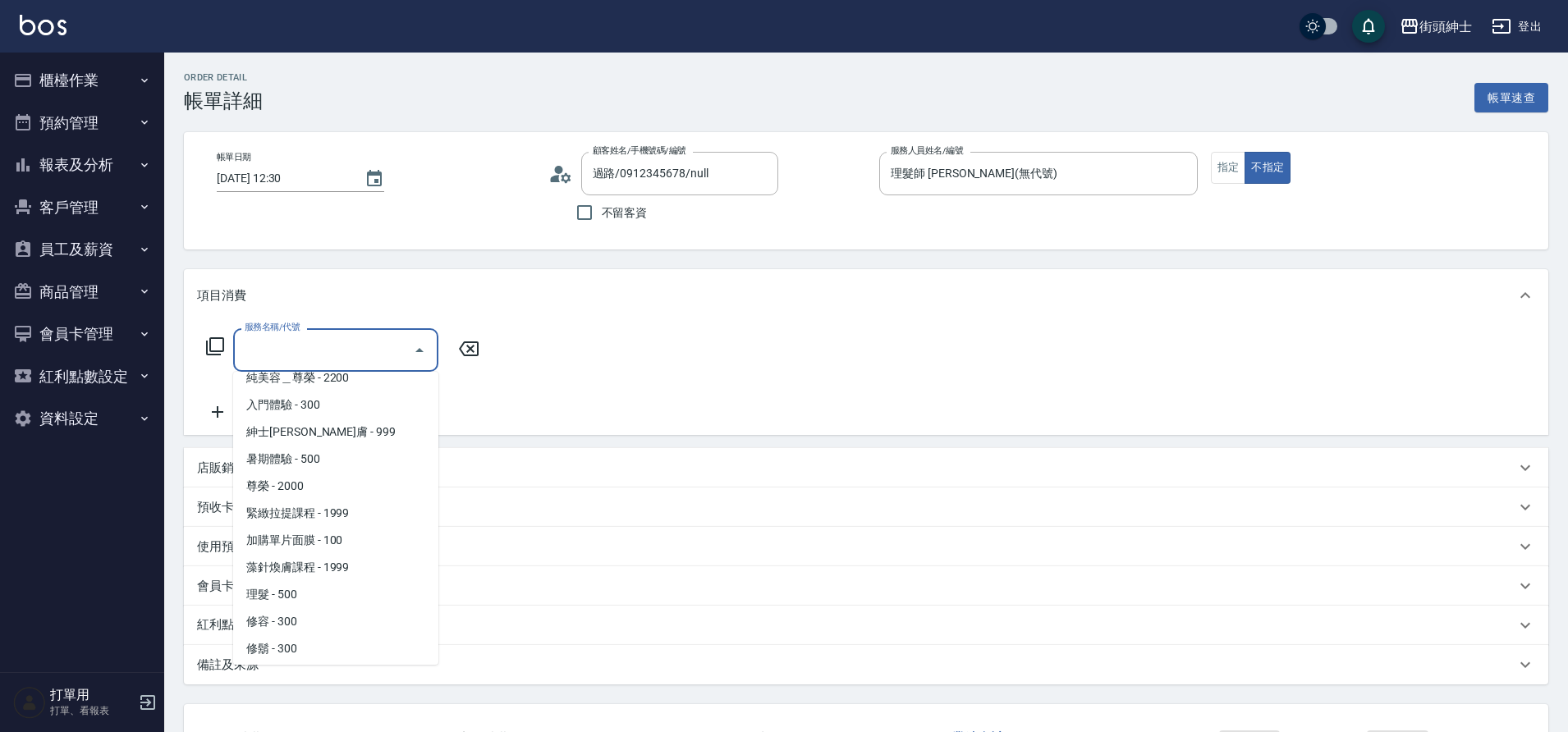
scroll to position [99, 0]
click at [318, 590] on span "理髮 - 500" at bounding box center [336, 590] width 205 height 27
type input "理髮(A02)"
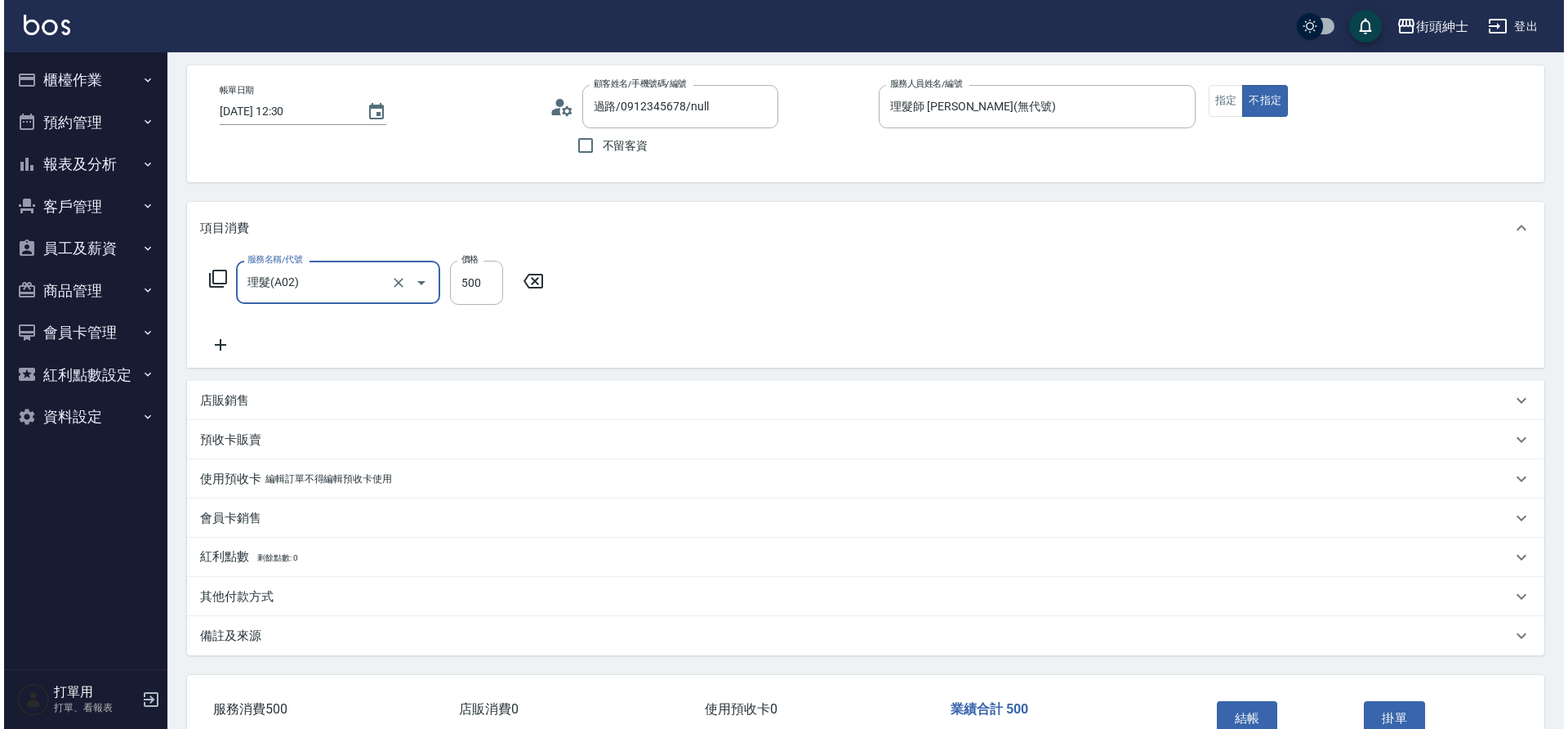
scroll to position [169, 0]
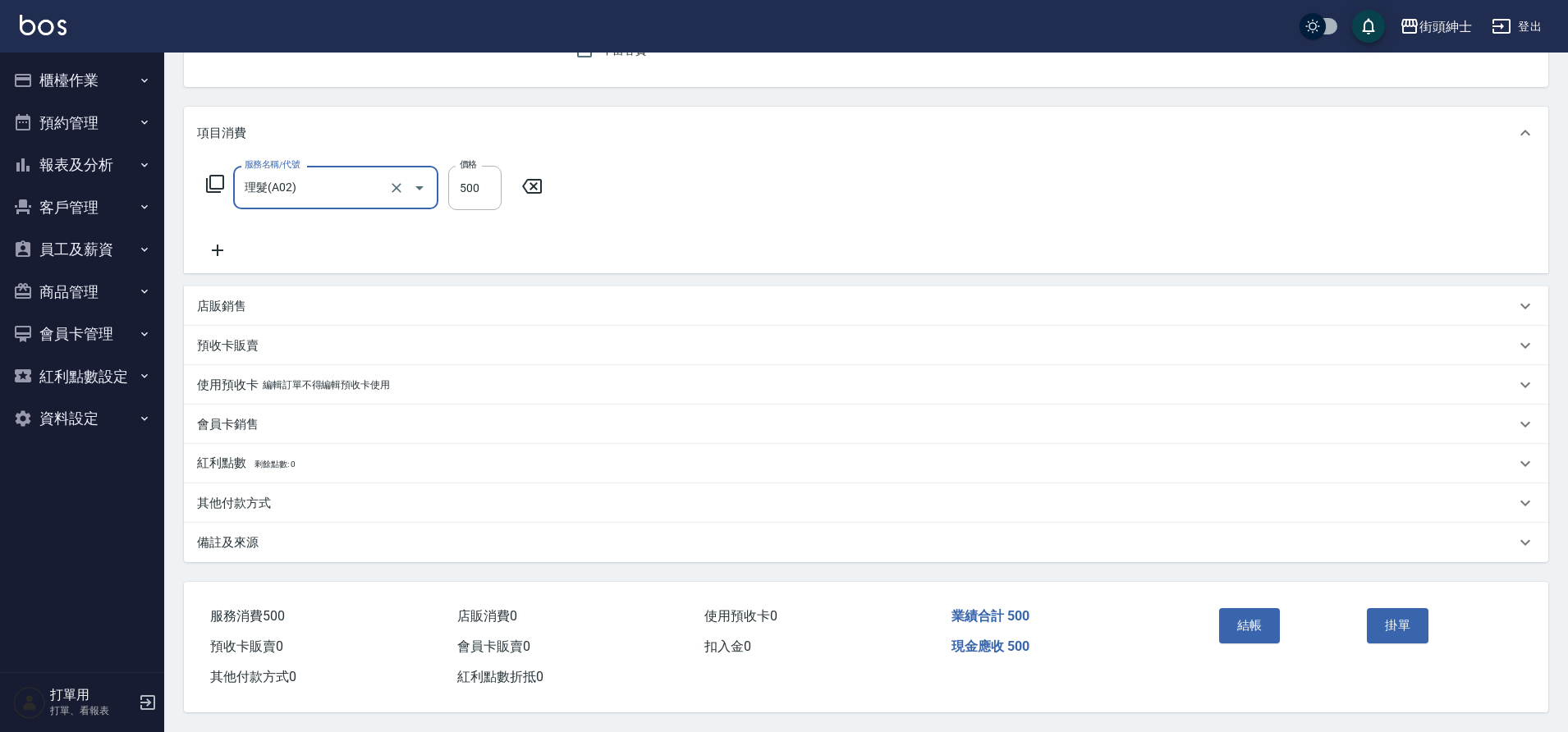
click at [1237, 612] on button "結帳" at bounding box center [1249, 624] width 61 height 34
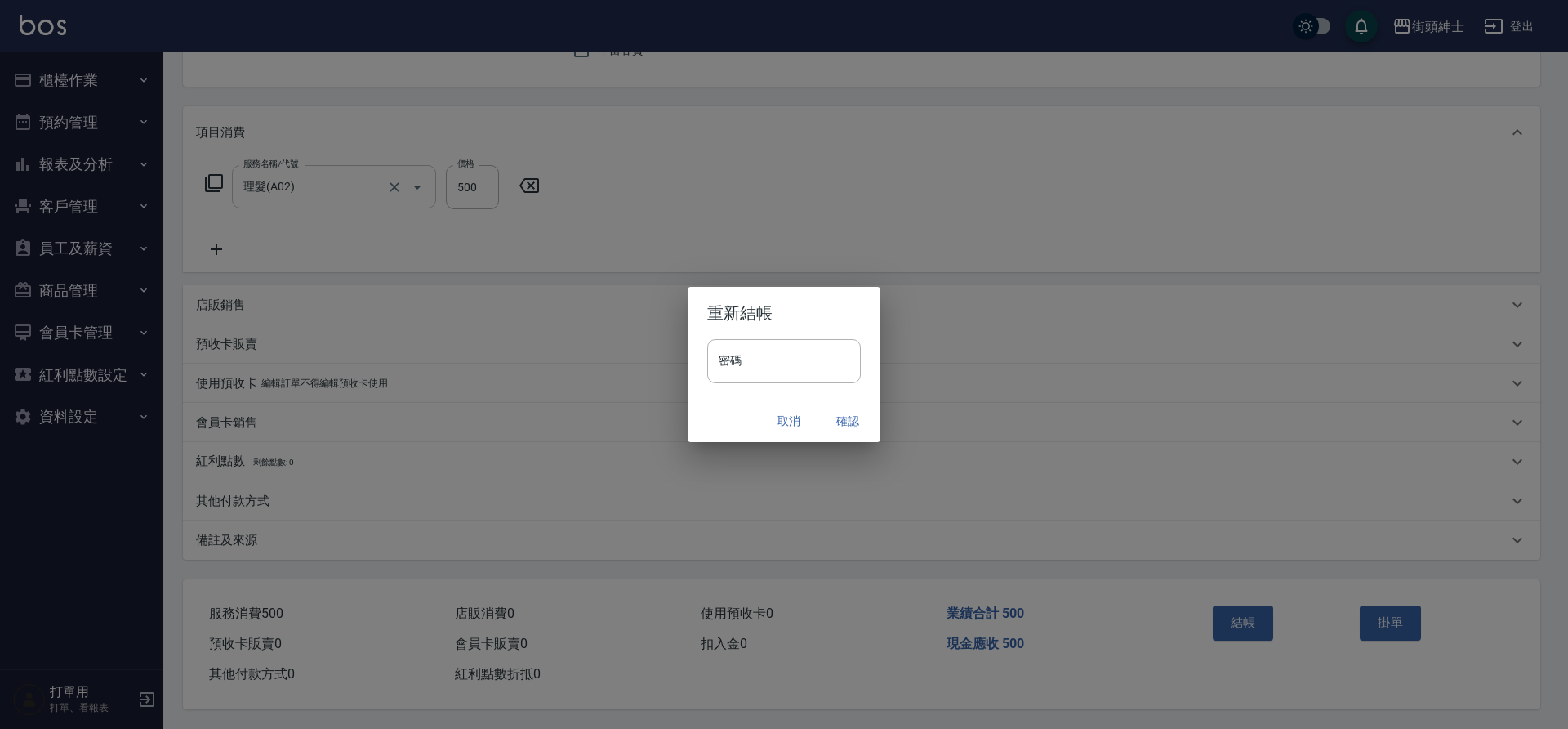
click at [850, 424] on button "確認" at bounding box center [848, 420] width 52 height 30
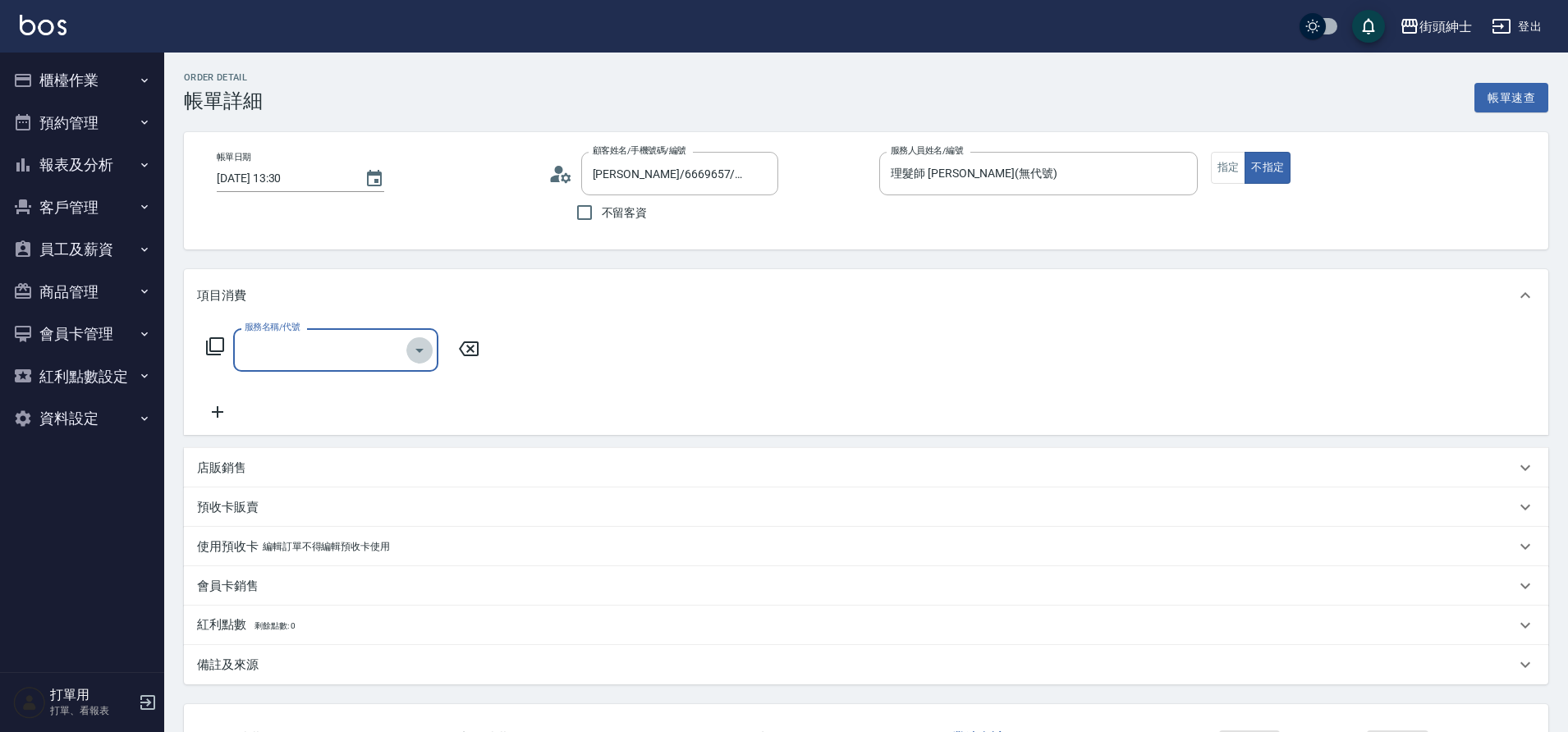
click at [418, 352] on icon "Open" at bounding box center [419, 350] width 19 height 19
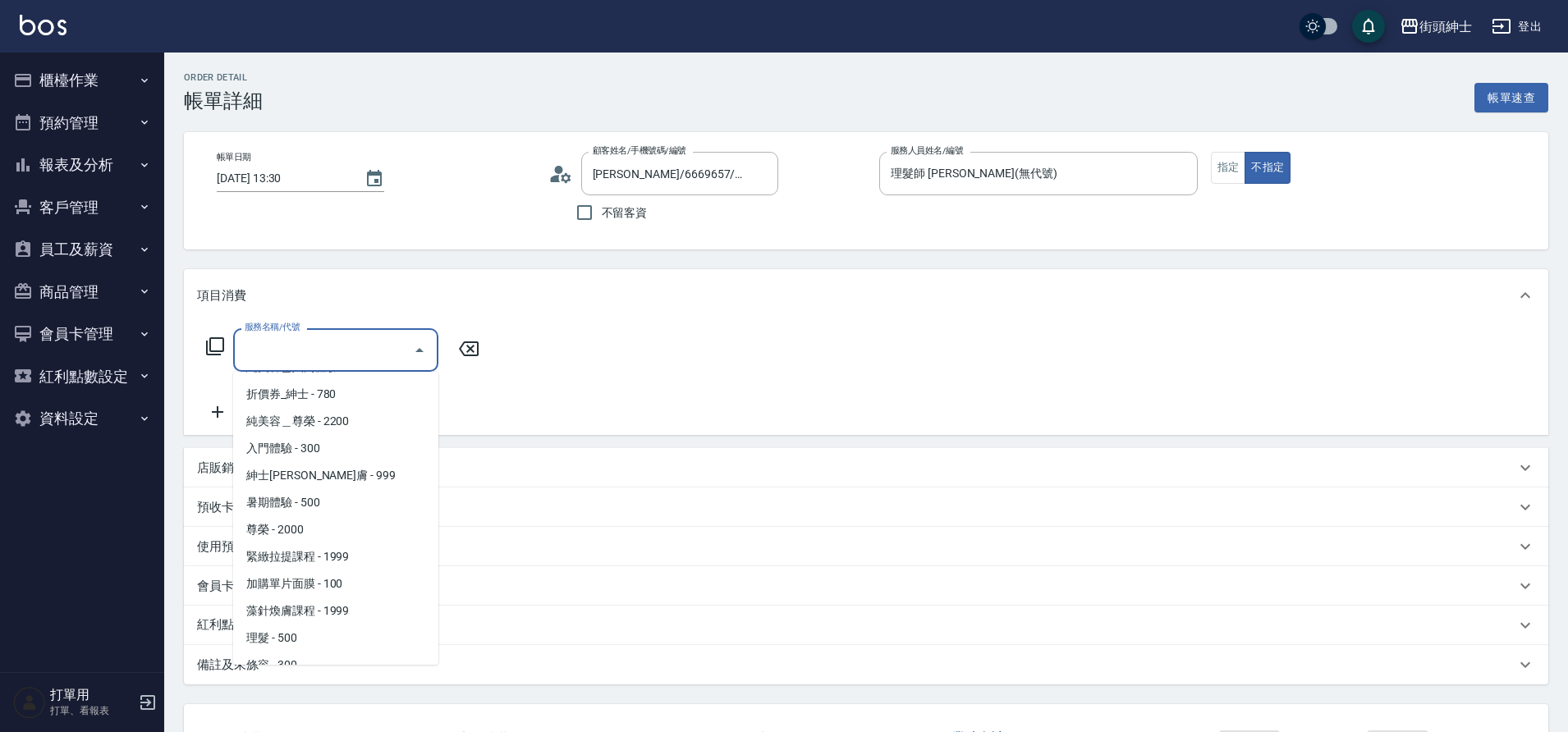
scroll to position [99, 0]
click at [297, 592] on span "理髮 - 500" at bounding box center [336, 590] width 205 height 27
type input "理髮(A02)"
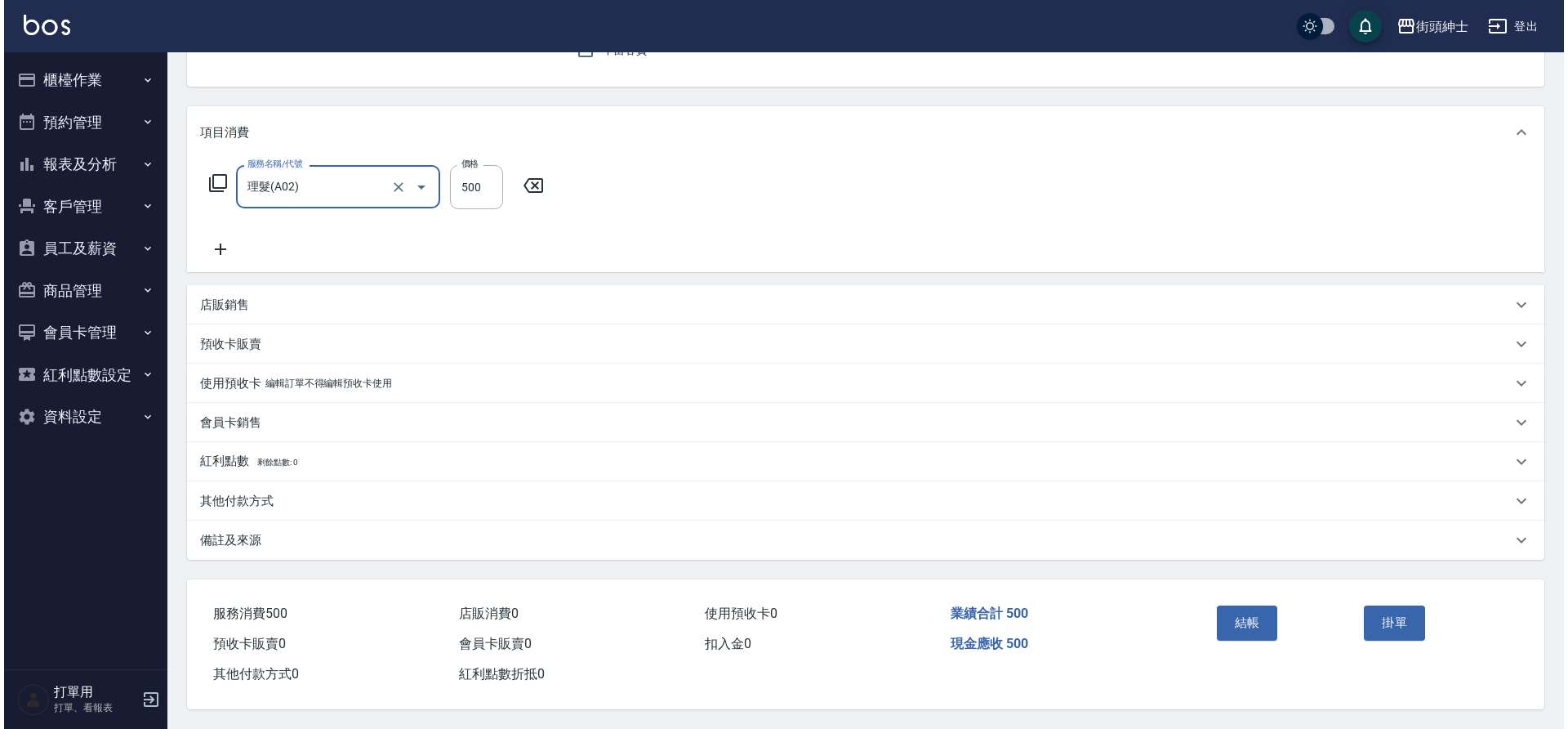
scroll to position [169, 0]
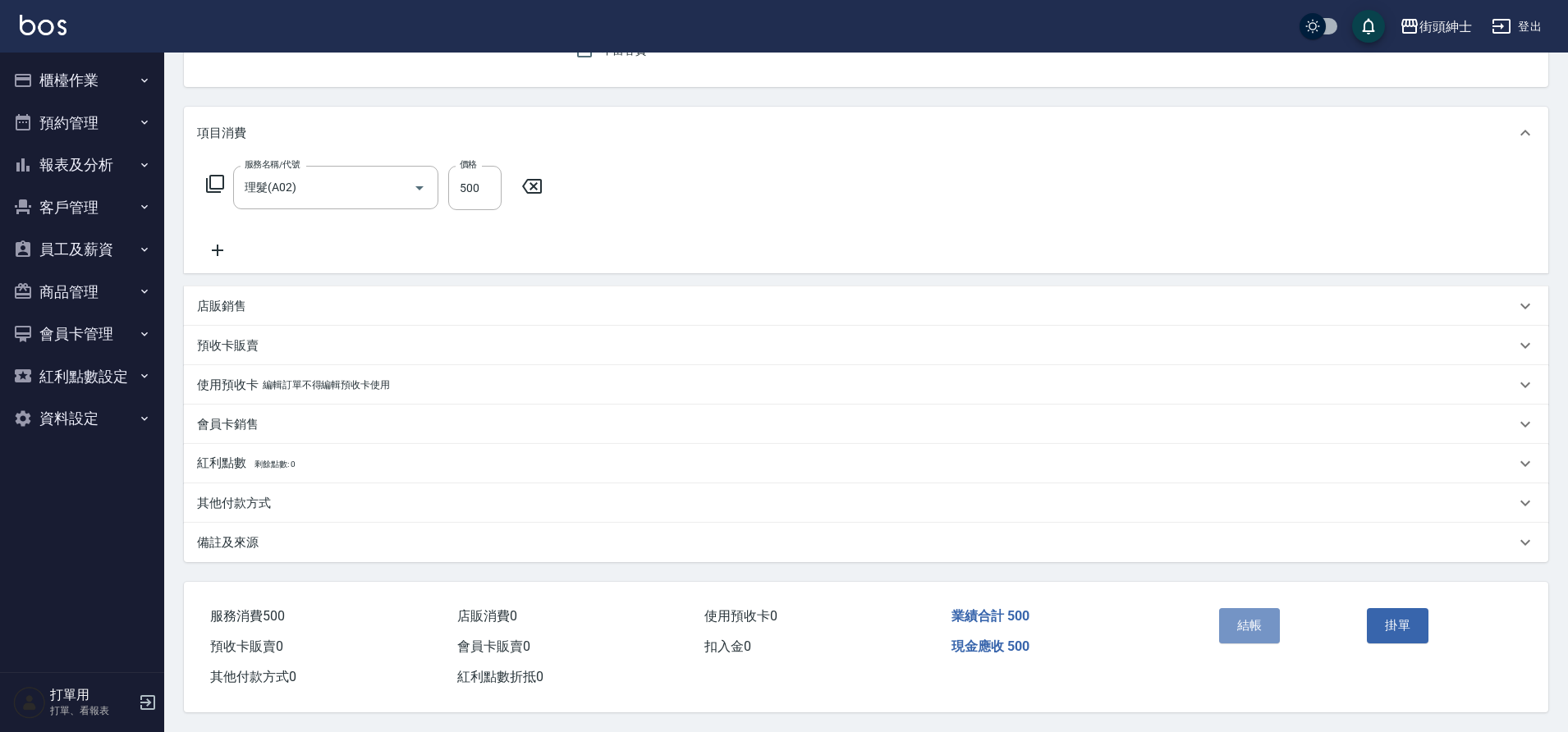
click at [1256, 622] on button "結帳" at bounding box center [1249, 624] width 61 height 34
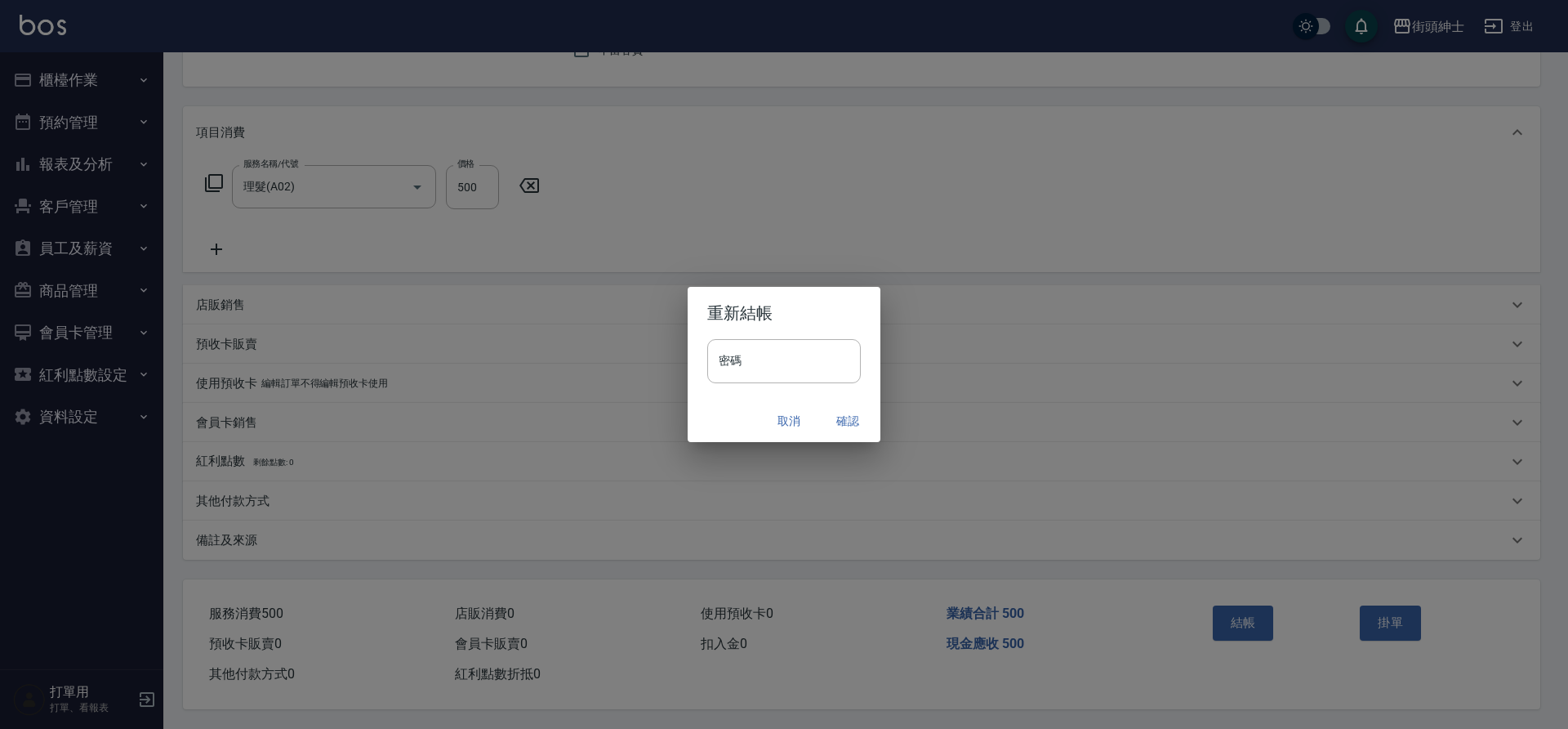
drag, startPoint x: 0, startPoint y: 0, endPoint x: 838, endPoint y: 427, distance: 940.5
click at [838, 427] on button "確認" at bounding box center [848, 420] width 52 height 30
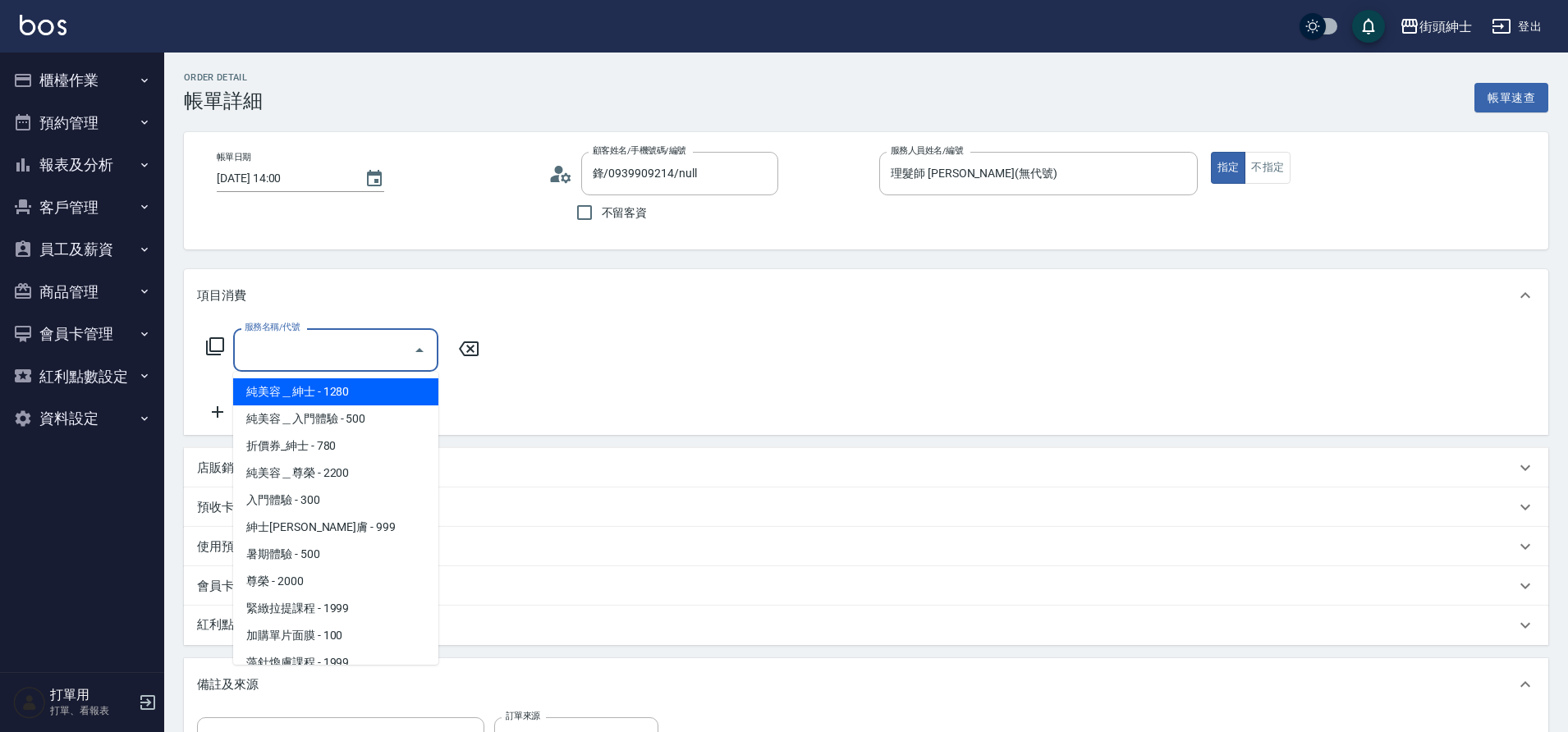
click at [380, 358] on input "服務名稱/代號" at bounding box center [323, 350] width 165 height 29
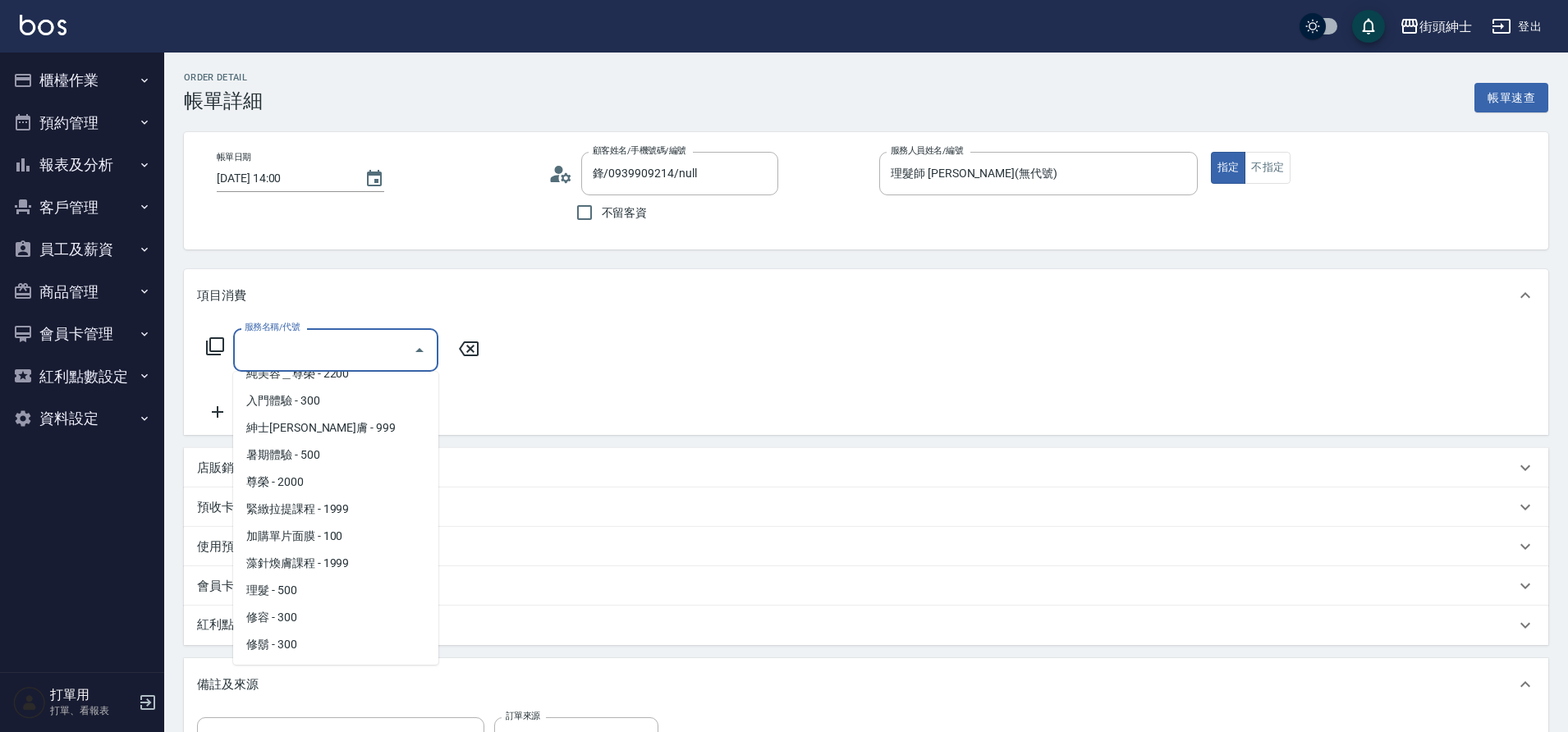
click at [324, 581] on span "理髮 - 500" at bounding box center [336, 590] width 205 height 27
type input "理髮(A02)"
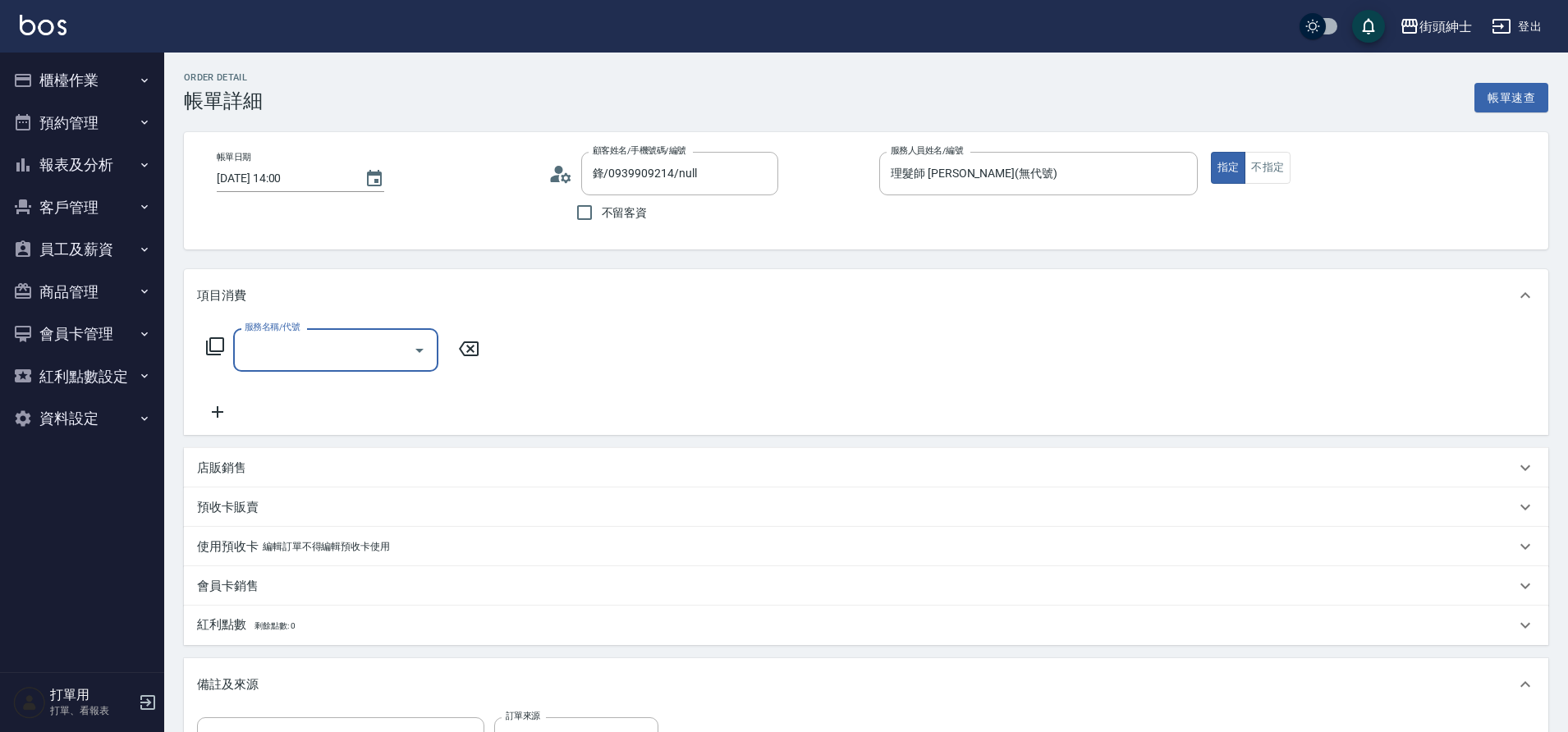
click at [418, 345] on icon "Open" at bounding box center [419, 350] width 19 height 19
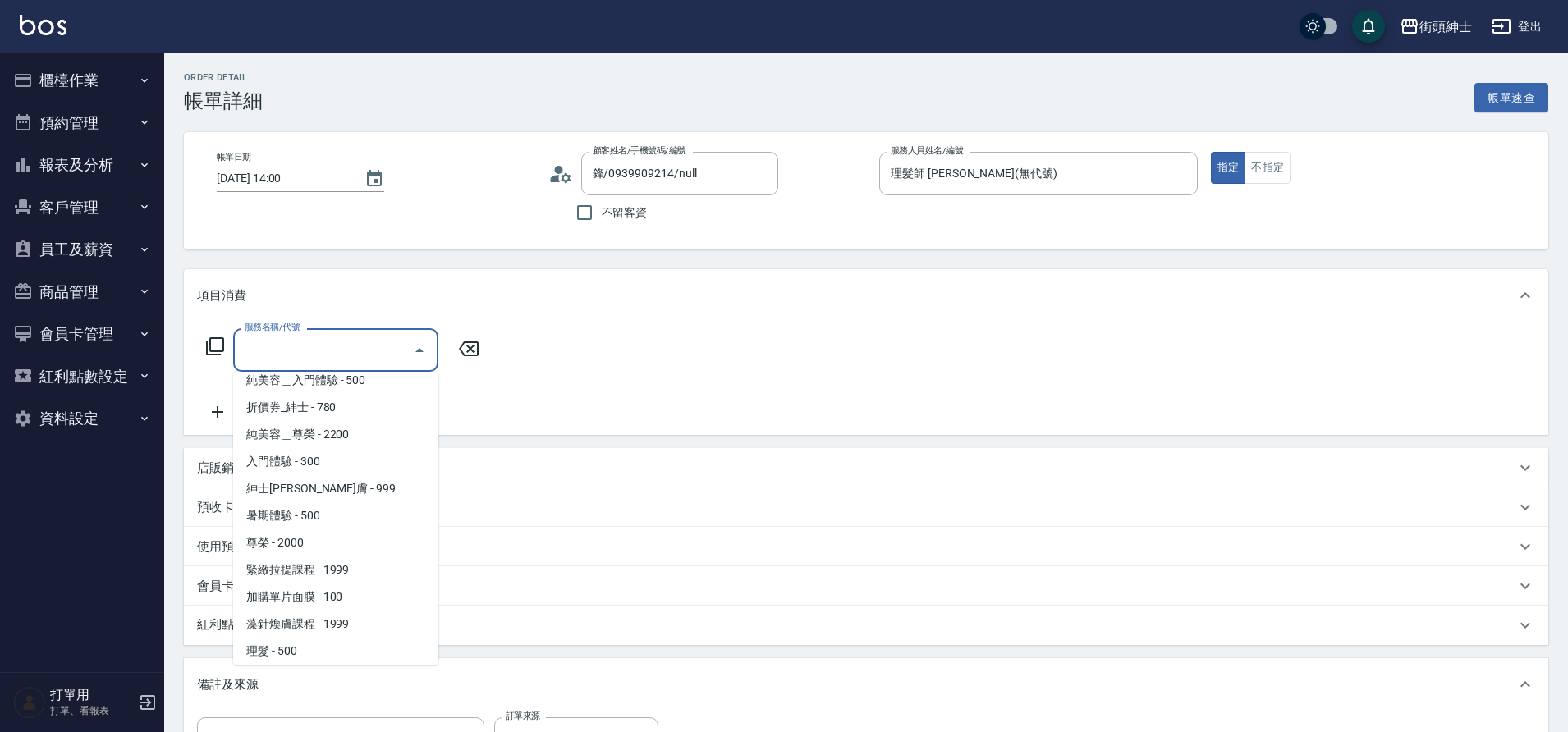
scroll to position [99, 0]
drag, startPoint x: 0, startPoint y: 0, endPoint x: 309, endPoint y: 591, distance: 666.9
click at [309, 591] on span "理髮 - 500" at bounding box center [336, 590] width 205 height 27
type input "理髮(A02)"
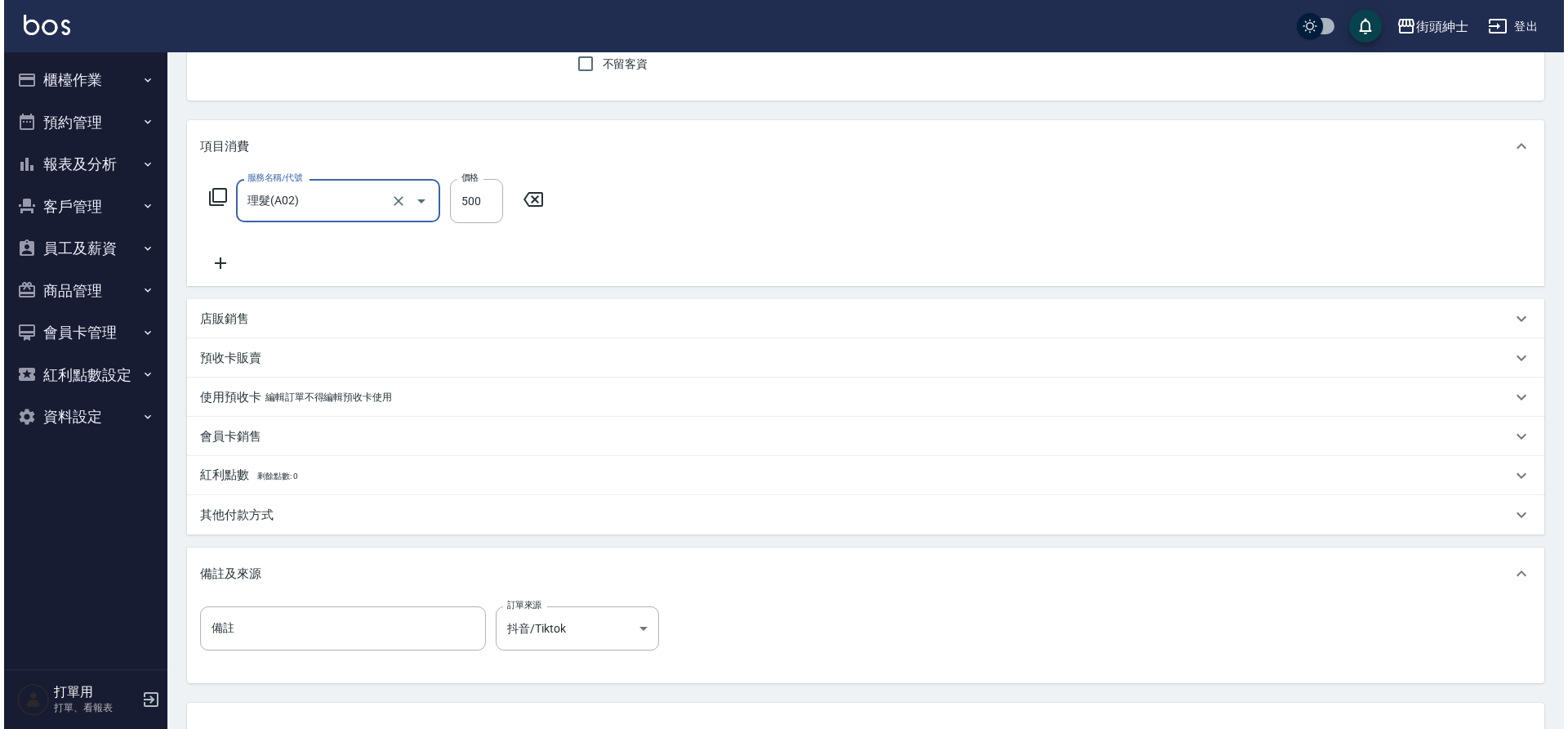
scroll to position [279, 0]
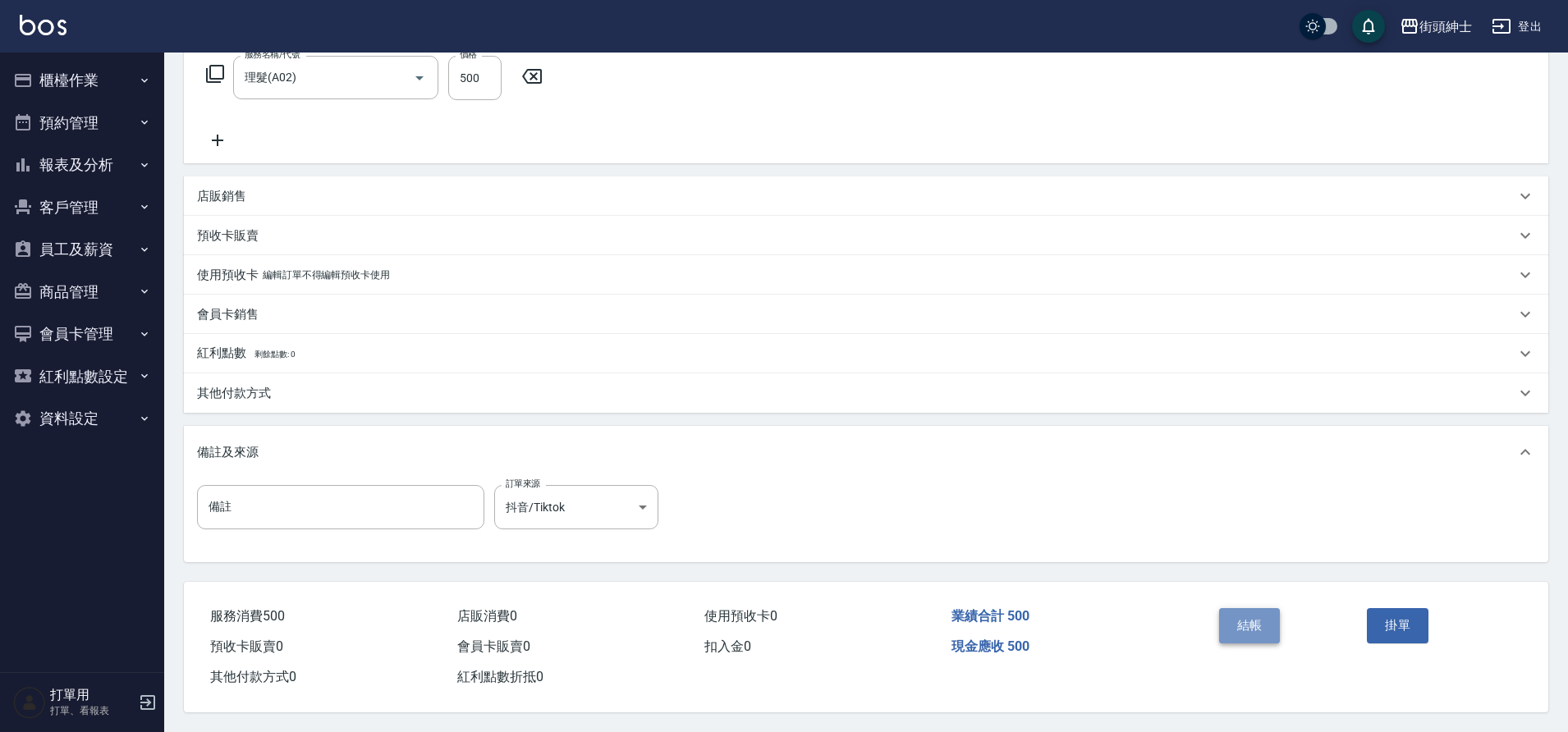
drag, startPoint x: 309, startPoint y: 591, endPoint x: 1252, endPoint y: 624, distance: 943.6
click at [1252, 624] on button "結帳" at bounding box center [1249, 624] width 61 height 34
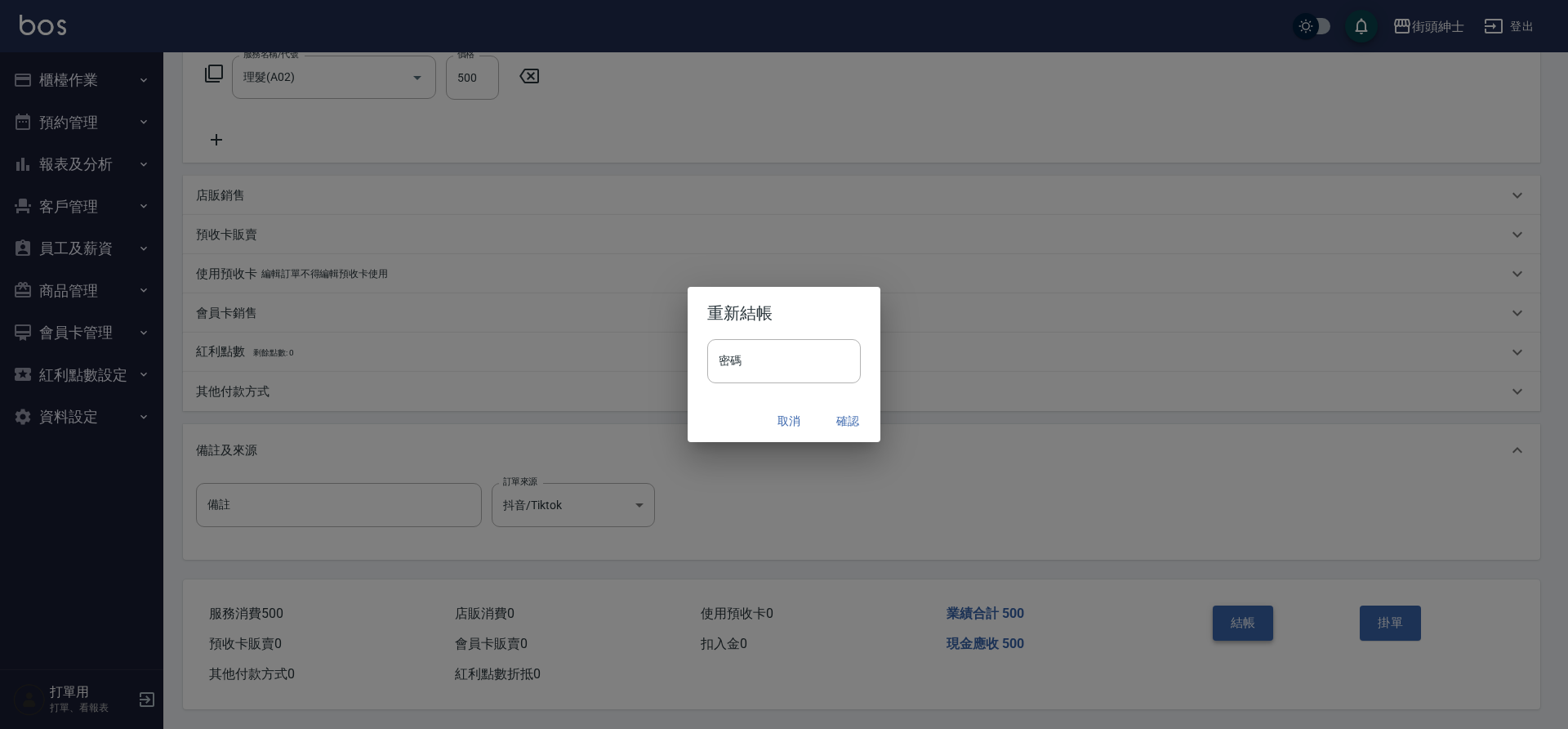
click at [842, 421] on button "確認" at bounding box center [848, 420] width 52 height 30
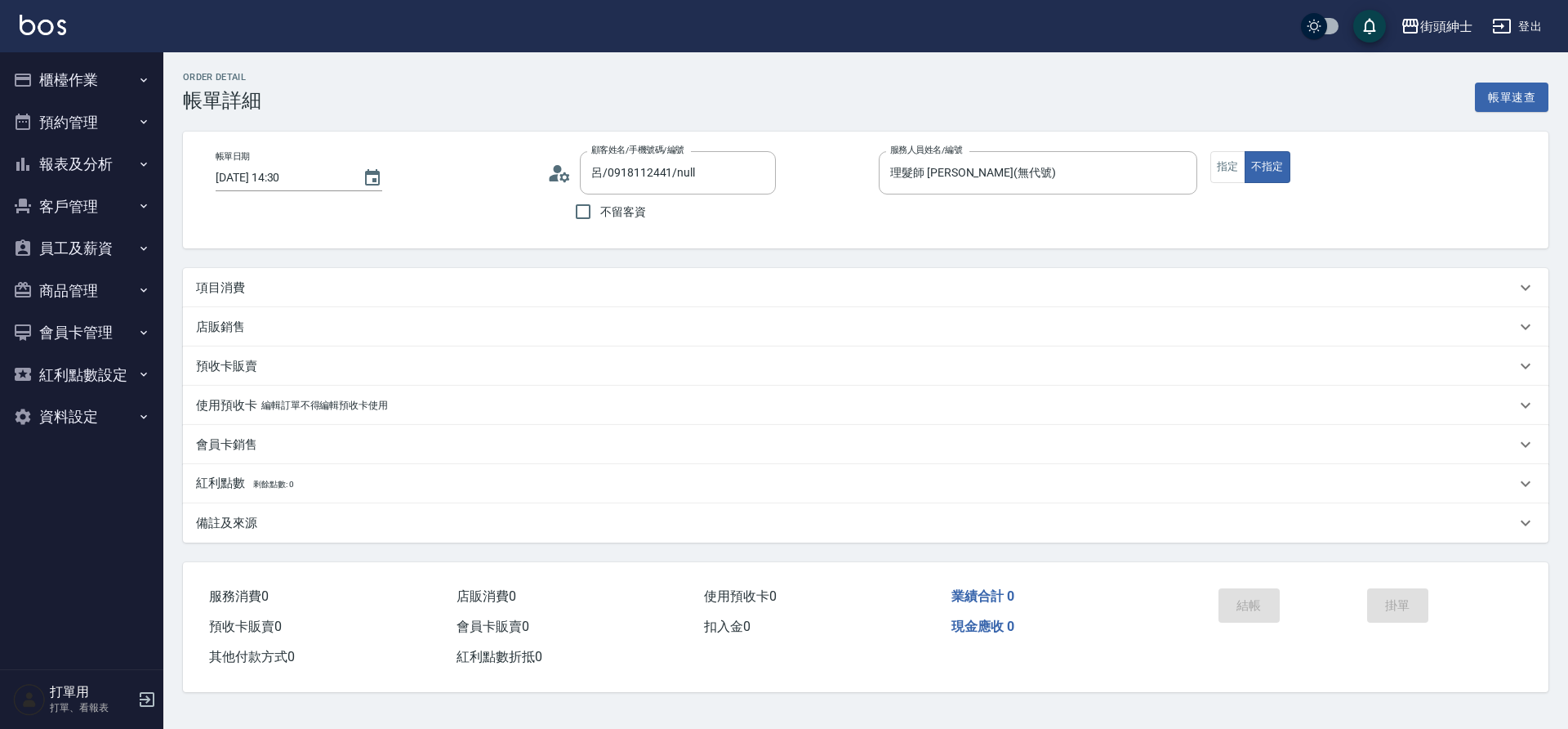
click at [559, 278] on div "項目消費" at bounding box center [865, 288] width 1366 height 40
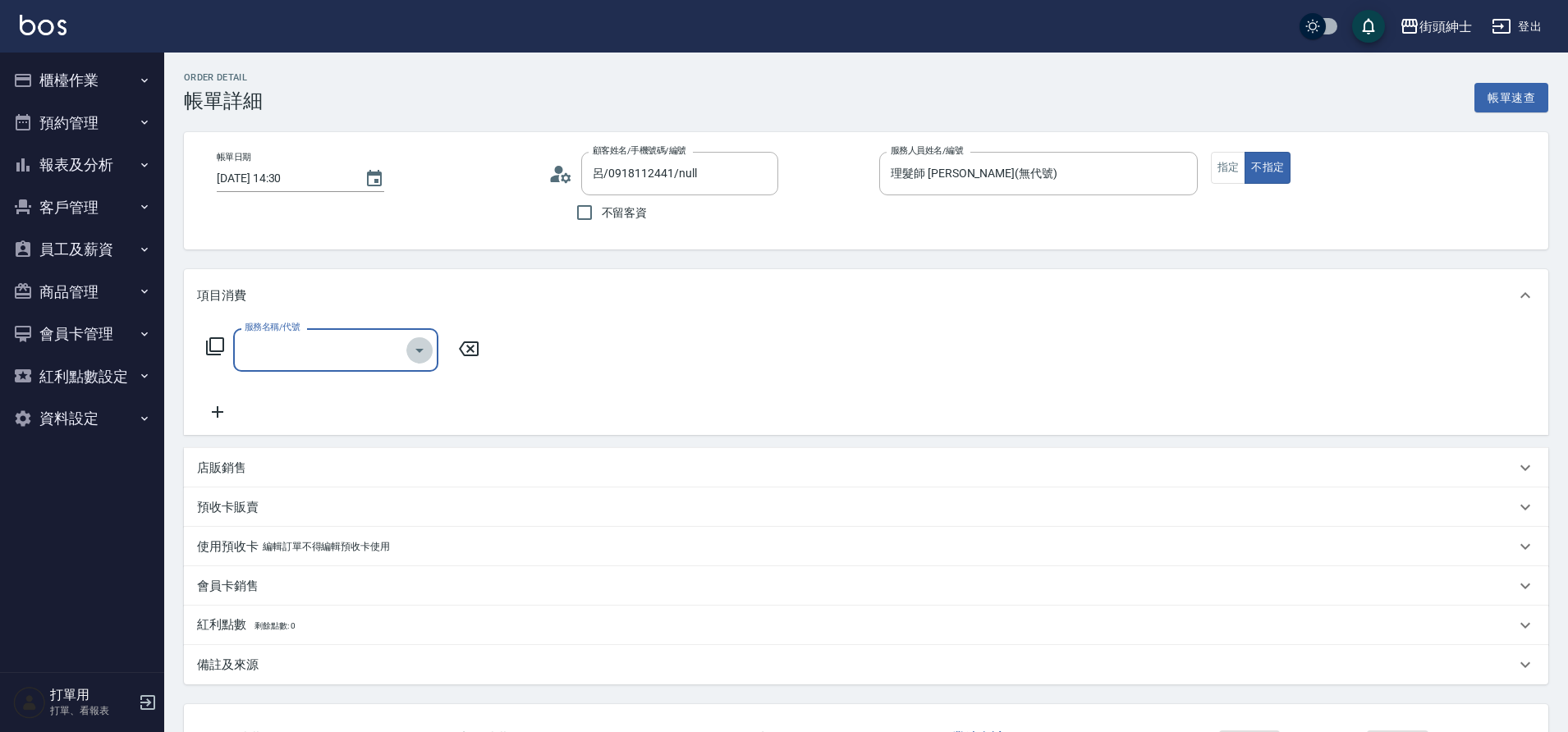
click at [428, 344] on icon "Open" at bounding box center [419, 350] width 19 height 19
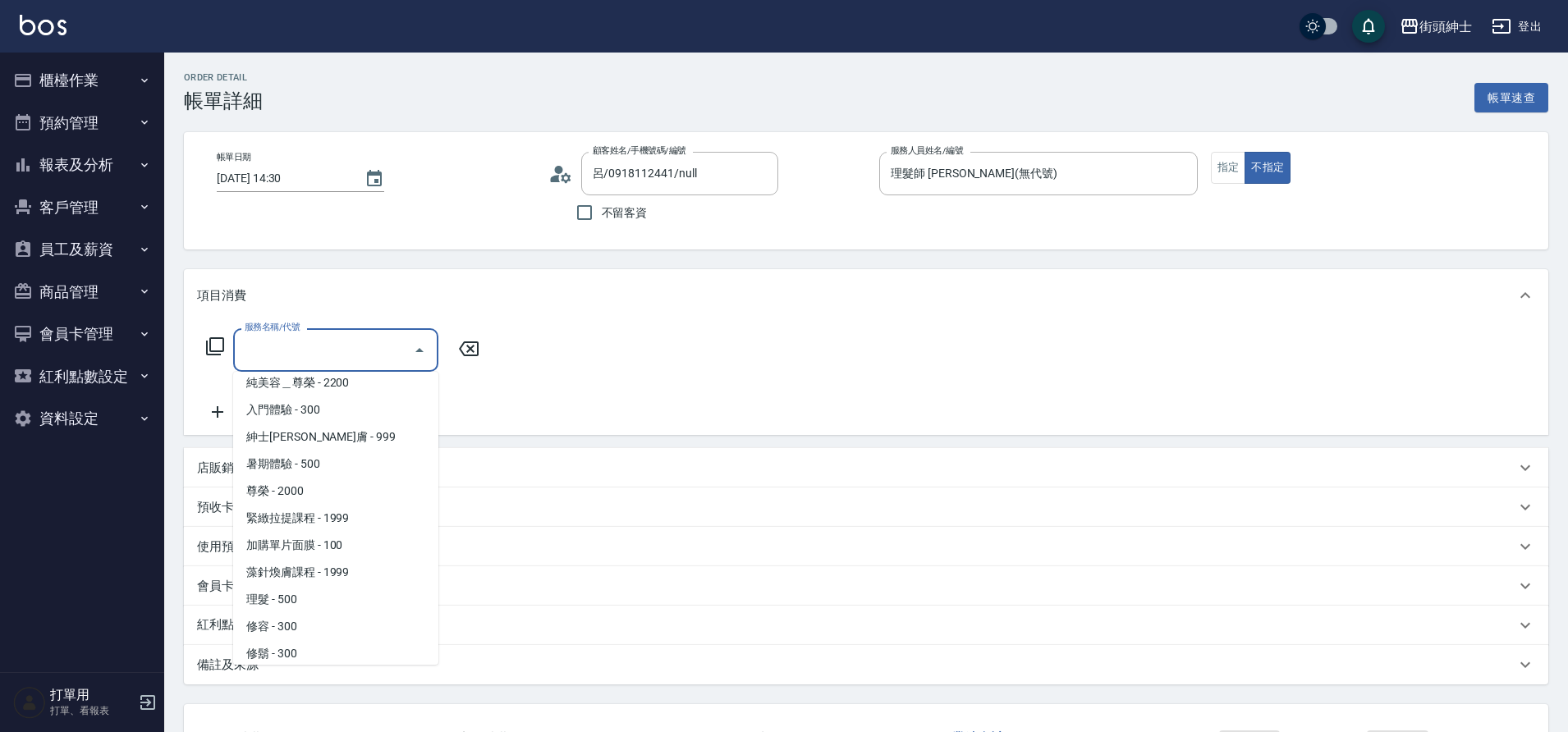
scroll to position [99, 0]
click at [297, 596] on span "理髮 - 500" at bounding box center [336, 590] width 205 height 27
type input "理髮(A02)"
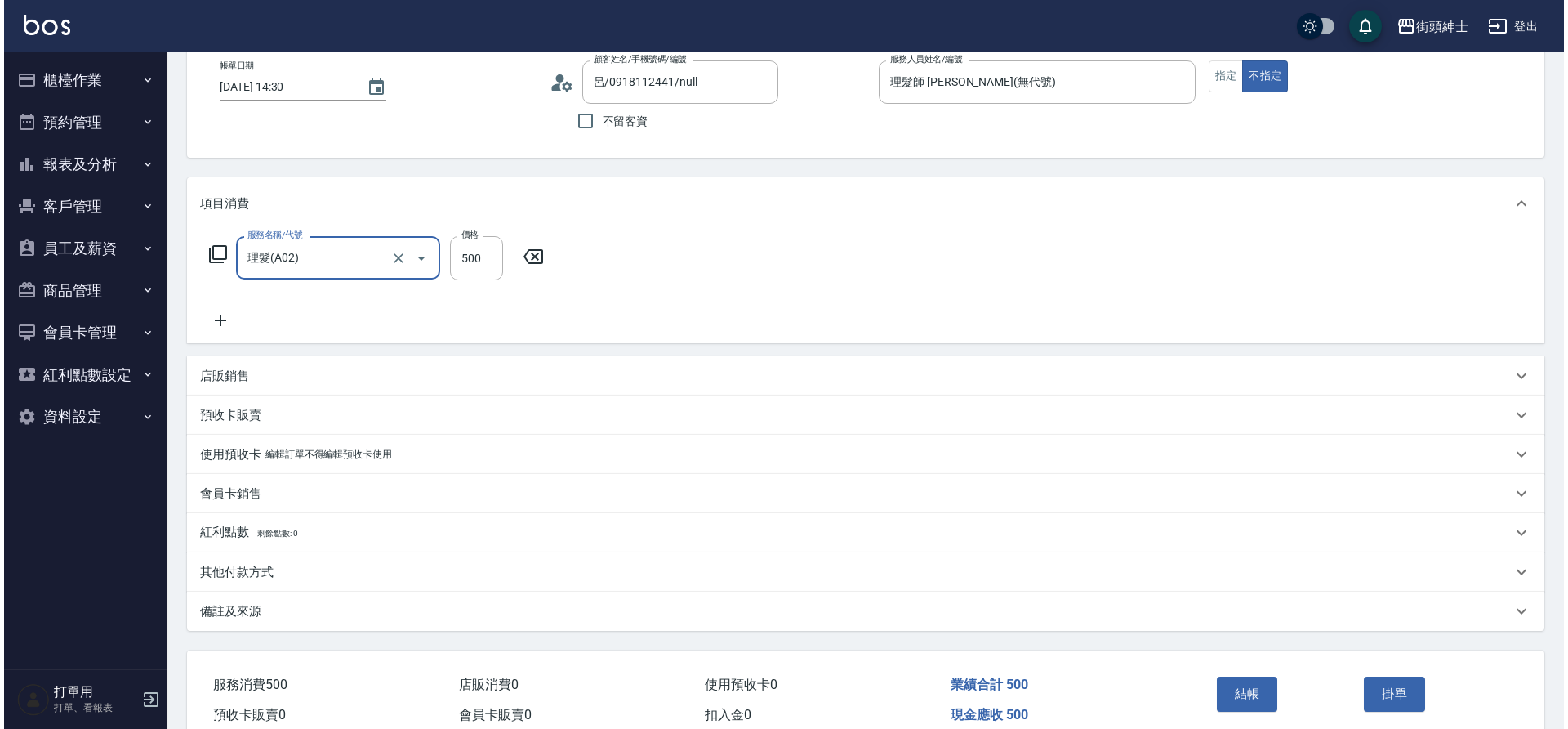
scroll to position [169, 0]
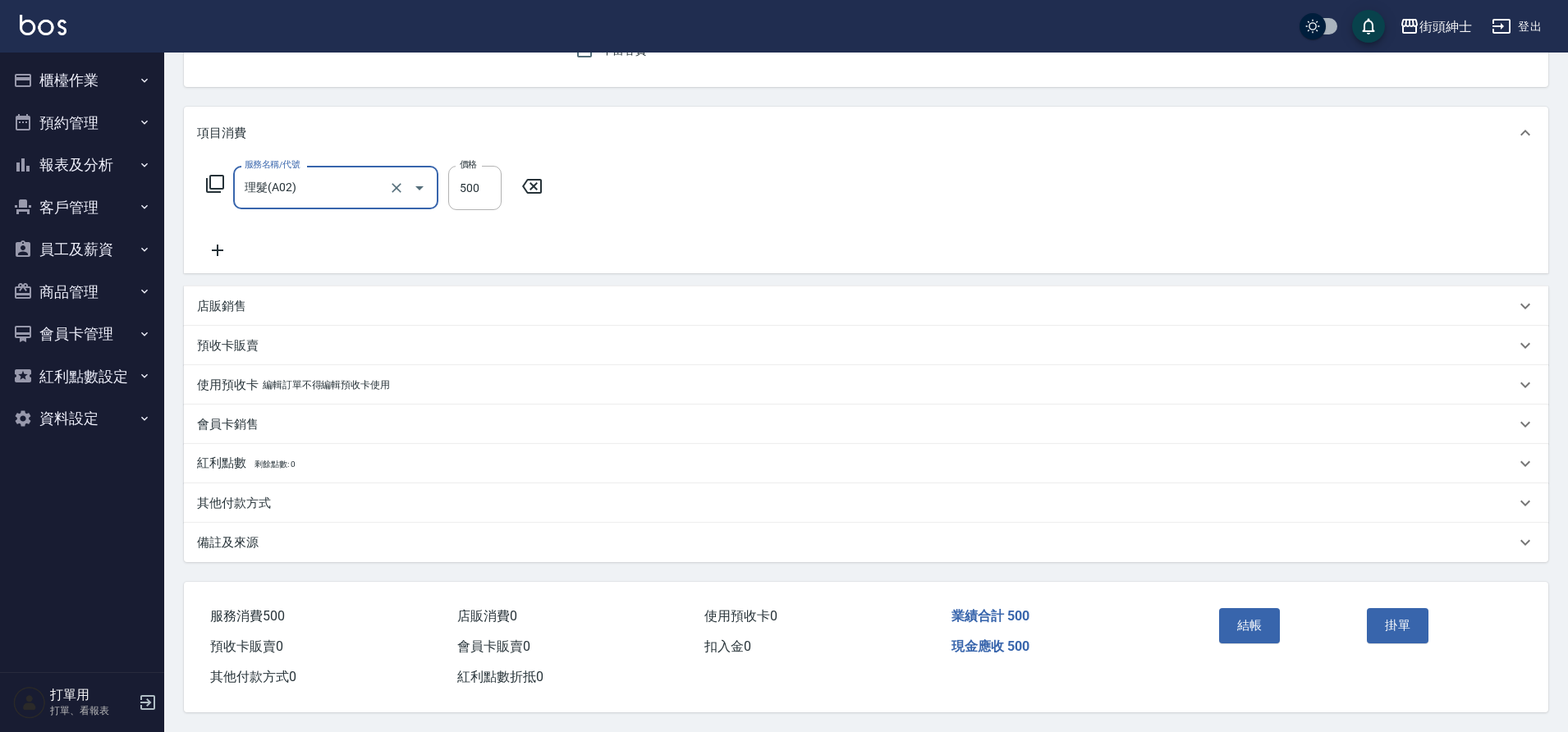
click at [1250, 617] on button "結帳" at bounding box center [1249, 624] width 61 height 34
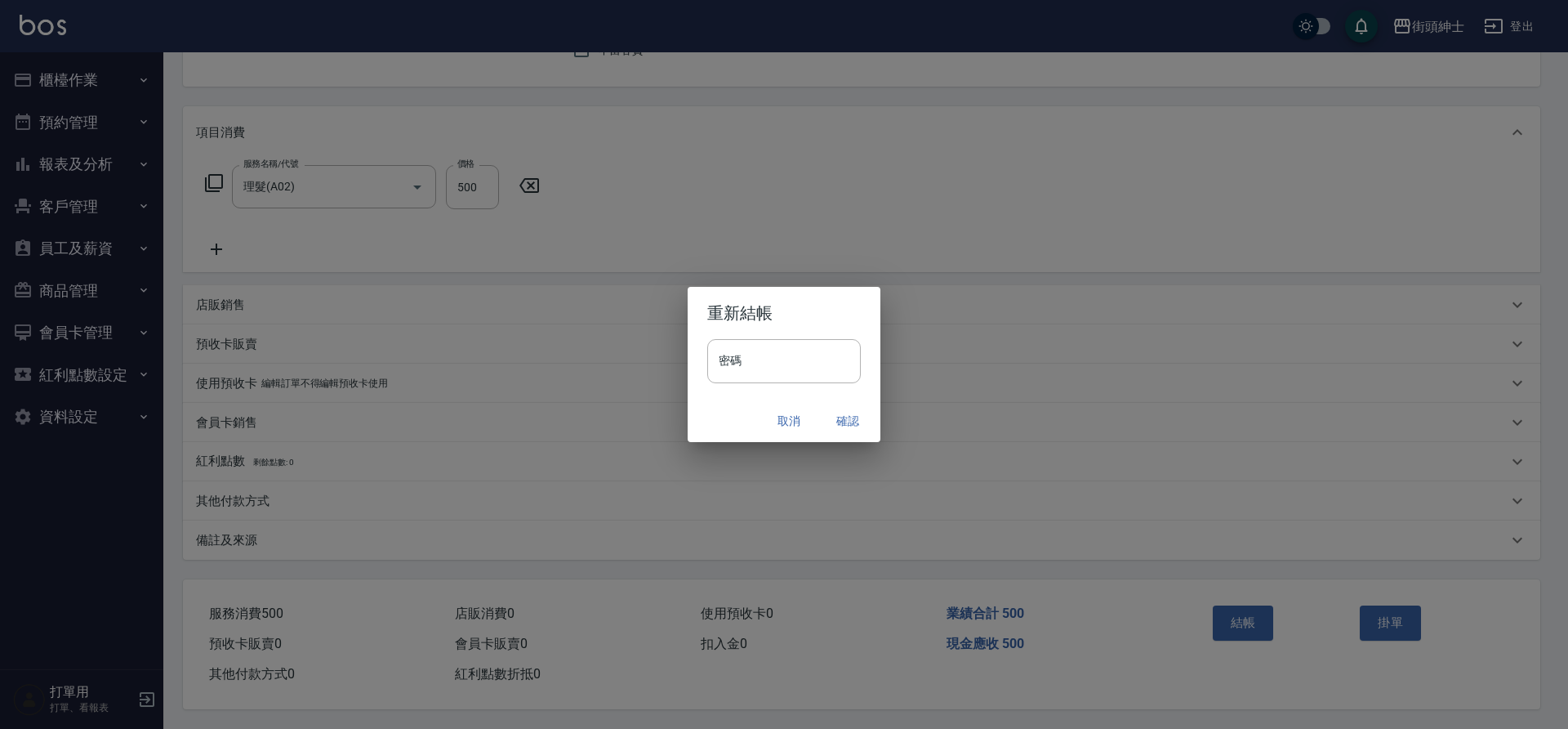
drag, startPoint x: 0, startPoint y: 0, endPoint x: 849, endPoint y: 421, distance: 947.7
click at [849, 421] on button "確認" at bounding box center [848, 420] width 52 height 30
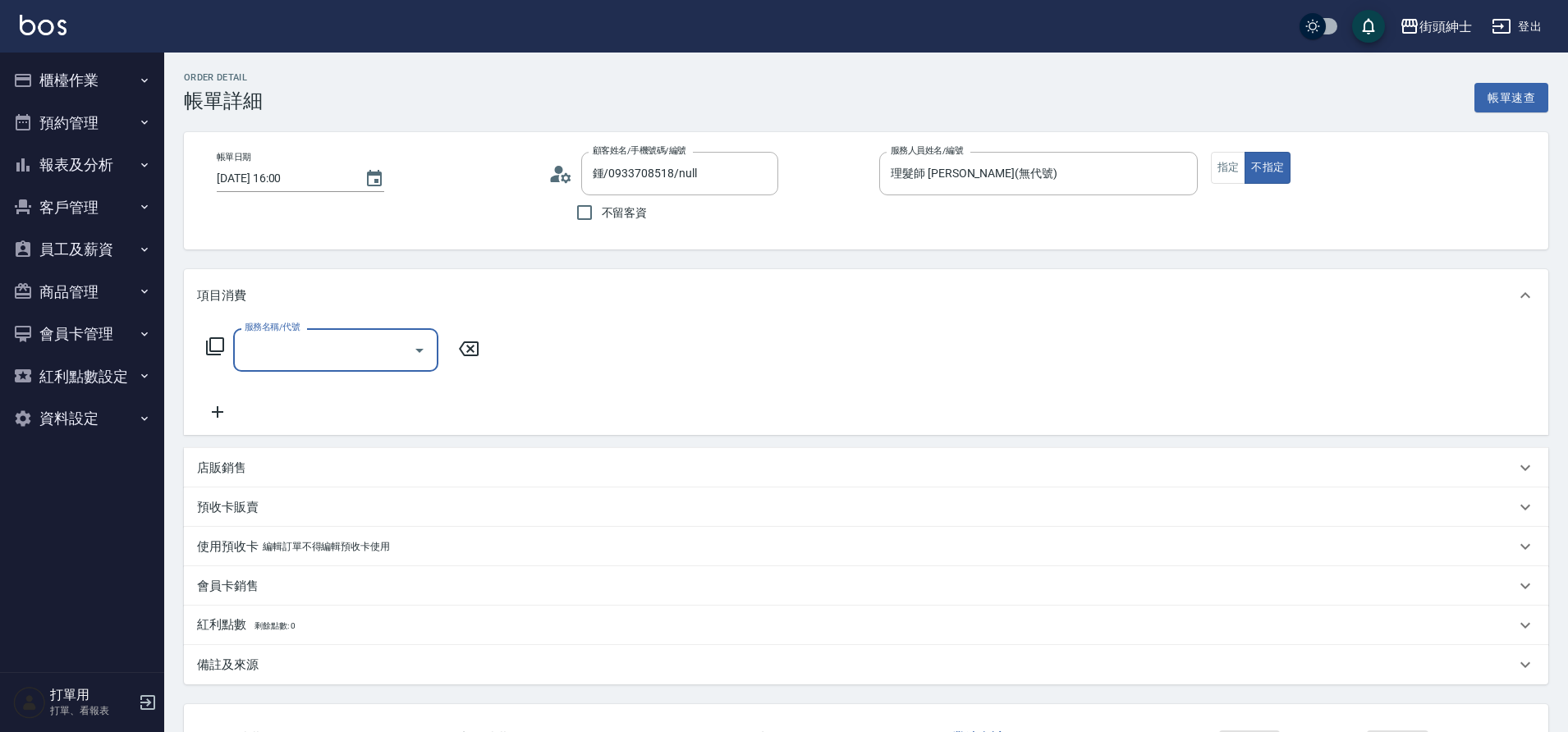
click at [415, 349] on icon "Open" at bounding box center [419, 350] width 19 height 19
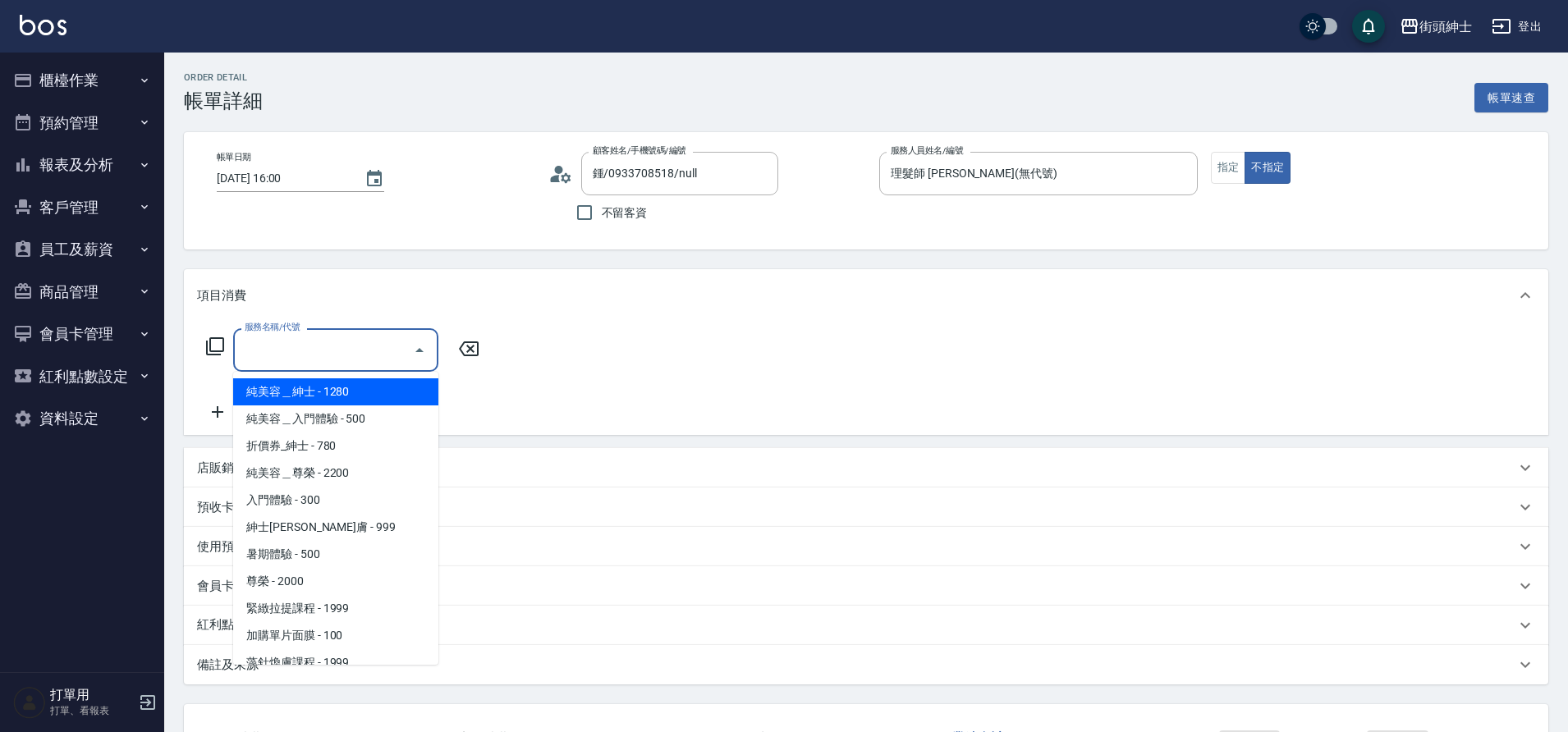
scroll to position [99, 0]
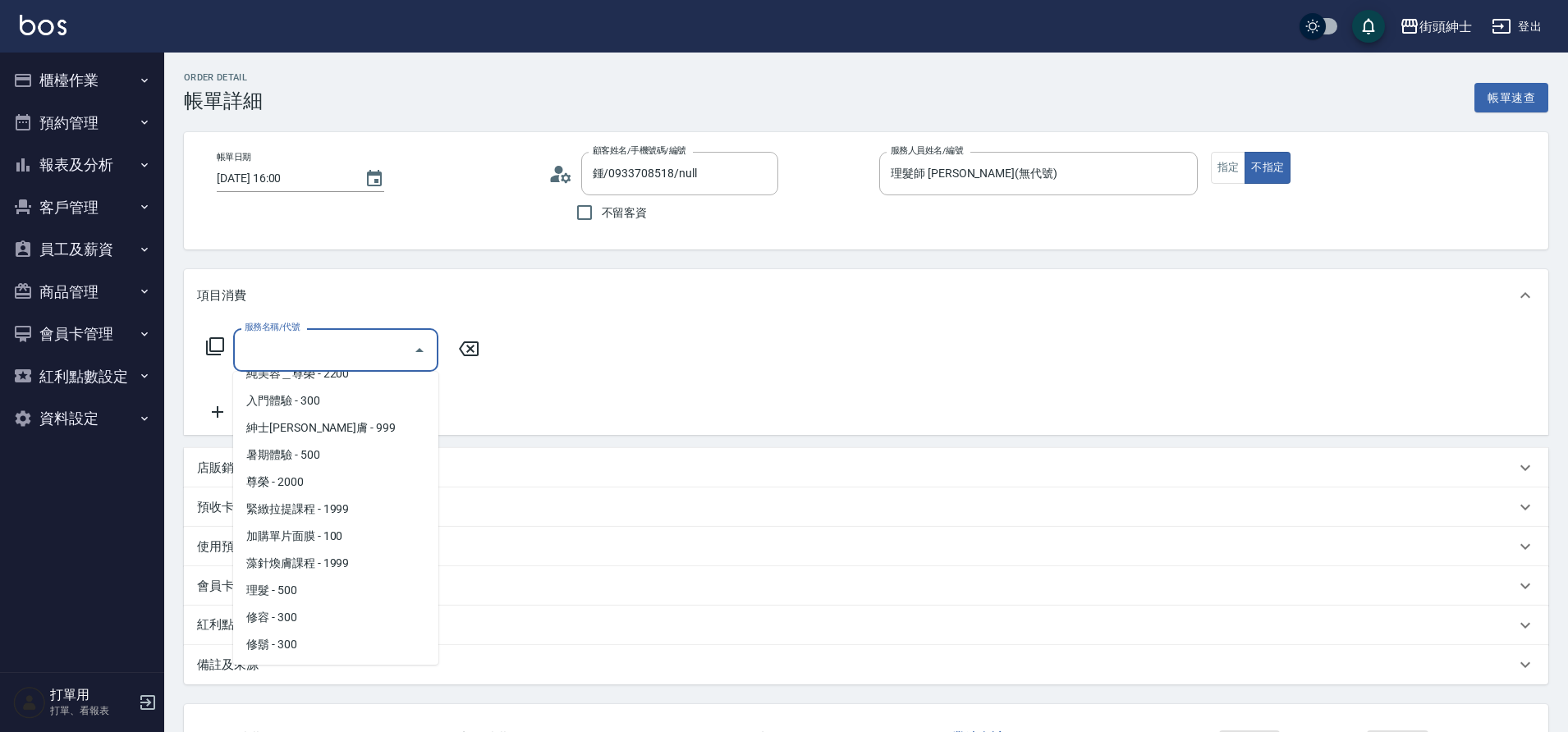
click at [303, 588] on span "理髮 - 500" at bounding box center [336, 590] width 205 height 27
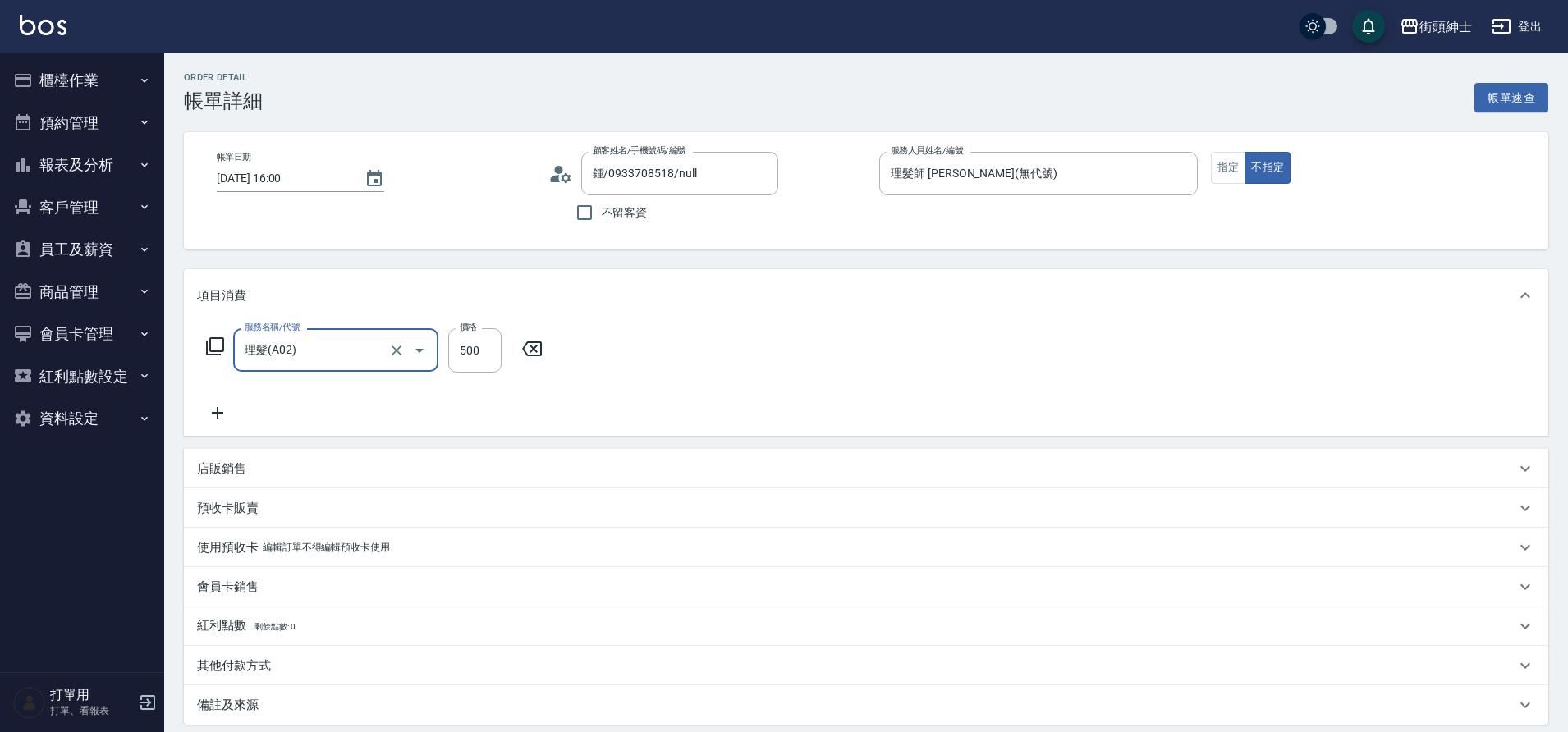
type input "理髮(A02)"
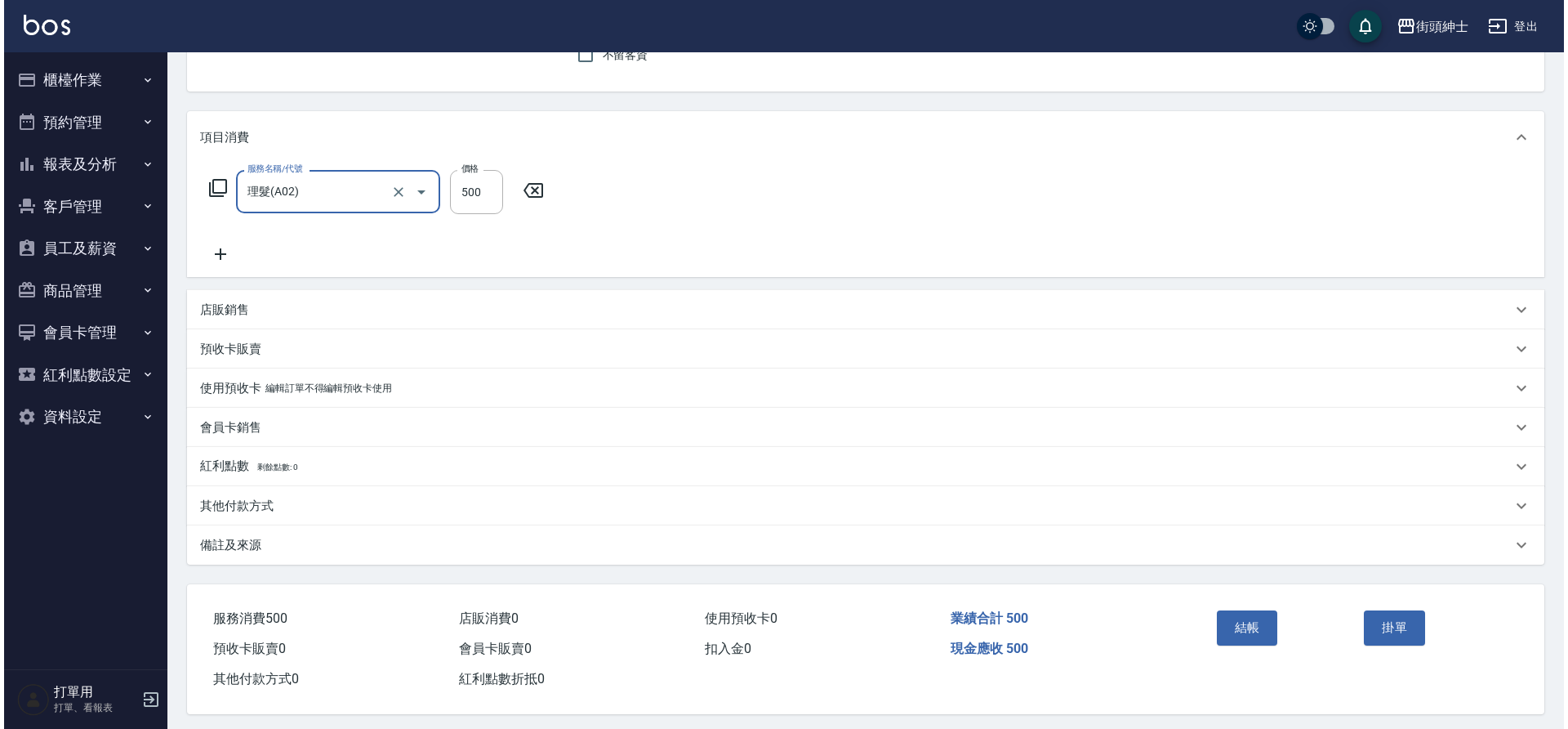
scroll to position [169, 0]
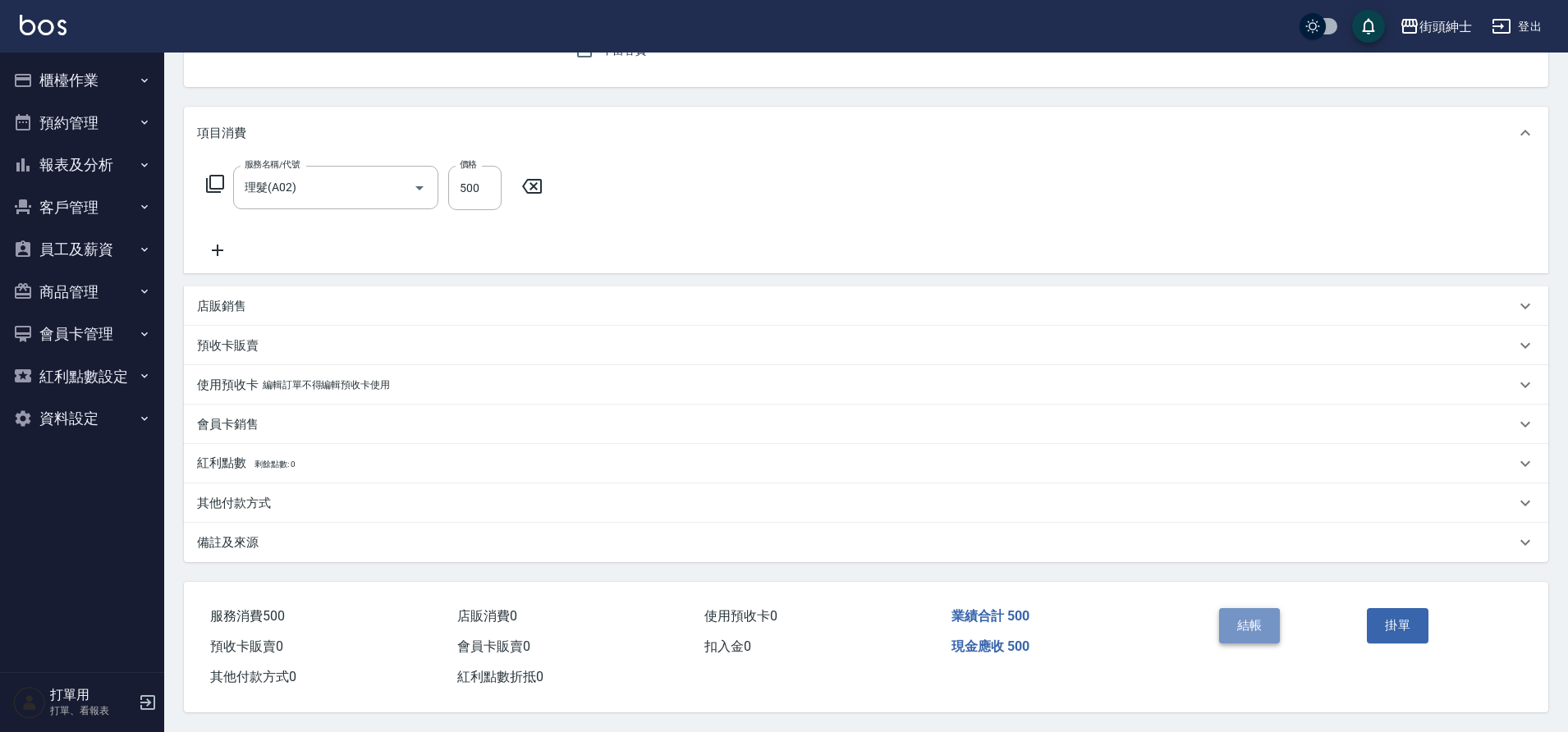
drag, startPoint x: 0, startPoint y: 0, endPoint x: 1251, endPoint y: 616, distance: 1394.4
click at [1251, 616] on button "結帳" at bounding box center [1249, 624] width 61 height 34
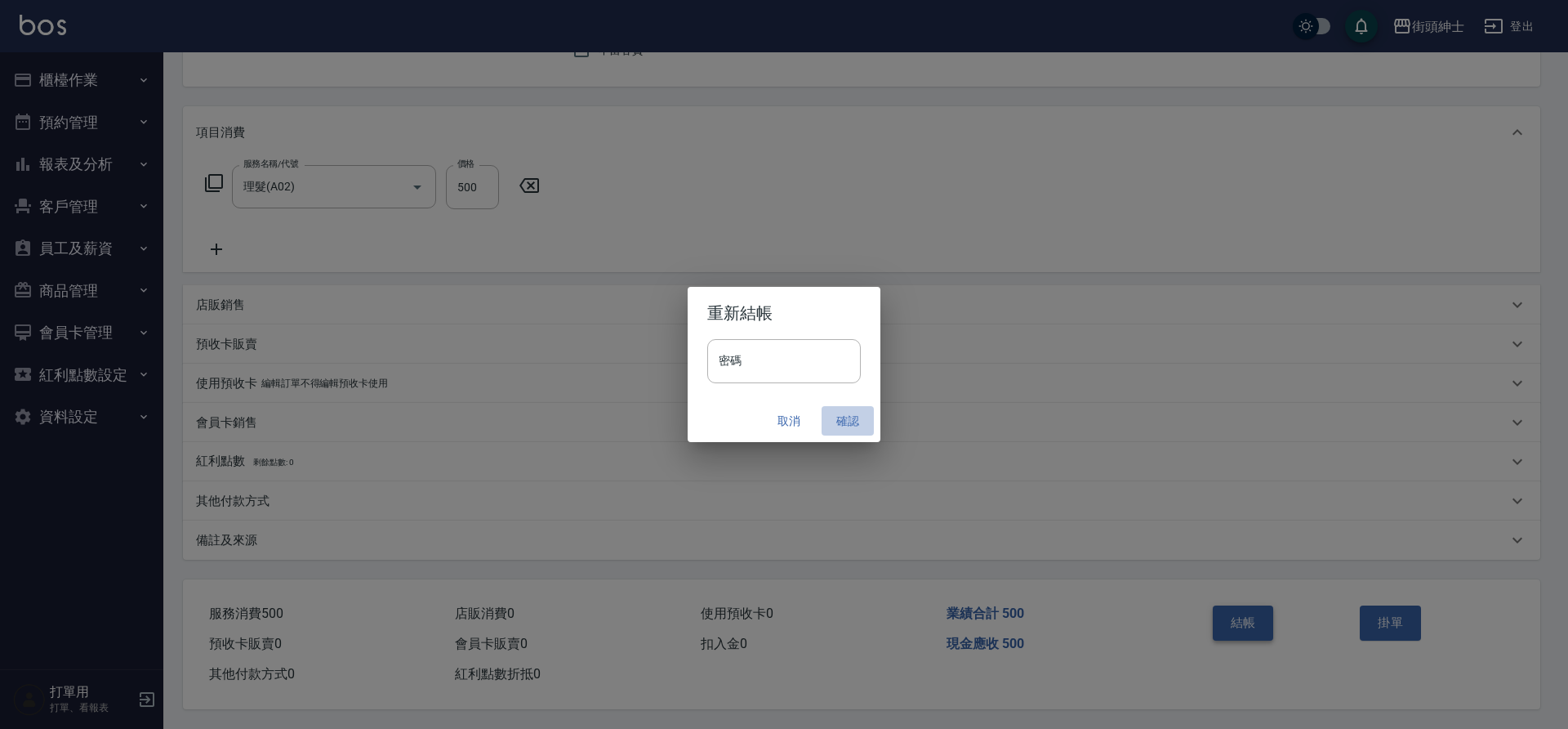
click at [843, 420] on button "確認" at bounding box center [848, 420] width 52 height 30
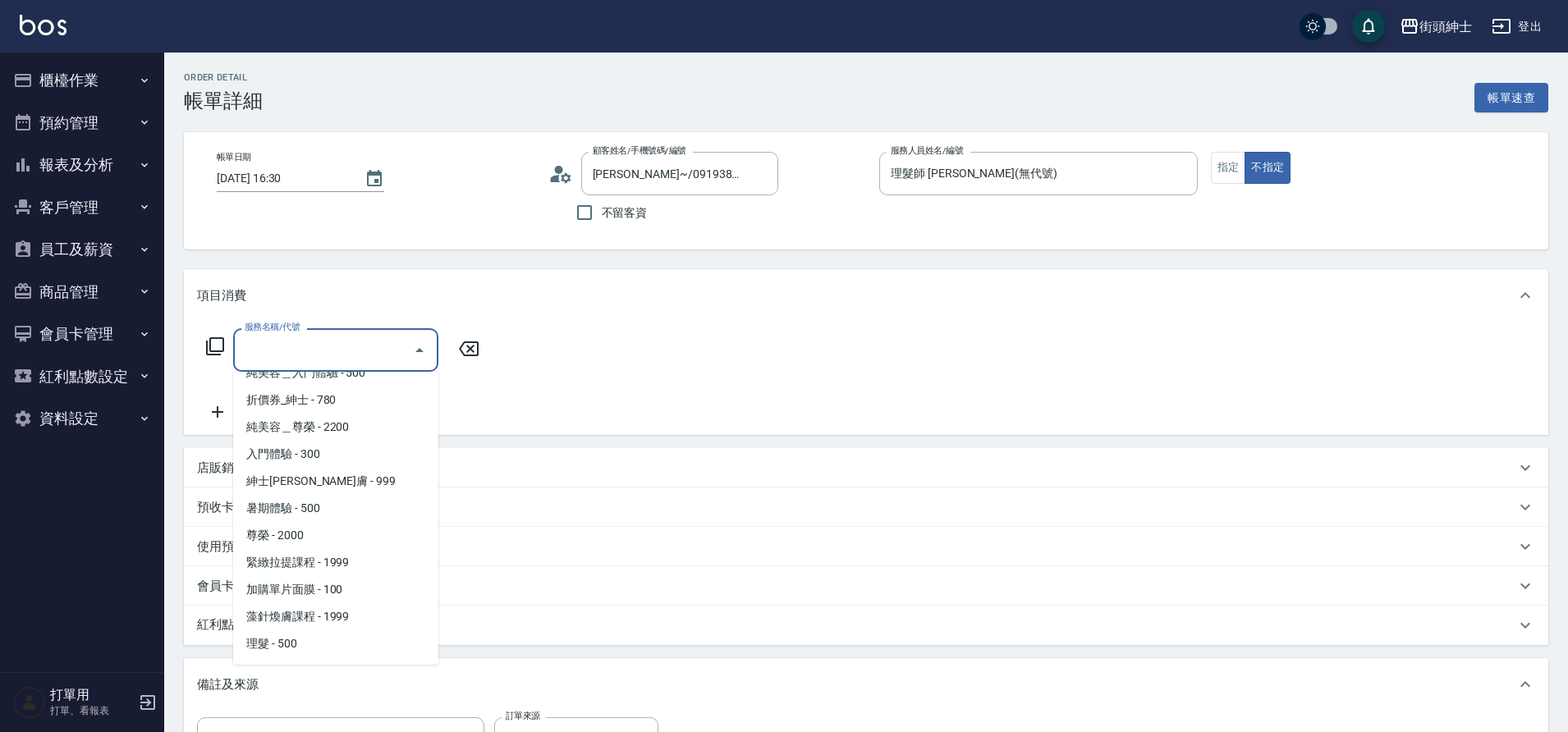
scroll to position [99, 0]
click at [302, 584] on span "理髮 - 500" at bounding box center [336, 590] width 205 height 27
type input "理髮(A02)"
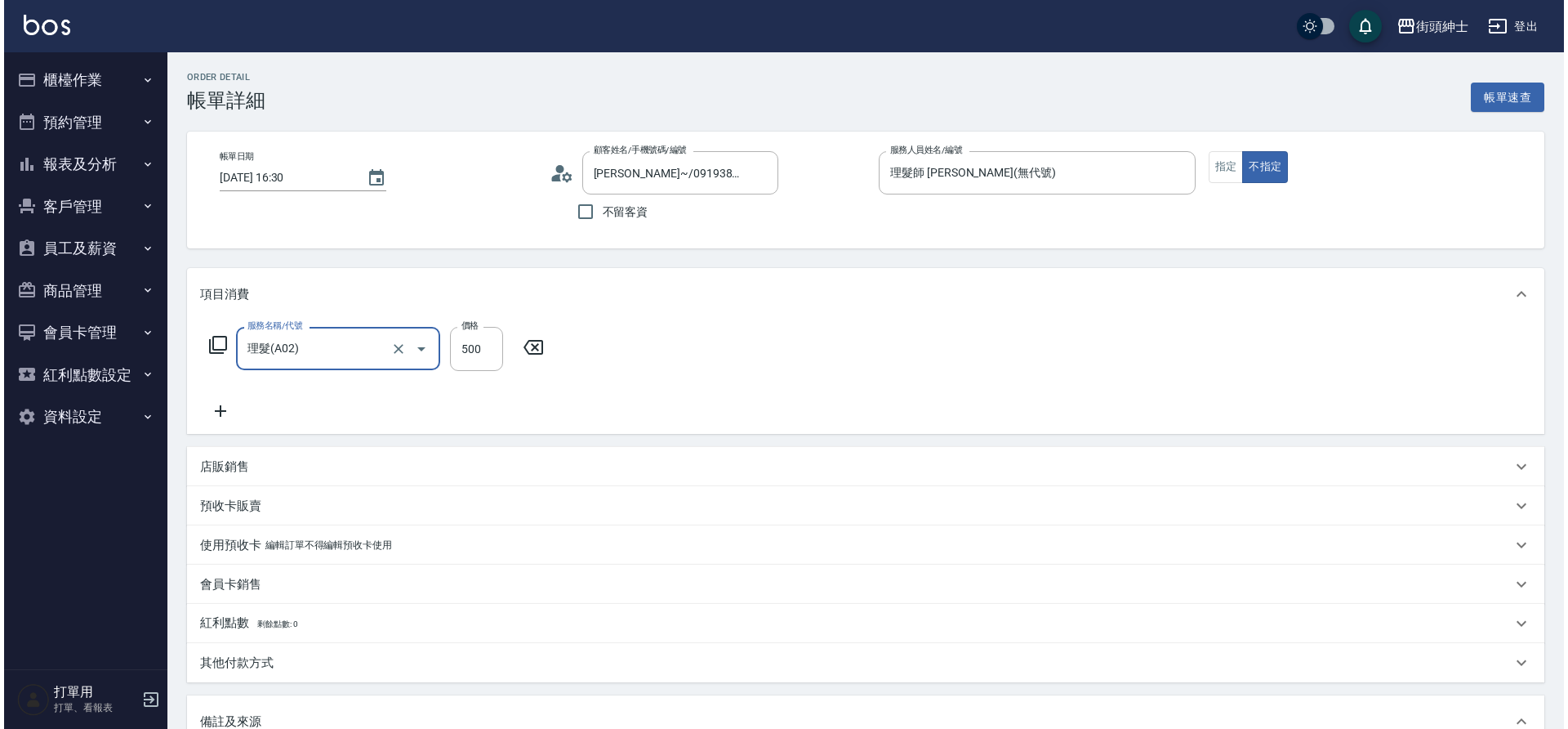
scroll to position [279, 0]
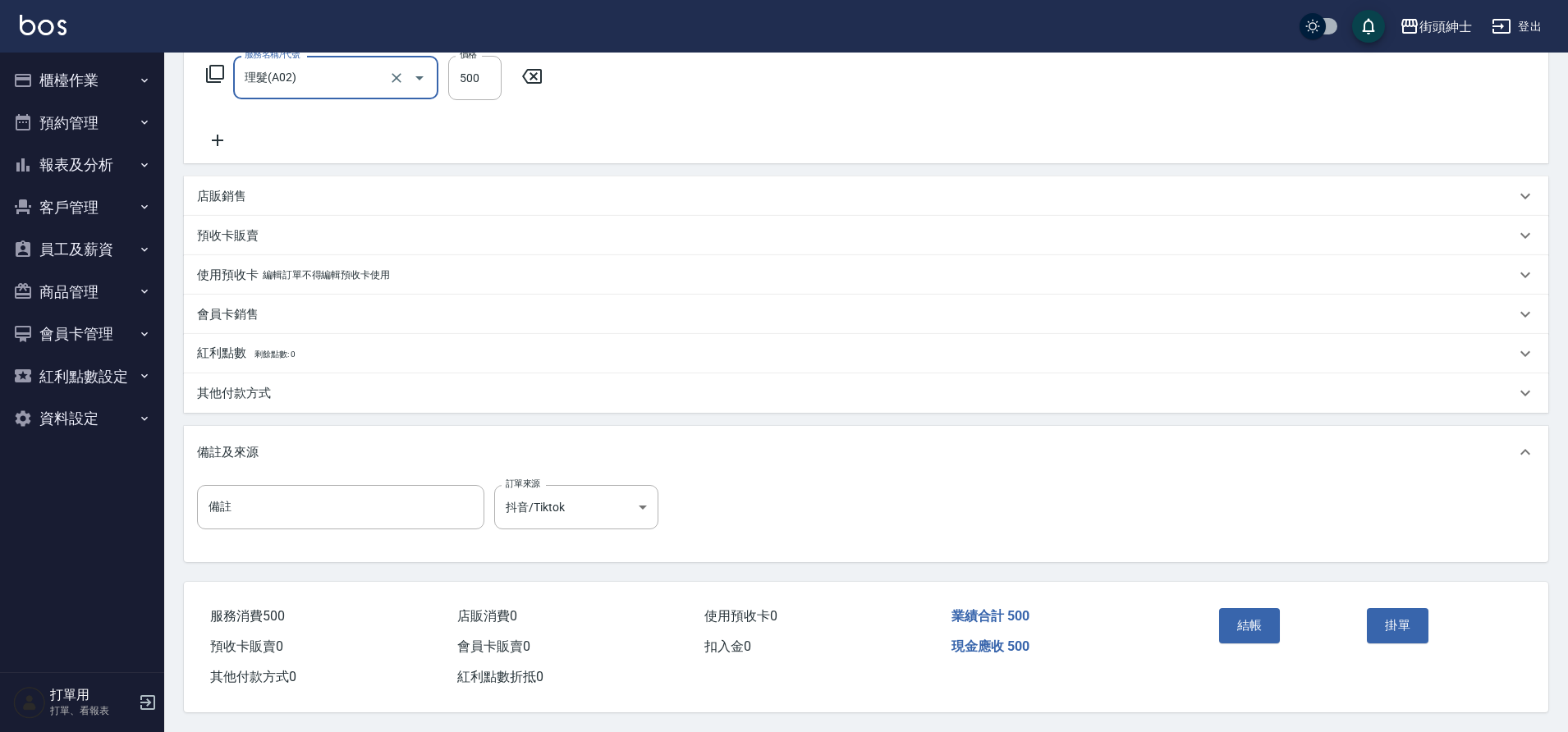
click at [1231, 619] on button "結帳" at bounding box center [1249, 624] width 61 height 34
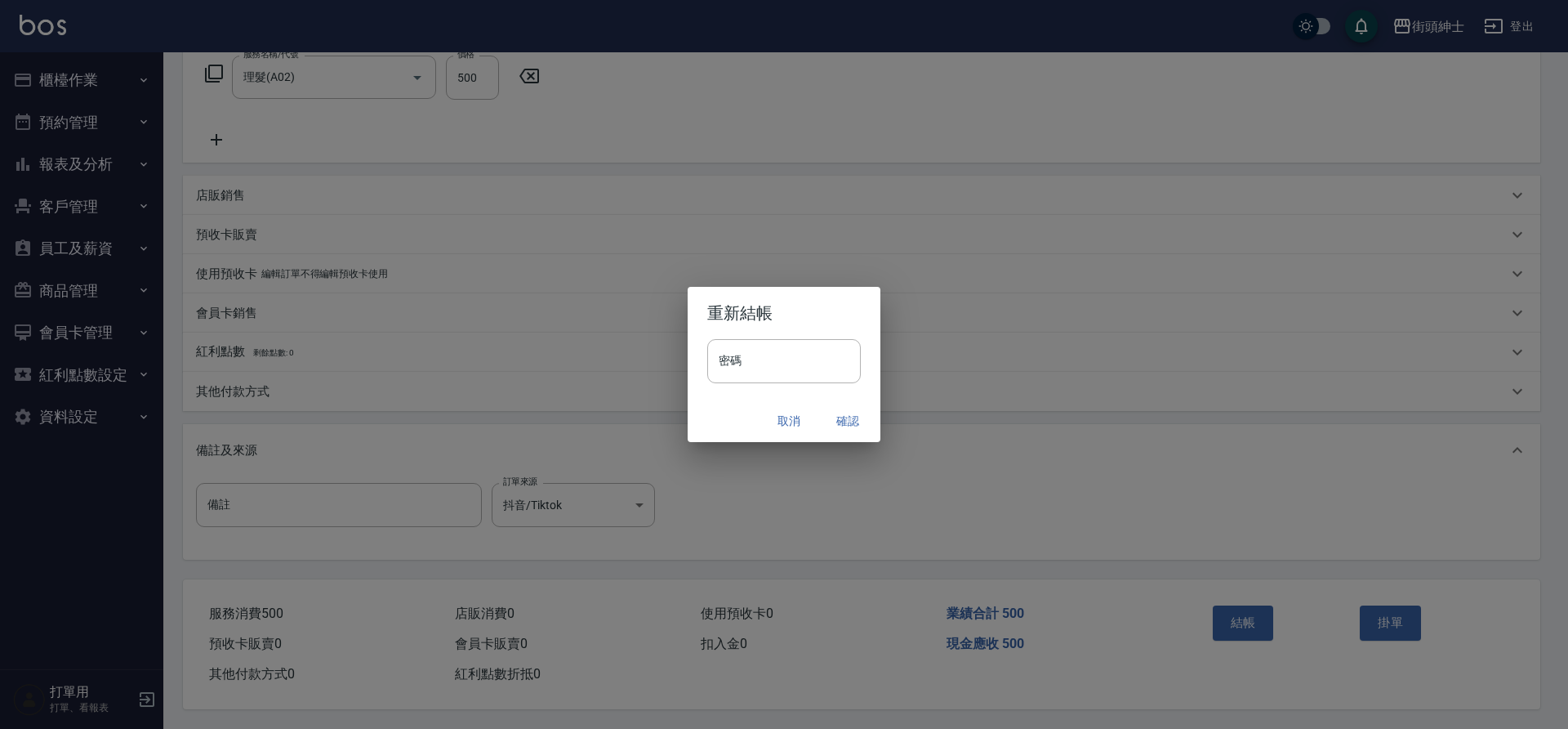
click at [850, 421] on button "確認" at bounding box center [848, 420] width 52 height 30
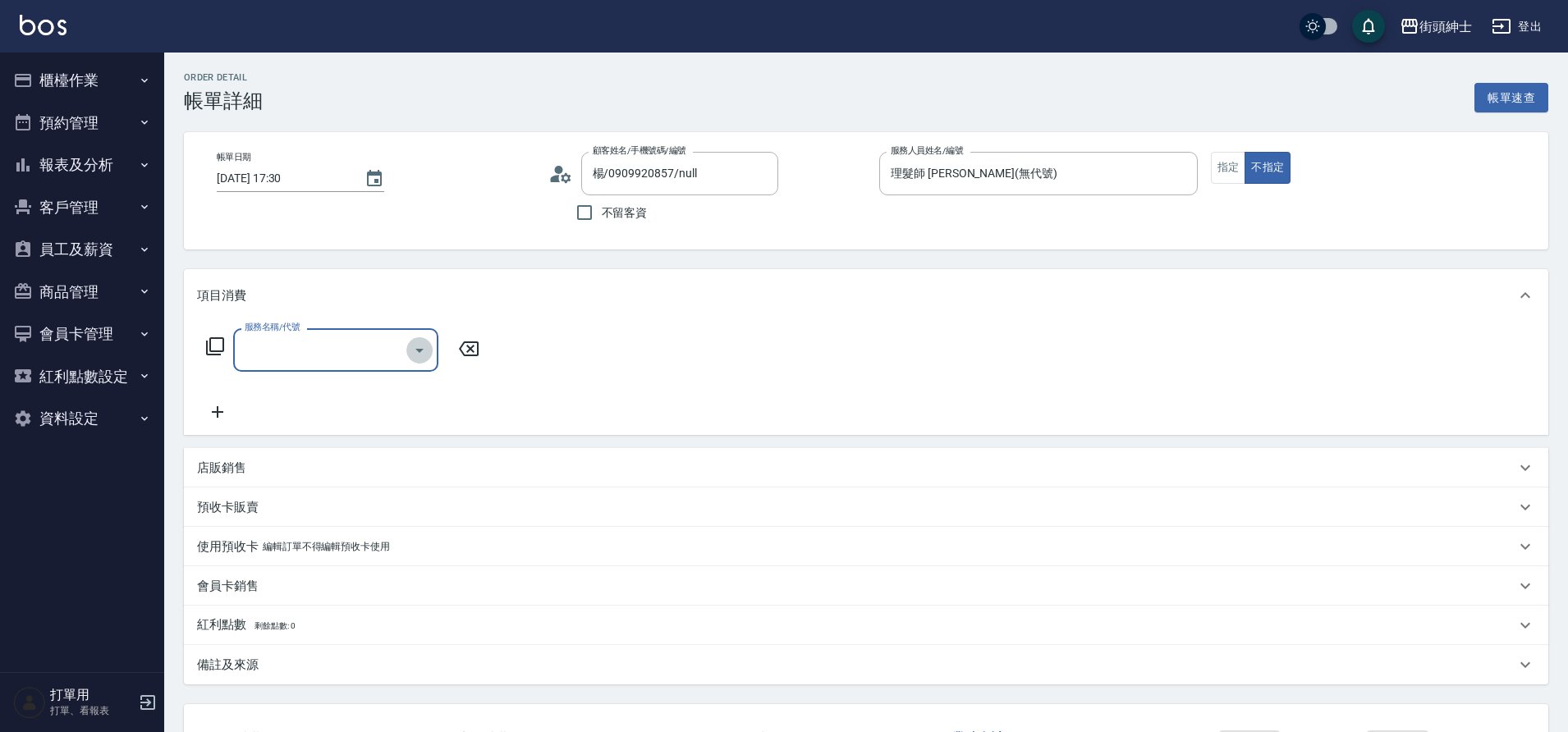
click at [428, 355] on icon "Open" at bounding box center [419, 350] width 19 height 19
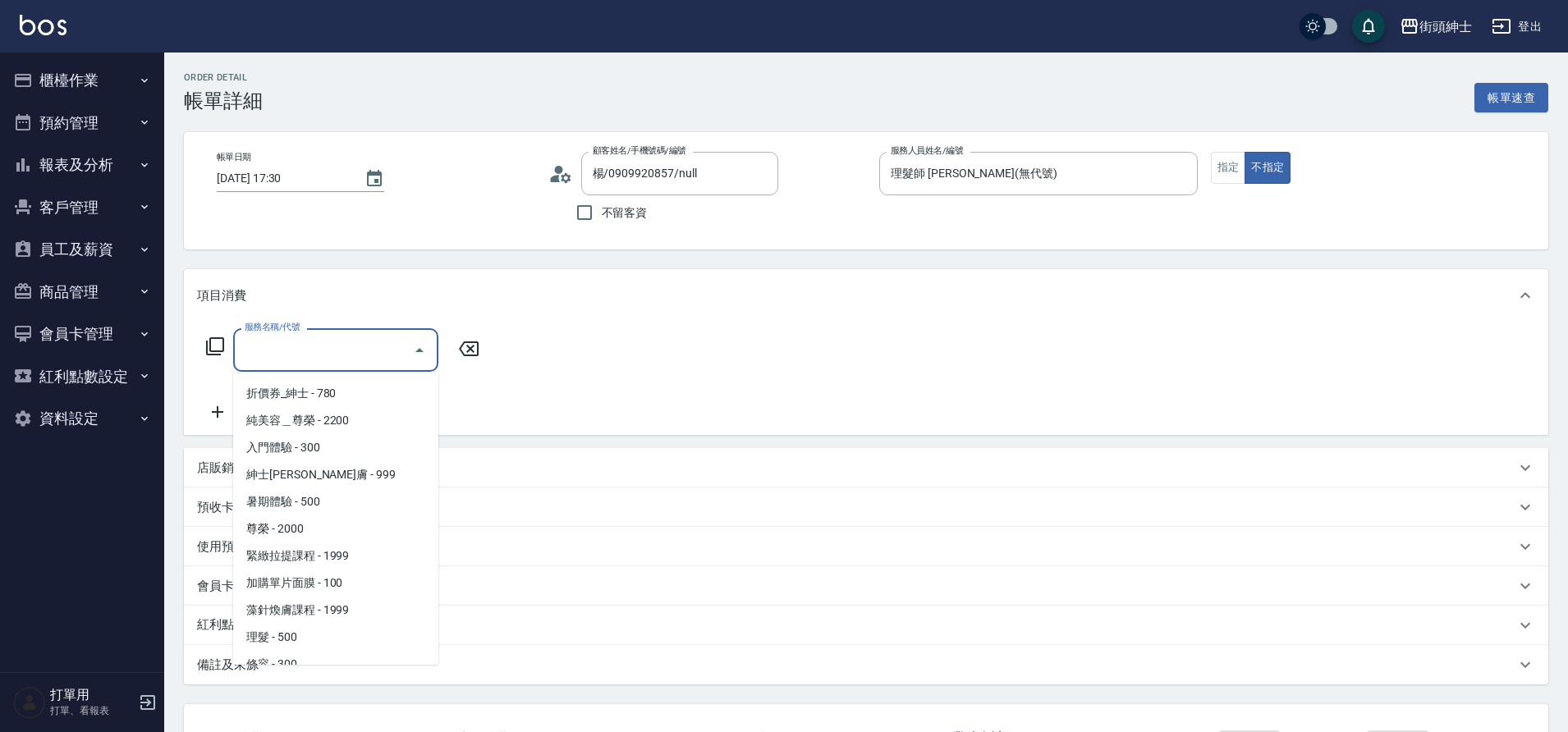
scroll to position [99, 0]
click at [319, 591] on span "理髮 - 500" at bounding box center [336, 590] width 205 height 27
type input "理髮(A02)"
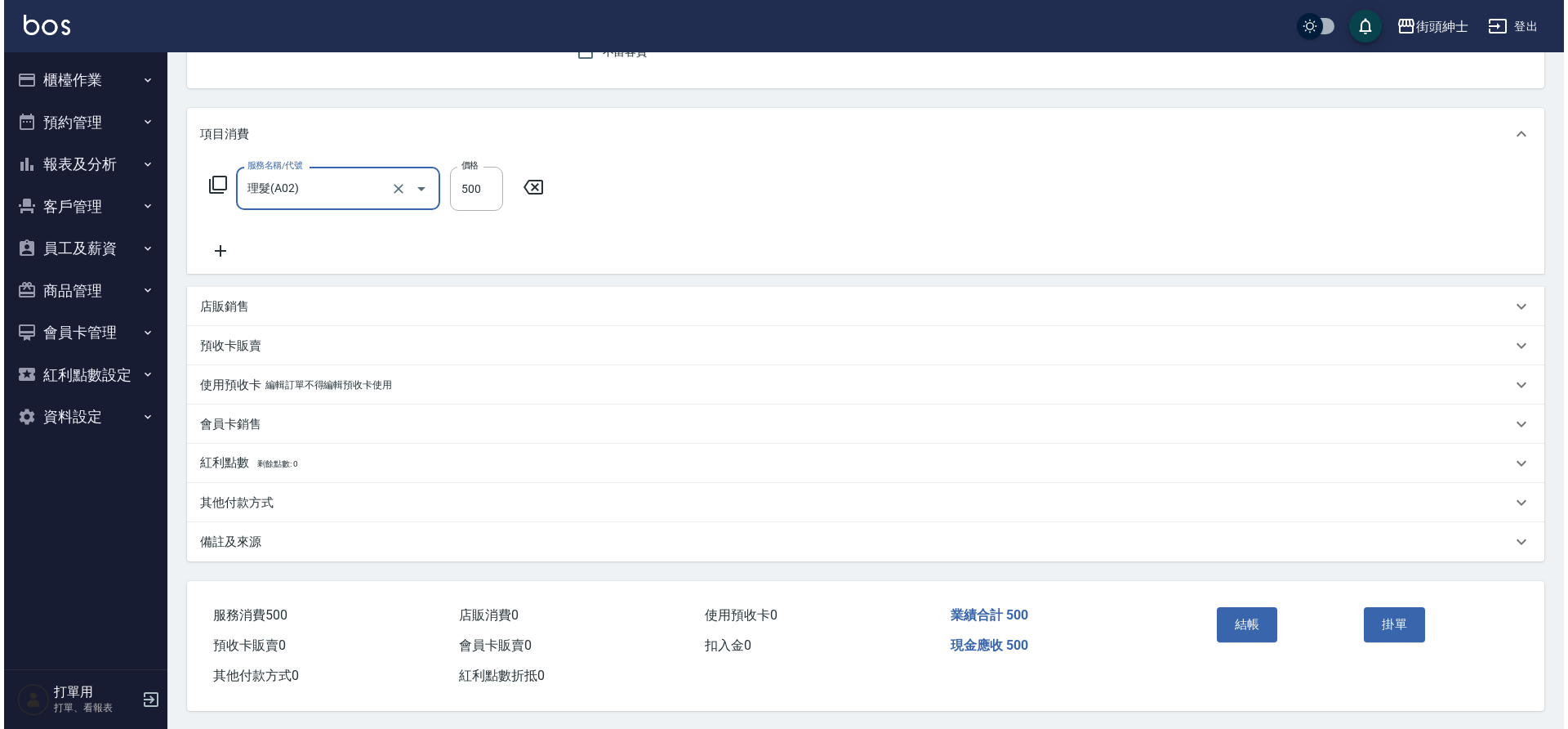
scroll to position [169, 0]
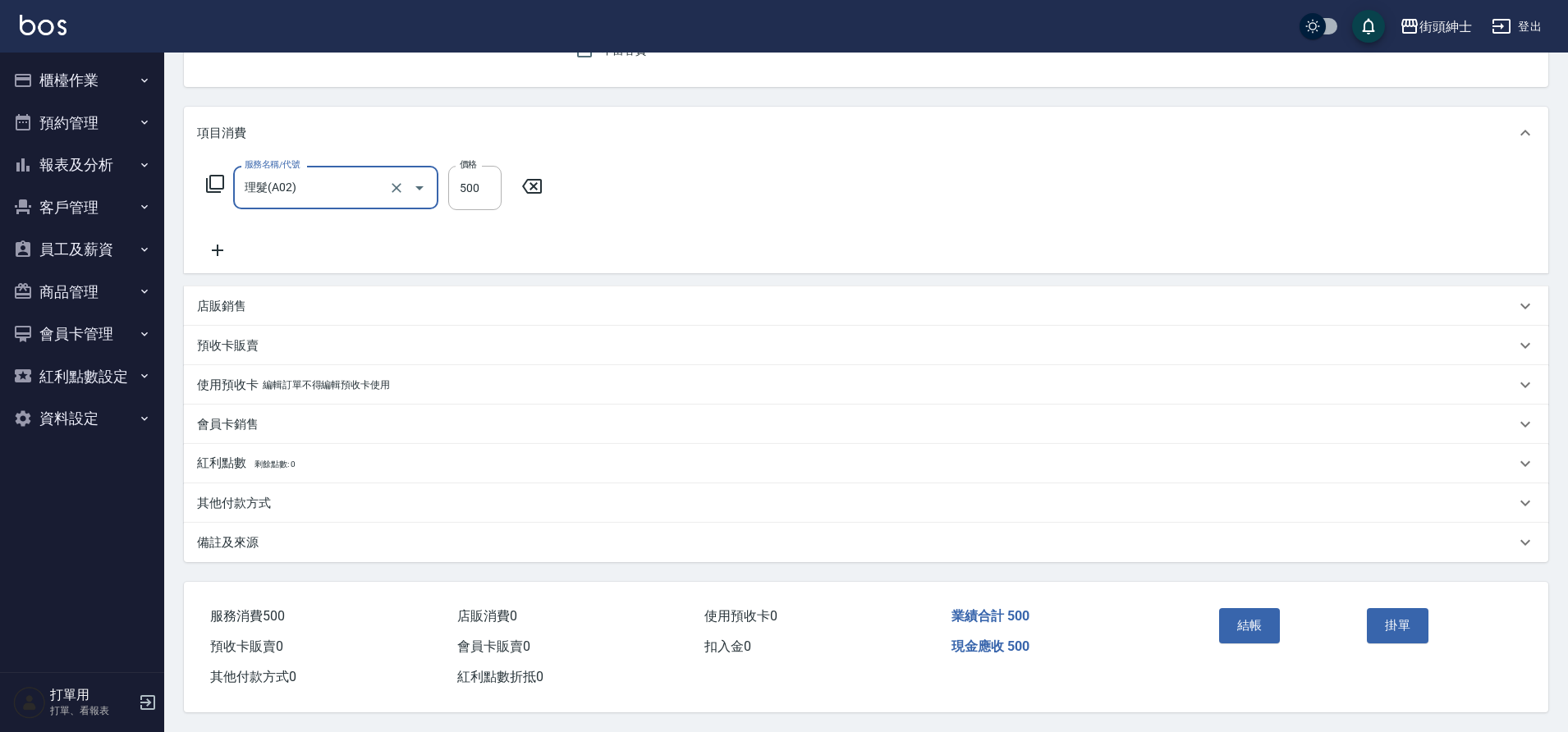
click at [1254, 619] on button "結帳" at bounding box center [1249, 624] width 61 height 34
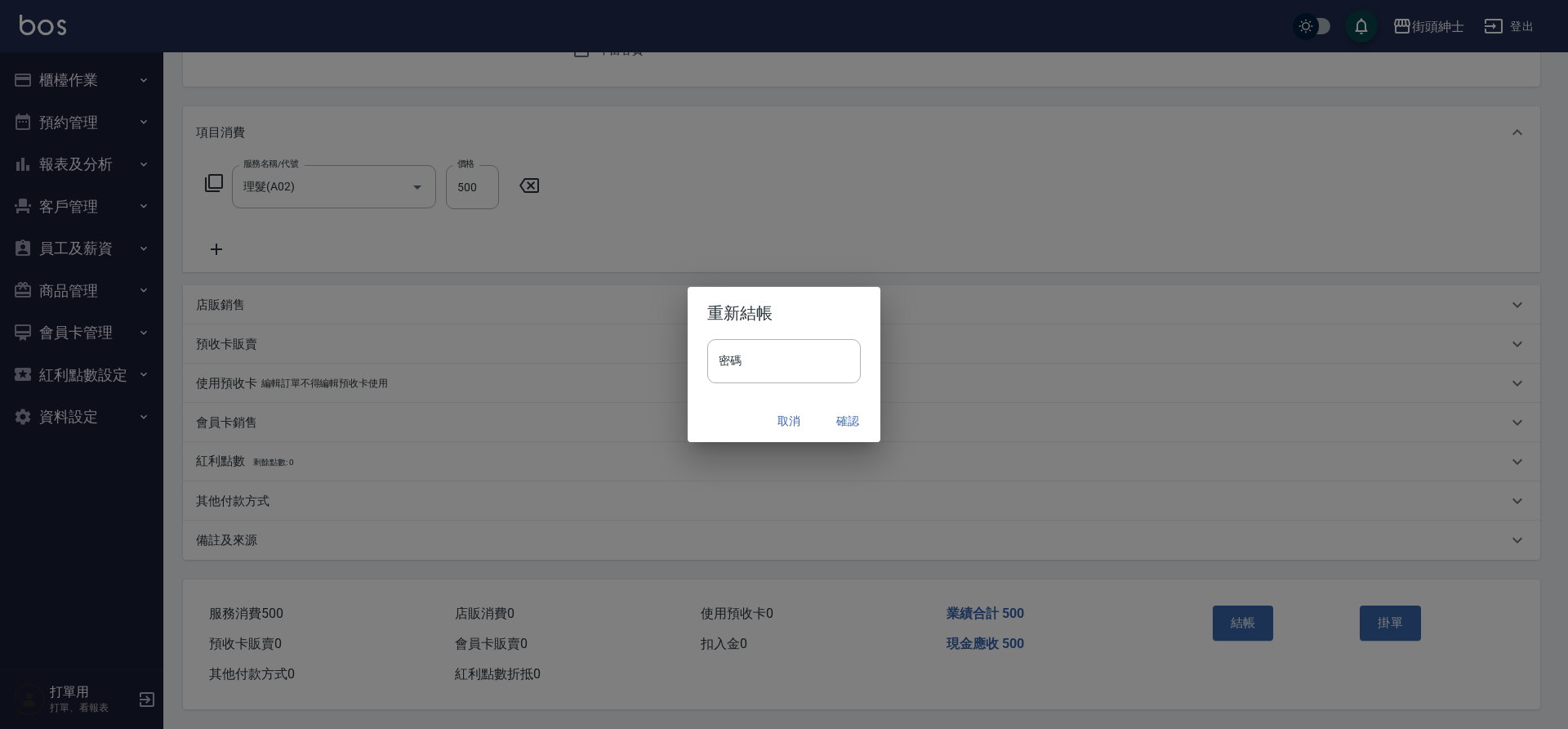
click at [844, 417] on button "確認" at bounding box center [848, 420] width 52 height 30
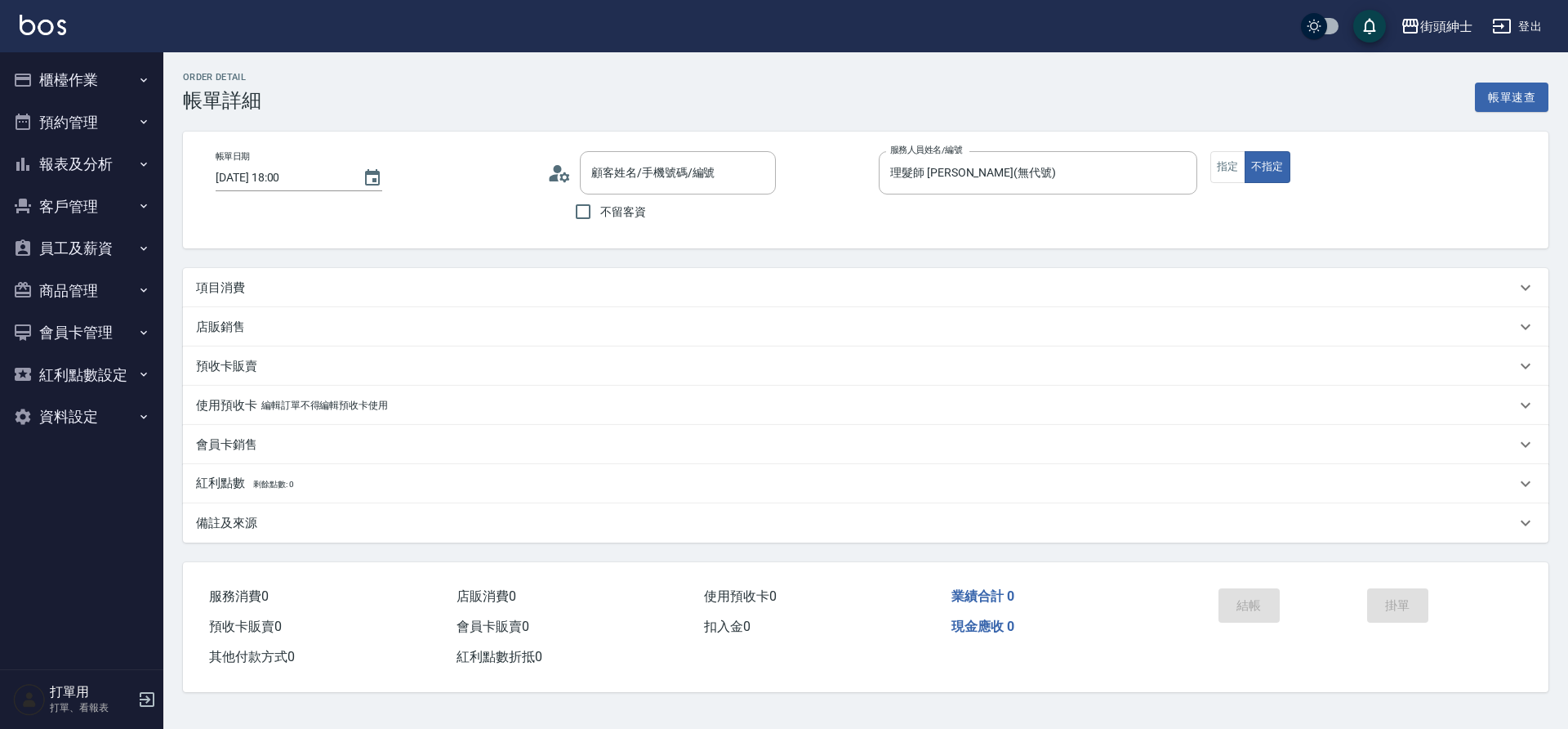
type input "[PERSON_NAME]/0900392401/null"
click at [536, 293] on div "項目消費" at bounding box center [857, 289] width 1320 height 17
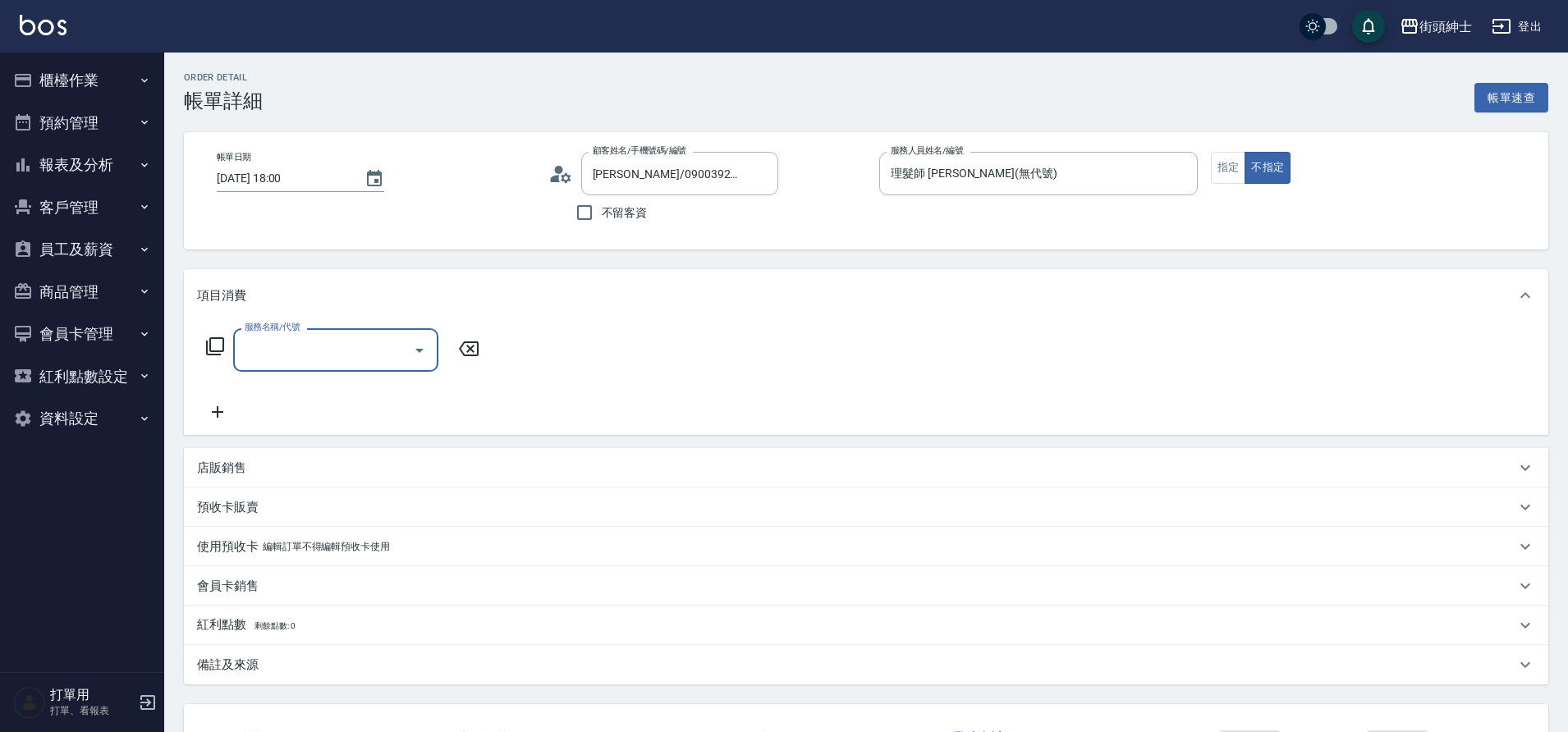
click at [410, 351] on icon "Open" at bounding box center [419, 350] width 19 height 19
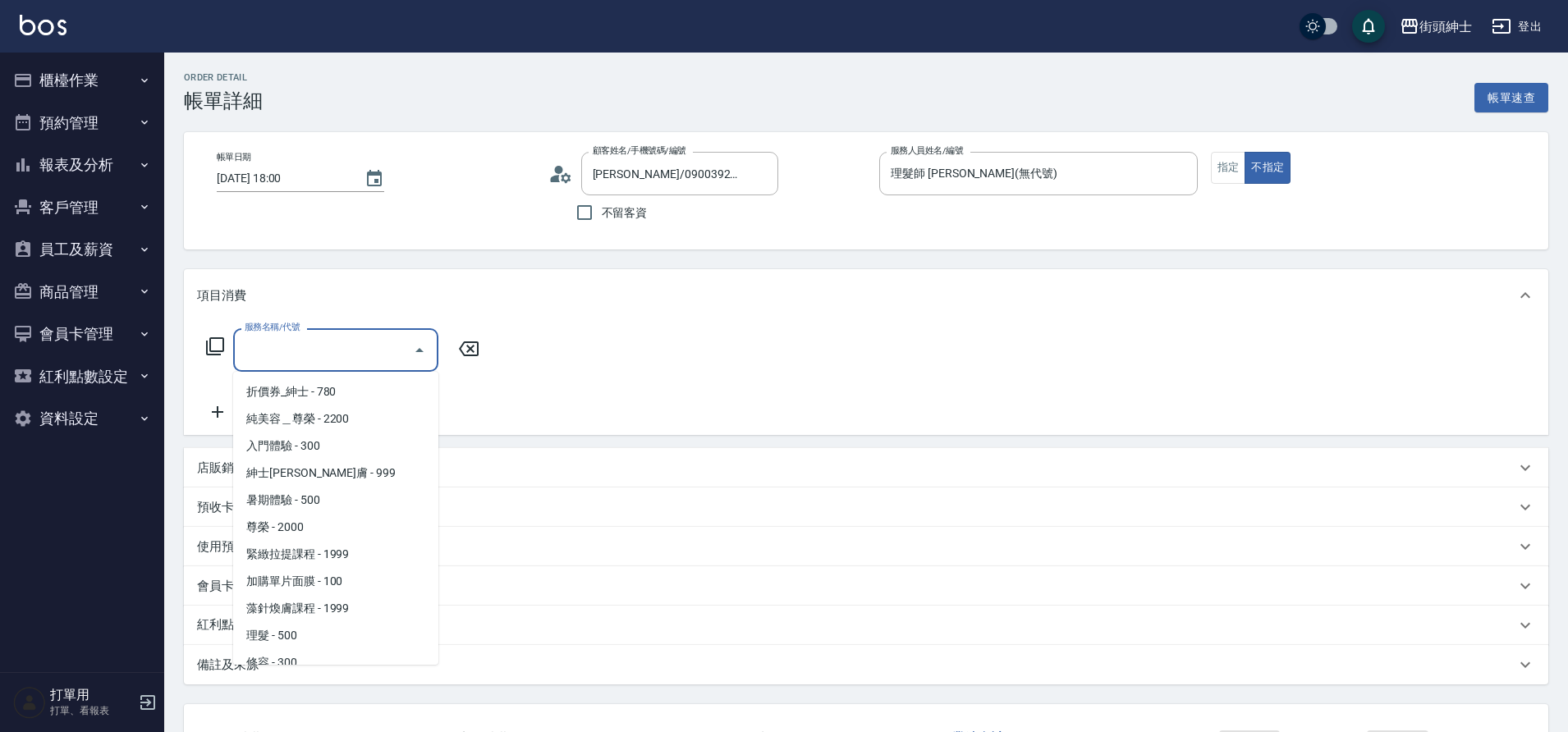
scroll to position [99, 0]
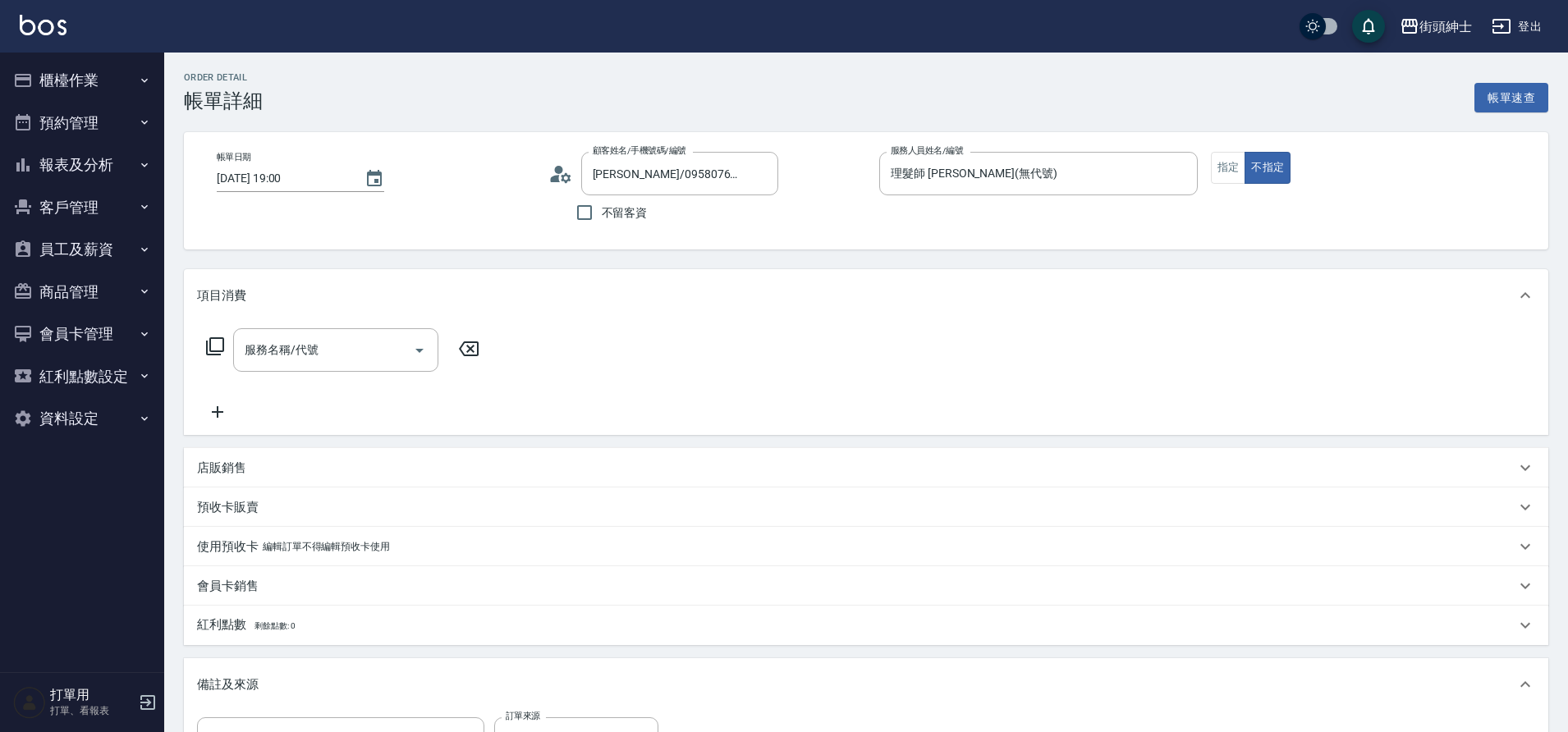
click at [428, 349] on icon "Open" at bounding box center [419, 350] width 19 height 19
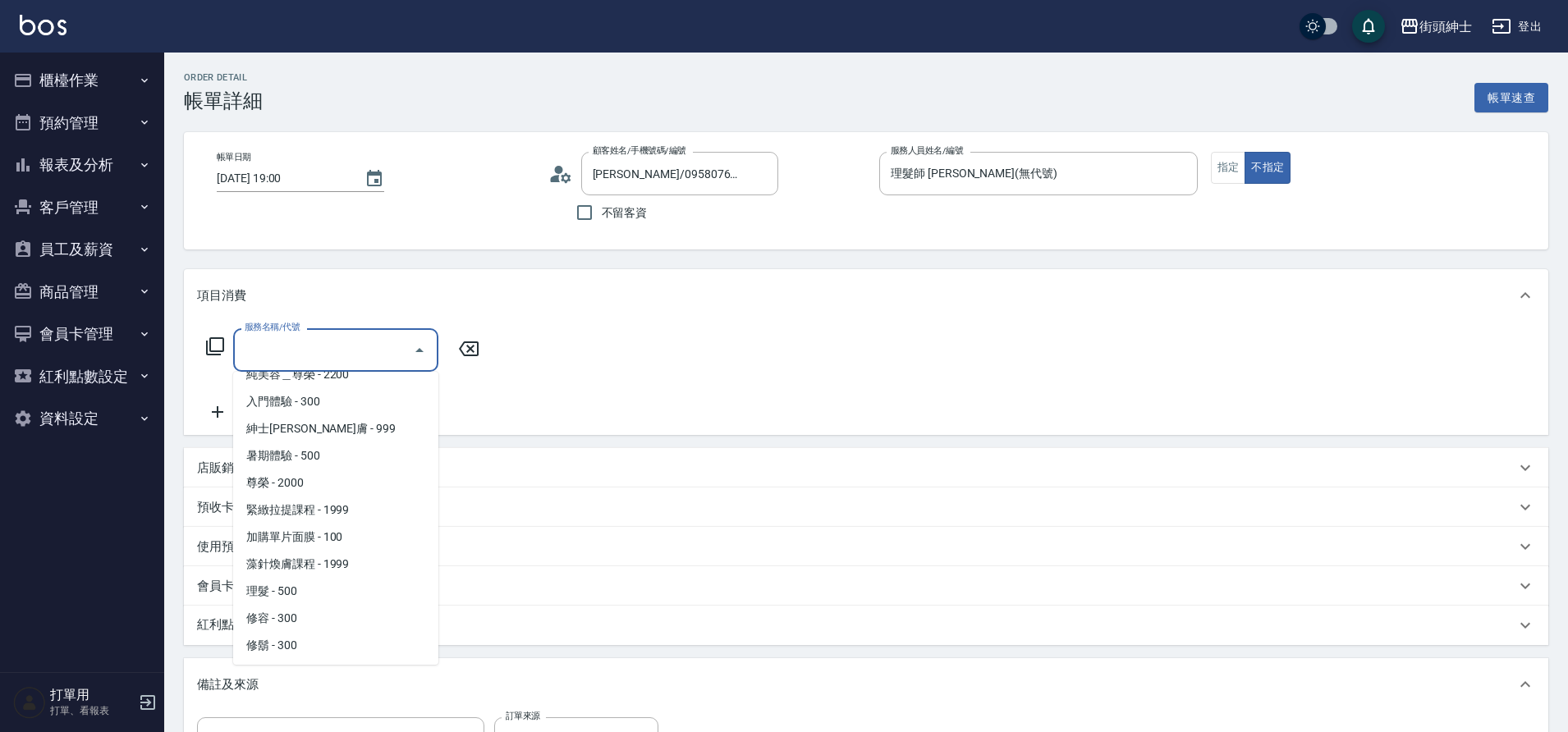
scroll to position [99, 0]
click at [290, 591] on span "理髮 - 500" at bounding box center [336, 590] width 205 height 27
type input "理髮(A02)"
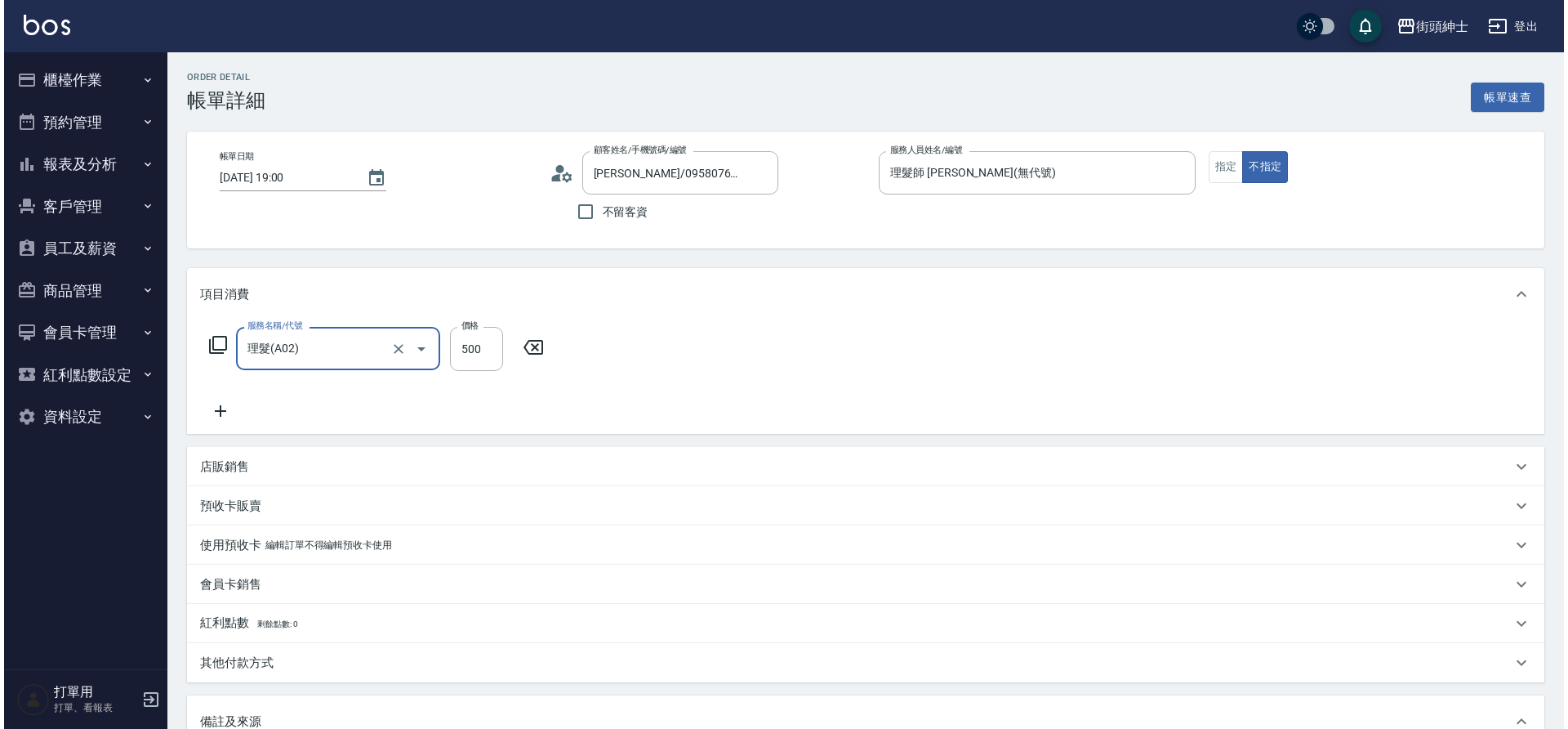
scroll to position [279, 0]
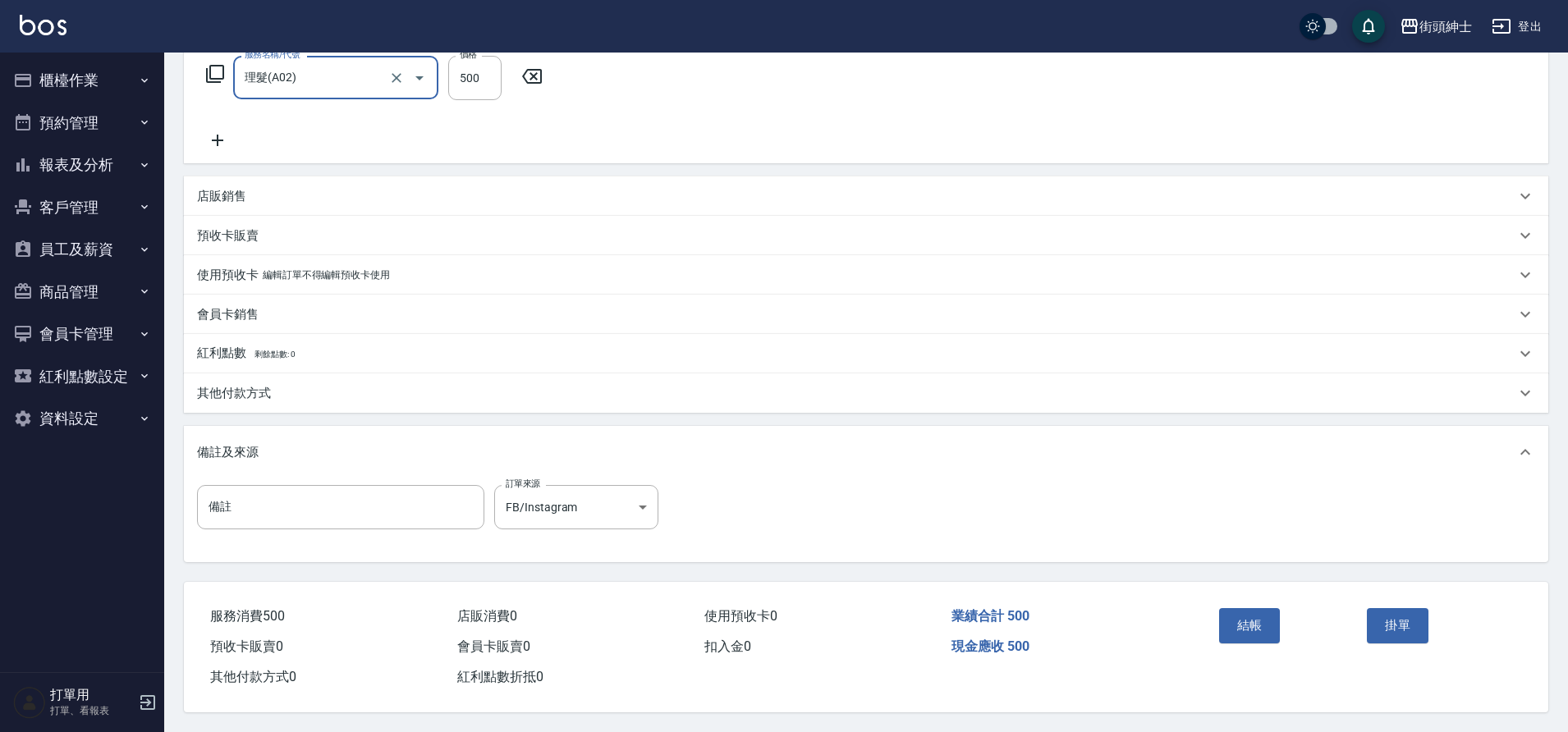
click at [1232, 613] on button "結帳" at bounding box center [1249, 624] width 61 height 34
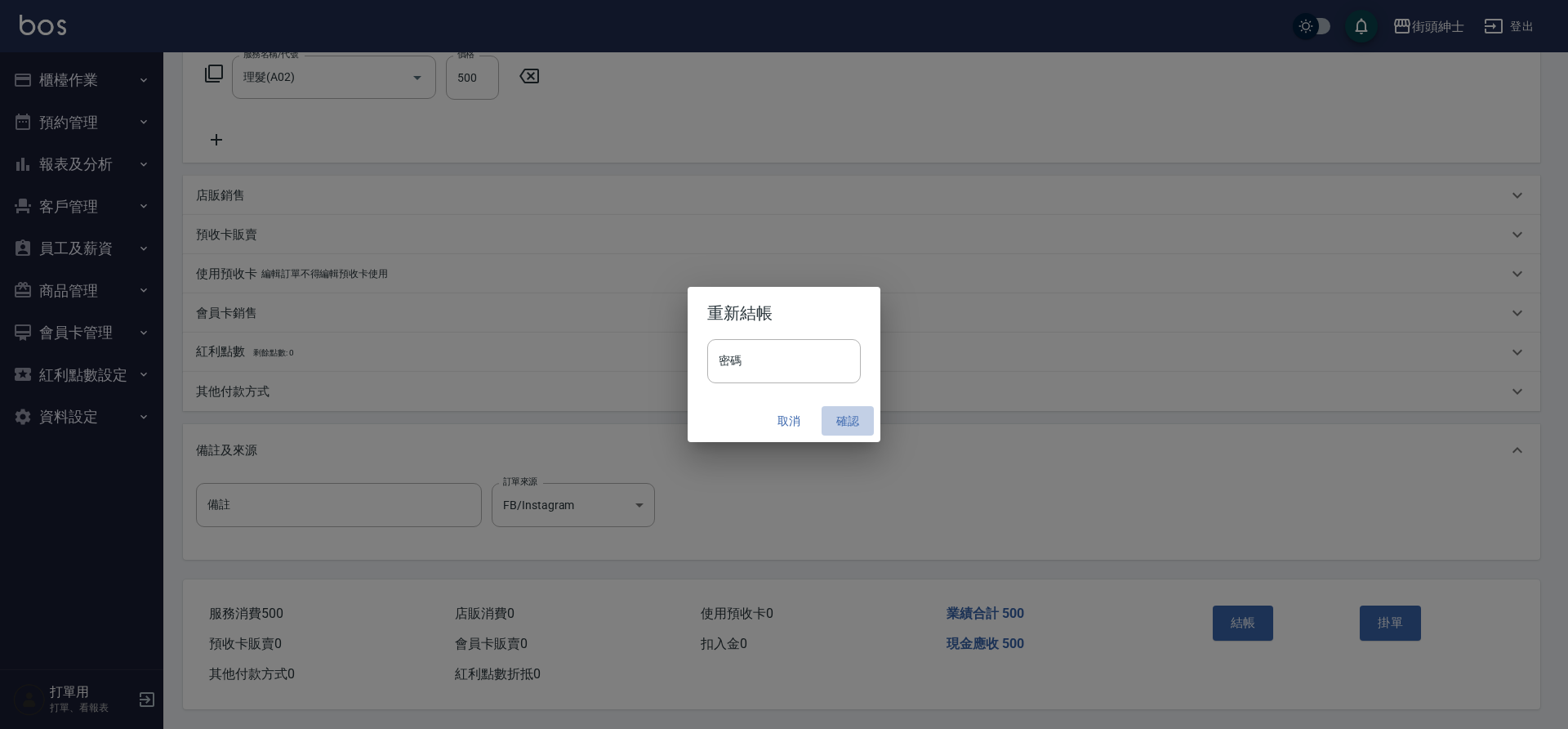
click at [848, 426] on button "確認" at bounding box center [848, 420] width 52 height 30
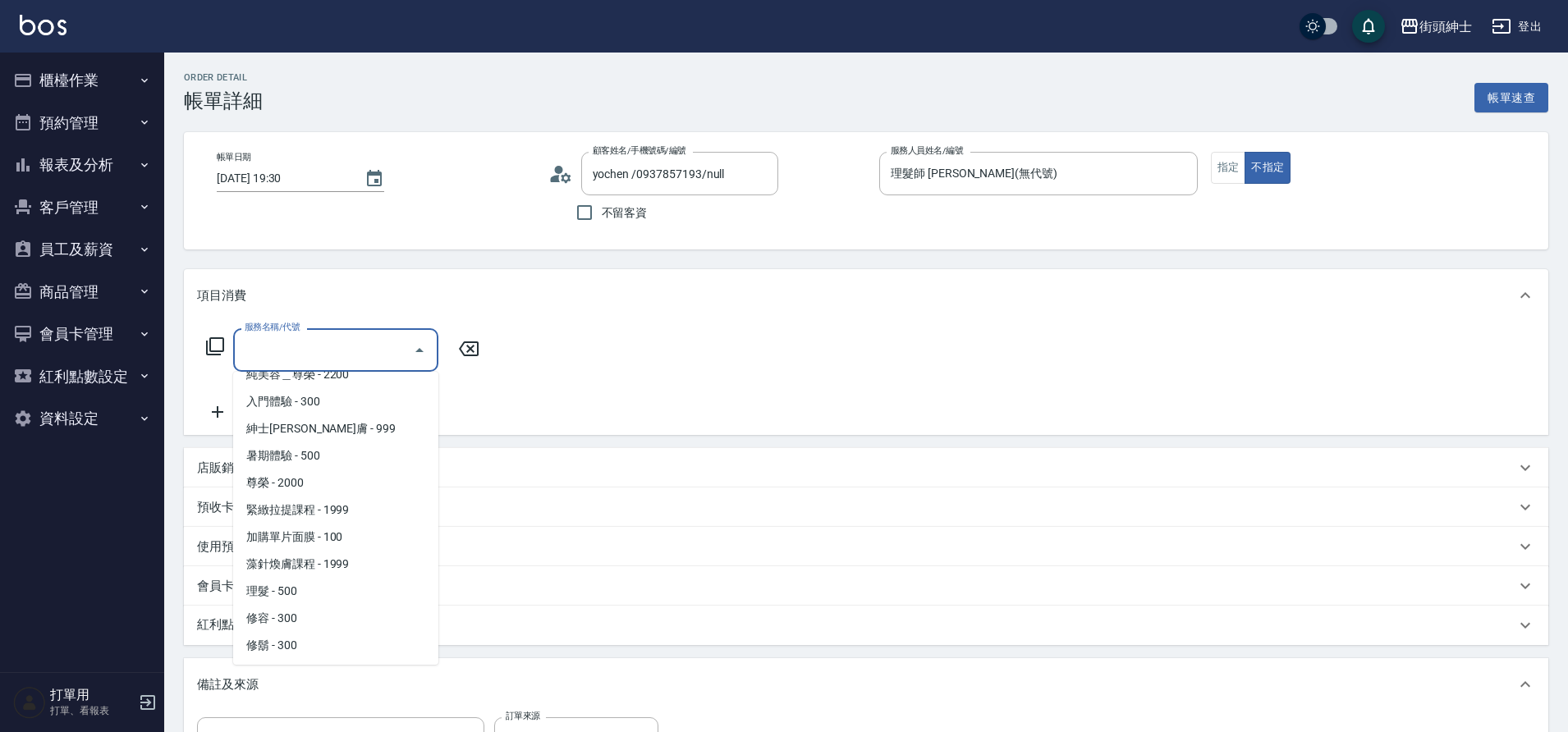
scroll to position [99, 0]
click at [300, 590] on span "理髮 - 500" at bounding box center [336, 590] width 205 height 27
type input "理髮(A02)"
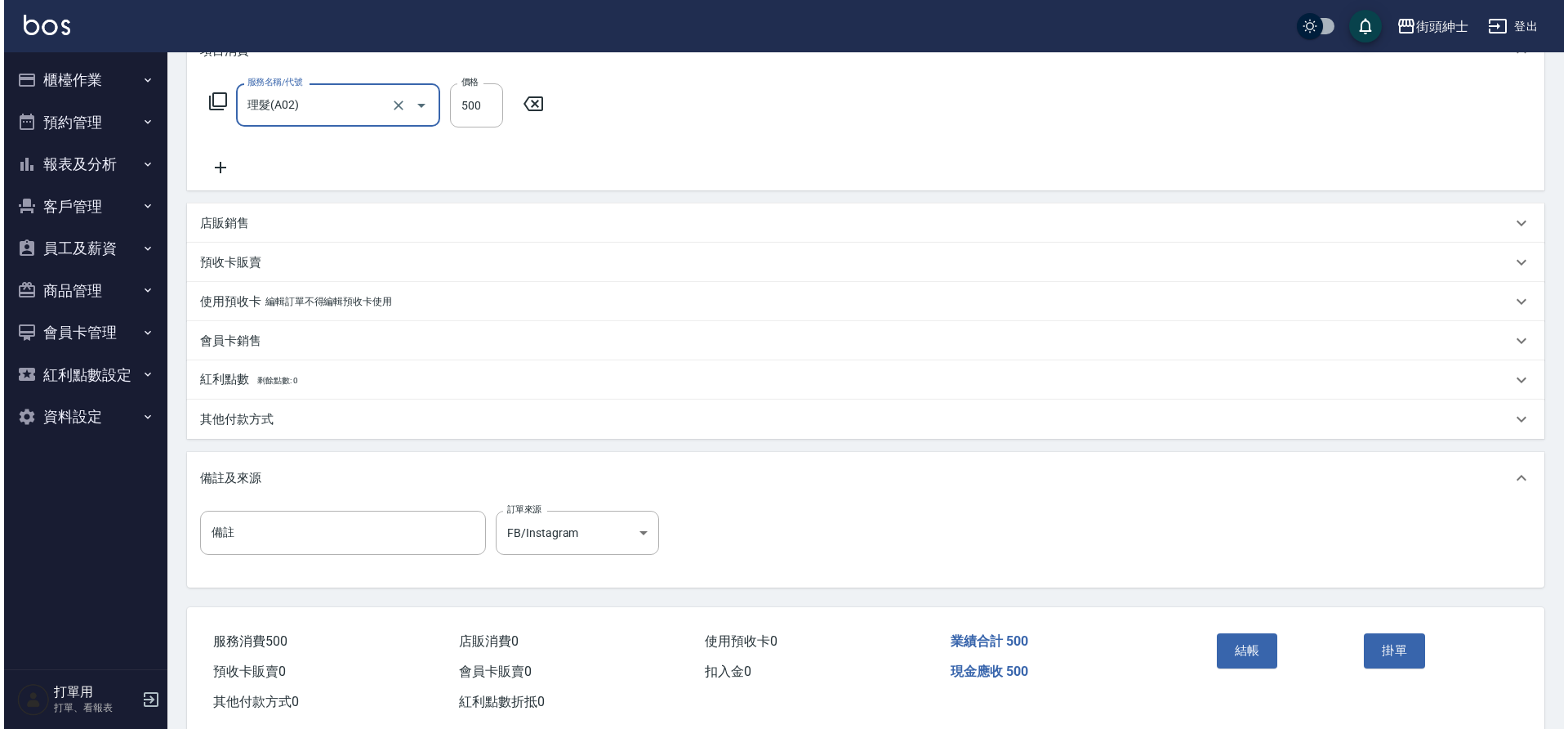
scroll to position [252, 0]
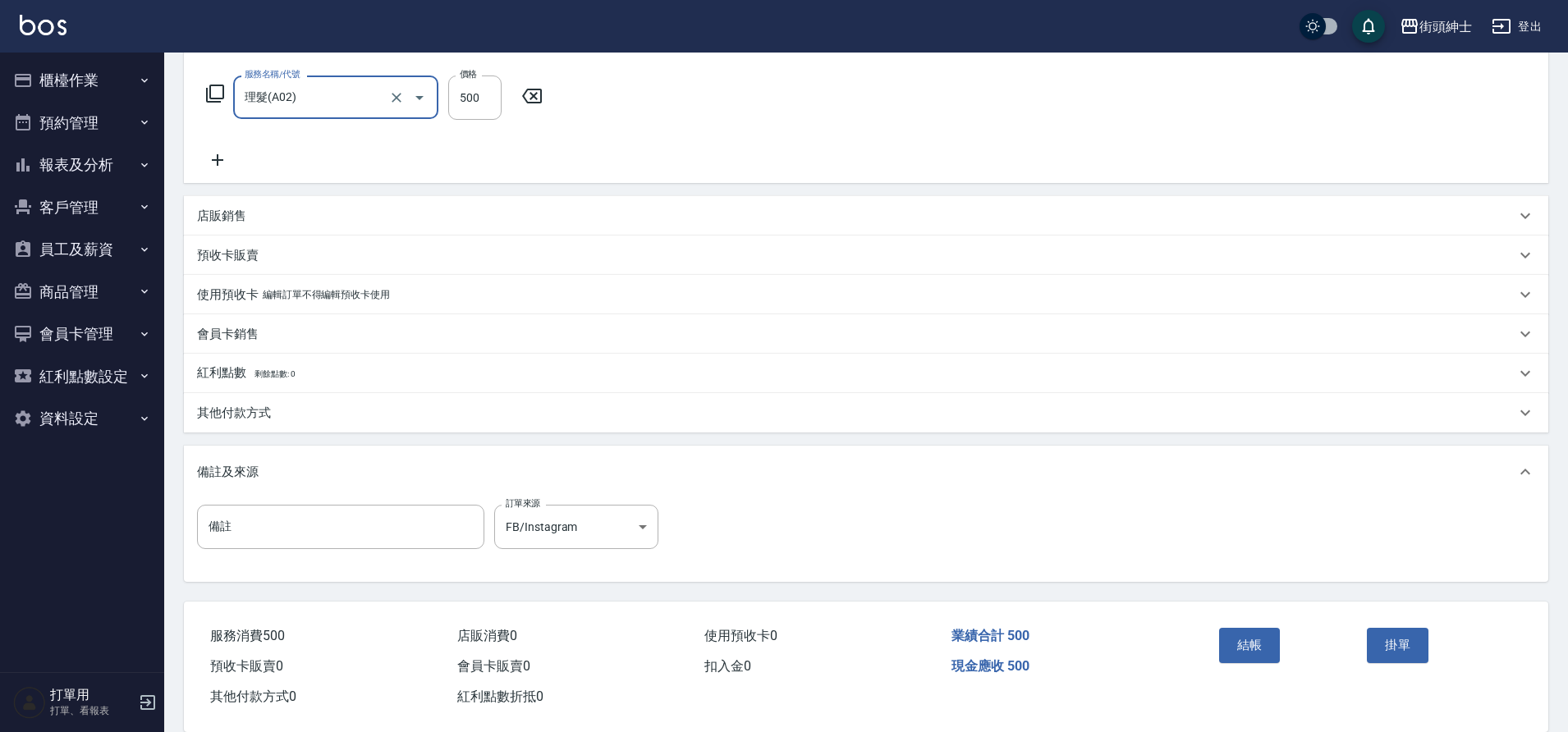
click at [1266, 643] on button "結帳" at bounding box center [1249, 645] width 61 height 34
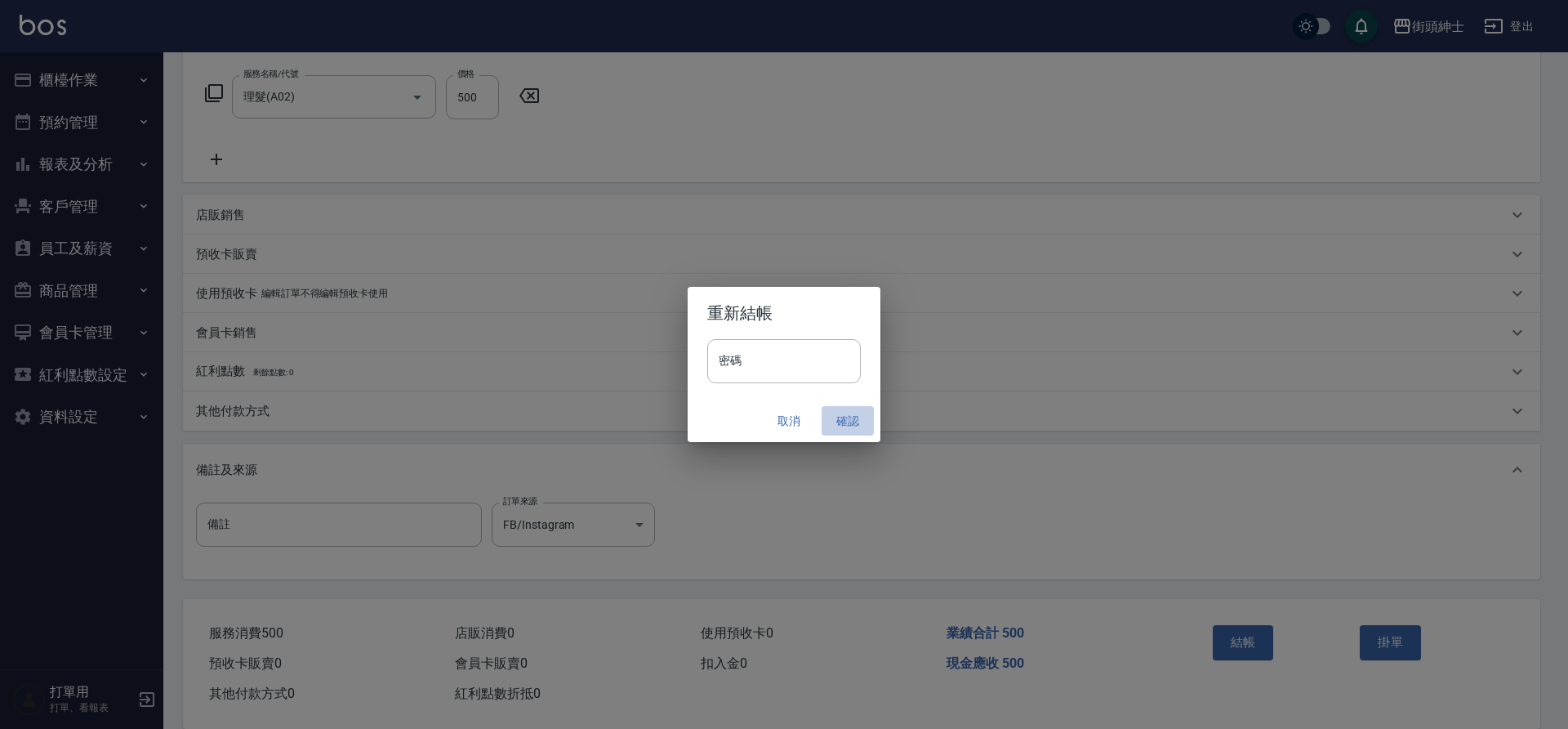
click at [840, 419] on button "確認" at bounding box center [848, 420] width 52 height 30
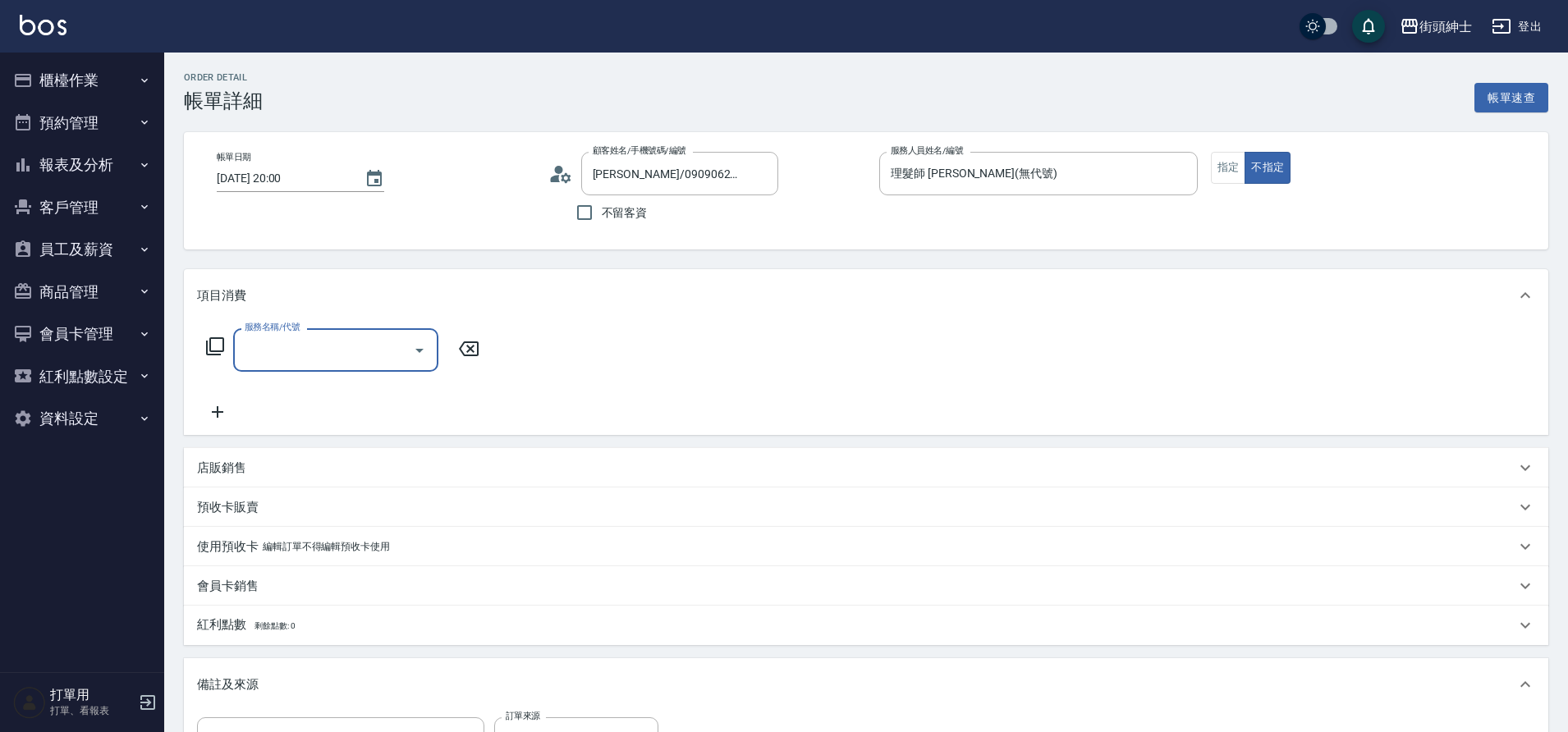
click at [426, 342] on icon "Open" at bounding box center [419, 350] width 19 height 19
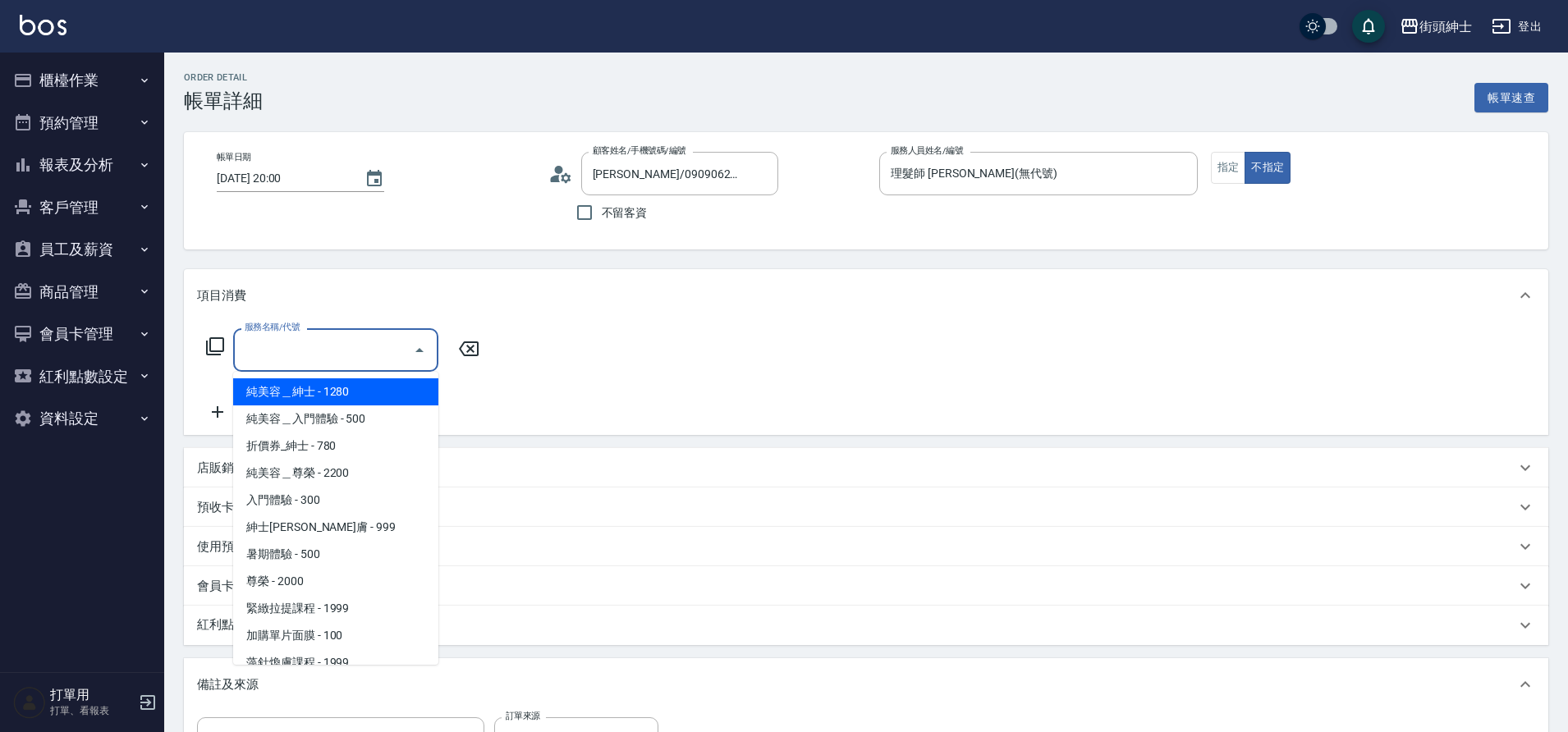
scroll to position [99, 0]
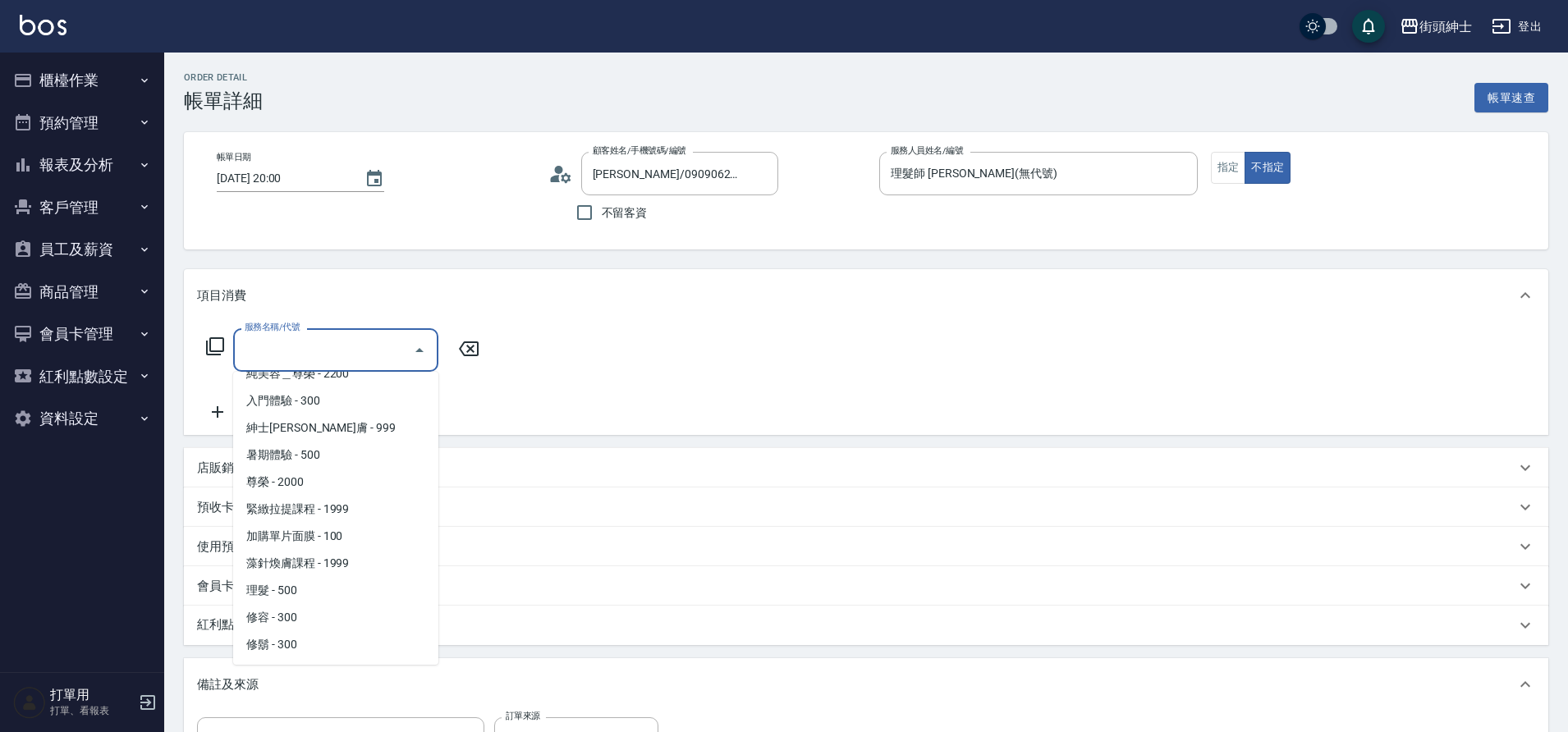
click at [263, 592] on span "理髮 - 500" at bounding box center [336, 590] width 205 height 27
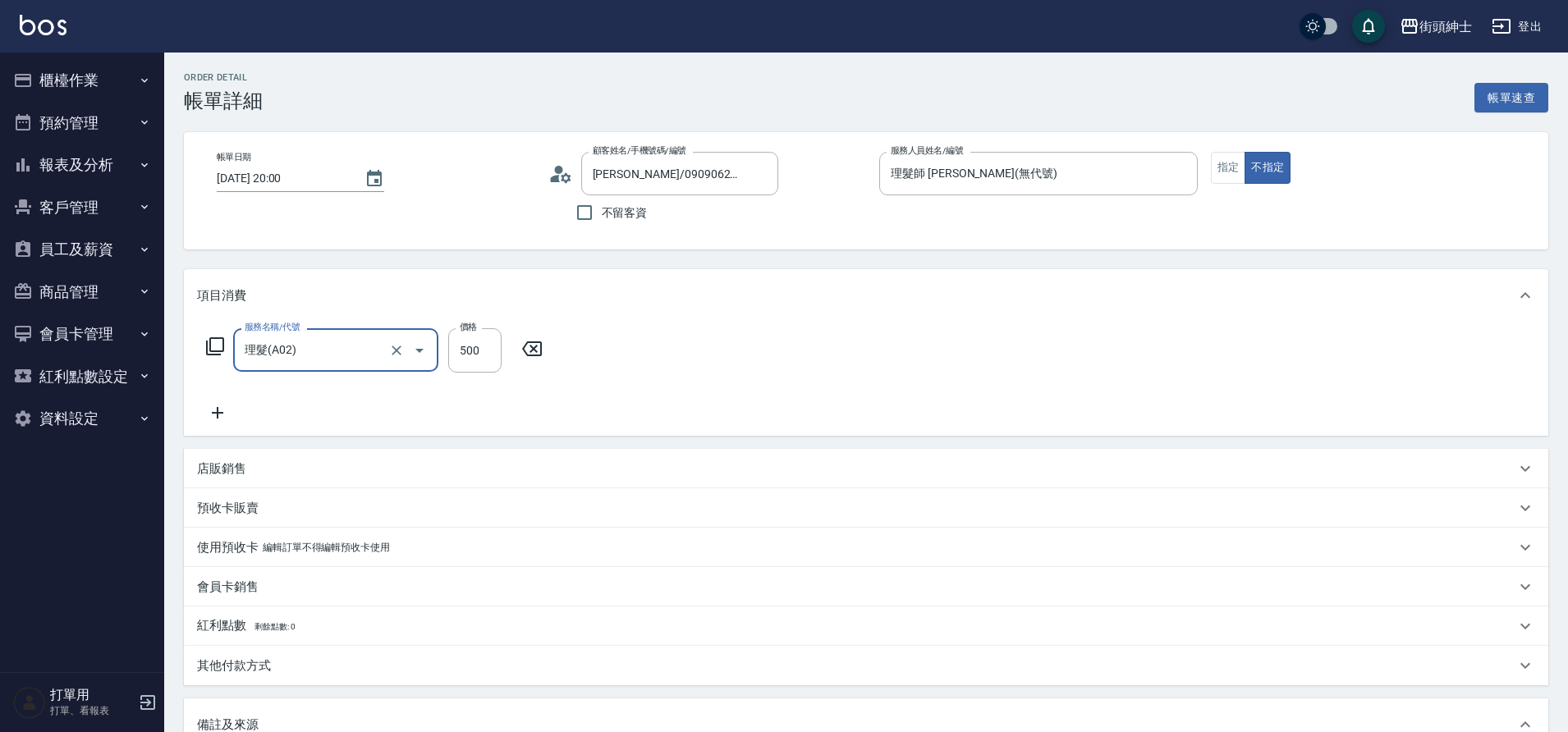
type input "理髮(A02)"
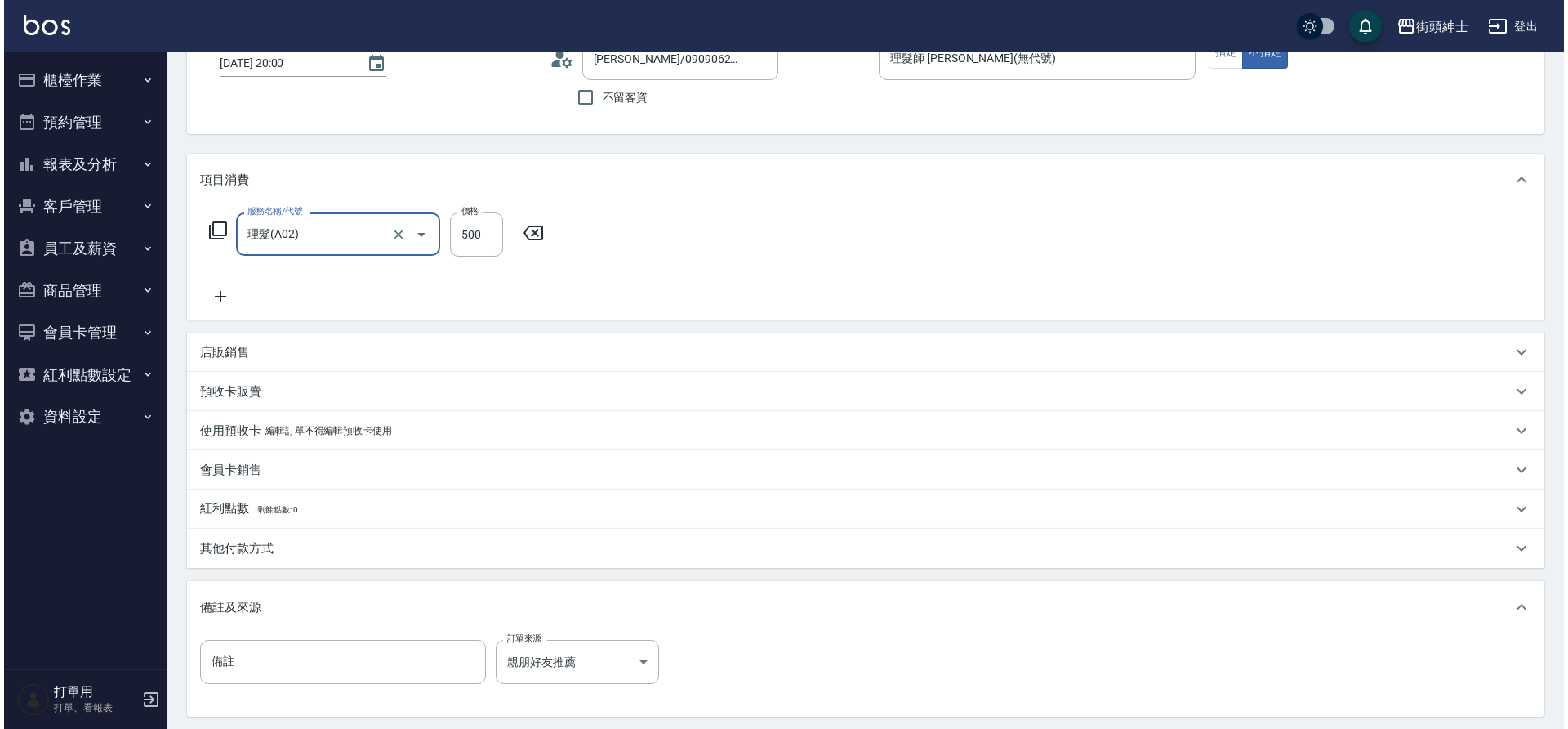
scroll to position [279, 0]
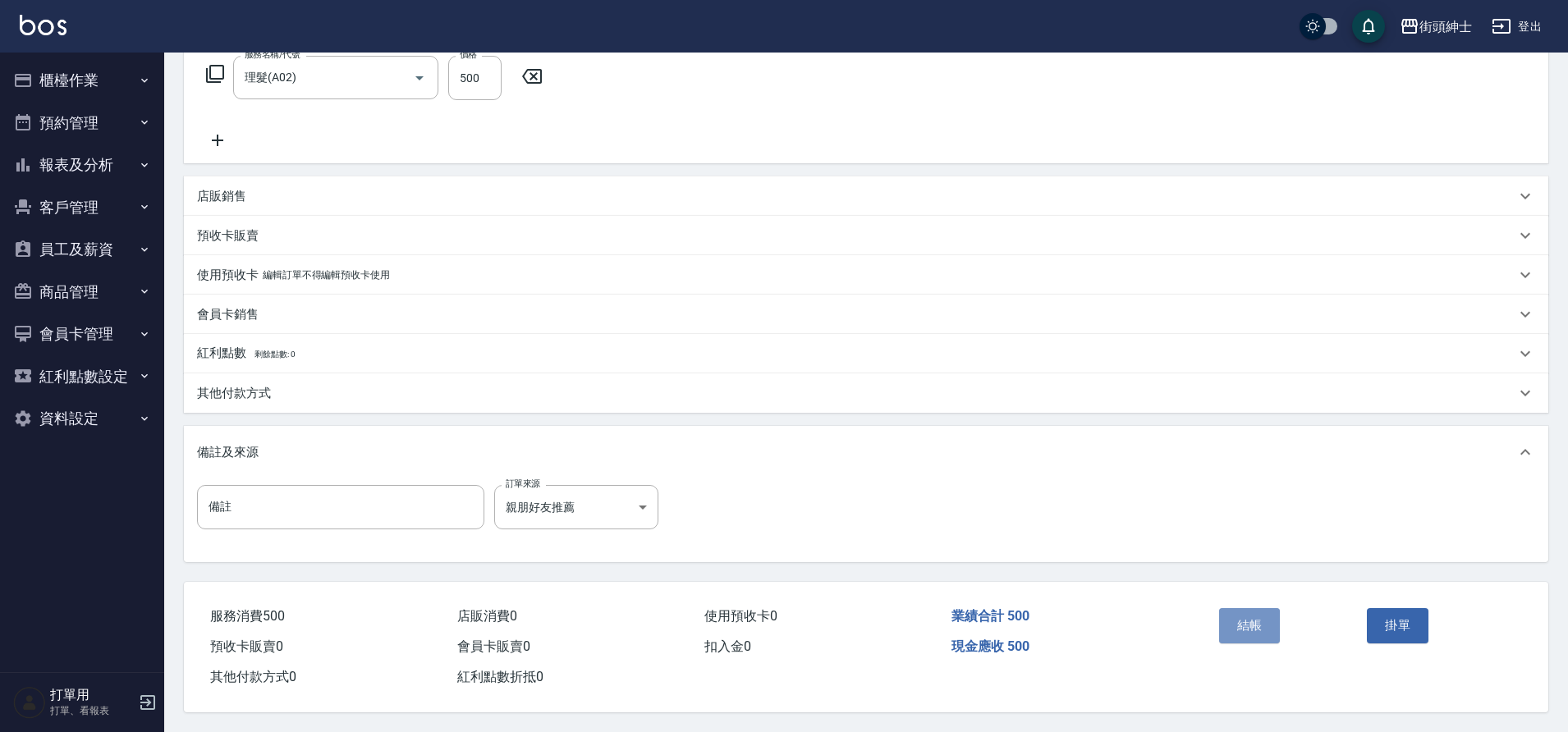
click at [1249, 617] on button "結帳" at bounding box center [1249, 624] width 61 height 34
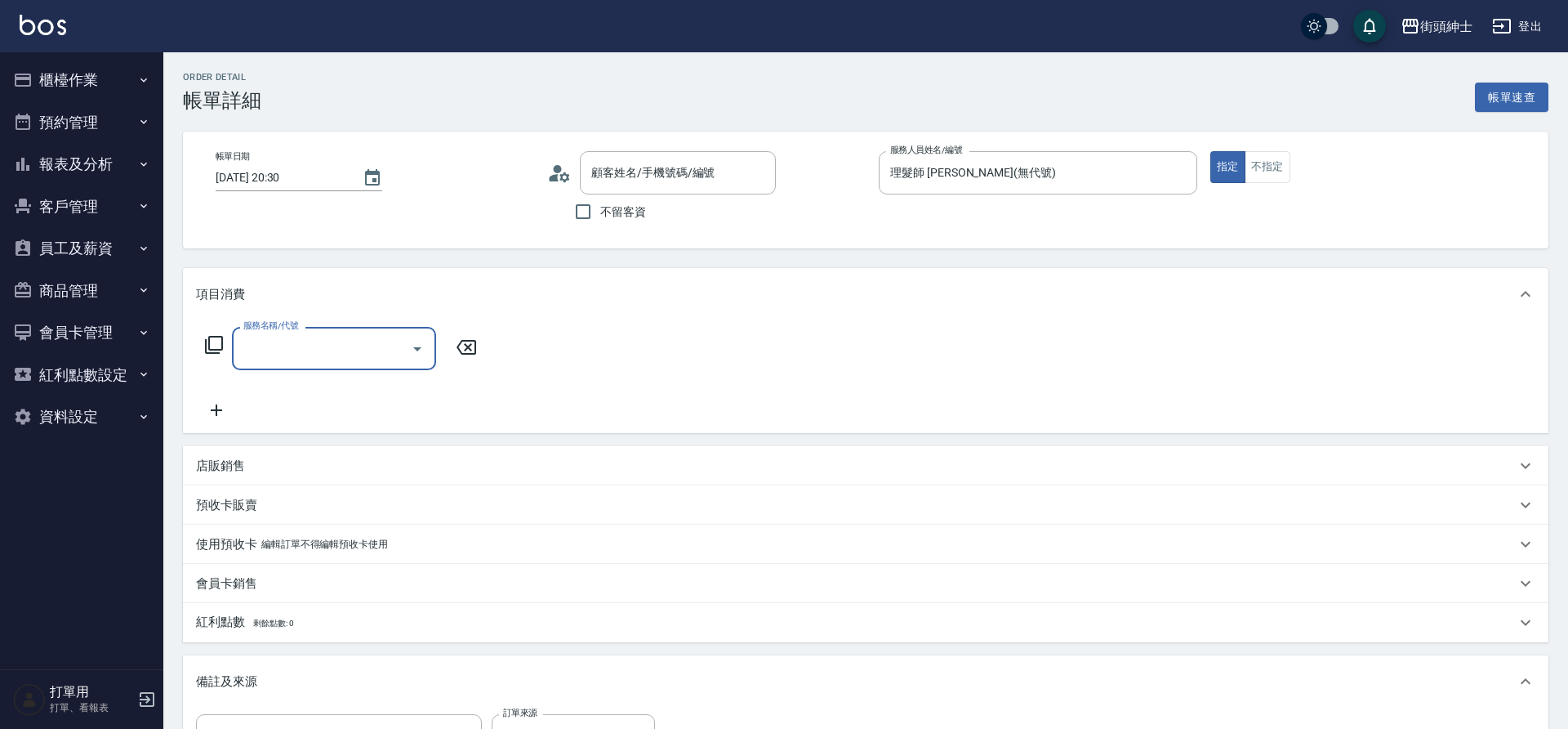
type input "chih yi/0935031648/null"
click at [421, 364] on div at bounding box center [416, 349] width 24 height 44
click at [422, 350] on icon "Open" at bounding box center [417, 349] width 19 height 19
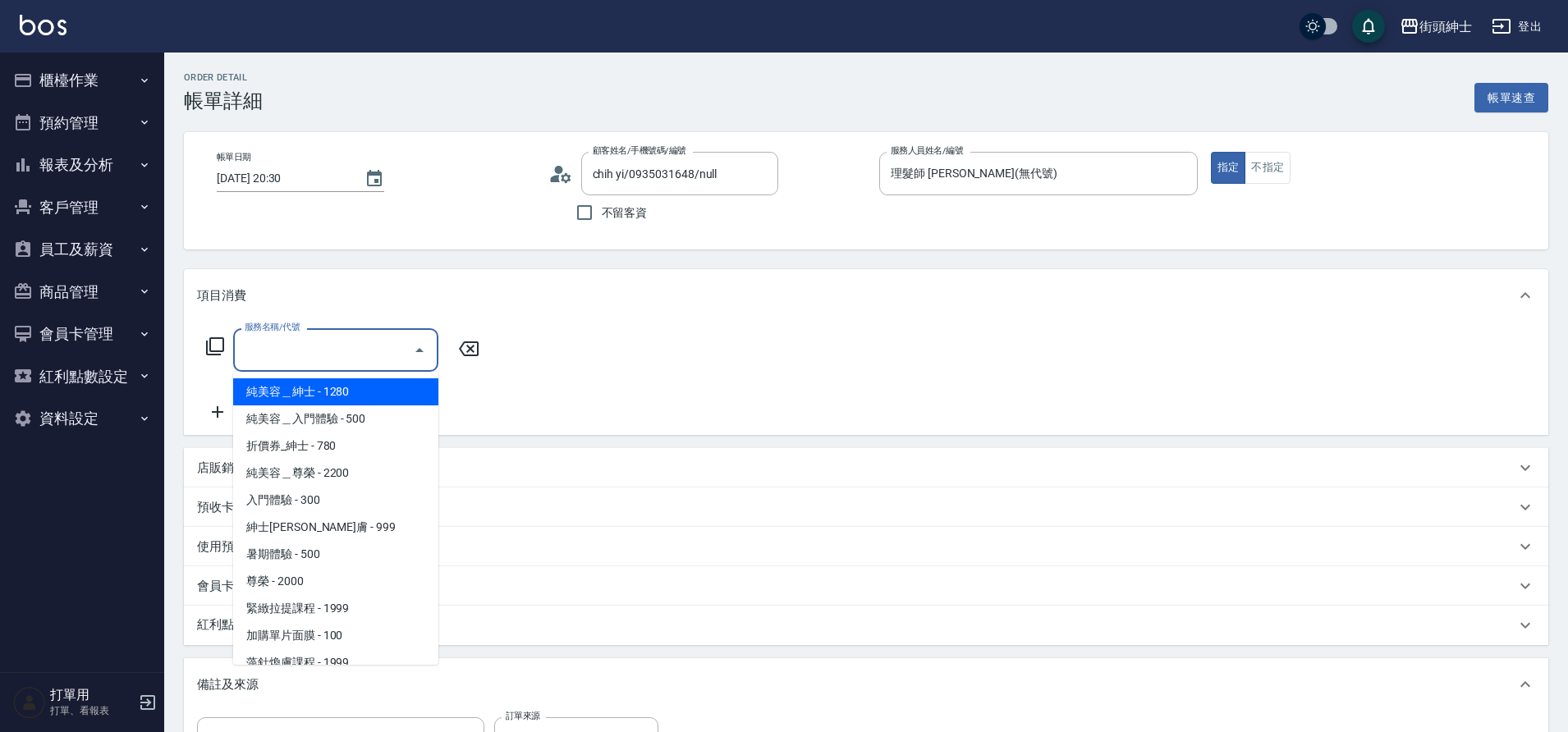
scroll to position [99, 0]
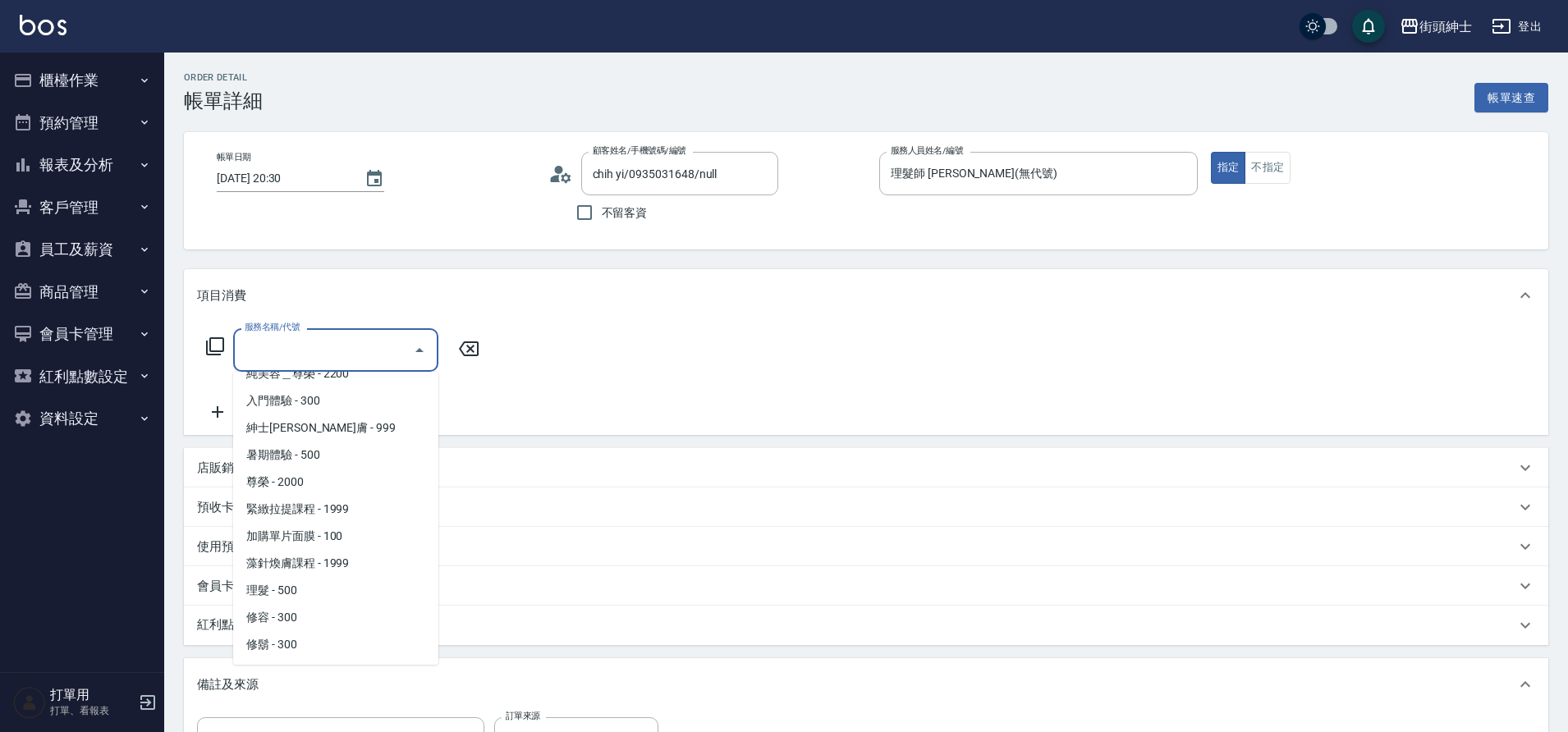
click at [313, 591] on span "理髮 - 500" at bounding box center [336, 590] width 205 height 27
type input "理髮(A02)"
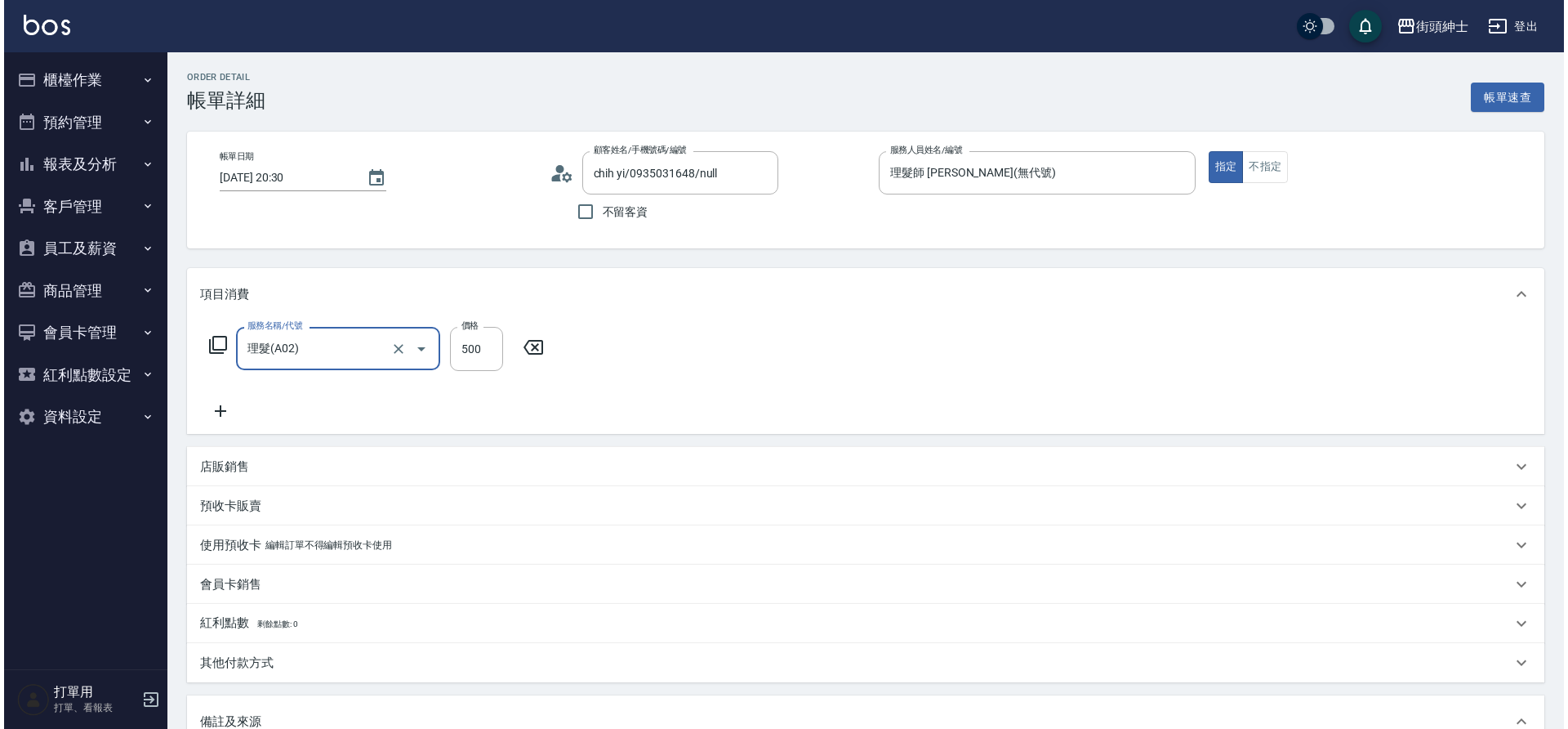
scroll to position [279, 0]
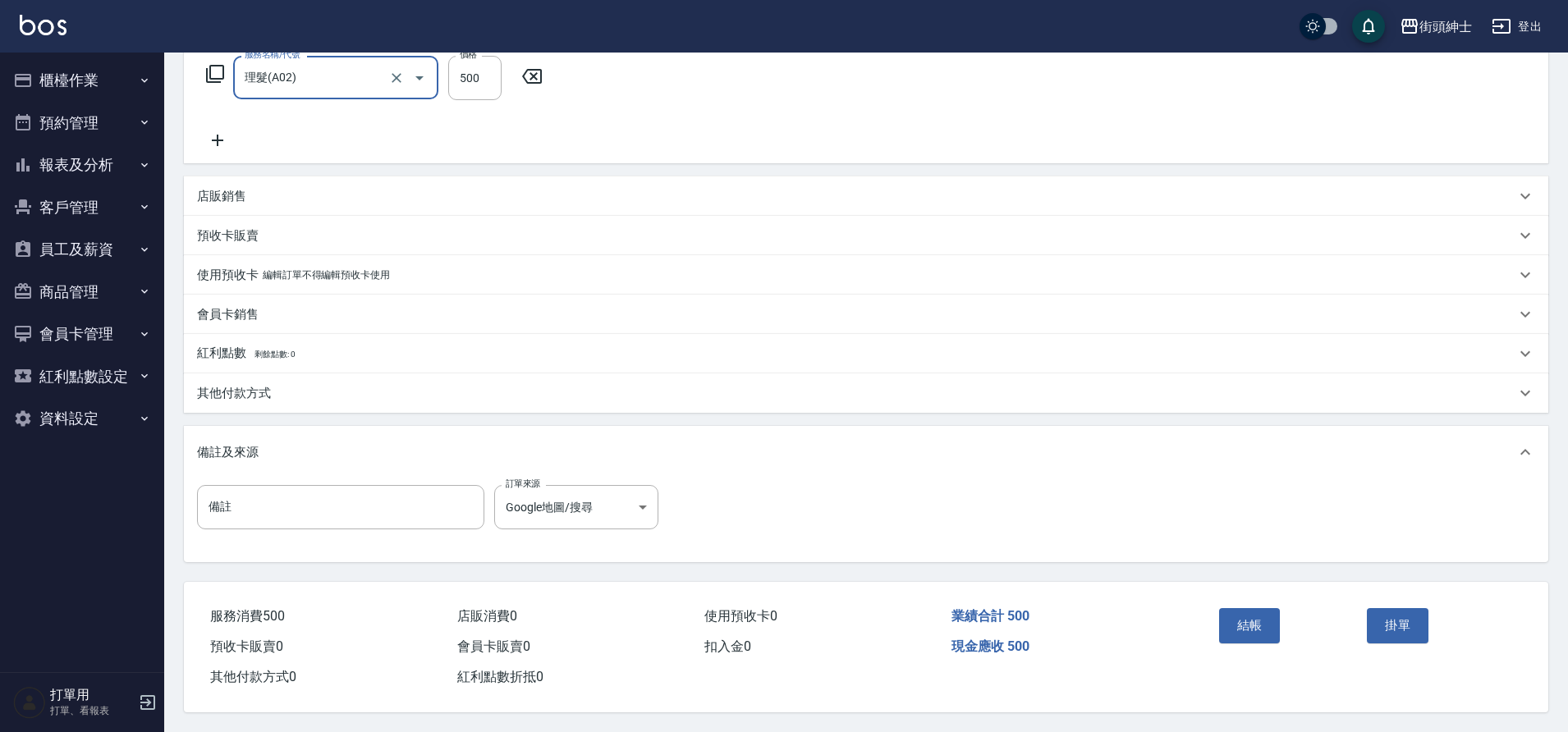
click at [1261, 618] on button "結帳" at bounding box center [1249, 624] width 61 height 34
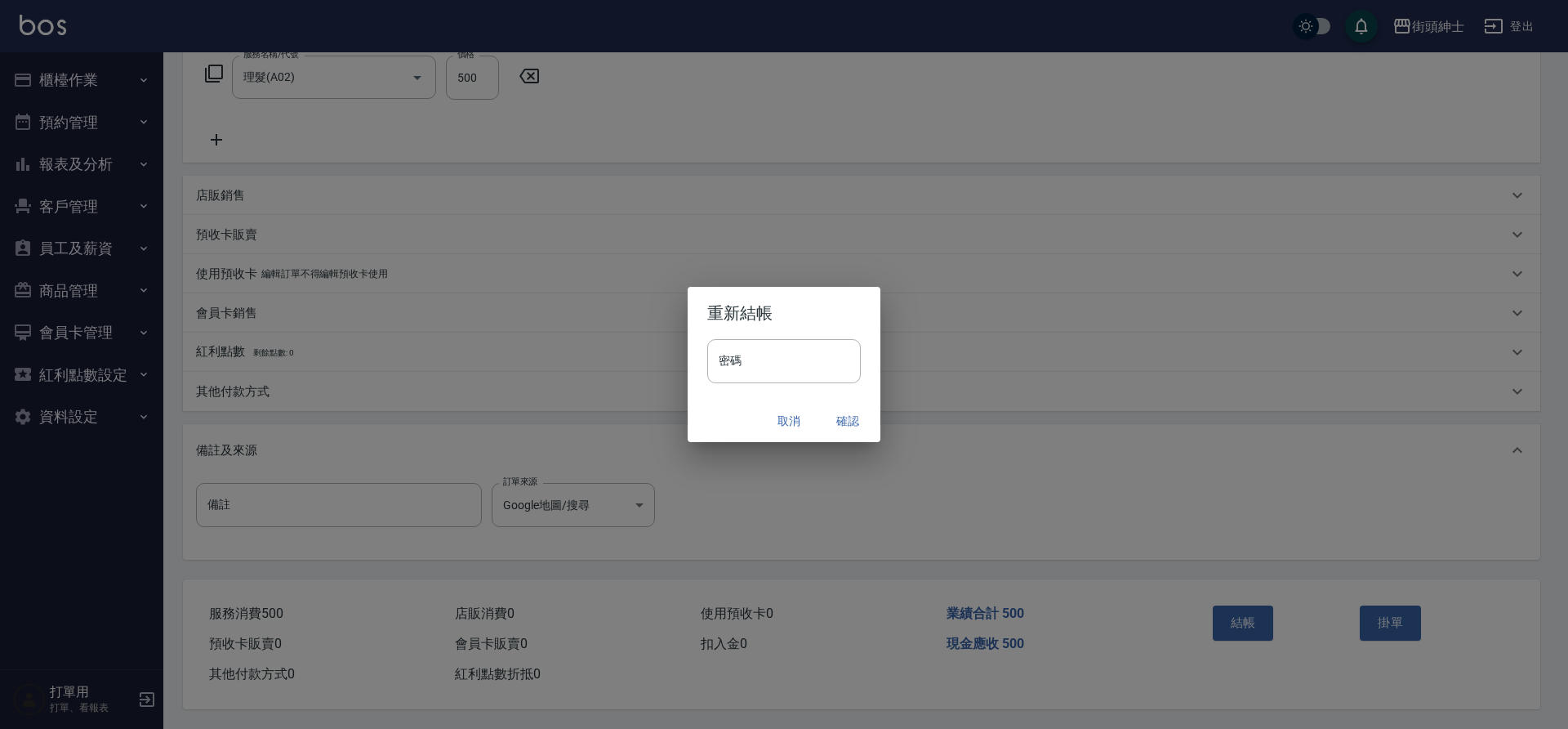
click at [848, 424] on button "確認" at bounding box center [848, 420] width 52 height 30
